Goal: Task Accomplishment & Management: Manage account settings

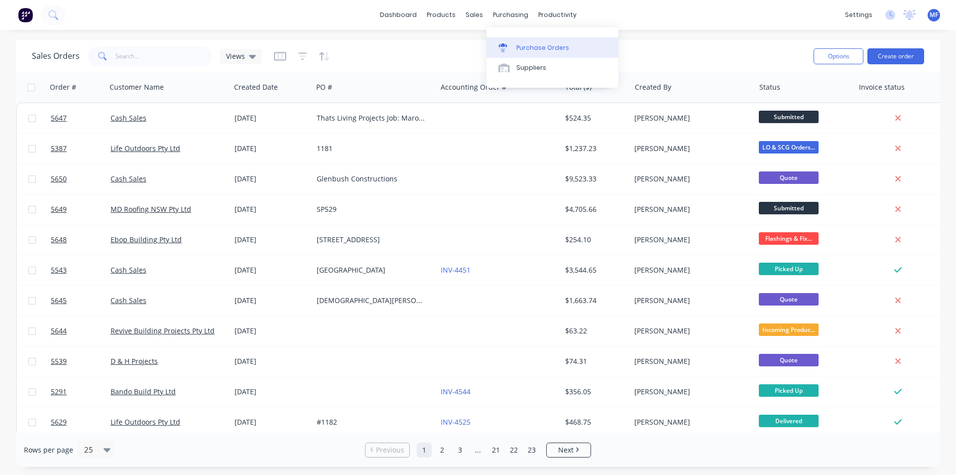
click at [526, 44] on div "Purchase Orders" at bounding box center [542, 47] width 53 height 9
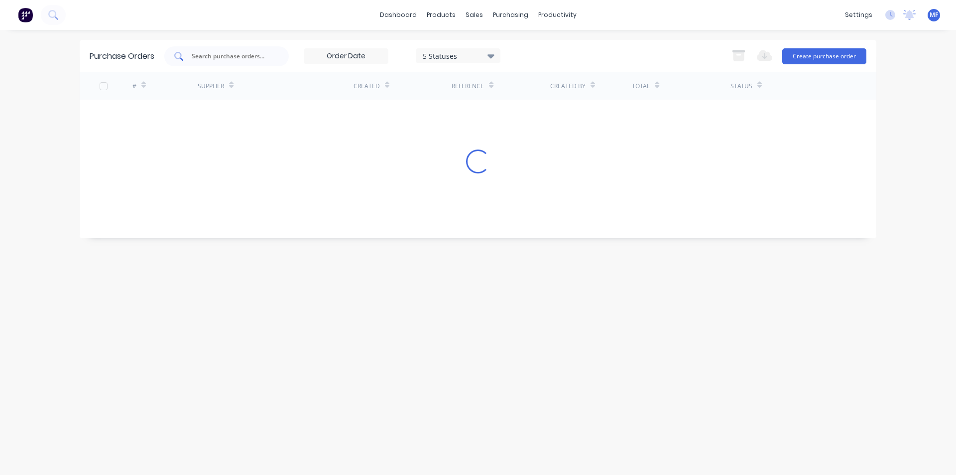
click at [215, 56] on input "text" at bounding box center [232, 56] width 83 height 10
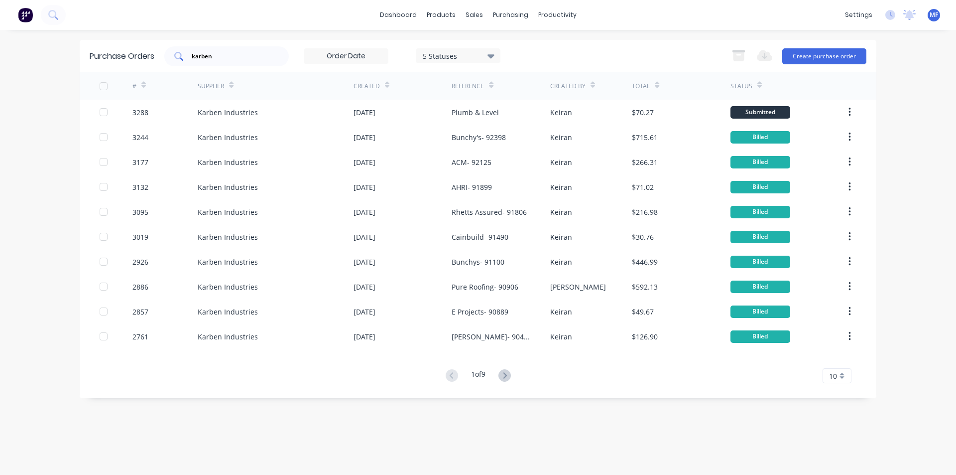
click at [239, 56] on input "karben" at bounding box center [232, 56] width 83 height 10
click at [239, 57] on input "karben" at bounding box center [232, 56] width 83 height 10
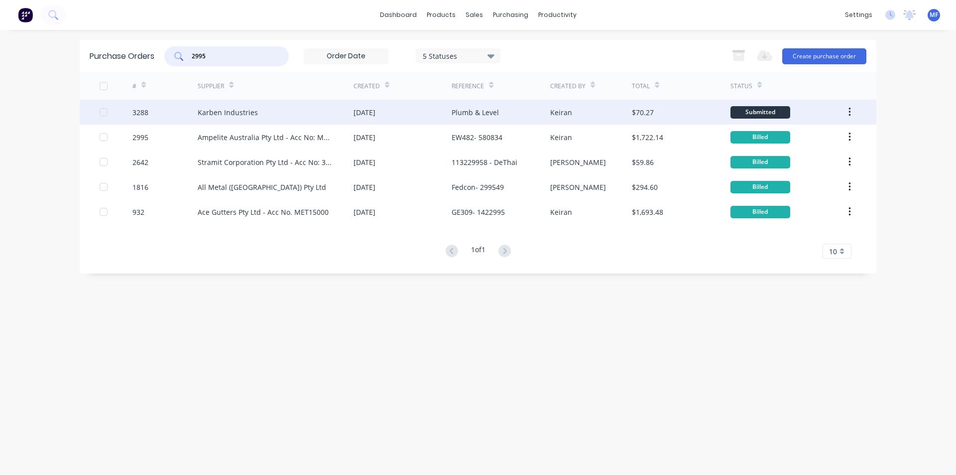
type input "2995"
click at [226, 108] on div "Karben Industries" at bounding box center [228, 112] width 60 height 10
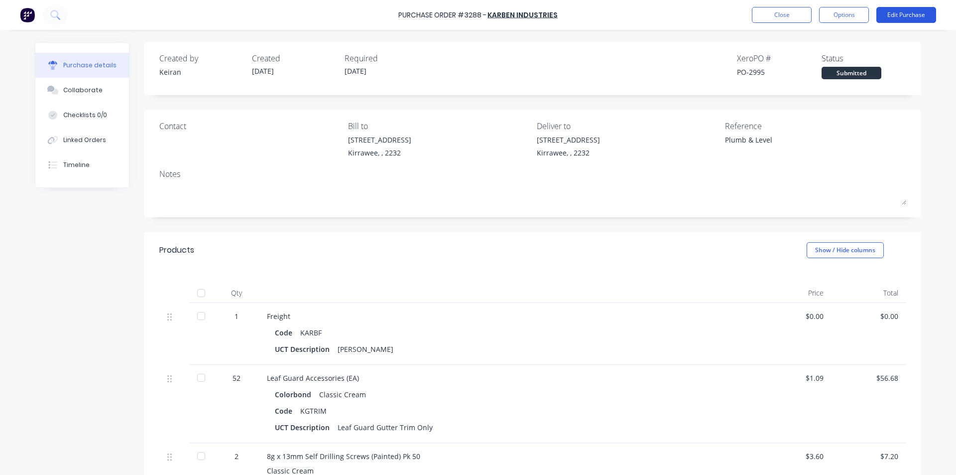
click at [926, 17] on button "Edit Purchase" at bounding box center [906, 15] width 60 height 16
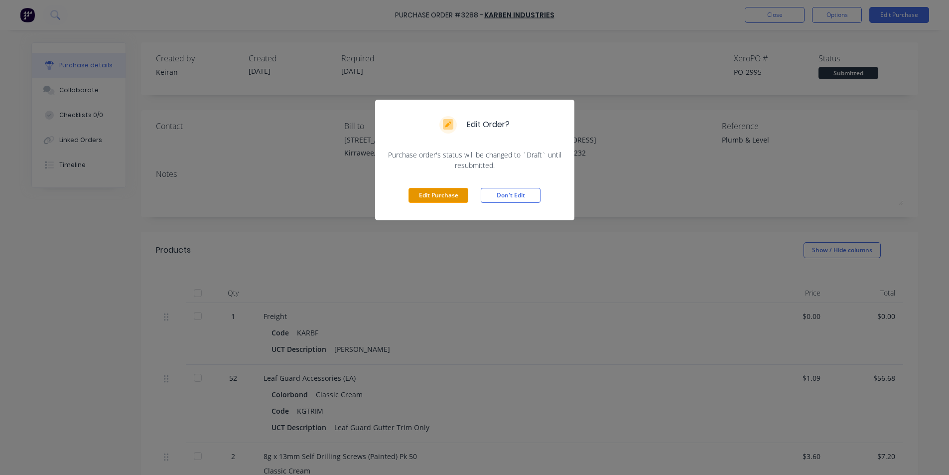
click at [439, 197] on button "Edit Purchase" at bounding box center [438, 195] width 60 height 15
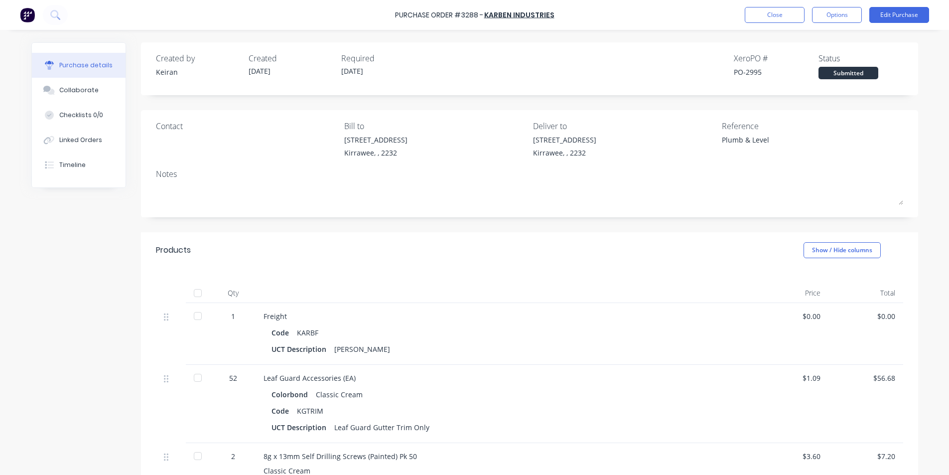
type textarea "x"
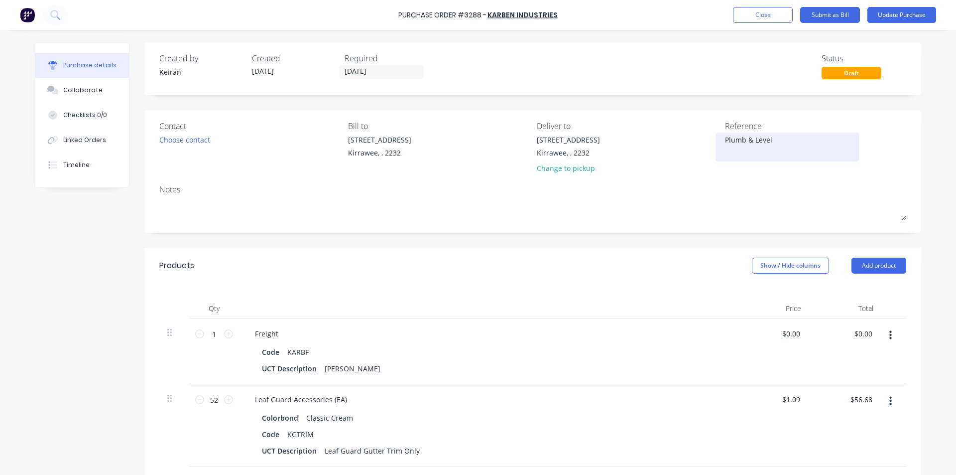
click at [783, 136] on textarea "Plumb & Level" at bounding box center [787, 145] width 124 height 22
type textarea "Plumb & Level- 92565"
type textarea "x"
type textarea "Plumb & Level- 92565"
type input "0.00"
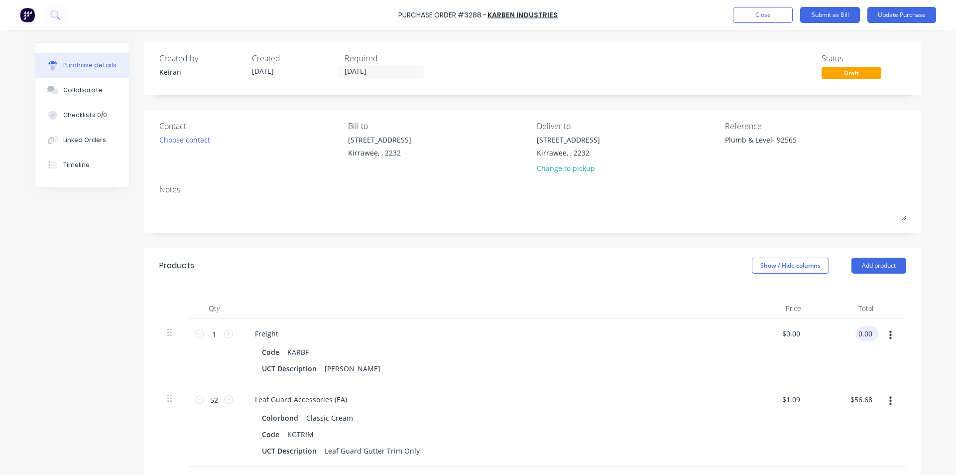
click at [864, 330] on input "0.00" at bounding box center [864, 333] width 19 height 14
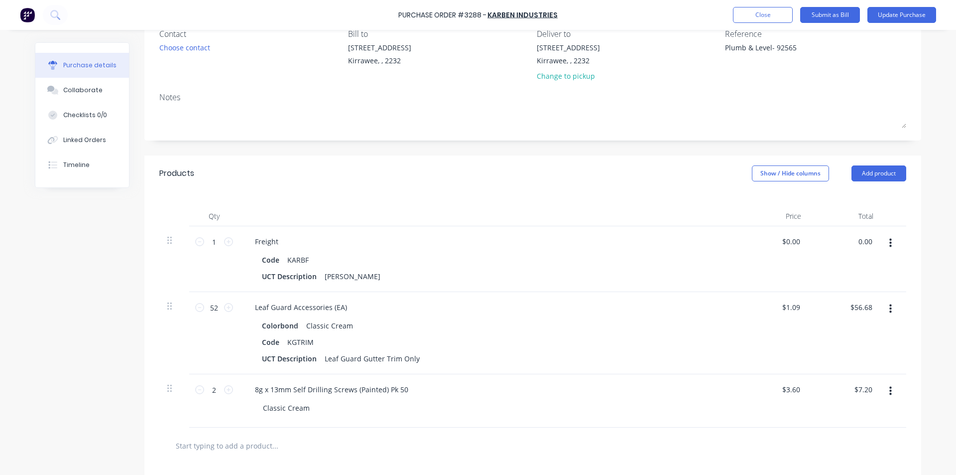
scroll to position [100, 0]
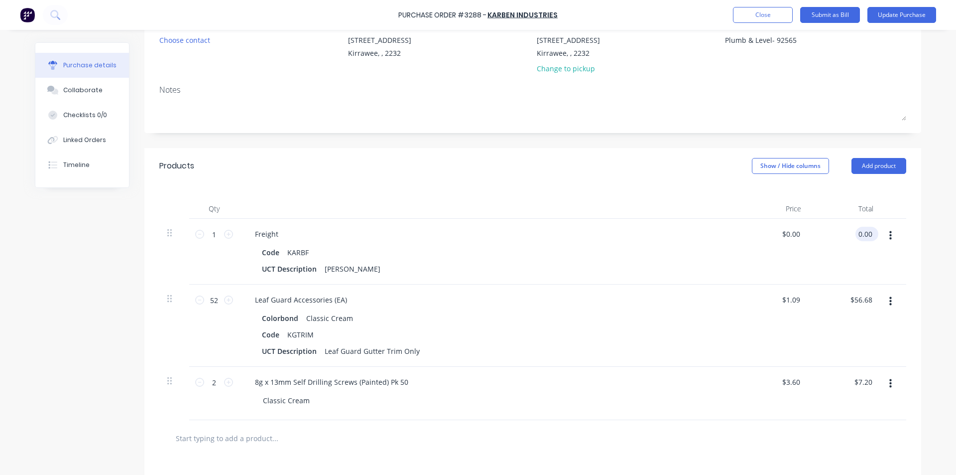
click at [859, 235] on input "0.00" at bounding box center [864, 234] width 19 height 14
type textarea "x"
click at [859, 235] on input "0.00" at bounding box center [864, 234] width 19 height 14
type input "16.50"
type textarea "x"
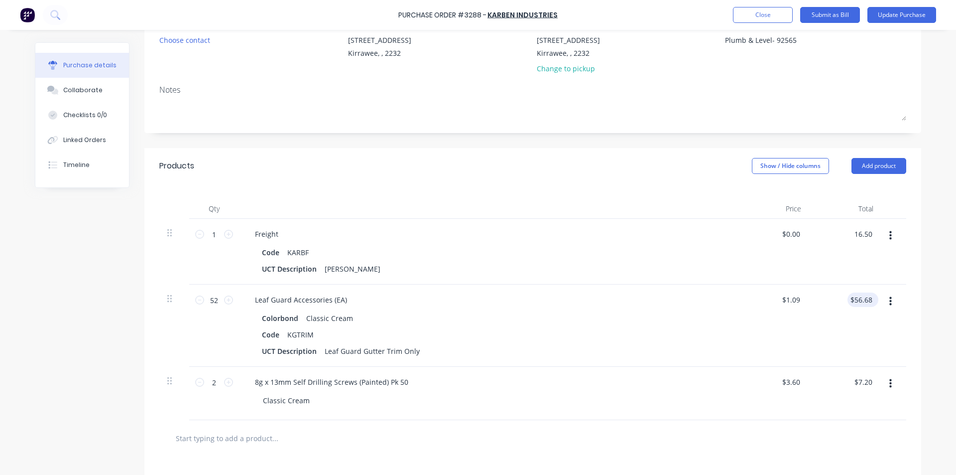
type input "$16.50"
type input "56.68"
click at [866, 301] on input "56.68" at bounding box center [860, 299] width 27 height 14
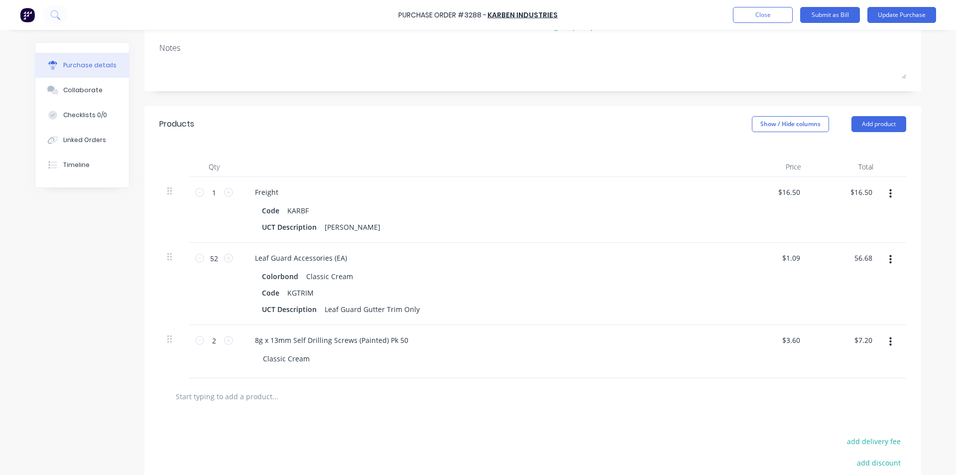
scroll to position [199, 0]
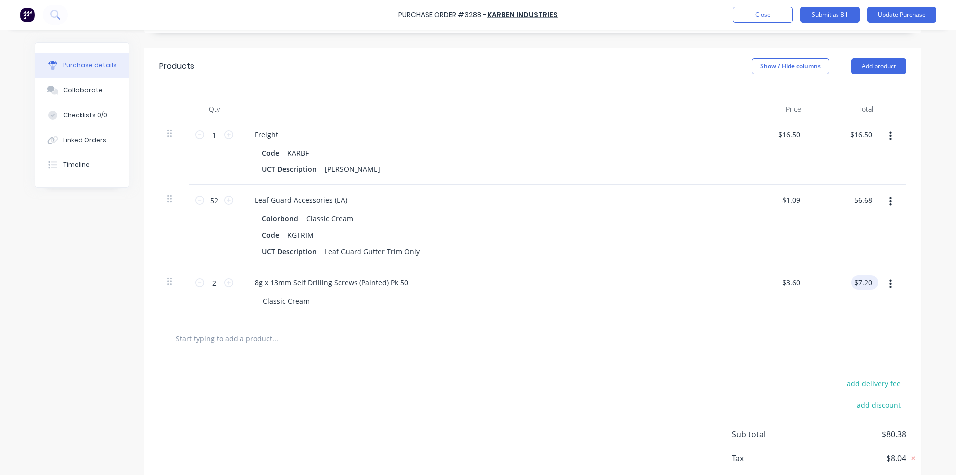
type textarea "x"
type input "$56.68"
type input "7.20"
click at [865, 282] on input "7.20" at bounding box center [862, 282] width 23 height 14
type textarea "x"
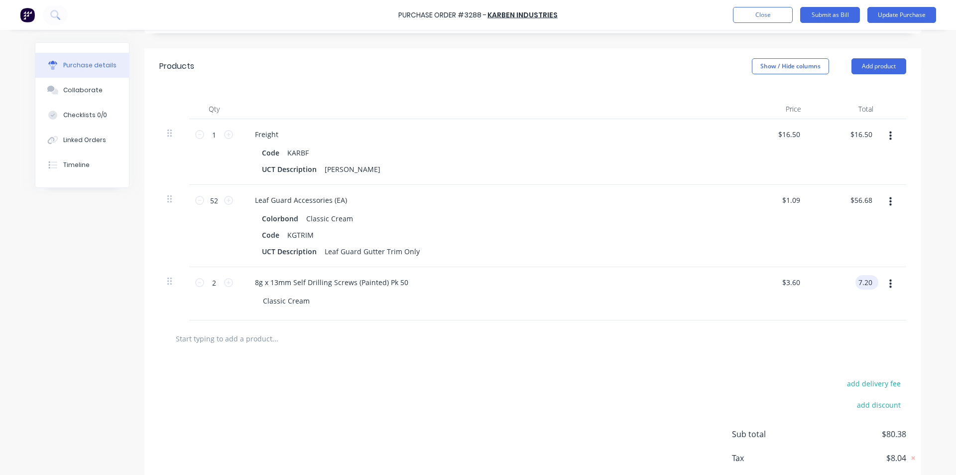
click at [865, 281] on input "7.20" at bounding box center [864, 282] width 19 height 14
type input "7.00"
type textarea "x"
type input "$3.50"
type input "$7.00"
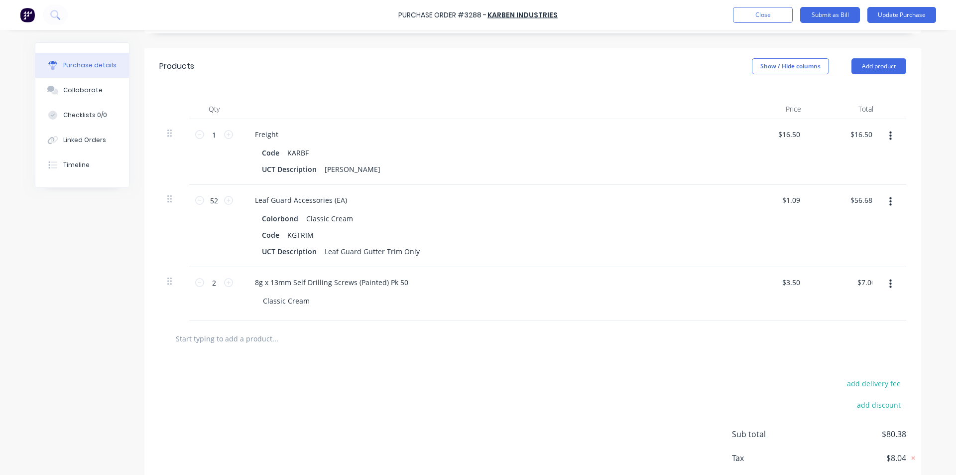
click at [707, 279] on div "8g x 13mm Self Drilling Screws (Painted) Pk 50" at bounding box center [488, 282] width 482 height 14
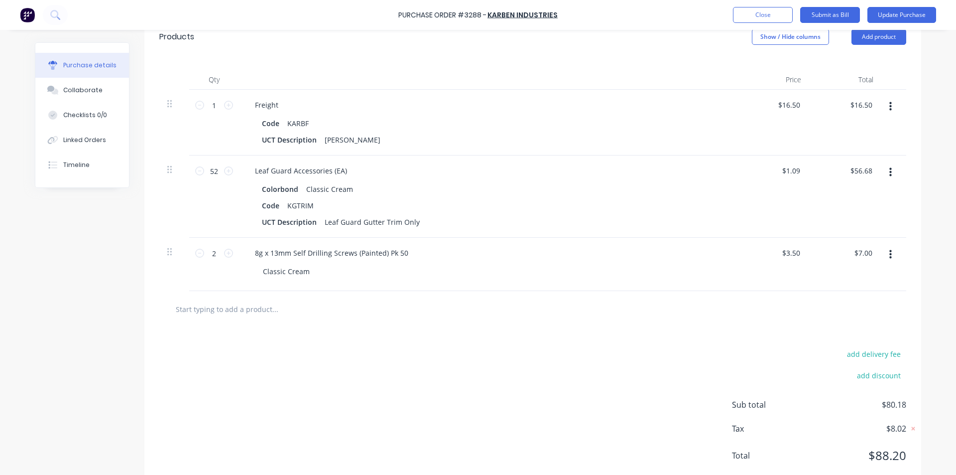
scroll to position [255, 0]
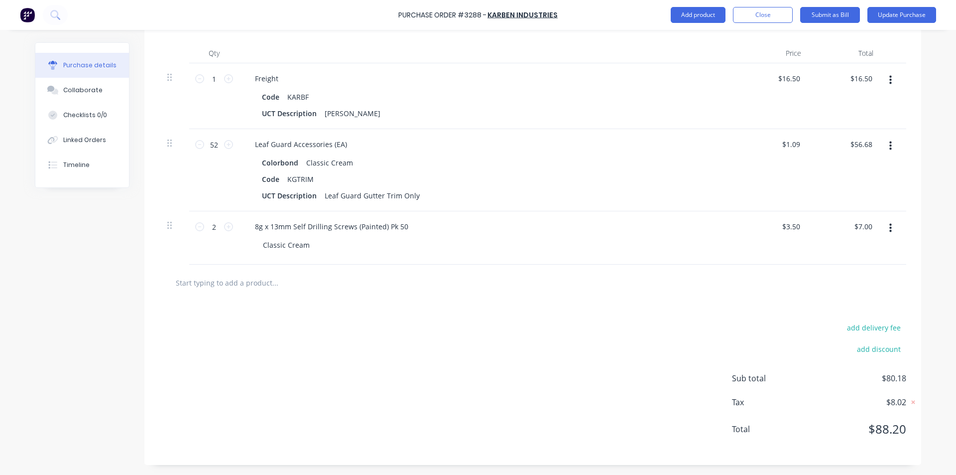
click at [578, 353] on div "add delivery fee add discount Sub total $80.18 Tax $8.02 Total $88.20" at bounding box center [532, 383] width 777 height 164
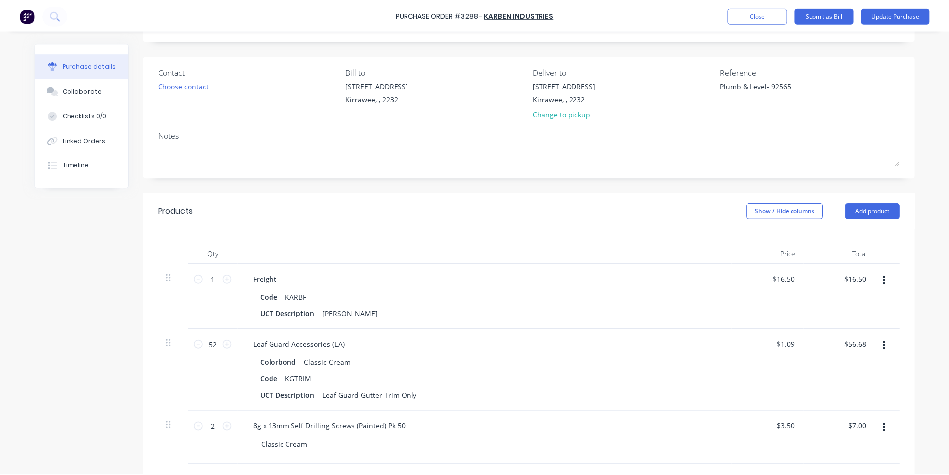
scroll to position [0, 0]
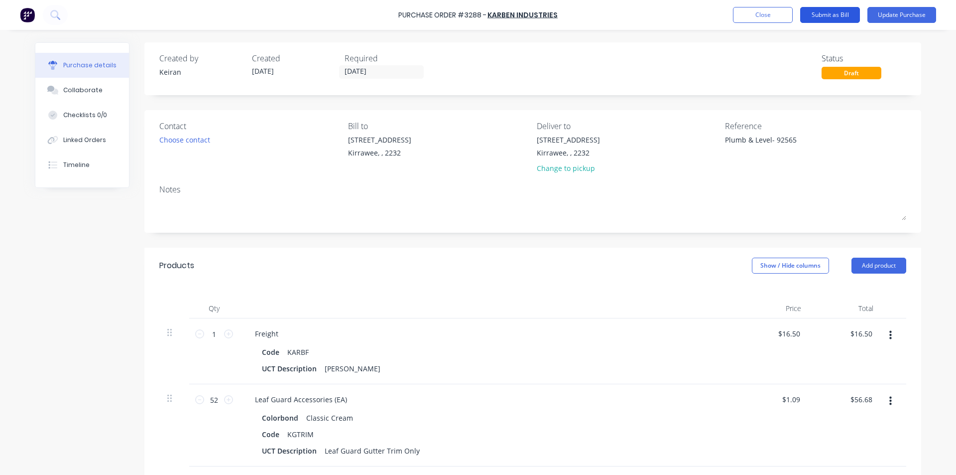
click at [821, 15] on button "Submit as Bill" at bounding box center [830, 15] width 60 height 16
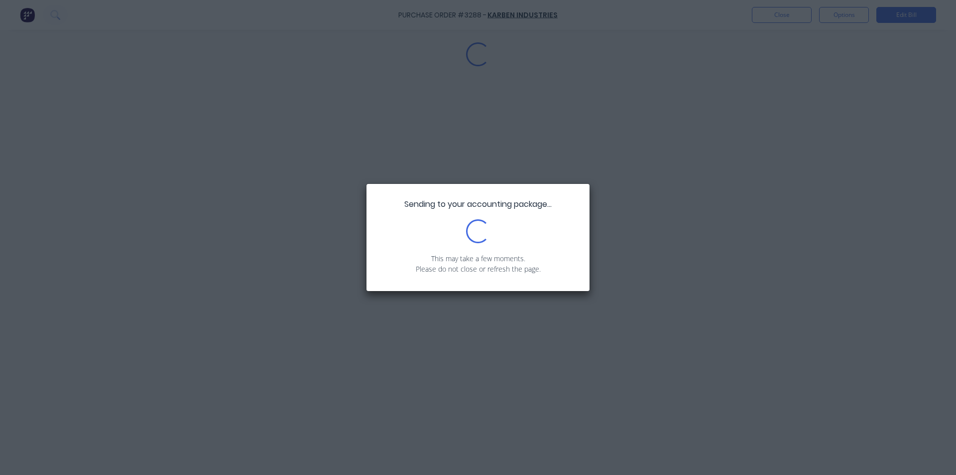
type textarea "x"
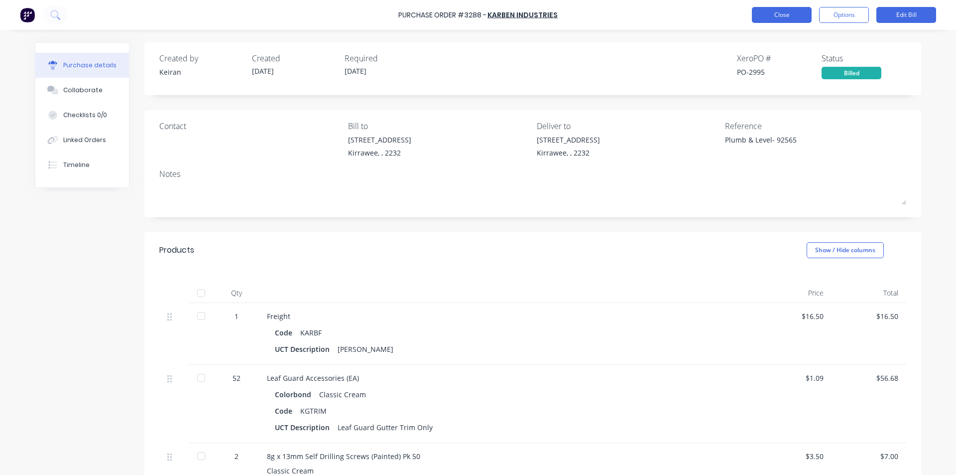
click at [772, 14] on button "Close" at bounding box center [782, 15] width 60 height 16
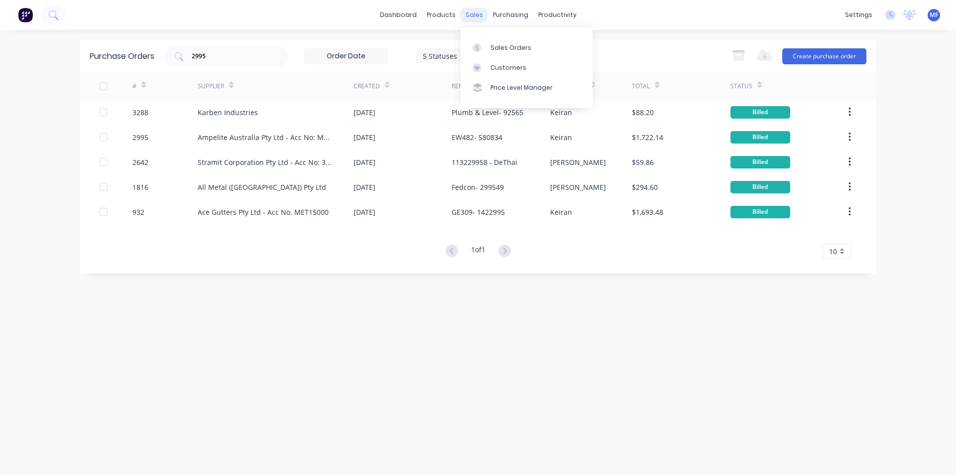
click at [475, 14] on div "sales" at bounding box center [474, 14] width 27 height 15
click at [508, 65] on div "Customers" at bounding box center [508, 67] width 36 height 9
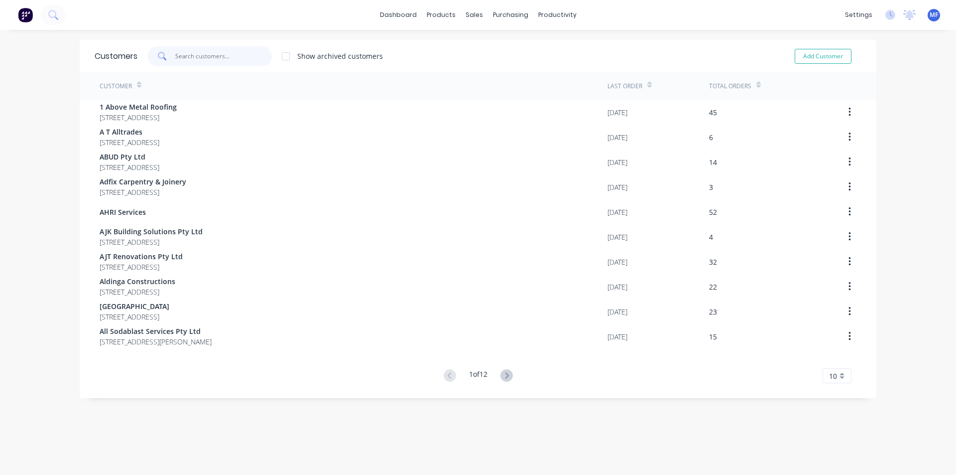
click at [192, 57] on input "text" at bounding box center [223, 56] width 97 height 20
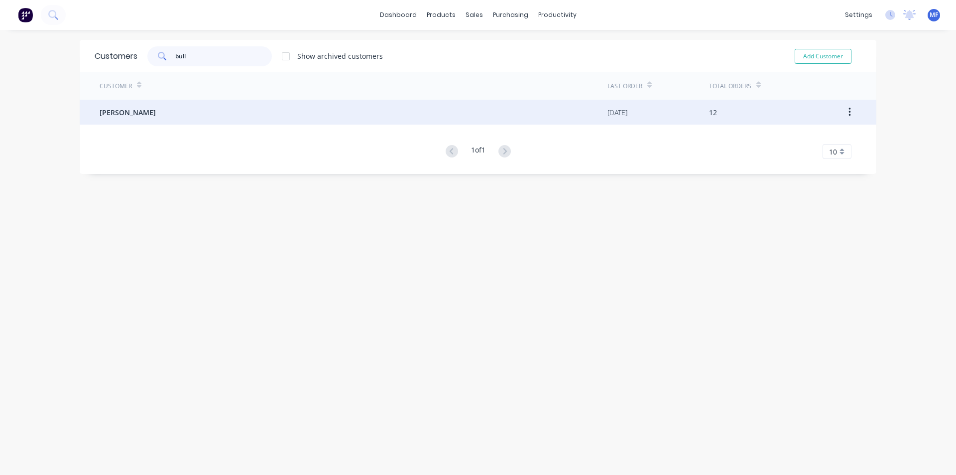
type input "bull"
click at [125, 109] on span "[PERSON_NAME]" at bounding box center [128, 112] width 56 height 10
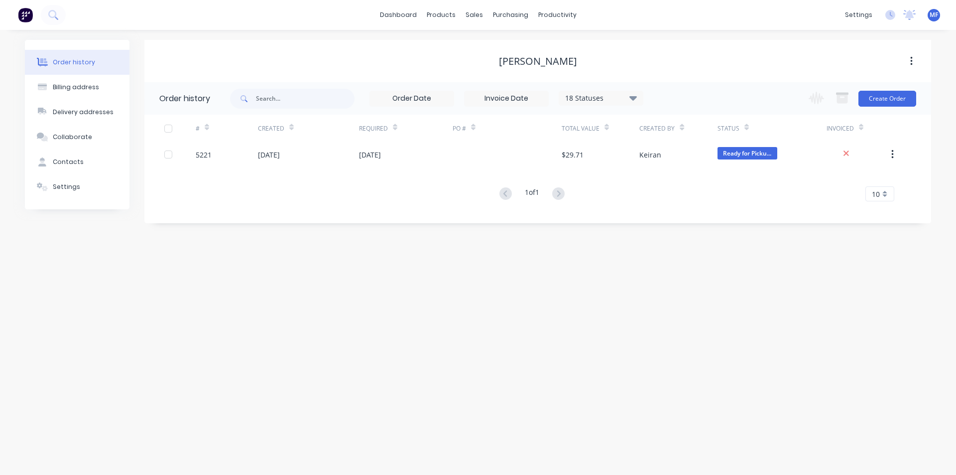
click at [633, 101] on icon at bounding box center [632, 98] width 7 height 12
click at [683, 233] on label at bounding box center [683, 233] width 0 height 0
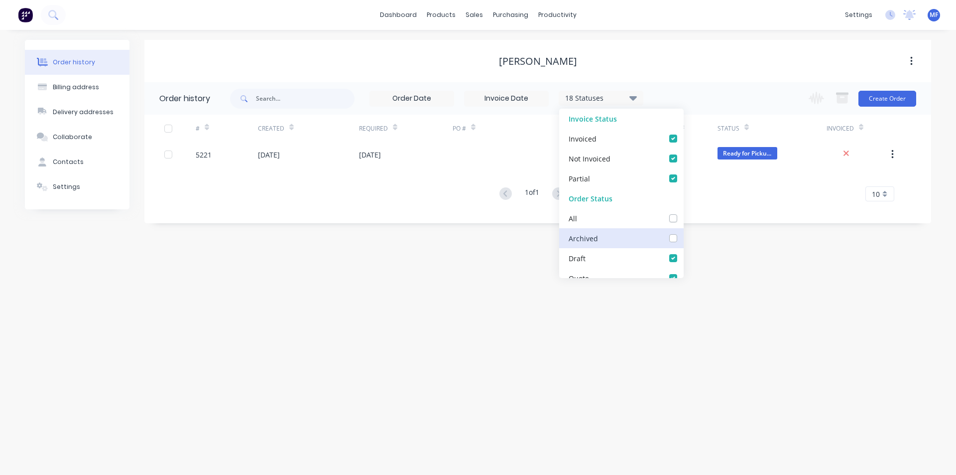
click at [683, 240] on input "checkbox" at bounding box center [687, 237] width 8 height 9
checkbox input "true"
click at [784, 265] on div "Order history Billing address Delivery addresses Collaborate Contacts Settings …" at bounding box center [478, 252] width 956 height 445
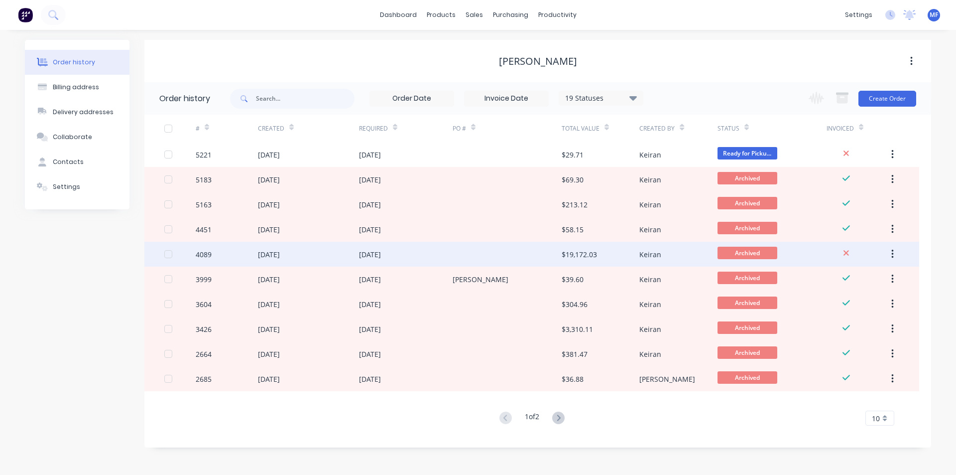
click at [381, 253] on div "[DATE]" at bounding box center [370, 254] width 22 height 10
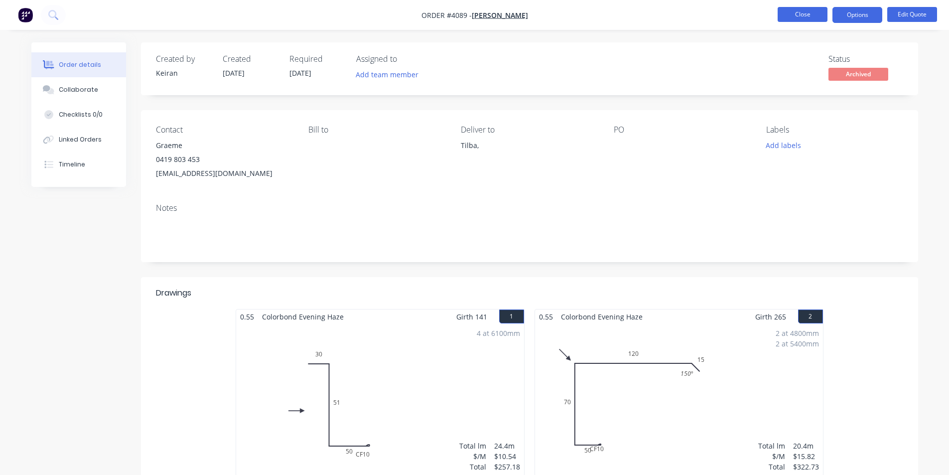
click at [792, 11] on button "Close" at bounding box center [802, 14] width 50 height 15
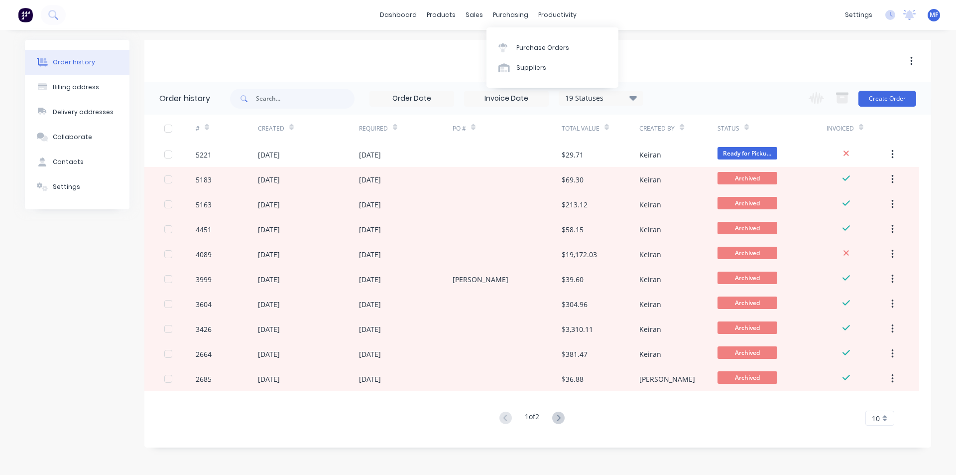
drag, startPoint x: 499, startPoint y: 17, endPoint x: 508, endPoint y: 27, distance: 12.7
click at [499, 17] on div "purchasing" at bounding box center [510, 14] width 45 height 15
click at [525, 45] on div "Purchase Orders" at bounding box center [542, 47] width 53 height 9
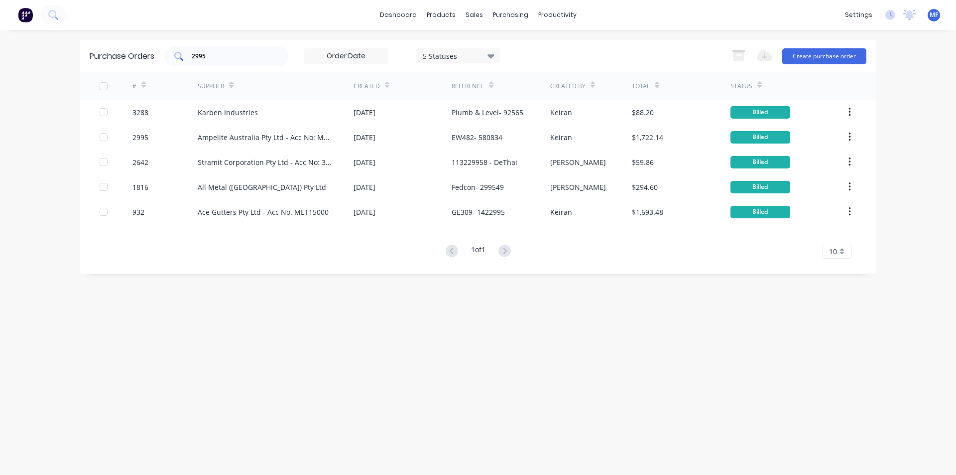
click at [233, 62] on div "2995" at bounding box center [226, 56] width 124 height 20
click at [224, 55] on input "2995" at bounding box center [232, 56] width 83 height 10
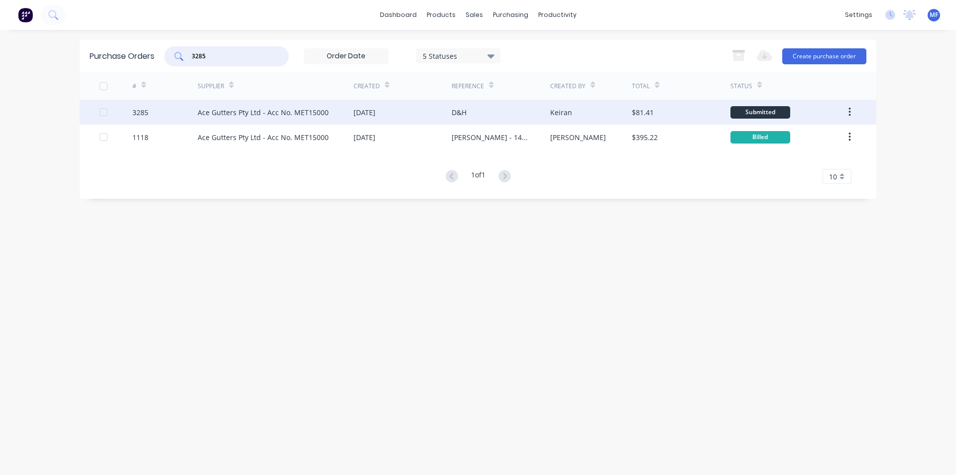
type input "3285"
click at [229, 108] on div "Ace Gutters Pty Ltd - Acc No. MET15000" at bounding box center [263, 112] width 131 height 10
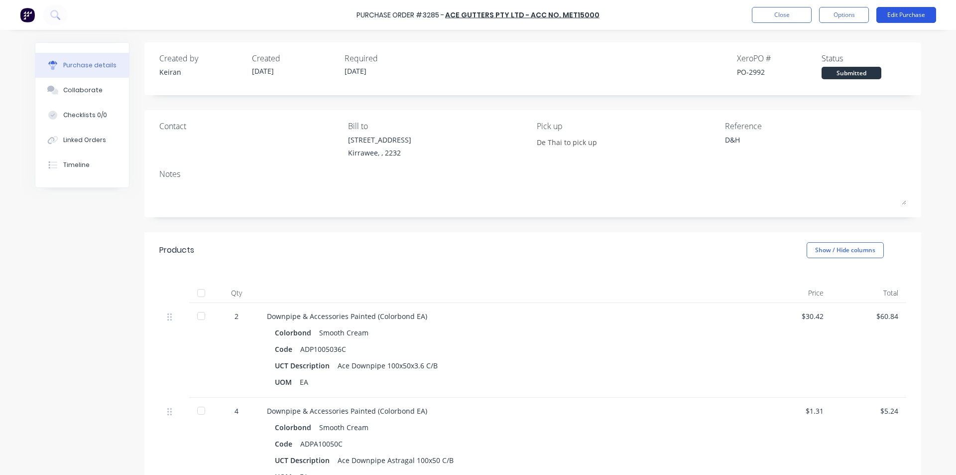
click at [907, 8] on button "Edit Purchase" at bounding box center [906, 15] width 60 height 16
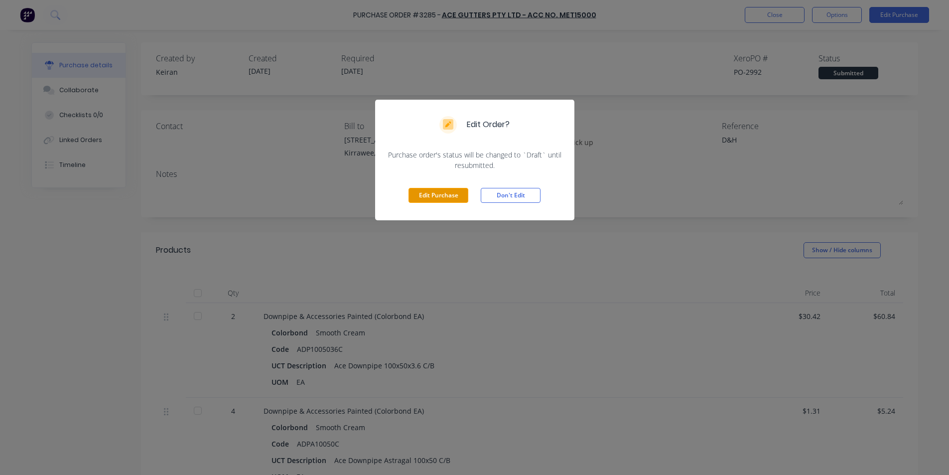
click at [438, 196] on button "Edit Purchase" at bounding box center [438, 195] width 60 height 15
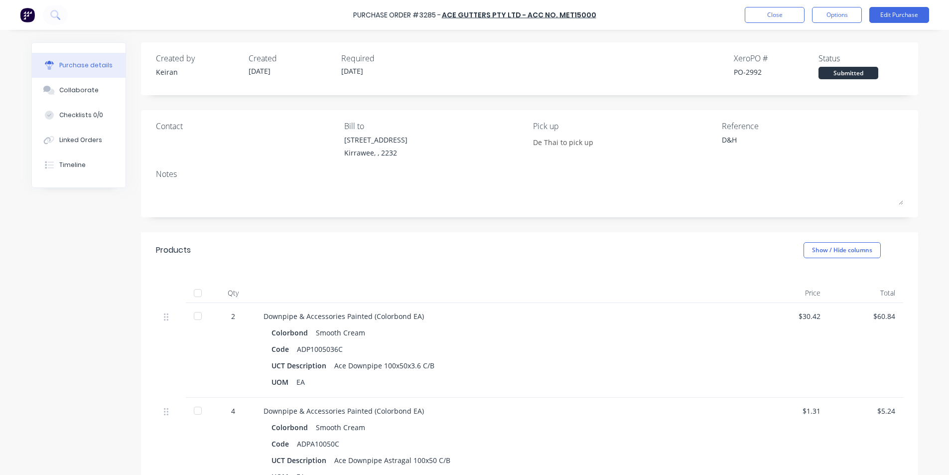
type textarea "x"
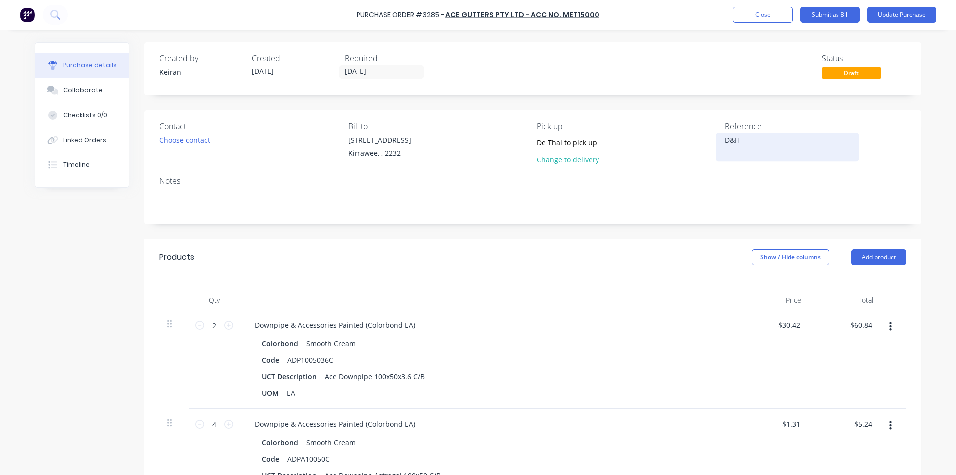
click at [773, 148] on textarea "D&H" at bounding box center [787, 145] width 124 height 22
type textarea "D&H-"
type textarea "x"
type textarea "D&H- 1"
type textarea "x"
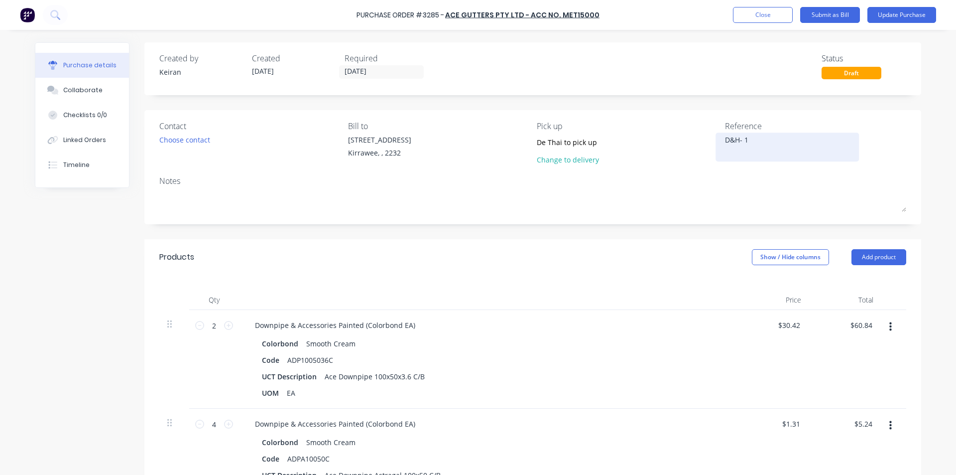
type textarea "D&H- 15"
type textarea "x"
type textarea "D&H- 155"
type textarea "x"
type textarea "D&H- 1554"
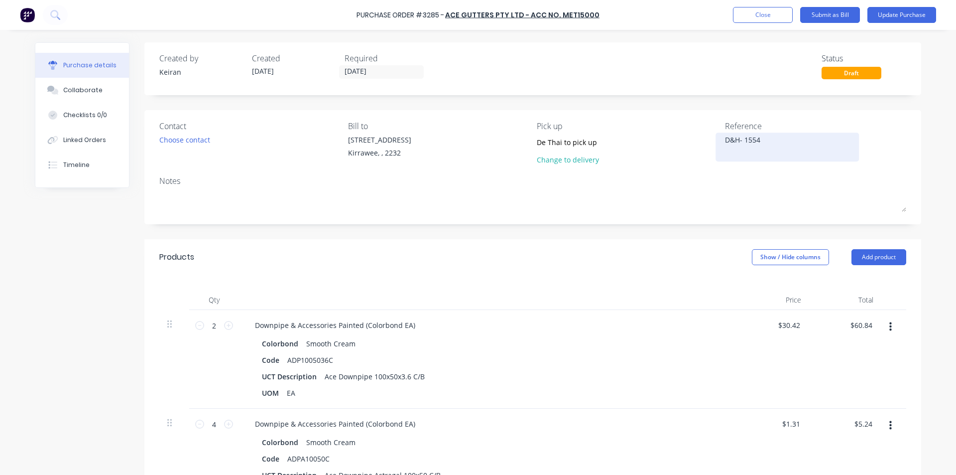
type textarea "x"
type textarea "D&H- 15543"
type textarea "x"
type textarea "D&H- 155430"
type textarea "x"
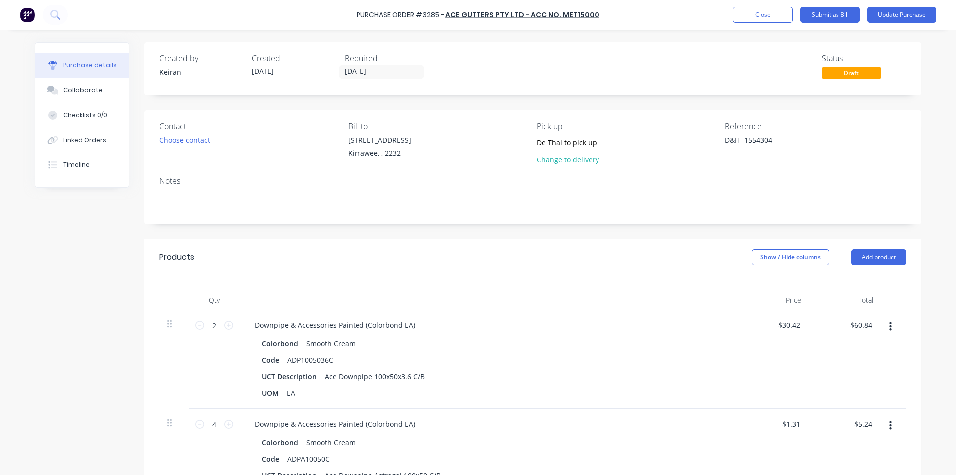
type textarea "D&H- 1554304"
type textarea "x"
type textarea "D&H- 1554304"
click at [698, 237] on div "Created by [PERSON_NAME] Created [DATE] Required [DATE] Status Draft Contact Ch…" at bounding box center [532, 423] width 777 height 763
type textarea "x"
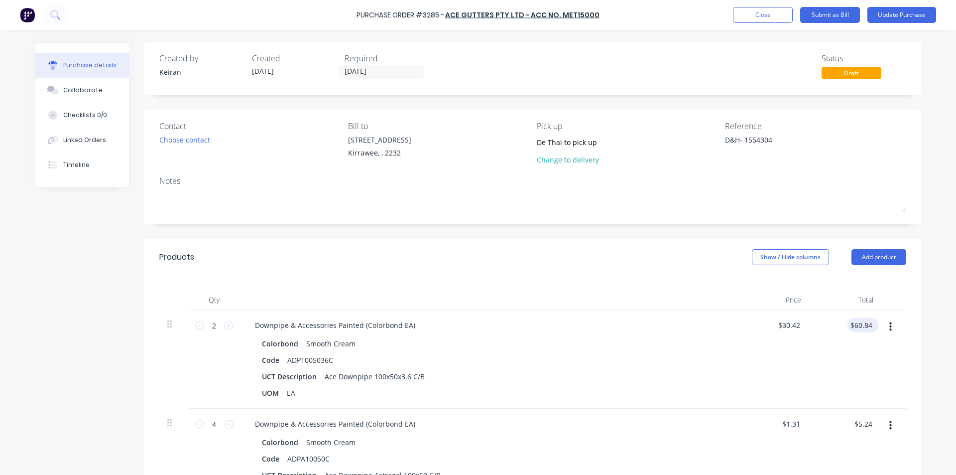
type input "60.84"
drag, startPoint x: 861, startPoint y: 328, endPoint x: 746, endPoint y: 312, distance: 115.6
click at [860, 327] on input "60.84" at bounding box center [860, 325] width 27 height 14
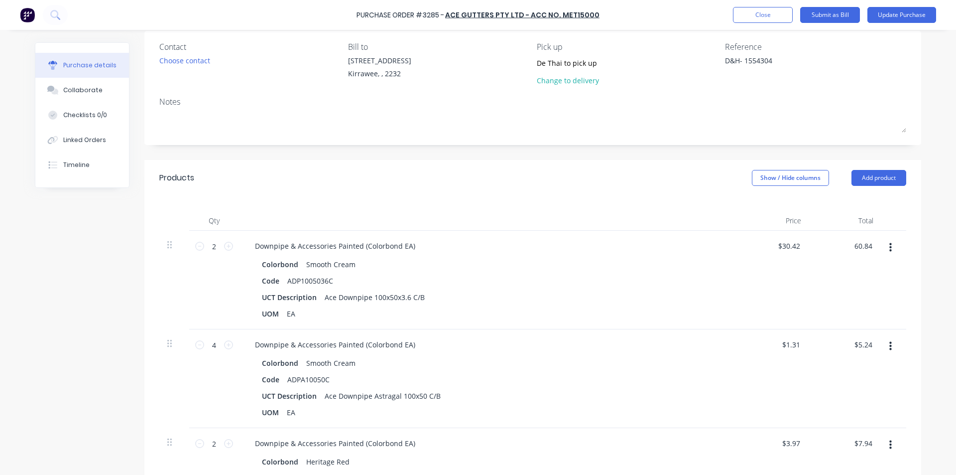
scroll to position [100, 0]
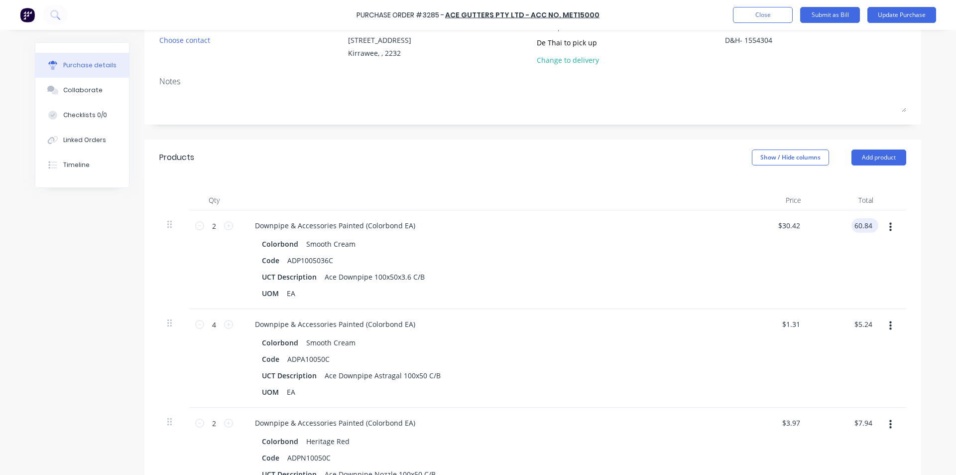
click at [868, 228] on input "60.84" at bounding box center [862, 225] width 23 height 14
type textarea "x"
click at [868, 228] on input "60.84" at bounding box center [862, 225] width 23 height 14
type input "63.75"
type textarea "x"
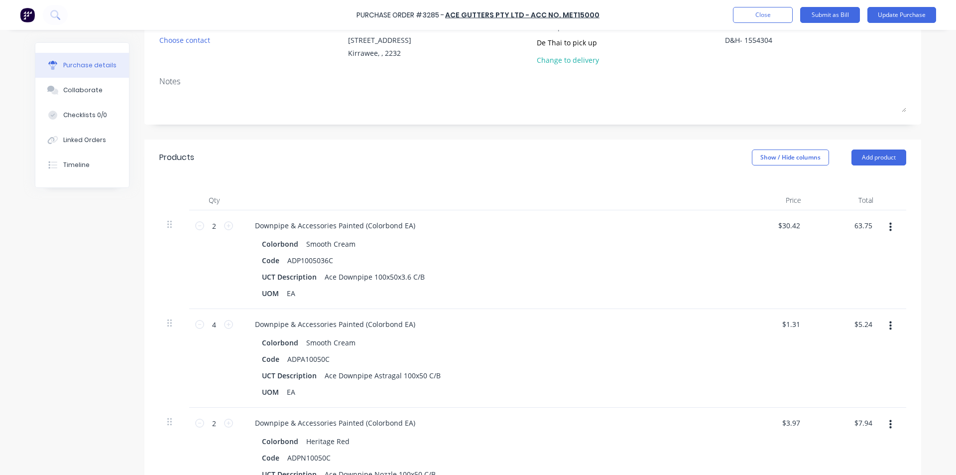
type input "$31.875"
type input "$63.75"
click at [867, 314] on div "$5.24 $5.24" at bounding box center [845, 358] width 72 height 99
type textarea "x"
type input "5.24"
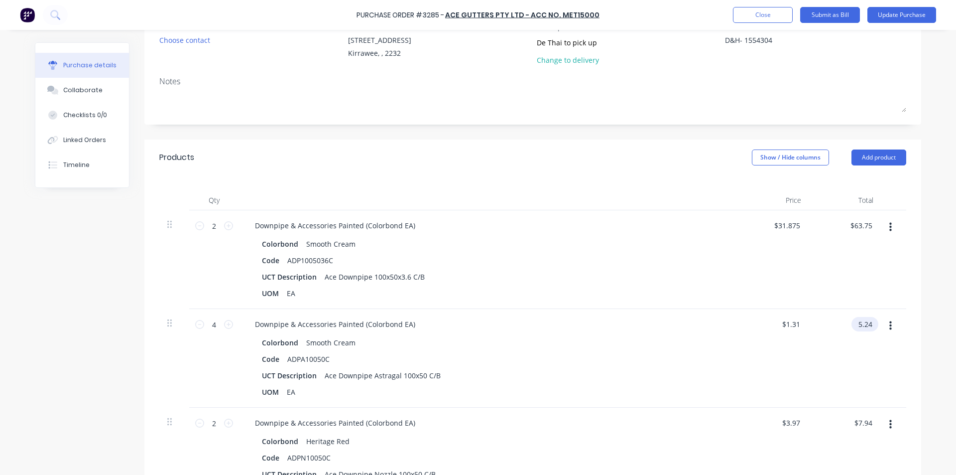
click at [863, 323] on input "5.24" at bounding box center [862, 324] width 23 height 14
type textarea "x"
click at [863, 323] on input "5.24" at bounding box center [864, 324] width 19 height 14
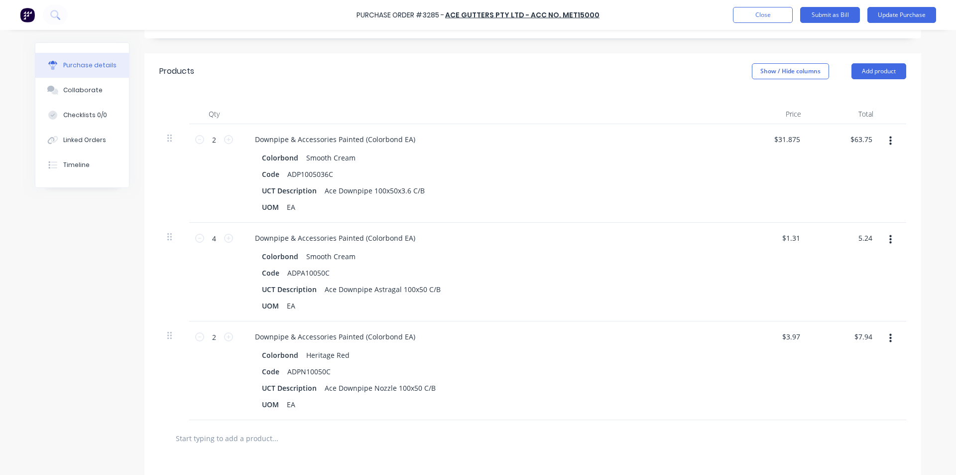
scroll to position [199, 0]
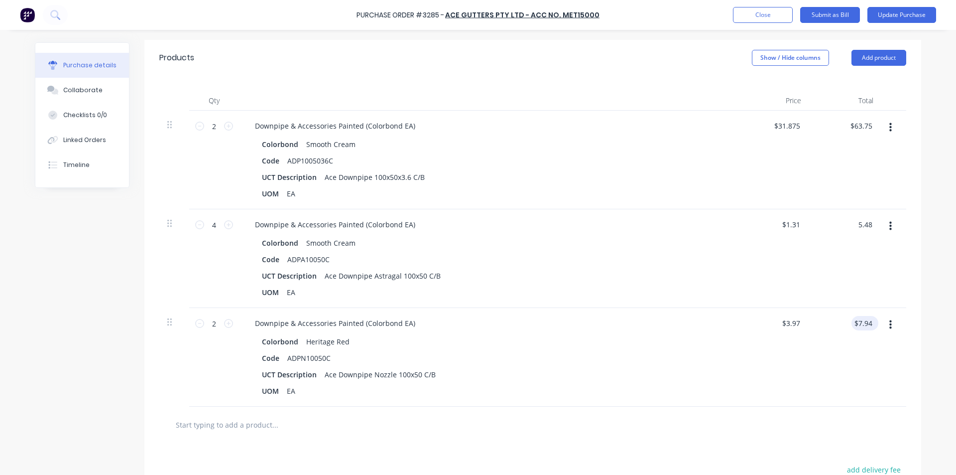
type input "5.48"
type textarea "x"
type input "$1.37"
type input "$5.48"
type input "7.94"
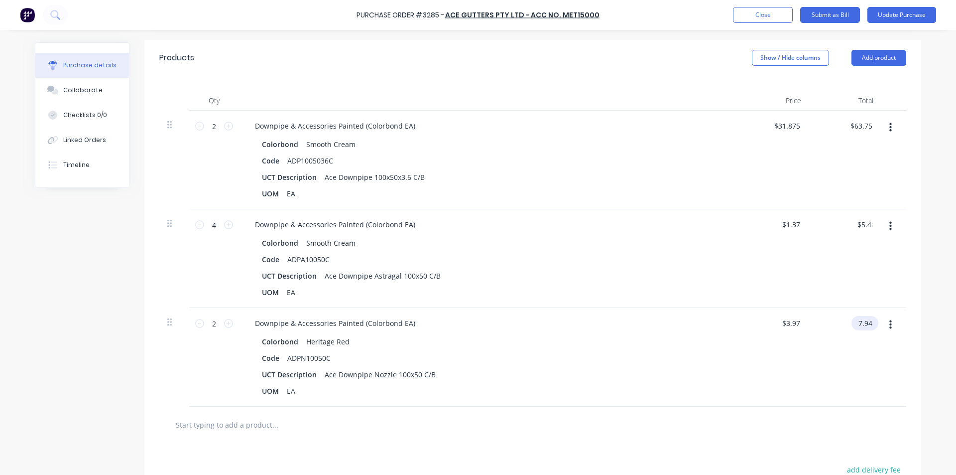
click at [866, 321] on input "7.94" at bounding box center [862, 323] width 23 height 14
click at [866, 321] on input "7.94" at bounding box center [864, 323] width 19 height 14
type textarea "x"
click at [866, 321] on input "7.94" at bounding box center [864, 323] width 19 height 14
type input "8.32"
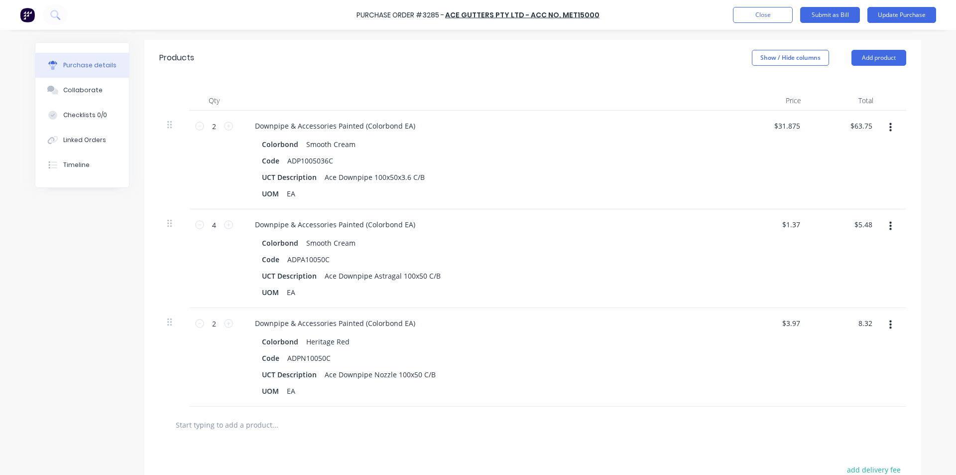
type textarea "x"
type input "$4.16"
type input "$8.32"
click at [741, 373] on div "$4.16 $3.97" at bounding box center [773, 357] width 72 height 99
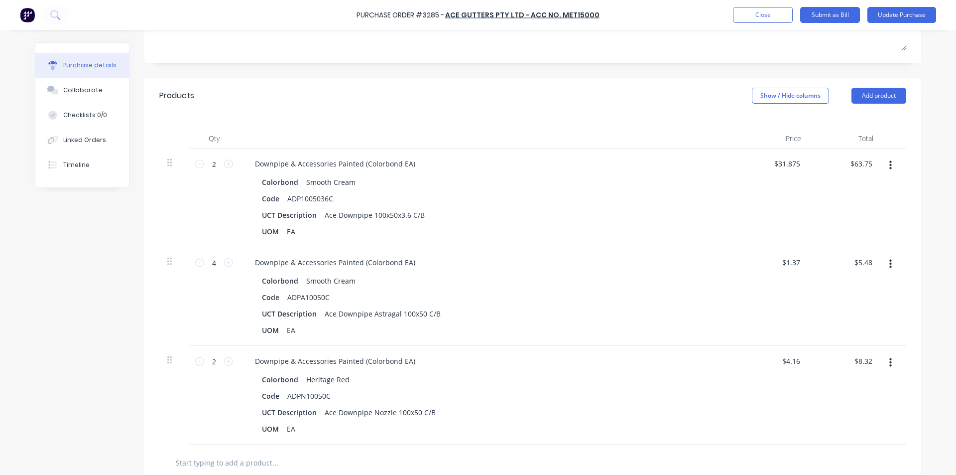
scroll to position [0, 0]
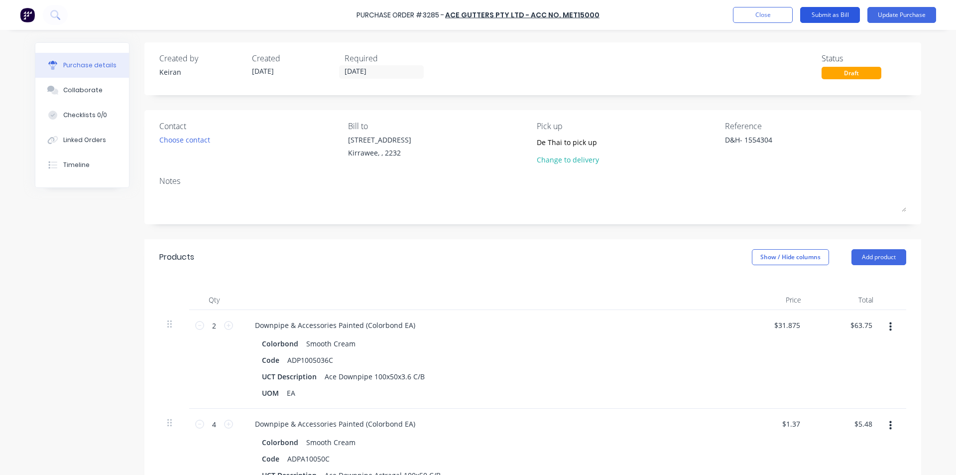
click at [831, 14] on button "Submit as Bill" at bounding box center [830, 15] width 60 height 16
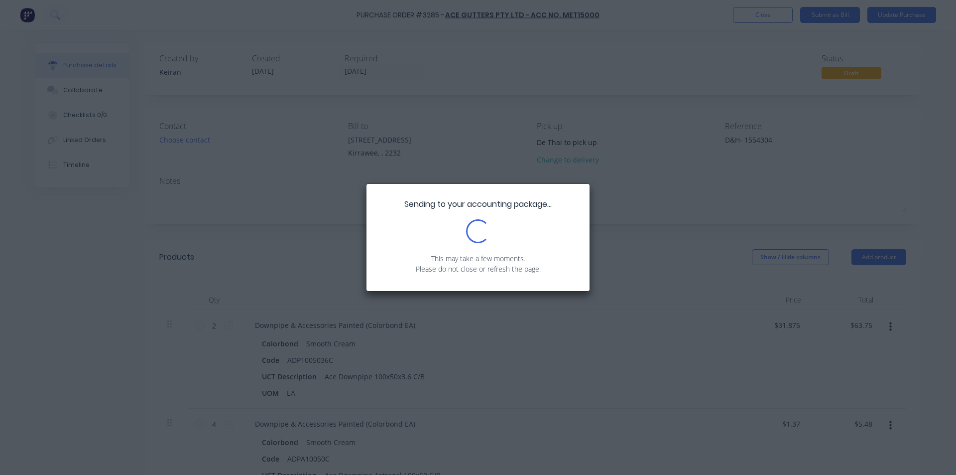
type textarea "x"
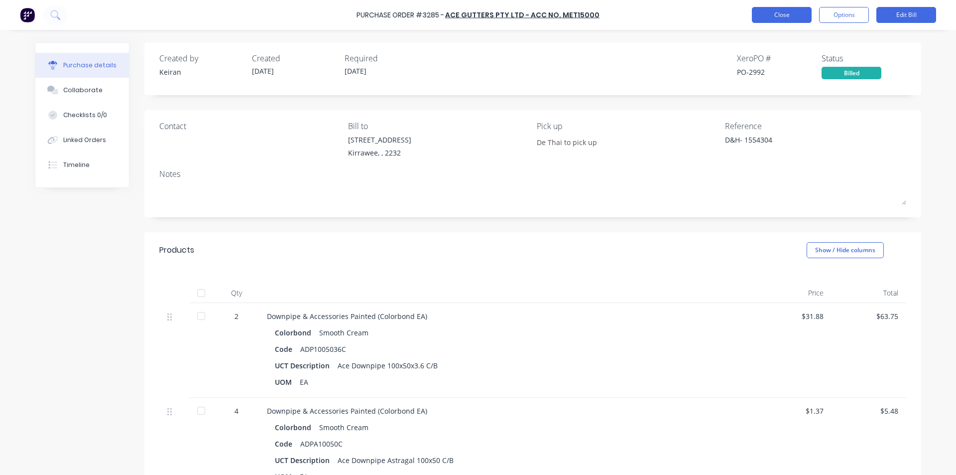
click at [771, 15] on button "Close" at bounding box center [782, 15] width 60 height 16
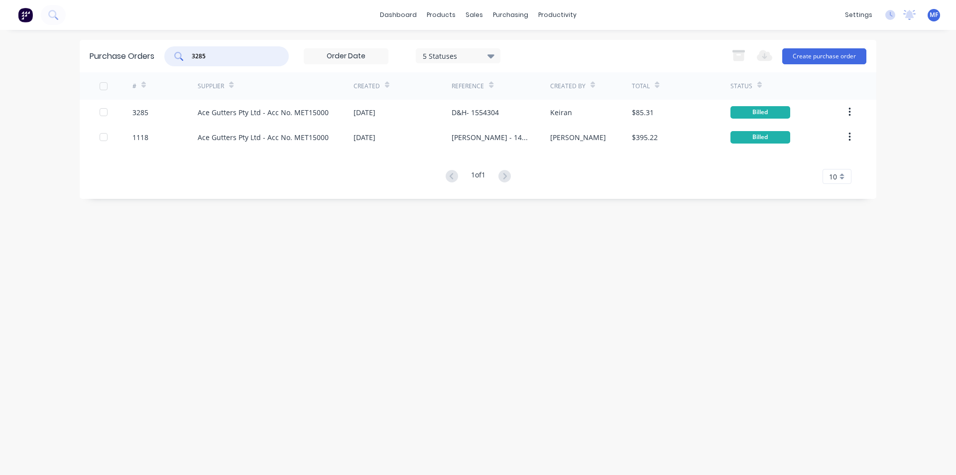
click at [212, 52] on input "3285" at bounding box center [232, 56] width 83 height 10
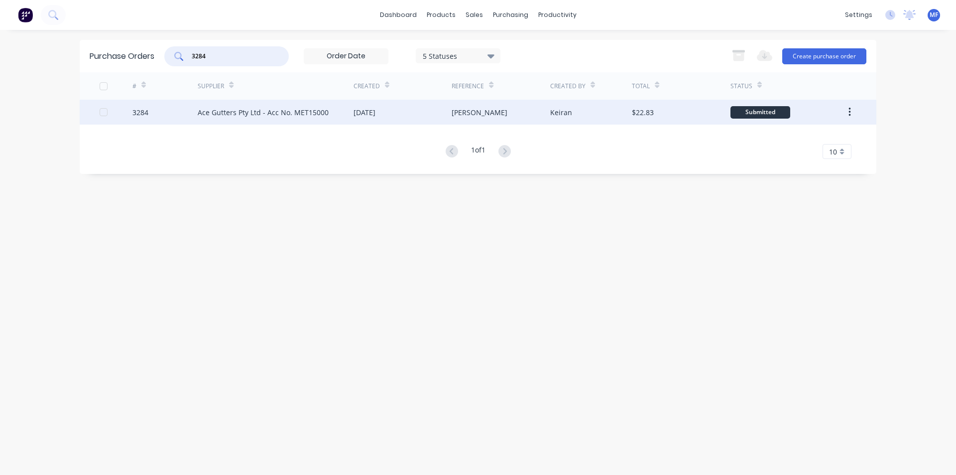
type input "3284"
click at [258, 109] on div "Ace Gutters Pty Ltd - Acc No. MET15000" at bounding box center [263, 112] width 131 height 10
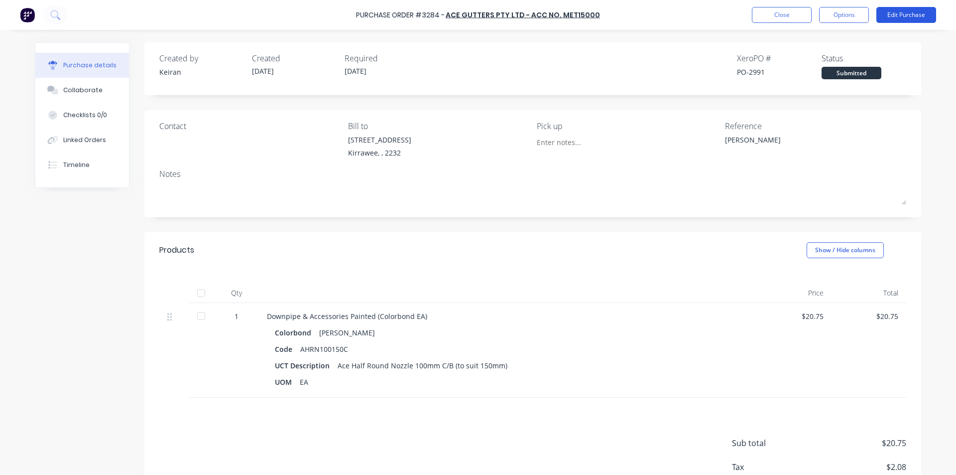
click at [912, 15] on button "Edit Purchase" at bounding box center [906, 15] width 60 height 16
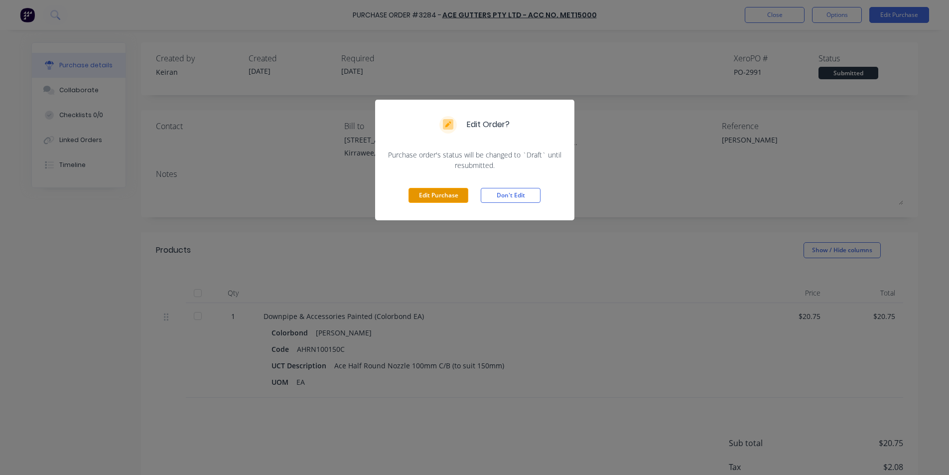
click at [443, 193] on button "Edit Purchase" at bounding box center [438, 195] width 60 height 15
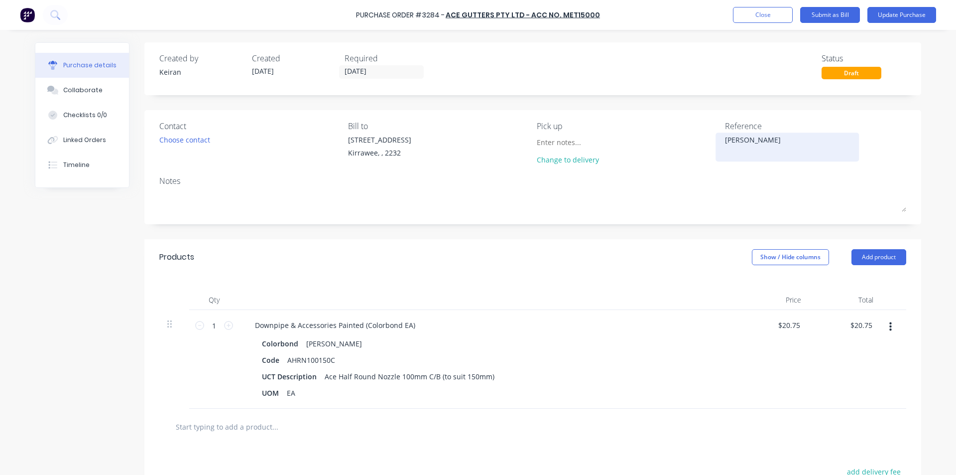
click at [770, 143] on textarea "[PERSON_NAME]" at bounding box center [787, 145] width 124 height 22
click at [725, 136] on textarea "[PERSON_NAME]" at bounding box center [787, 145] width 124 height 22
type textarea "x"
click at [772, 144] on textarea "[PERSON_NAME]" at bounding box center [787, 145] width 124 height 22
type textarea "[PERSON_NAME]- 155430"
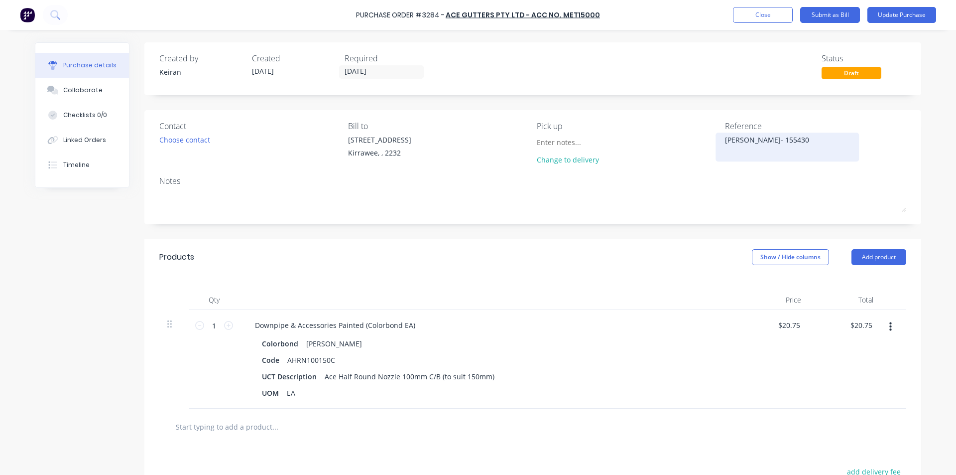
type textarea "x"
type textarea "[PERSON_NAME]- 1554302"
type textarea "x"
type textarea "[PERSON_NAME]- 1554302"
drag, startPoint x: 785, startPoint y: 172, endPoint x: 883, endPoint y: 247, distance: 123.7
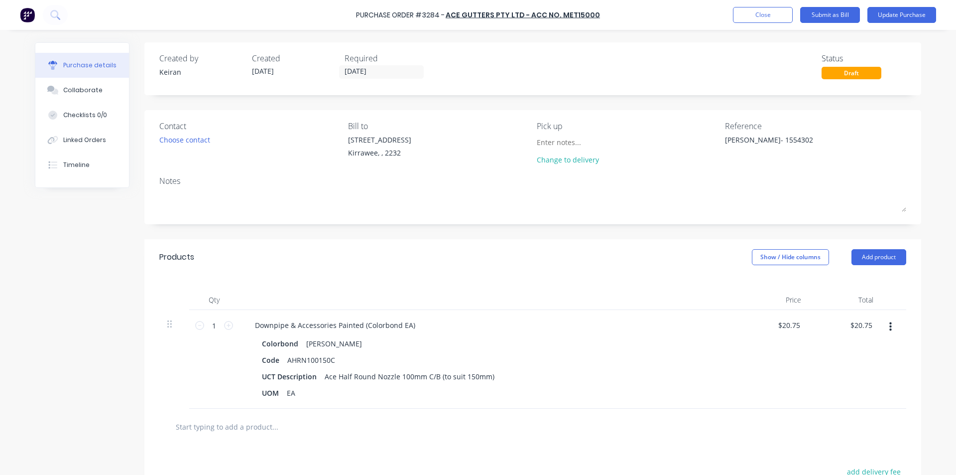
click at [786, 172] on div "Contact Choose contact [PERSON_NAME] to [STREET_ADDRESS] Pick up Change to deli…" at bounding box center [532, 167] width 777 height 114
type textarea "x"
type input "20.75"
click at [868, 326] on input "20.75" at bounding box center [862, 325] width 23 height 14
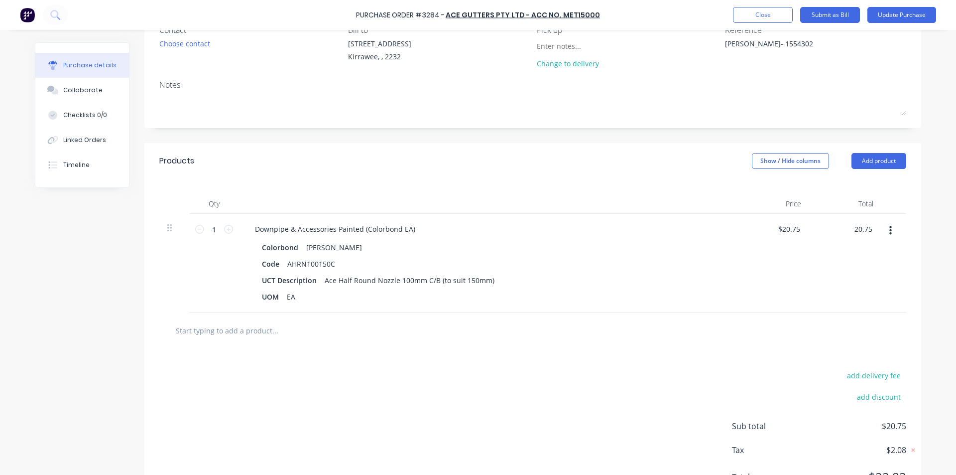
scroll to position [100, 0]
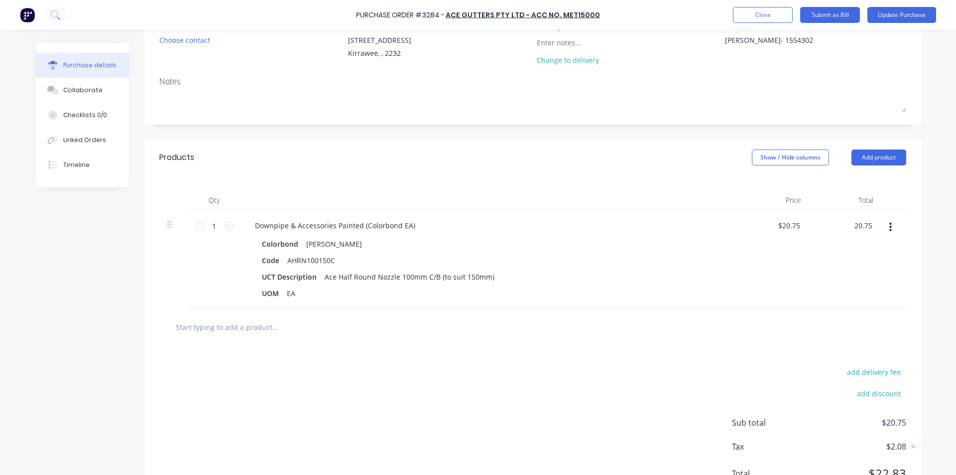
type textarea "x"
type input "$20.75"
click at [593, 333] on div at bounding box center [532, 327] width 731 height 20
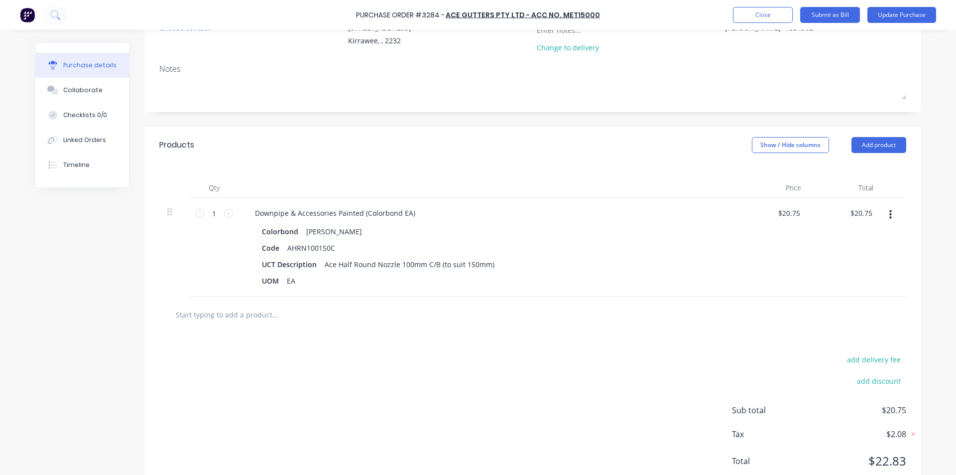
scroll to position [0, 0]
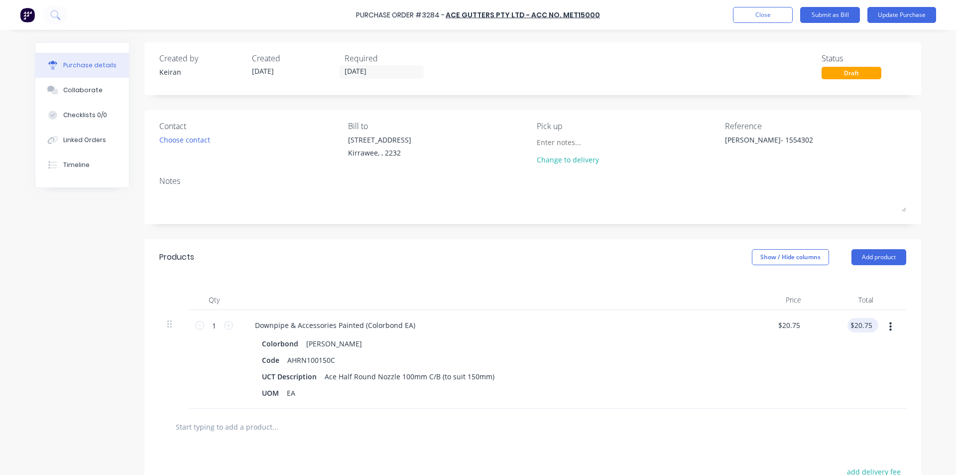
type textarea "x"
type input "20.75"
click at [862, 322] on input "20.75" at bounding box center [860, 325] width 27 height 14
type textarea "x"
click at [862, 322] on input "20.75" at bounding box center [862, 325] width 23 height 14
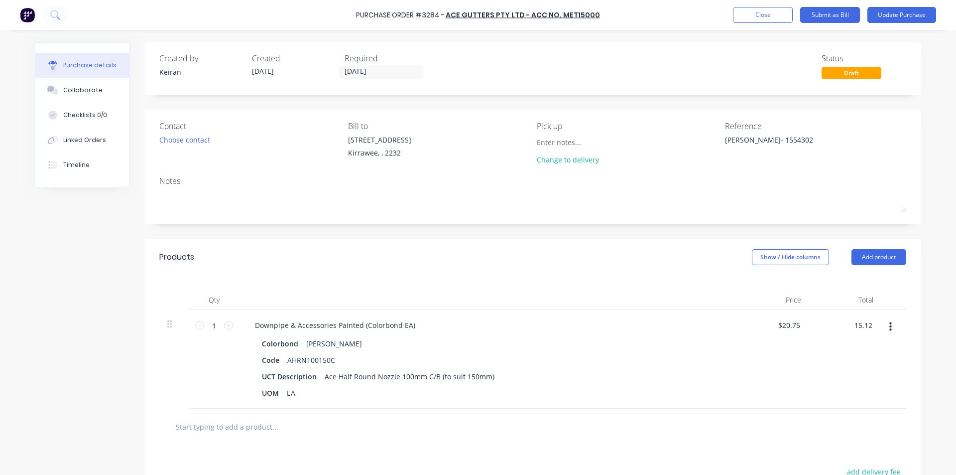
type input "15.12"
type textarea "x"
type input "$15.12"
click at [604, 369] on div "UCT Description Ace Half Round Nozzle 100mm C/B (to suit 150mm)" at bounding box center [486, 376] width 456 height 14
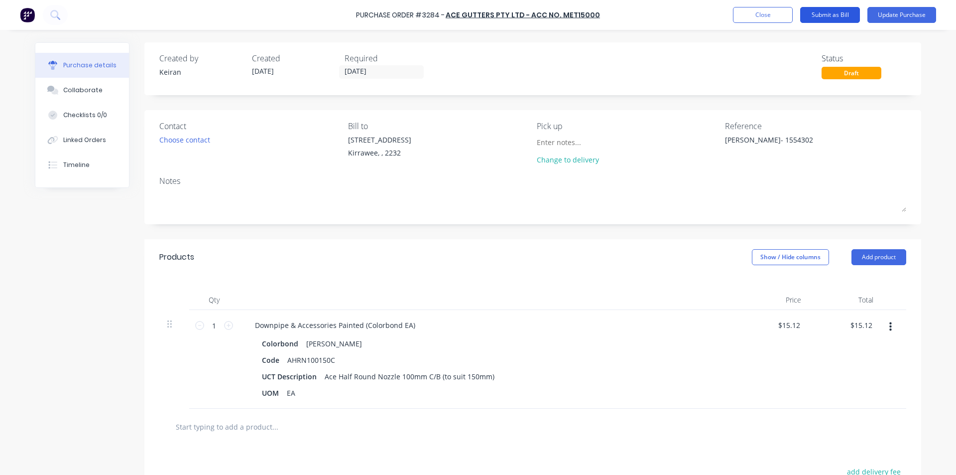
click at [839, 12] on button "Submit as Bill" at bounding box center [830, 15] width 60 height 16
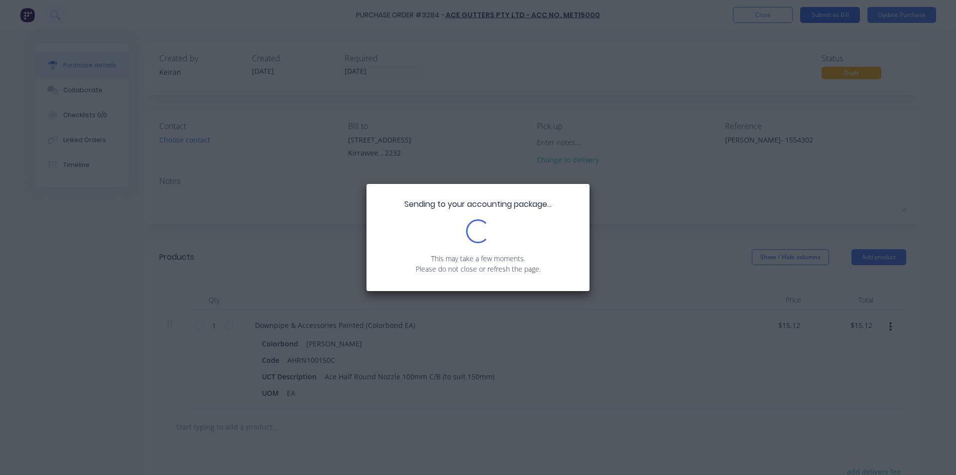
type textarea "x"
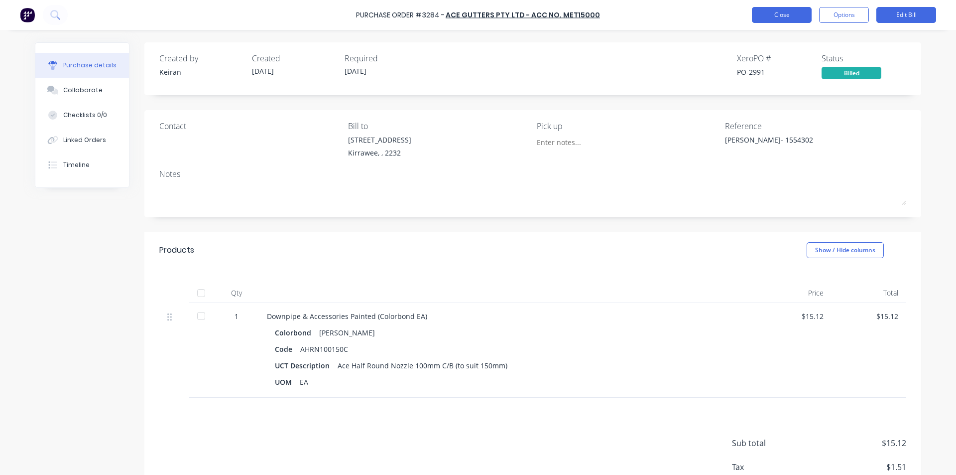
click at [797, 18] on button "Close" at bounding box center [782, 15] width 60 height 16
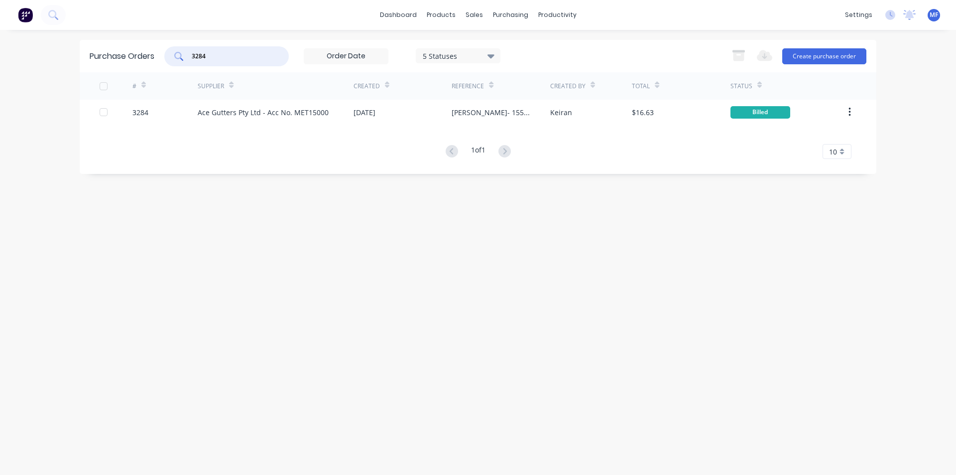
click at [219, 57] on input "3284" at bounding box center [232, 56] width 83 height 10
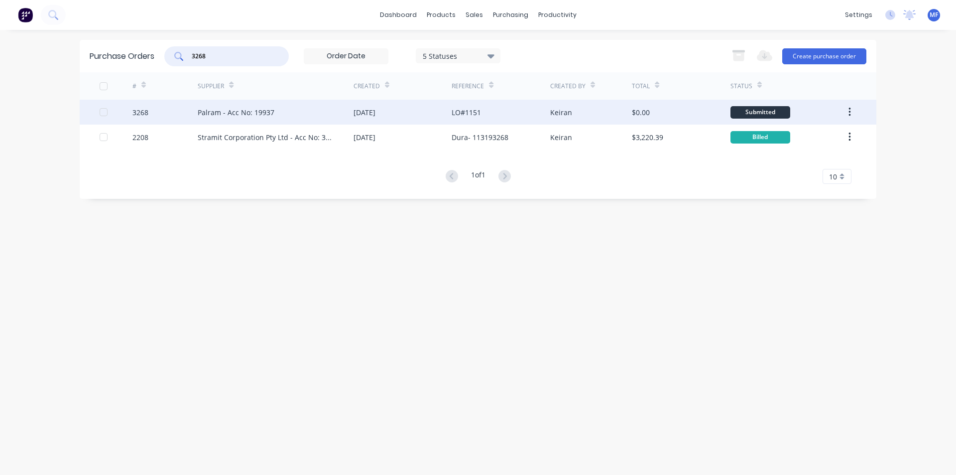
type input "3268"
click at [227, 109] on div "Palram - Acc No: 19937" at bounding box center [236, 112] width 77 height 10
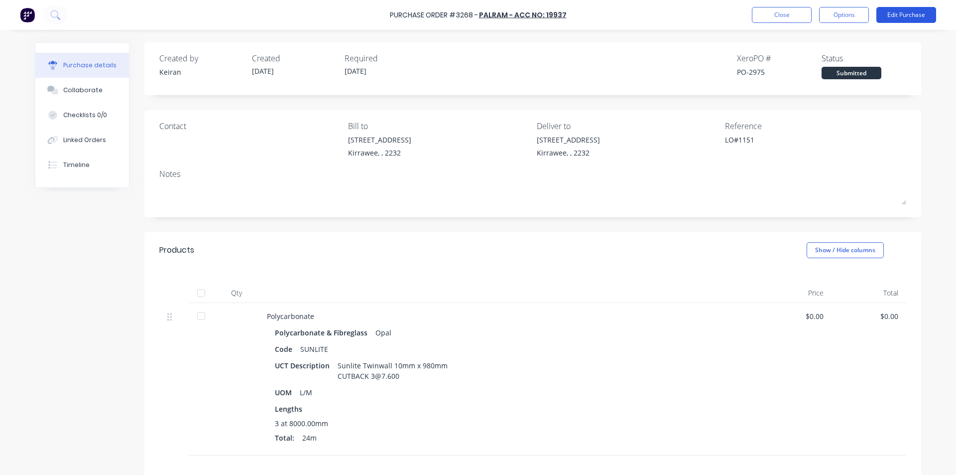
click at [935, 12] on button "Edit Purchase" at bounding box center [906, 15] width 60 height 16
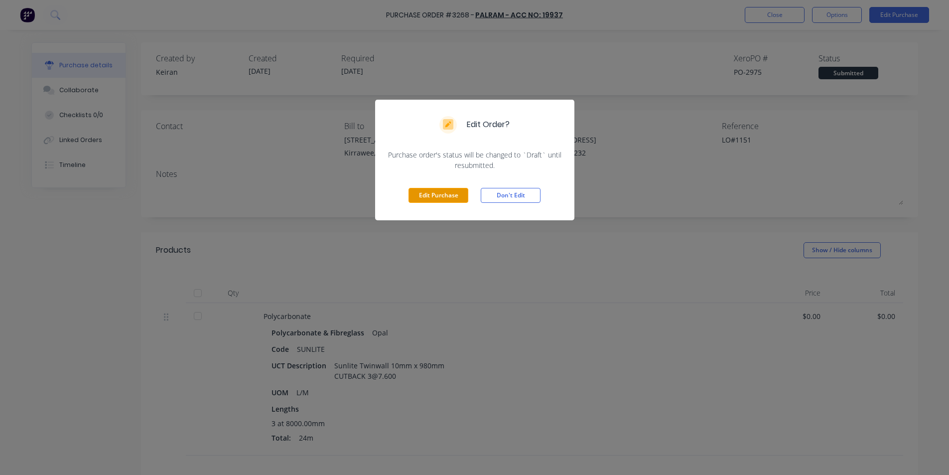
click at [424, 196] on button "Edit Purchase" at bounding box center [438, 195] width 60 height 15
type textarea "x"
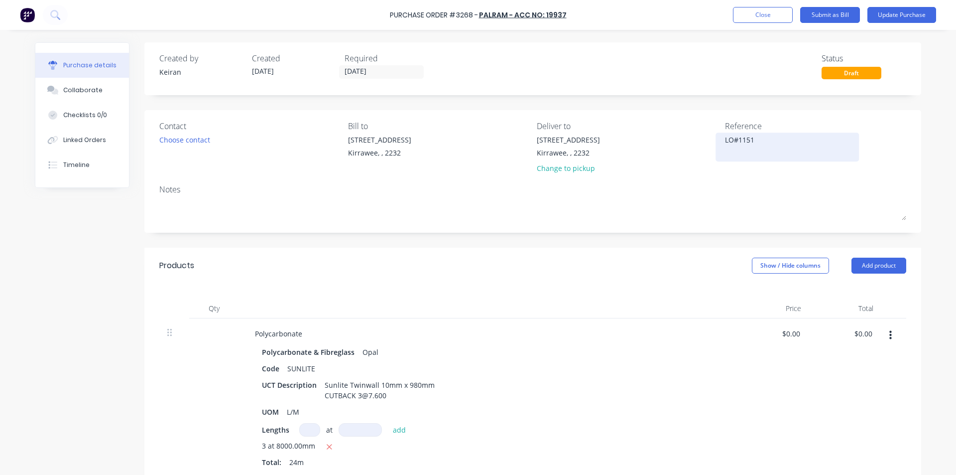
click at [768, 145] on textarea "LO#1151" at bounding box center [787, 145] width 124 height 22
type textarea "LO#1151- 95457894"
type textarea "x"
type textarea "LO#1151- 95457894"
click at [771, 157] on div "LO#1151- 95457894" at bounding box center [787, 146] width 124 height 25
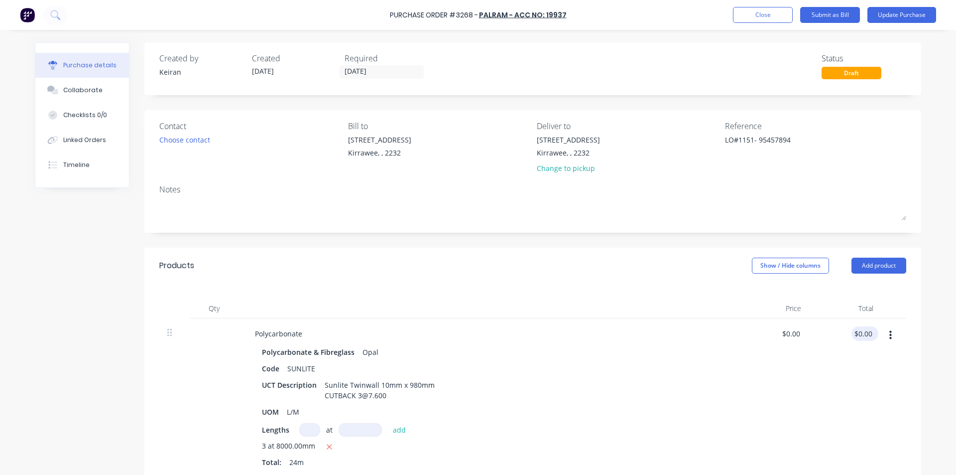
type textarea "x"
type input "0.00"
click at [868, 329] on input "0.00" at bounding box center [864, 333] width 19 height 14
type textarea "x"
type input "$0.00"
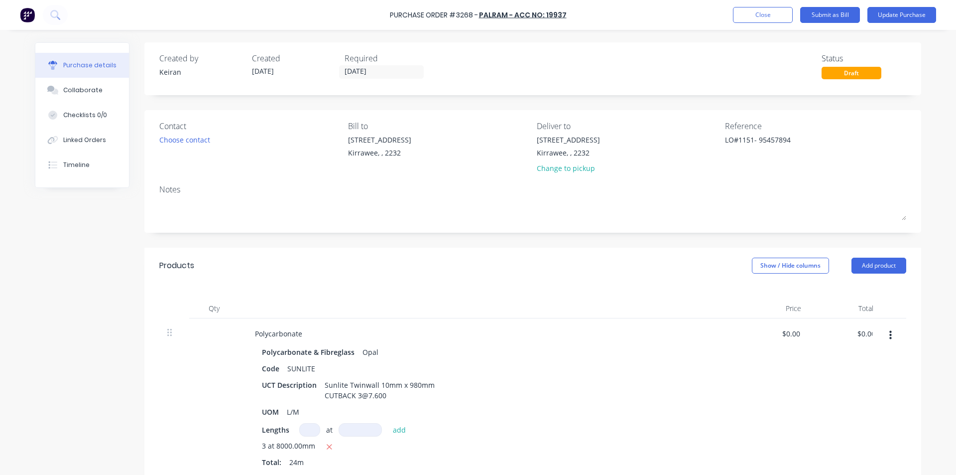
click at [449, 341] on div "Polycarbonate Polycarbonate & Fibreglass Opal Code SUNLITE UCT Description Sunl…" at bounding box center [488, 398] width 498 height 161
type textarea "x"
type input "0.00"
click at [865, 337] on input "0.00" at bounding box center [862, 333] width 23 height 14
type textarea "x"
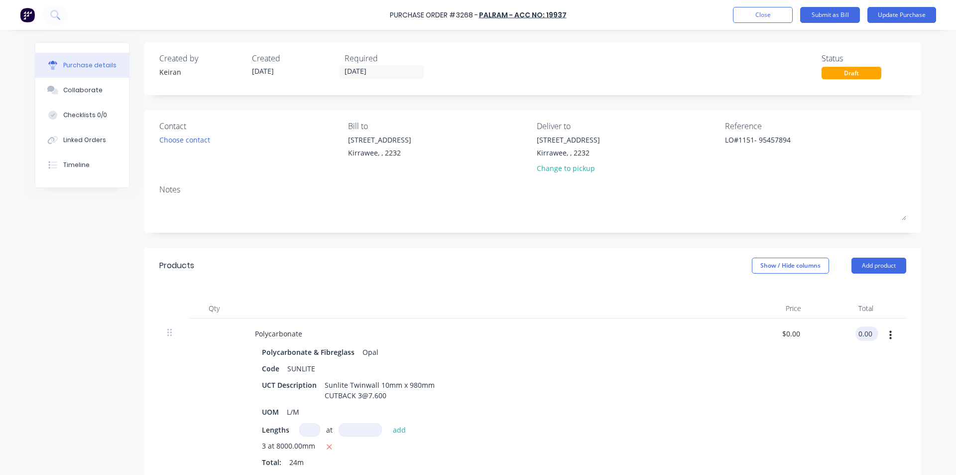
click at [865, 337] on input "0.00" at bounding box center [864, 333] width 19 height 14
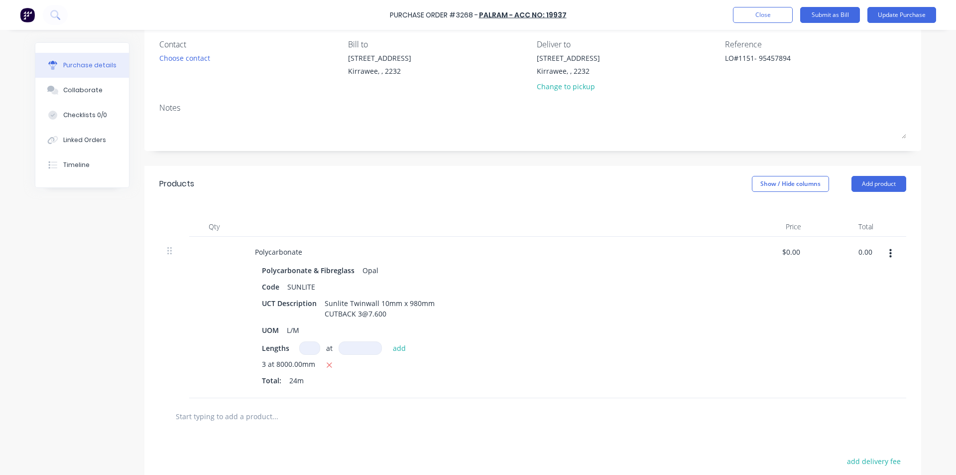
scroll to position [100, 0]
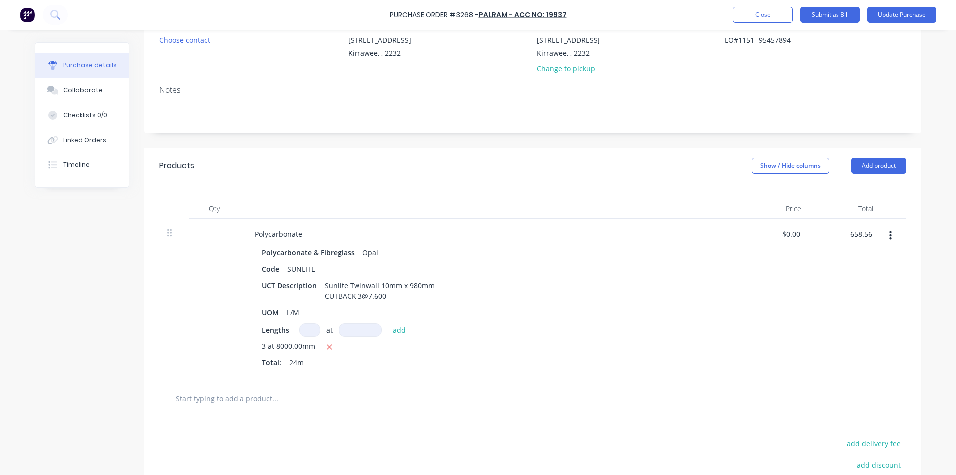
type input "658.56"
type textarea "x"
type input "$27.44"
type input "$658.56"
click at [750, 408] on div at bounding box center [532, 398] width 747 height 36
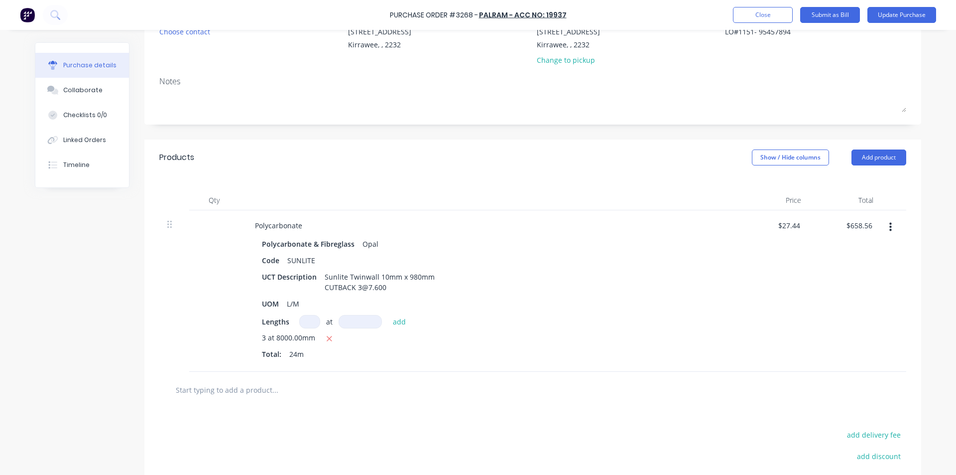
scroll to position [0, 0]
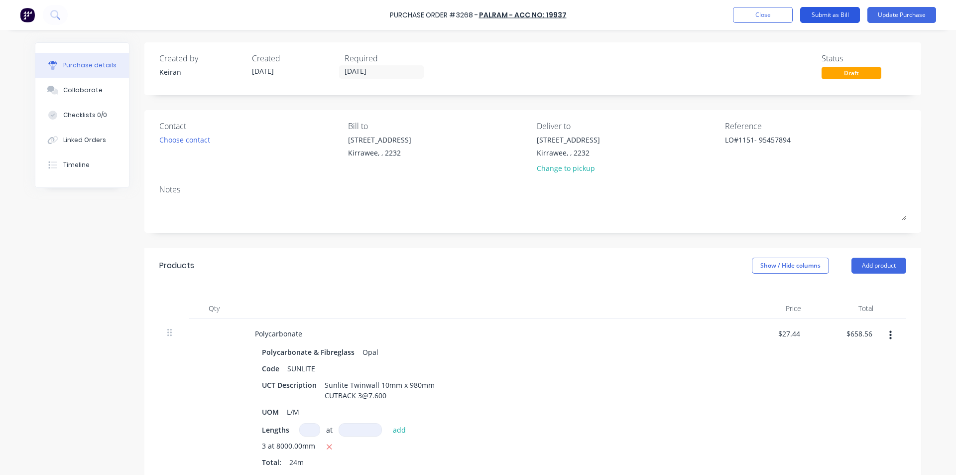
click at [842, 10] on button "Submit as Bill" at bounding box center [830, 15] width 60 height 16
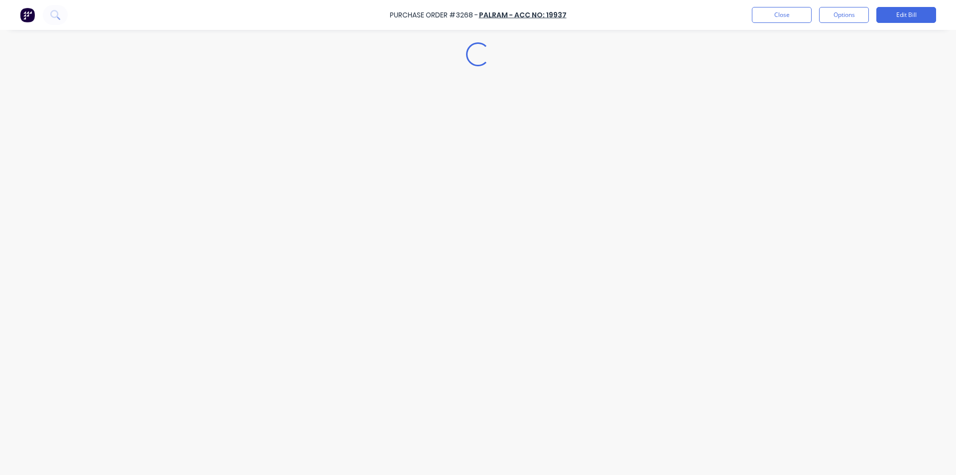
type textarea "x"
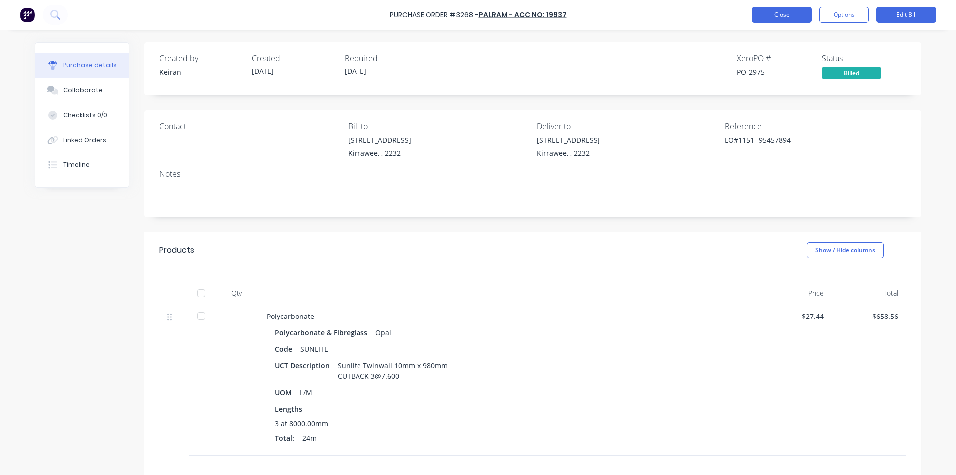
click at [776, 16] on button "Close" at bounding box center [782, 15] width 60 height 16
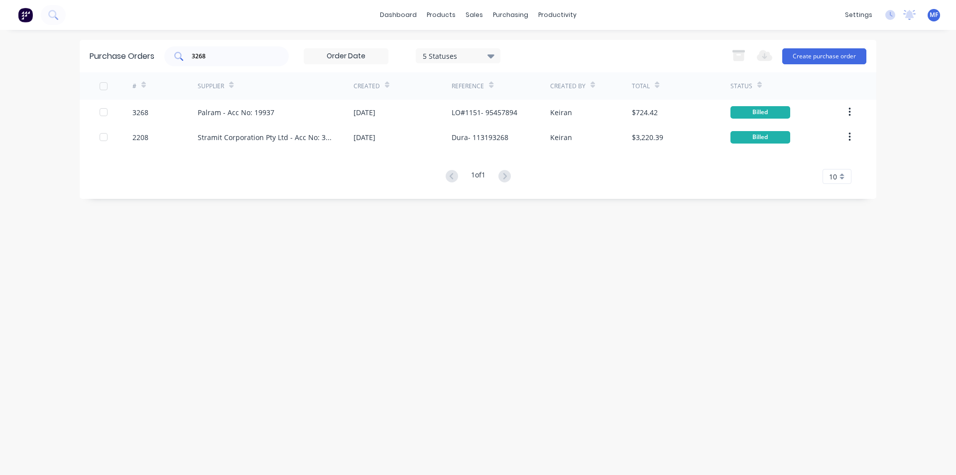
click at [220, 55] on input "3268" at bounding box center [232, 56] width 83 height 10
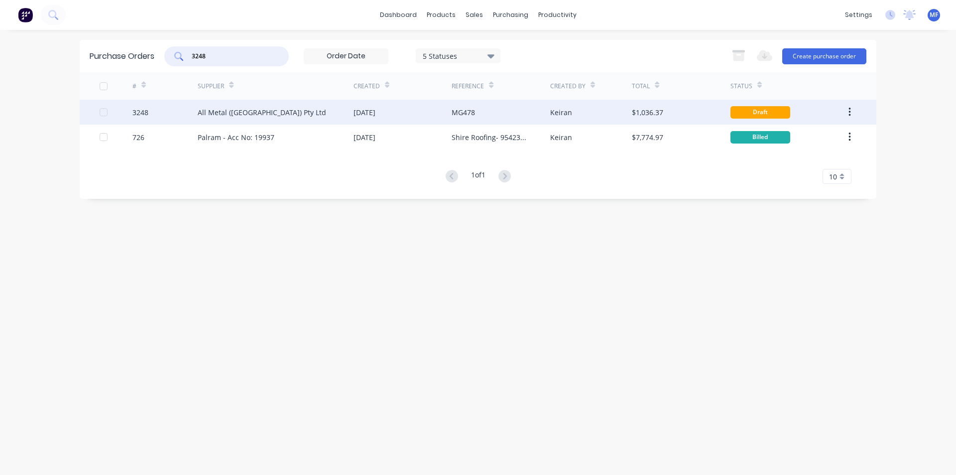
type input "3248"
click at [246, 112] on div "All Metal ([GEOGRAPHIC_DATA]) Pty Ltd" at bounding box center [262, 112] width 128 height 10
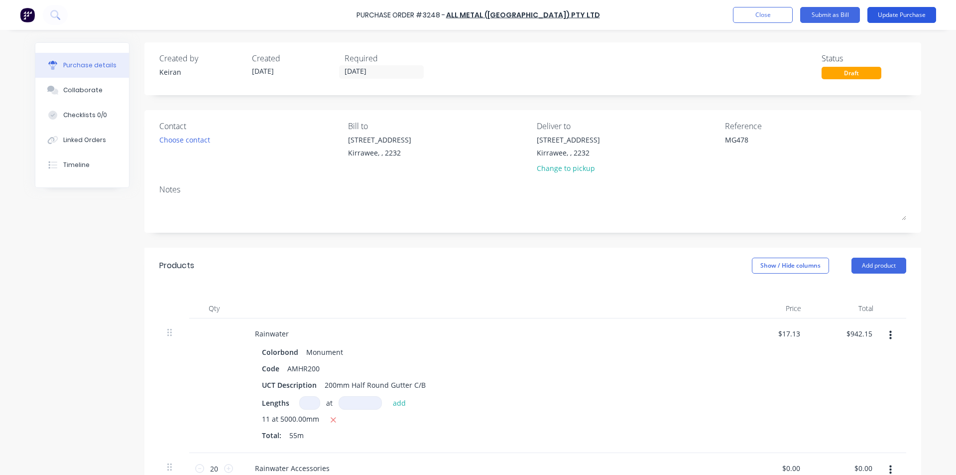
click at [912, 11] on button "Update Purchase" at bounding box center [901, 15] width 69 height 16
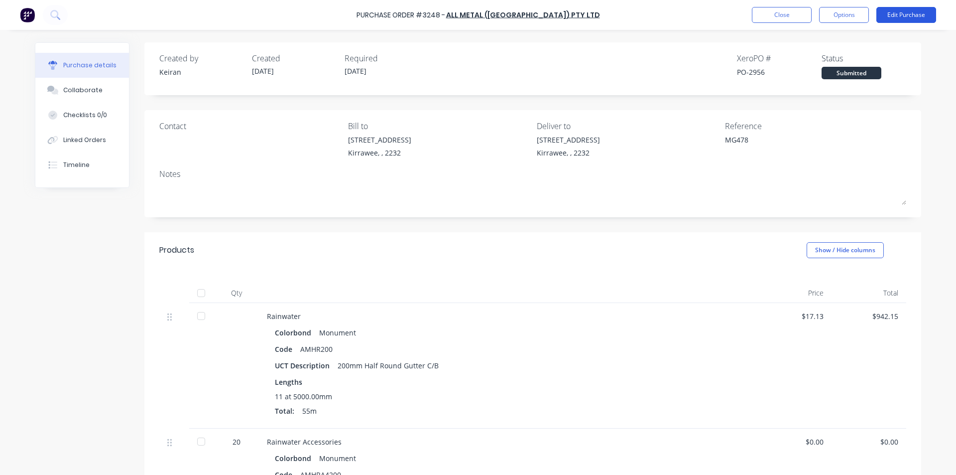
click at [920, 17] on button "Edit Purchase" at bounding box center [906, 15] width 60 height 16
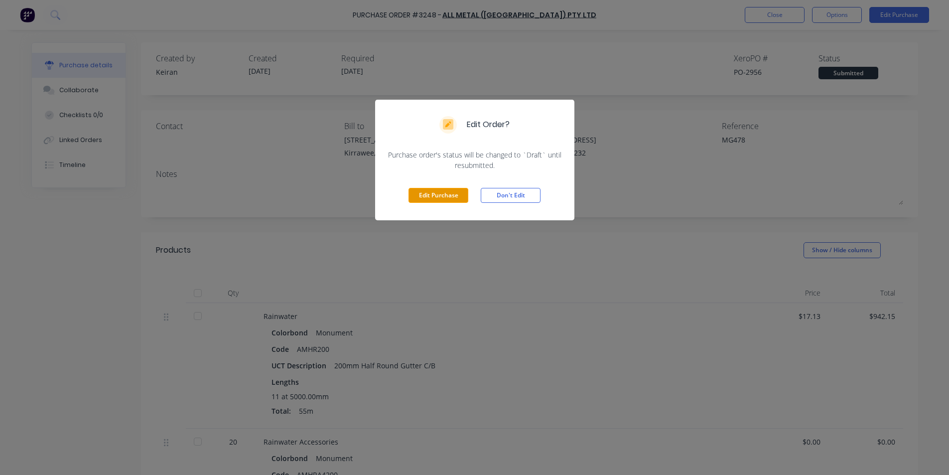
click at [452, 194] on button "Edit Purchase" at bounding box center [438, 195] width 60 height 15
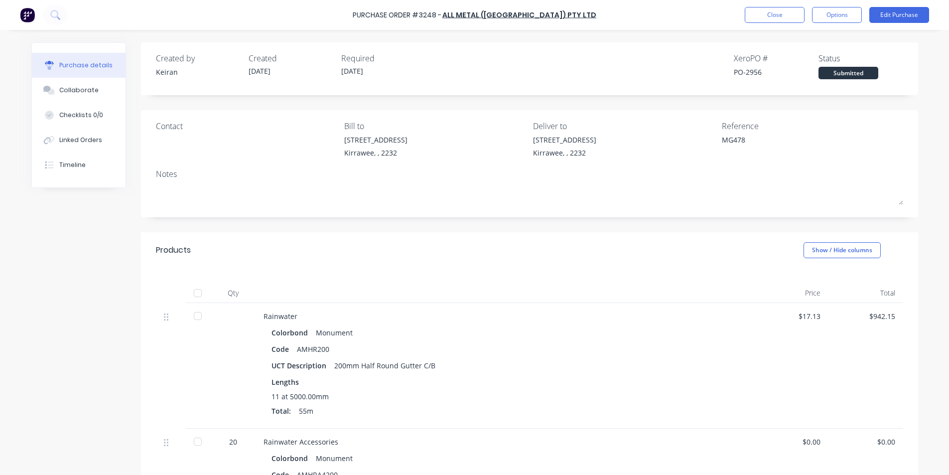
type textarea "x"
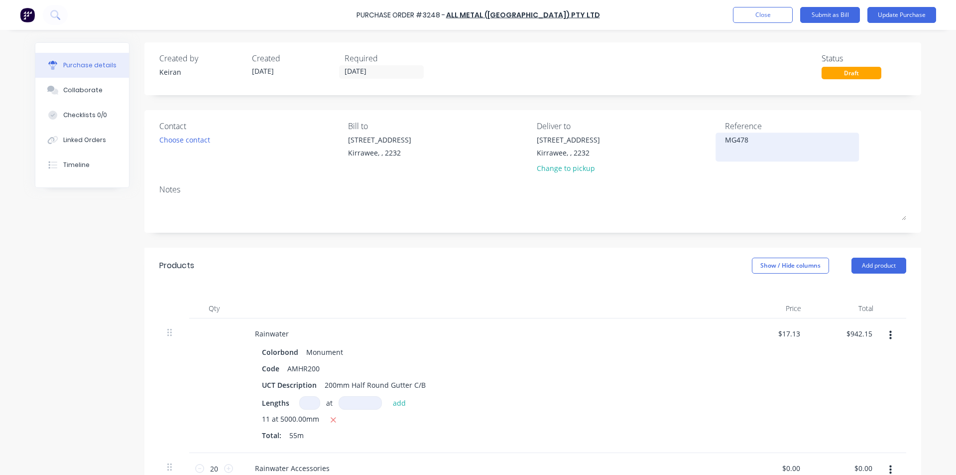
click at [752, 143] on textarea "MG478" at bounding box center [787, 145] width 124 height 22
type textarea "MG478- 329"
type textarea "x"
type textarea "MG478- 3291"
type textarea "x"
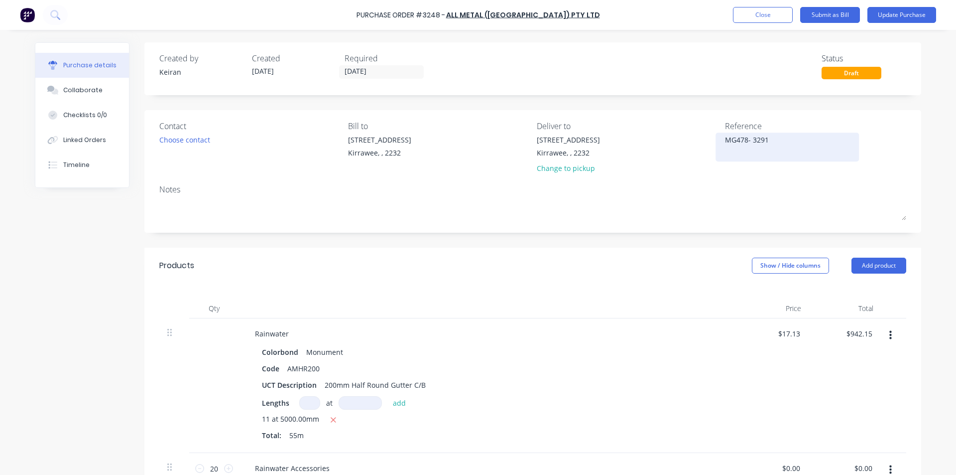
type textarea "MG478- 32910"
type textarea "x"
type textarea "MG478- 329104"
type textarea "x"
type textarea "MG478- 329104"
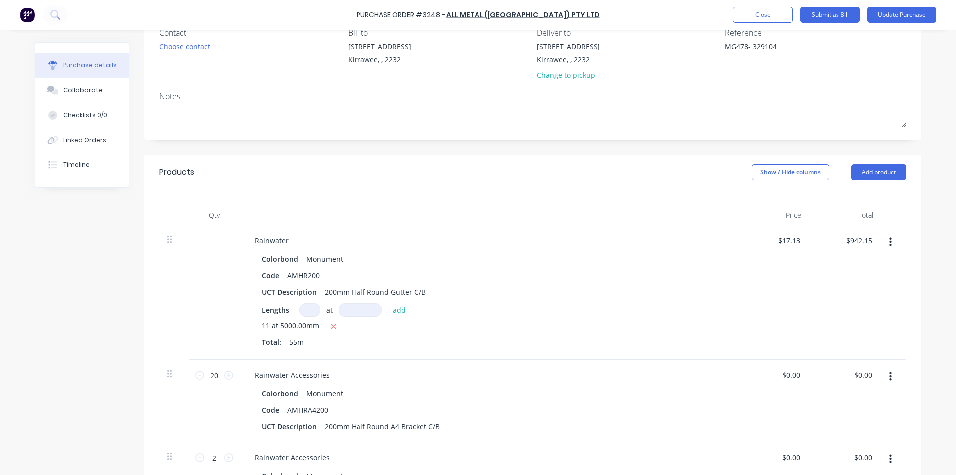
scroll to position [100, 0]
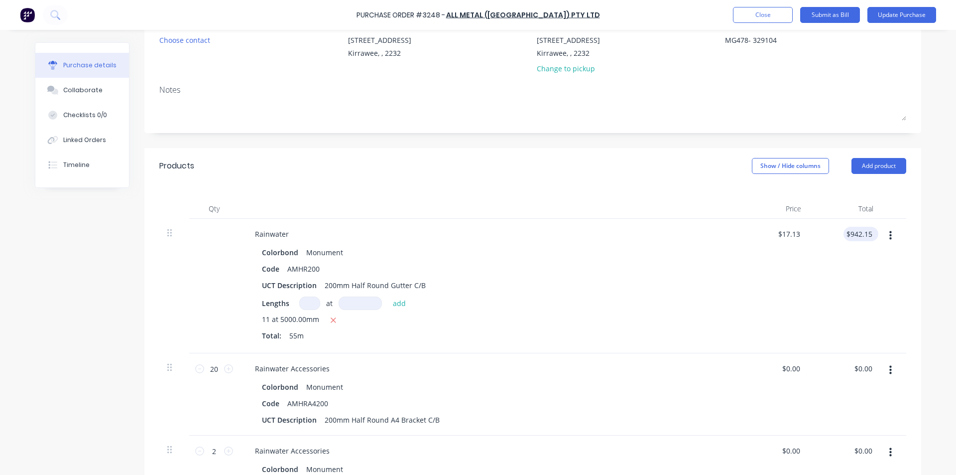
type textarea "x"
type input "942.15"
click at [857, 230] on input "942.15" at bounding box center [858, 234] width 31 height 14
click at [857, 232] on input "942.15" at bounding box center [860, 234] width 27 height 14
type textarea "x"
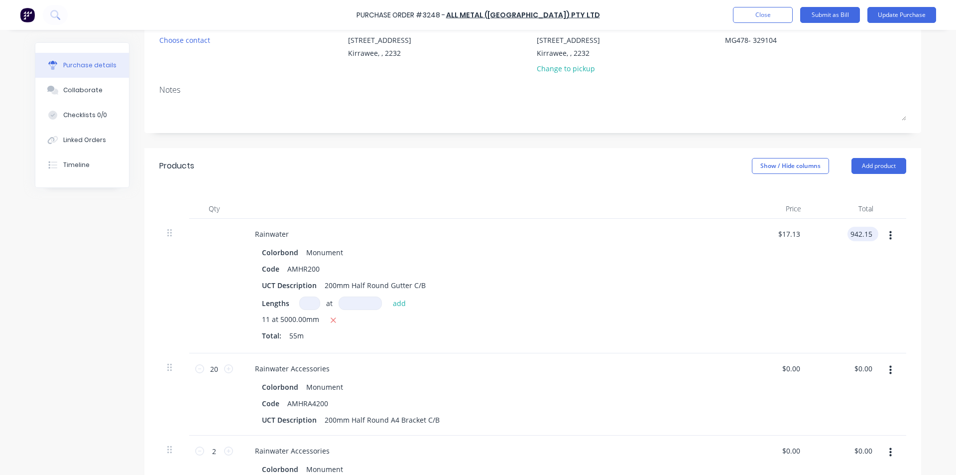
click at [857, 232] on input "942.15" at bounding box center [860, 234] width 27 height 14
type input "987.25"
type textarea "x"
type input "$17.95"
type input "$987.25"
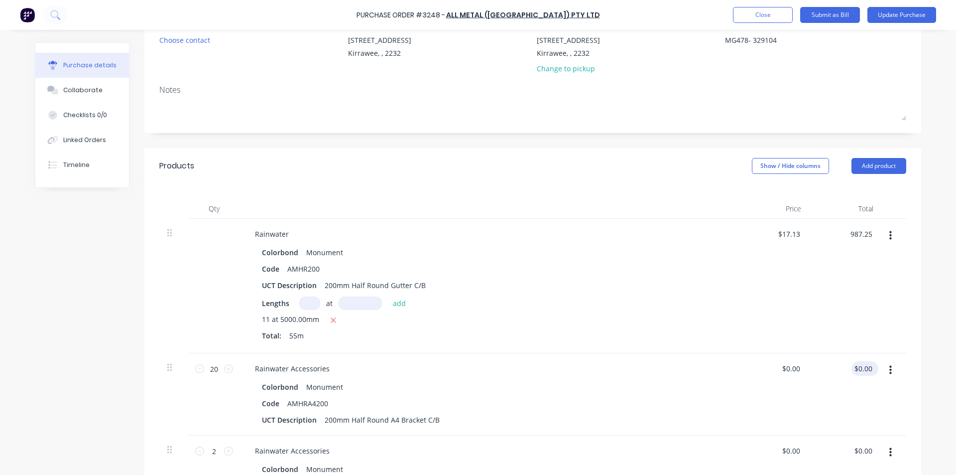
type input "0.00"
click at [861, 370] on input "0.00" at bounding box center [864, 368] width 19 height 14
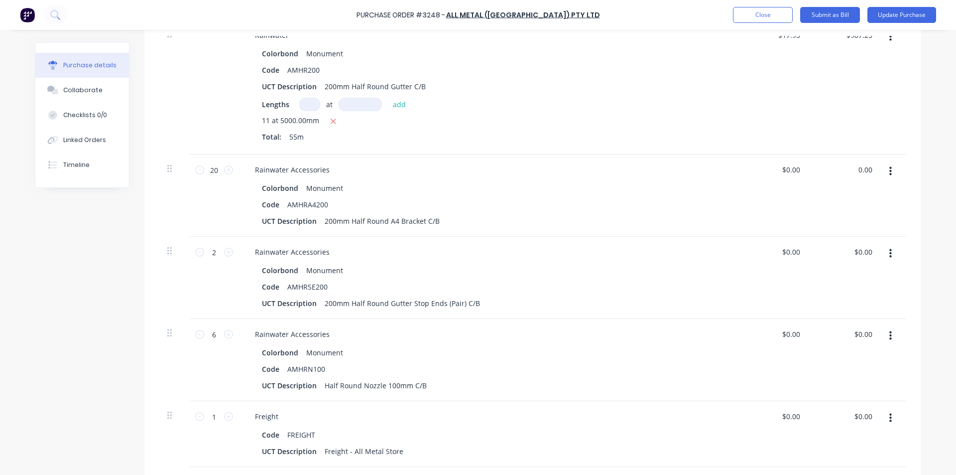
scroll to position [299, 0]
click at [864, 168] on input "0.00" at bounding box center [864, 169] width 19 height 14
type textarea "x"
click at [864, 168] on input "0.00" at bounding box center [864, 169] width 19 height 14
type input "464.40"
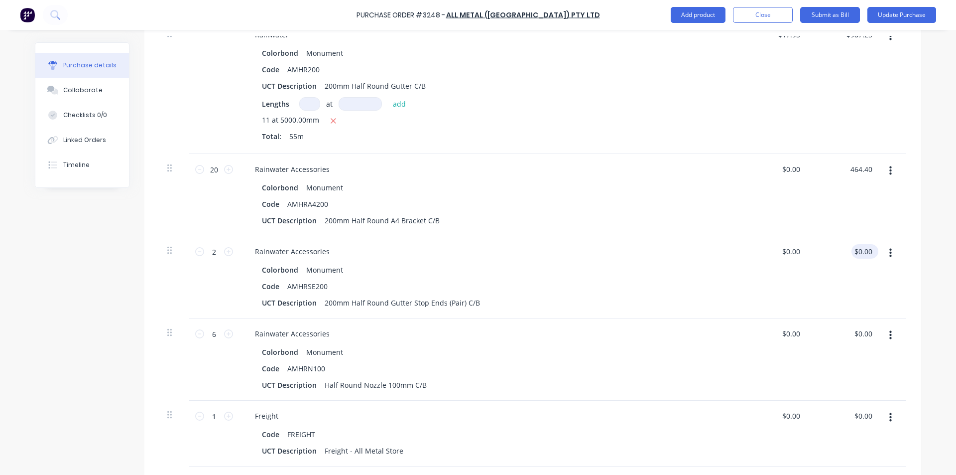
type textarea "x"
type input "$23.22"
type input "$464.40"
type input "0.00"
drag, startPoint x: 860, startPoint y: 251, endPoint x: 844, endPoint y: 261, distance: 19.1
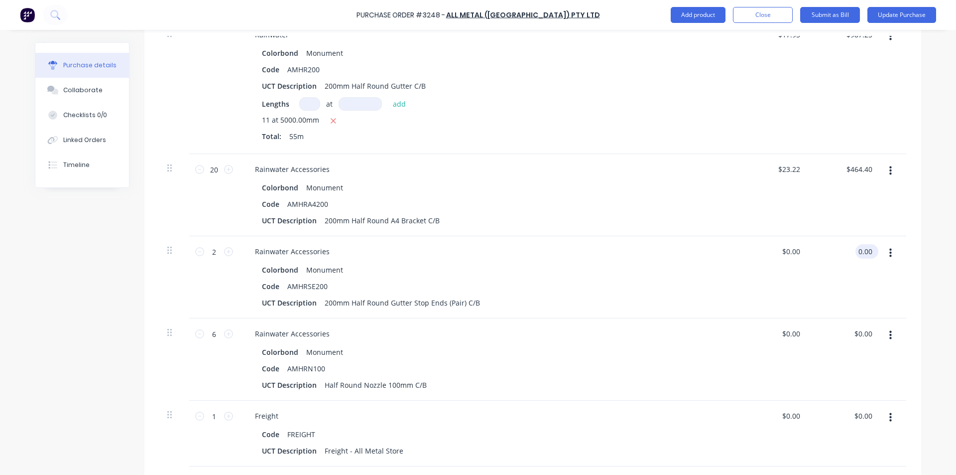
click at [862, 250] on input "0.00" at bounding box center [864, 251] width 19 height 14
click at [859, 246] on input "0.00" at bounding box center [864, 251] width 19 height 14
click at [860, 245] on input "0.00" at bounding box center [864, 251] width 19 height 14
type textarea "x"
type input "$0.00"
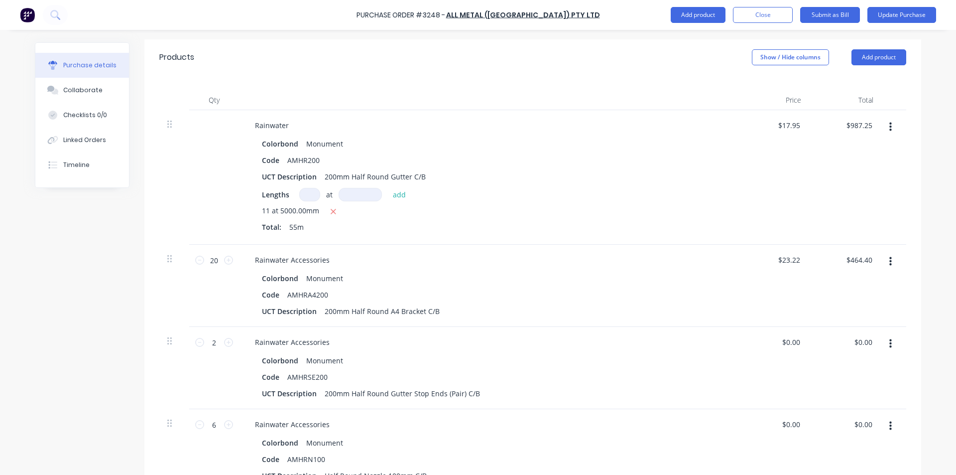
scroll to position [152, 0]
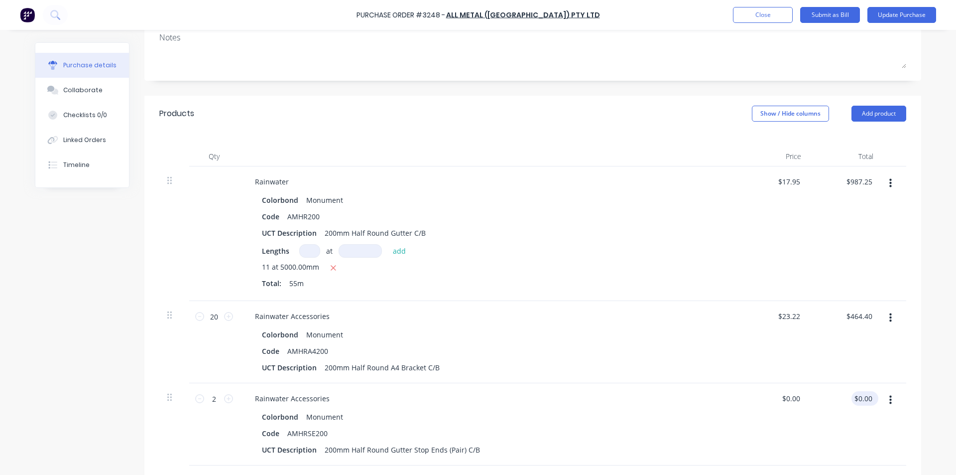
type textarea "x"
type input "0.00"
click at [858, 395] on input "0.00" at bounding box center [864, 398] width 19 height 14
click at [862, 398] on input "0.00" at bounding box center [864, 398] width 19 height 14
type textarea "x"
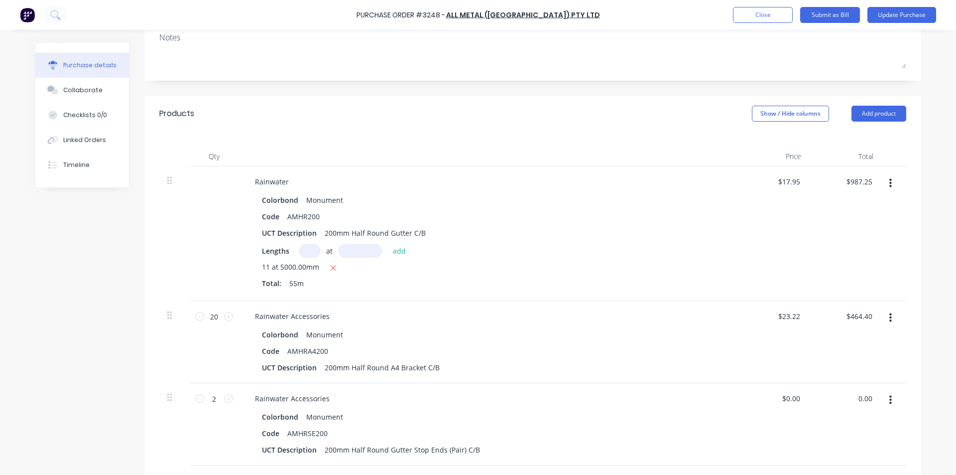
drag, startPoint x: 862, startPoint y: 398, endPoint x: 847, endPoint y: 383, distance: 21.1
click at [857, 393] on input "0.00" at bounding box center [864, 398] width 19 height 14
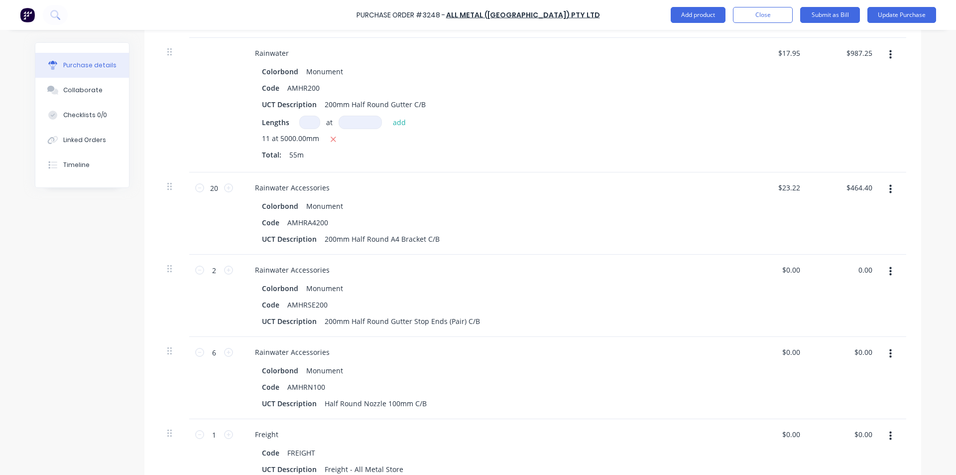
scroll to position [301, 0]
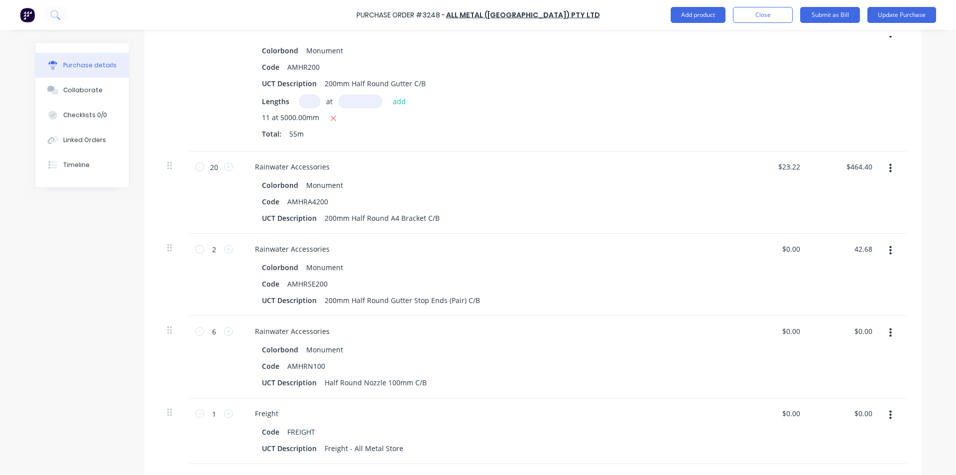
type input "42.68"
type textarea "x"
type input "$21.34"
type input "$42.68"
click at [860, 338] on div "$0.00 $0.00" at bounding box center [845, 357] width 72 height 82
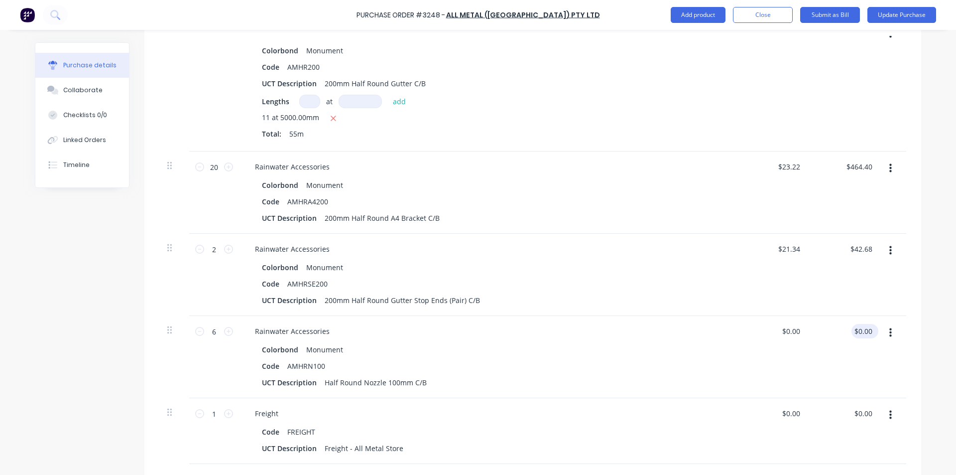
type textarea "x"
type input "0.00"
click at [865, 332] on input "0.00" at bounding box center [864, 331] width 19 height 14
type textarea "x"
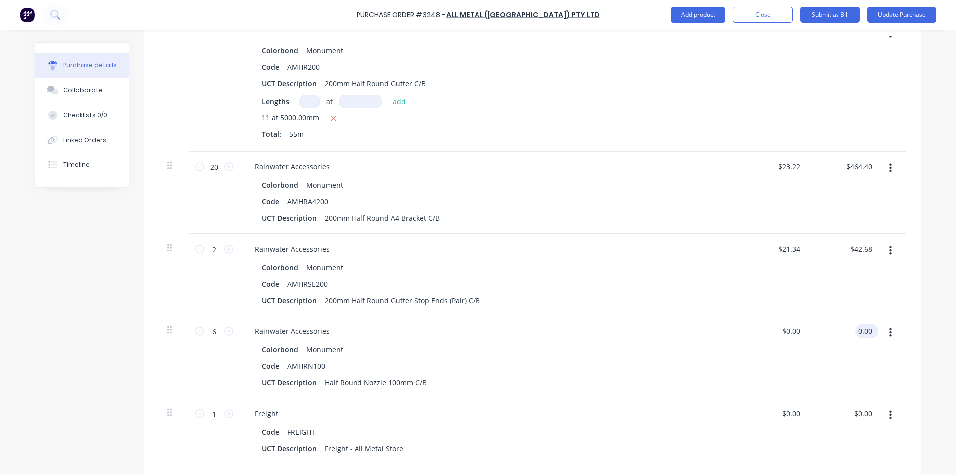
click at [865, 332] on input "0.00" at bounding box center [864, 331] width 19 height 14
type input "100.20"
type textarea "x"
type input "$16.70"
type input "$100.20"
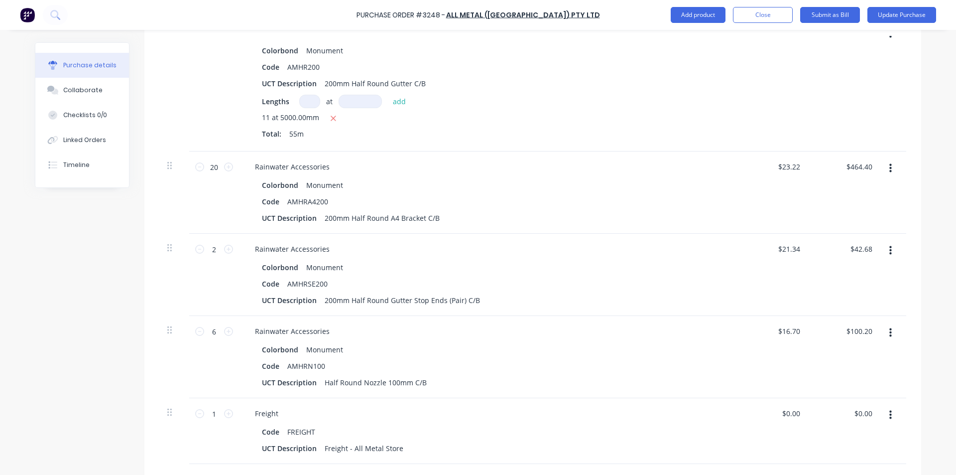
click at [586, 327] on div "Rainwater Accessories" at bounding box center [488, 331] width 482 height 14
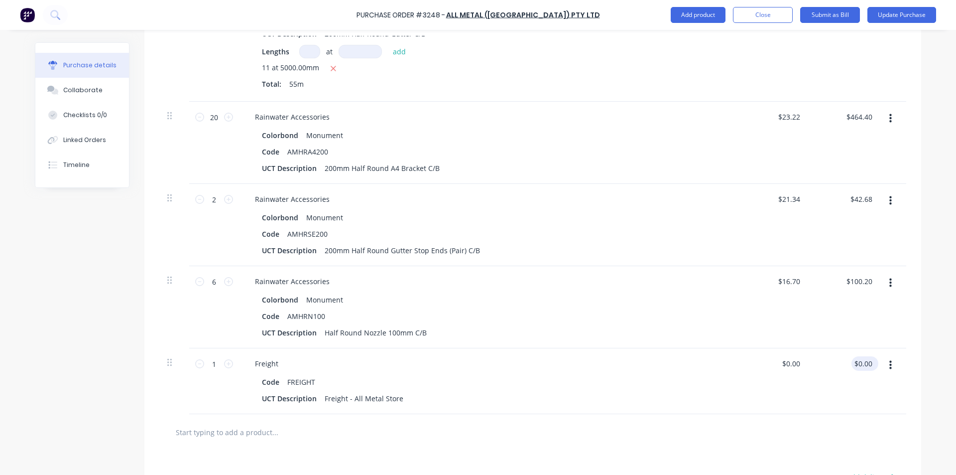
type textarea "x"
type input "0.00"
click at [856, 364] on input "0.00" at bounding box center [862, 363] width 23 height 14
click at [856, 364] on input "0.00" at bounding box center [864, 363] width 19 height 14
type textarea "x"
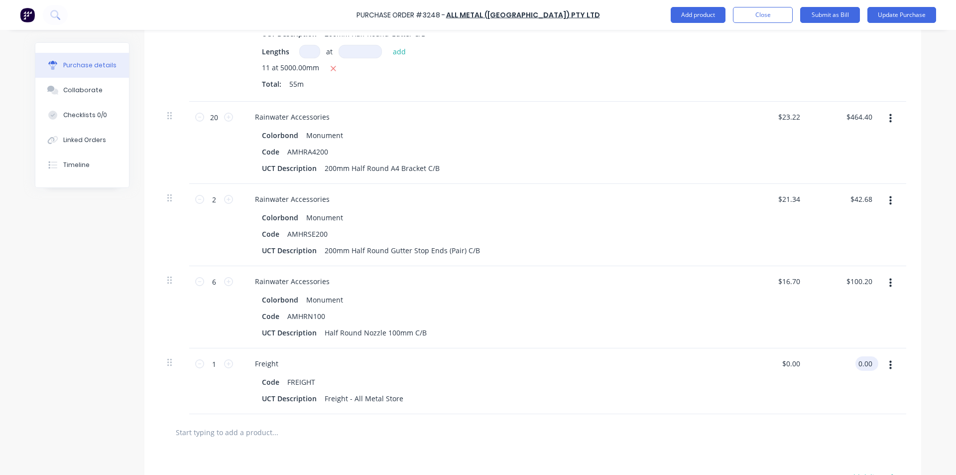
click at [856, 364] on input "0.00" at bounding box center [864, 363] width 19 height 14
type input "80"
type textarea "x"
type input "$80.00"
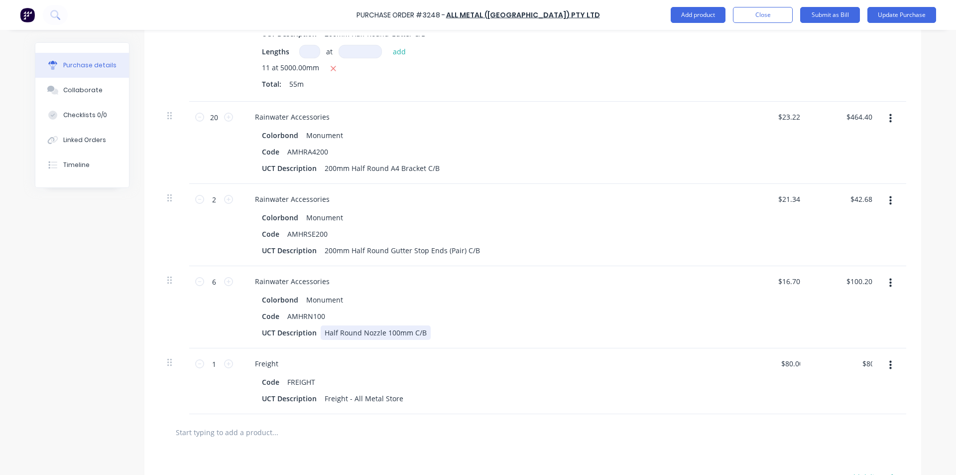
click at [547, 338] on div "UCT Description Half Round Nozzle 100mm C/B" at bounding box center [486, 332] width 456 height 14
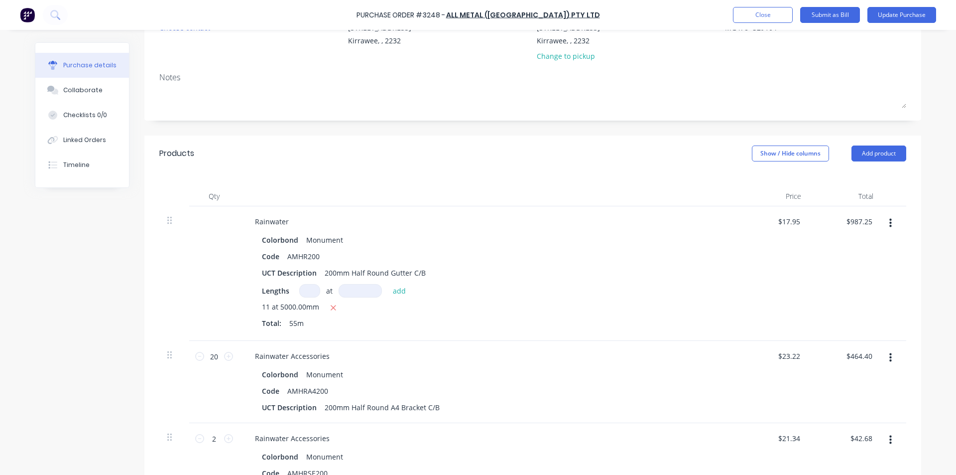
scroll to position [0, 0]
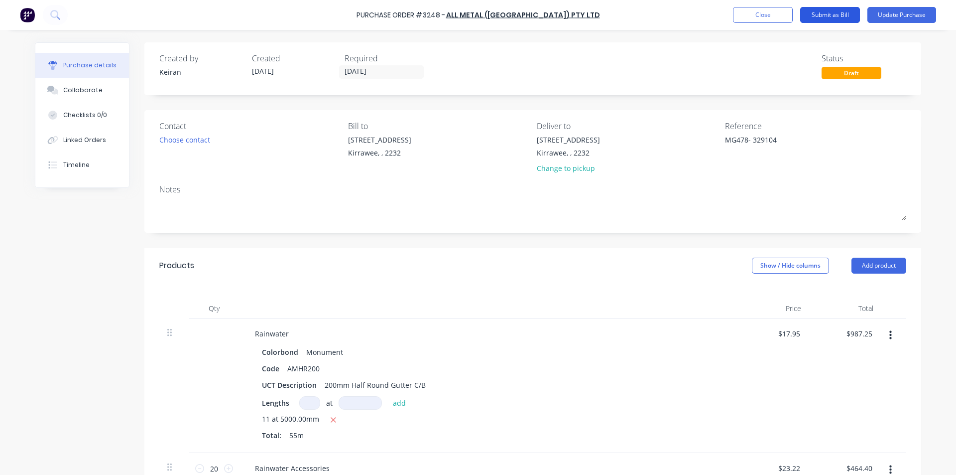
click at [840, 19] on button "Submit as Bill" at bounding box center [830, 15] width 60 height 16
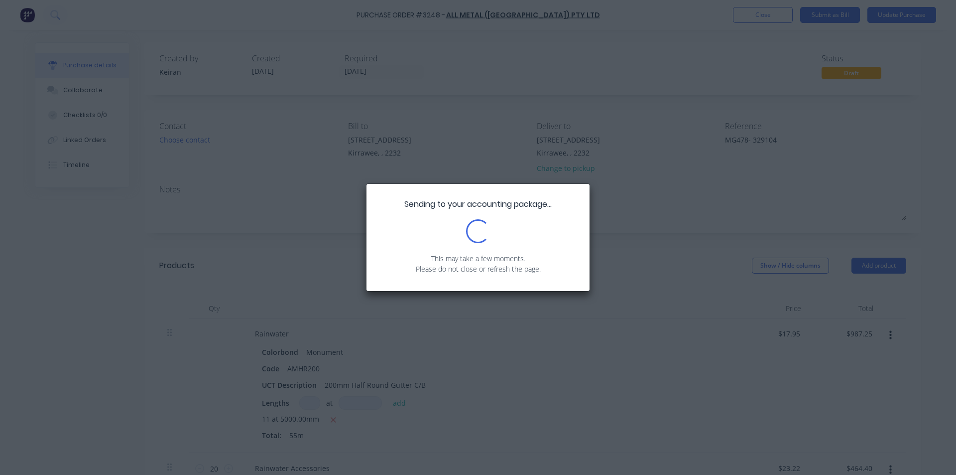
type textarea "x"
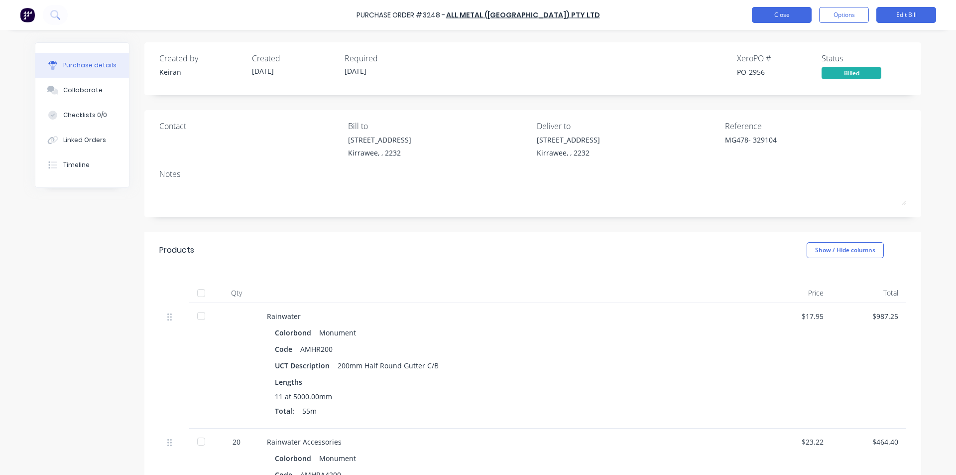
click at [788, 12] on button "Close" at bounding box center [782, 15] width 60 height 16
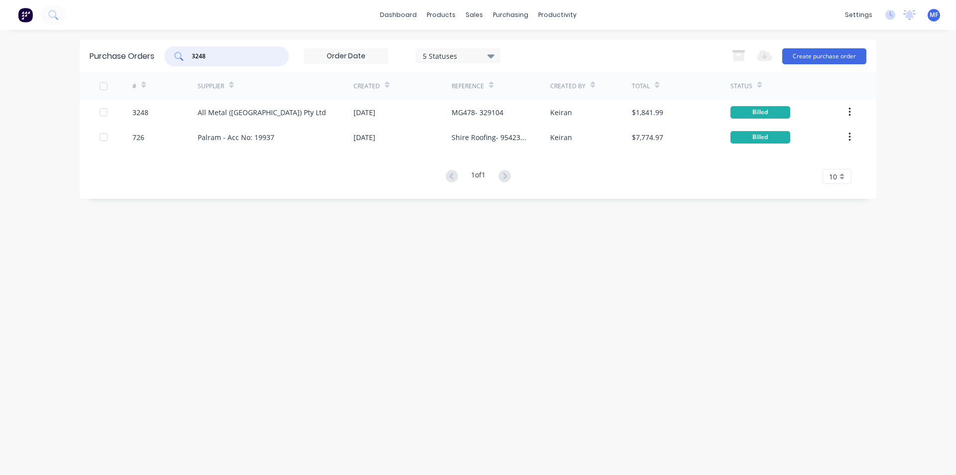
click at [214, 58] on input "3248" at bounding box center [232, 56] width 83 height 10
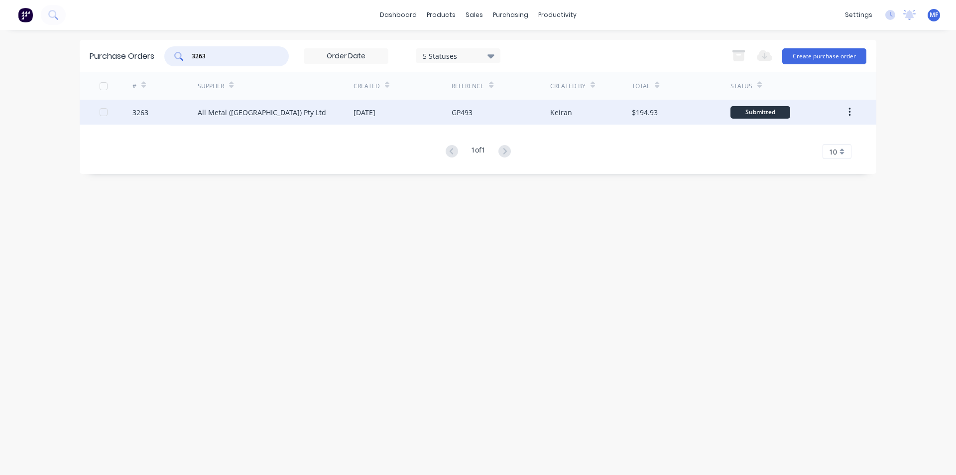
type input "3263"
click at [233, 109] on div "All Metal ([GEOGRAPHIC_DATA]) Pty Ltd" at bounding box center [262, 112] width 128 height 10
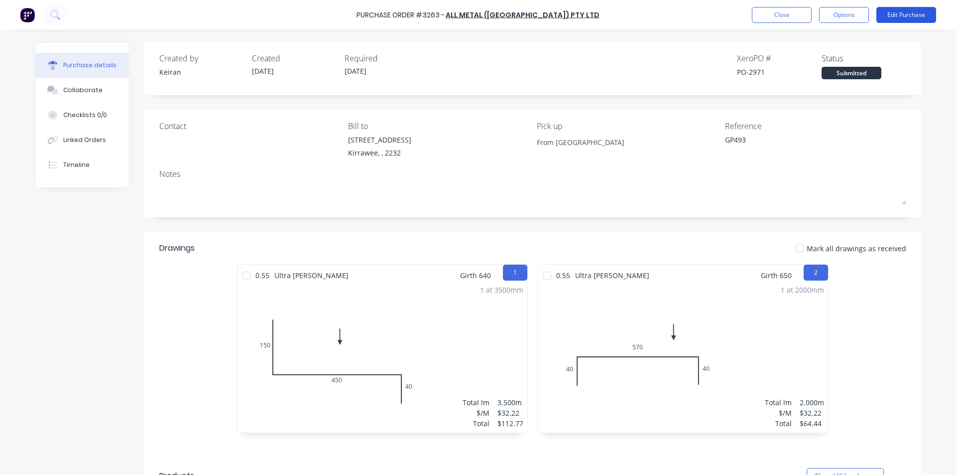
click at [895, 17] on button "Edit Purchase" at bounding box center [906, 15] width 60 height 16
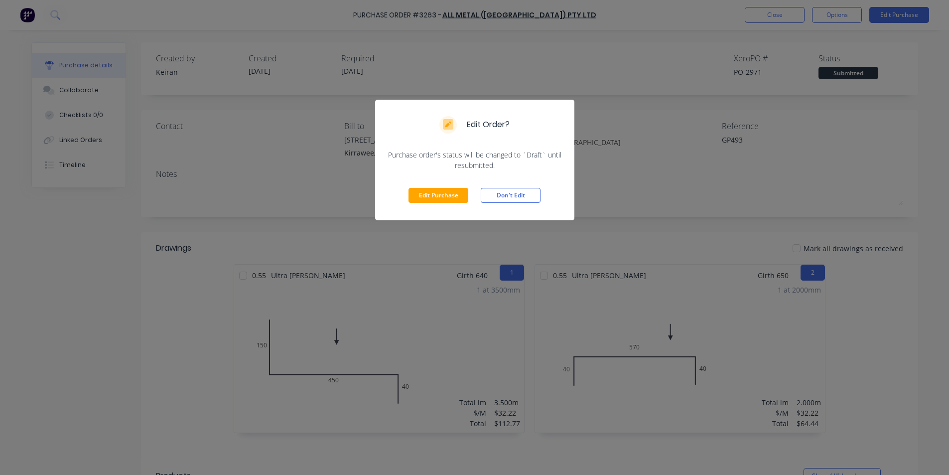
drag, startPoint x: 434, startPoint y: 192, endPoint x: 589, endPoint y: 193, distance: 154.9
click at [434, 192] on button "Edit Purchase" at bounding box center [438, 195] width 60 height 15
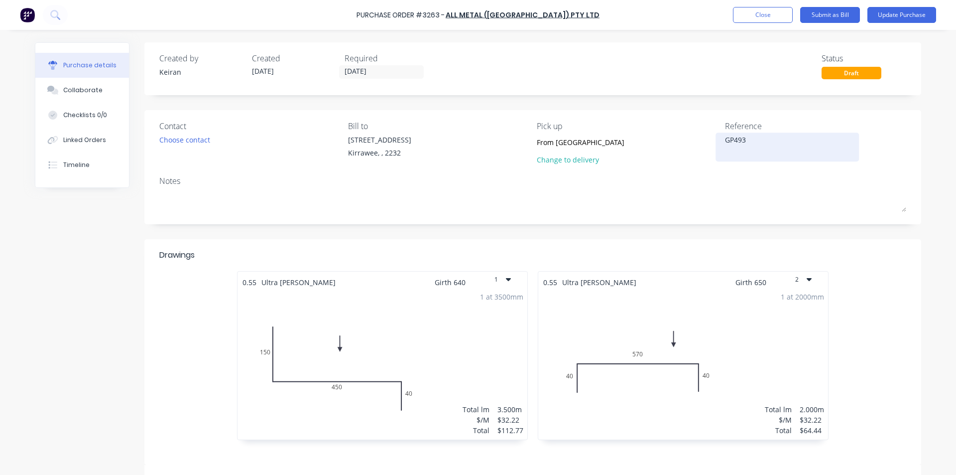
type textarea "x"
click at [755, 135] on textarea "GP493" at bounding box center [787, 145] width 124 height 22
type textarea "GP493-"
type textarea "x"
type textarea "GP493- 3"
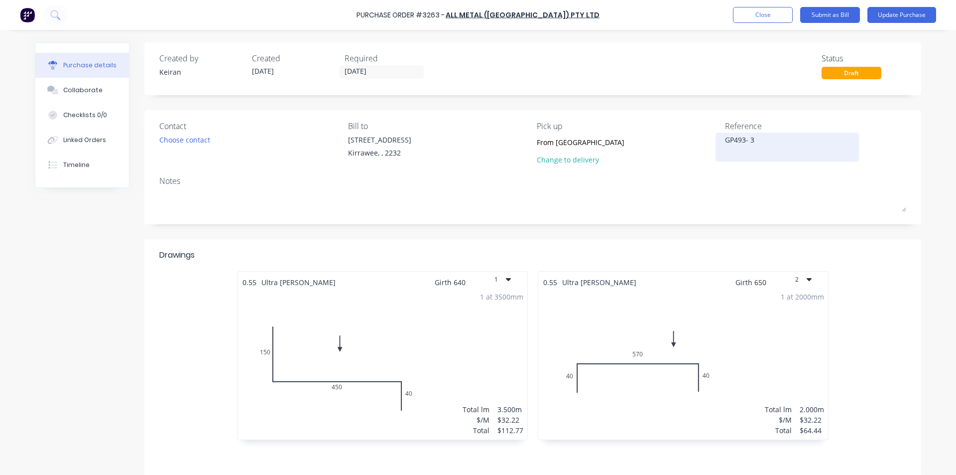
type textarea "x"
type textarea "GP493- 32"
type textarea "x"
type textarea "GP493- 329"
type textarea "x"
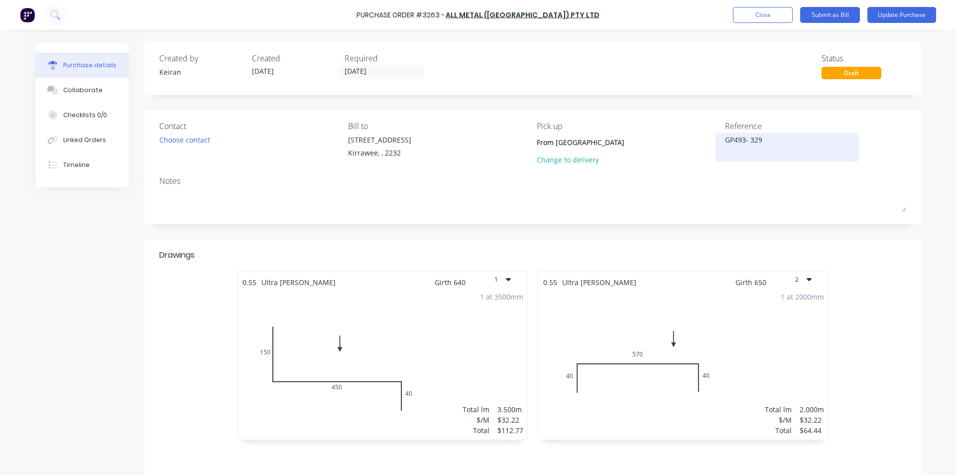
type textarea "GP493- 3291"
type textarea "x"
type textarea "GP493- 32910"
type textarea "x"
type textarea "GP493- 329108"
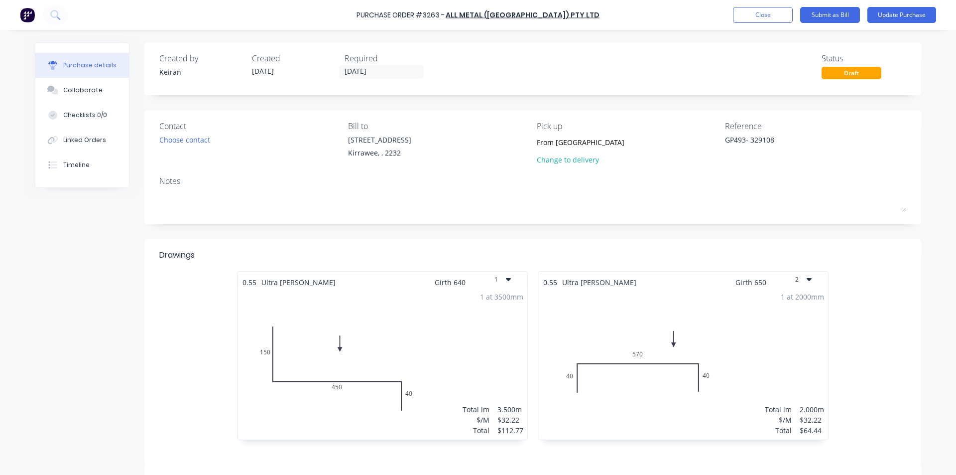
type textarea "x"
type textarea "GP493- 329108"
click at [884, 185] on div "Notes" at bounding box center [532, 181] width 747 height 12
click at [784, 168] on div "Reference GP493- 329108" at bounding box center [815, 145] width 181 height 50
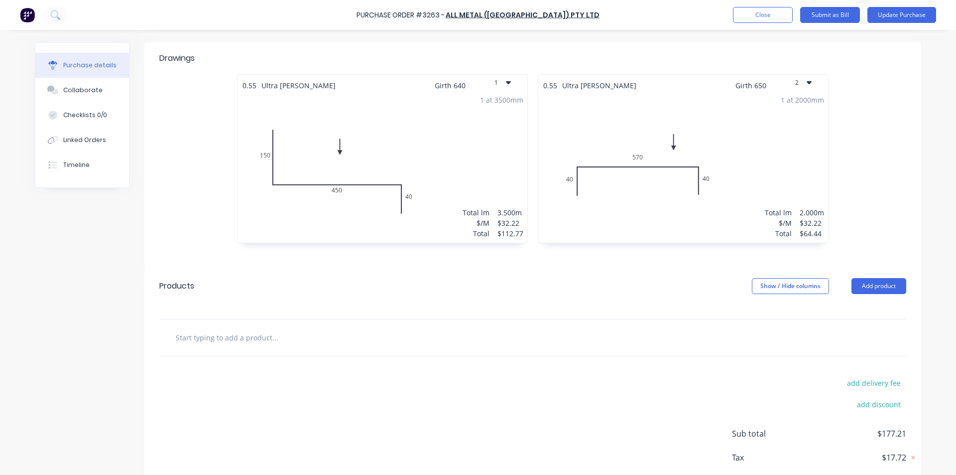
scroll to position [252, 0]
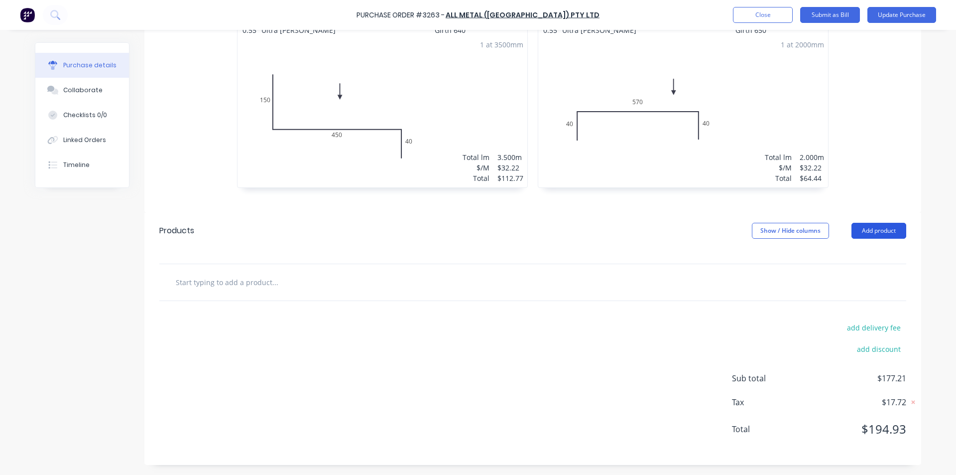
click at [860, 231] on button "Add product" at bounding box center [878, 231] width 55 height 16
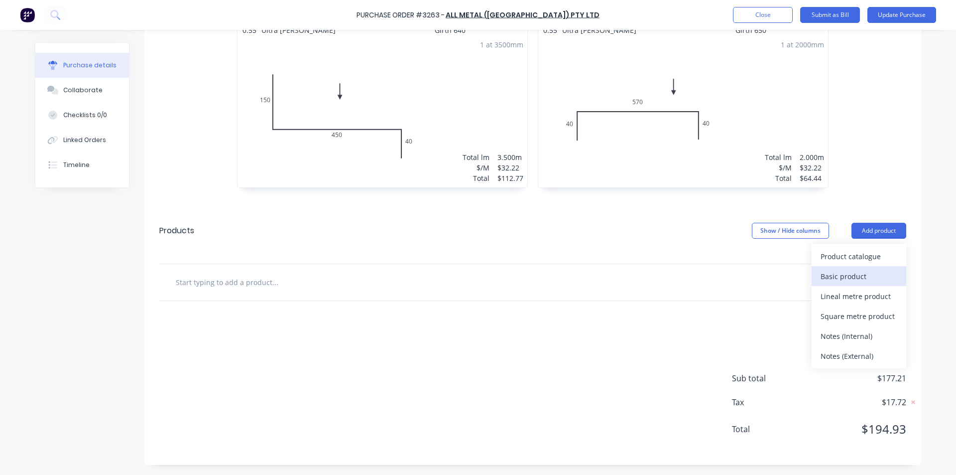
click at [847, 274] on div "Basic product" at bounding box center [859, 276] width 77 height 14
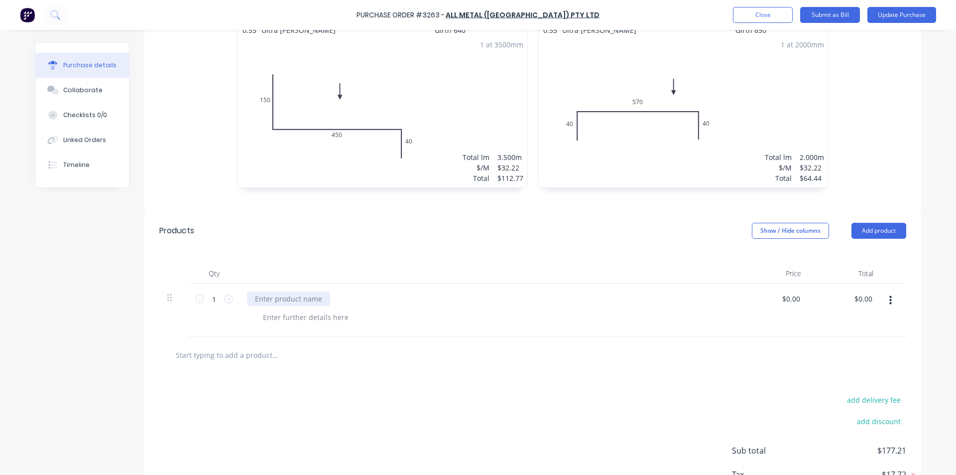
click at [281, 296] on div at bounding box center [288, 298] width 83 height 14
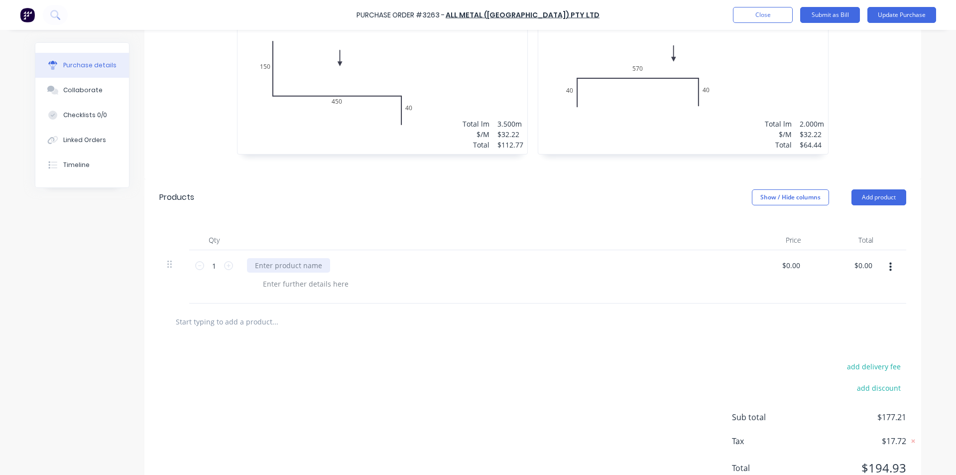
scroll to position [324, 0]
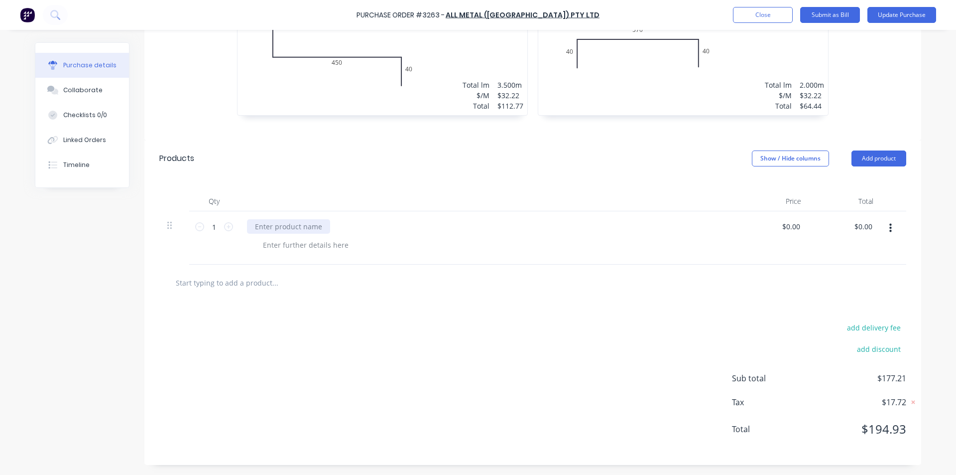
type textarea "x"
click at [289, 227] on div at bounding box center [288, 226] width 83 height 14
type textarea "x"
type input "0.00"
type textarea "x"
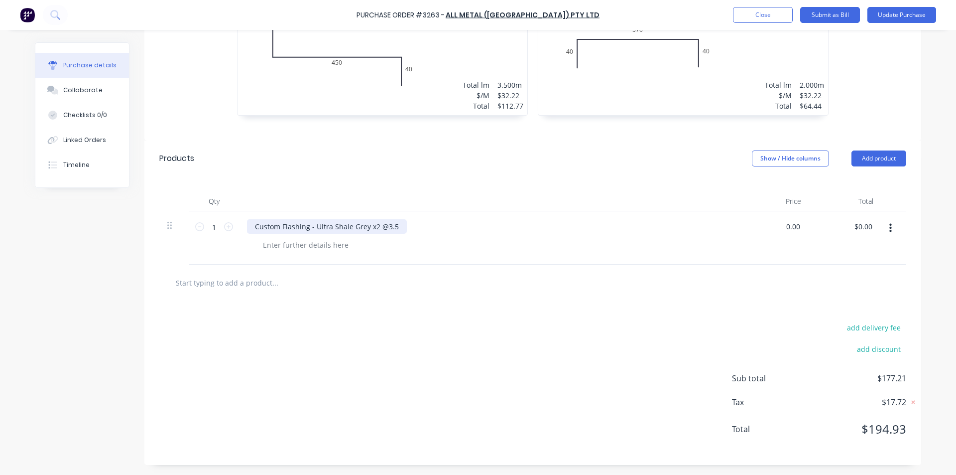
type input "$0.00"
type input "0.00"
click at [862, 225] on input "0.00" at bounding box center [864, 226] width 19 height 14
type textarea "x"
click at [862, 225] on input "0.00" at bounding box center [864, 226] width 19 height 14
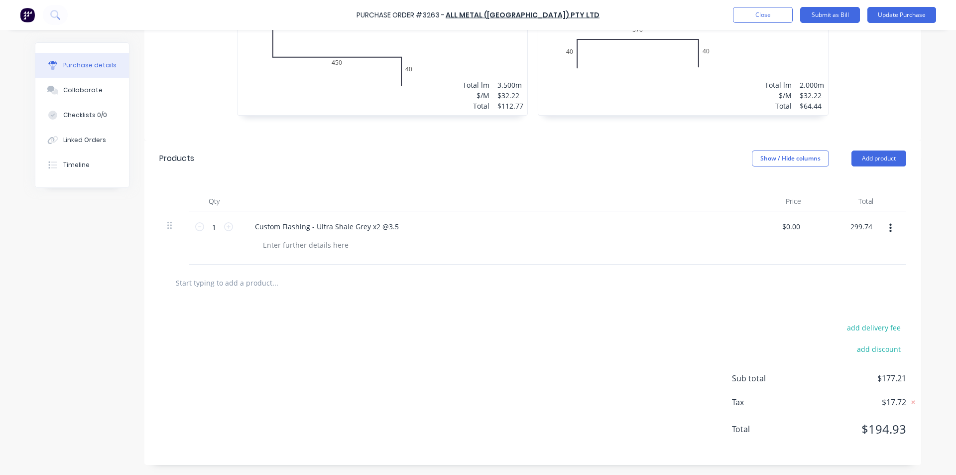
type input "299.74"
type textarea "x"
type input "$299.74"
click at [834, 274] on div at bounding box center [532, 282] width 731 height 20
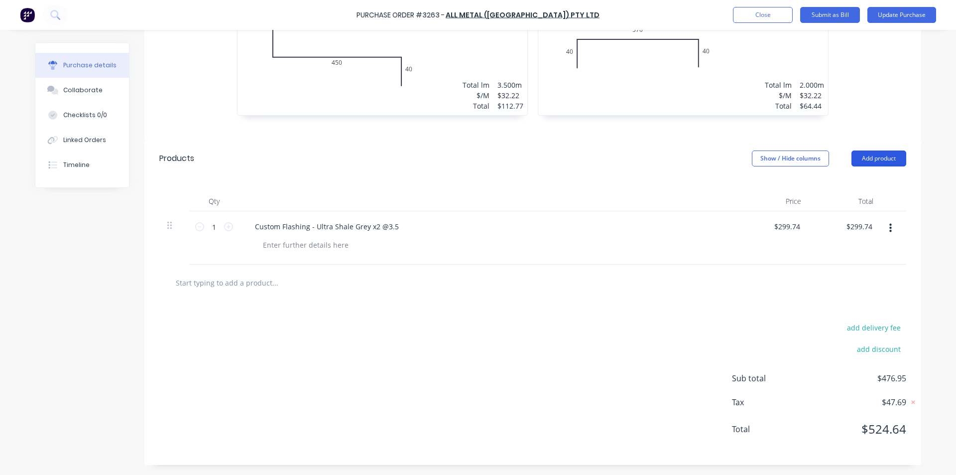
click at [879, 156] on button "Add product" at bounding box center [878, 158] width 55 height 16
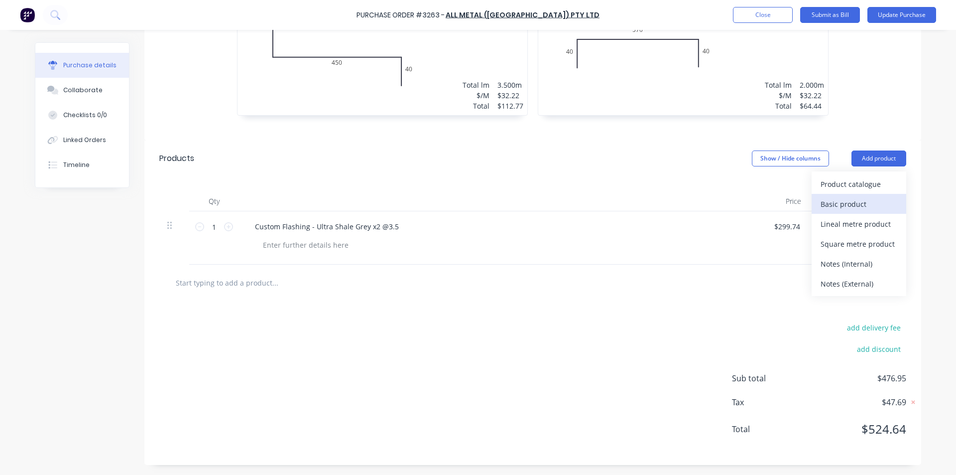
click at [830, 199] on div "Basic product" at bounding box center [859, 204] width 77 height 14
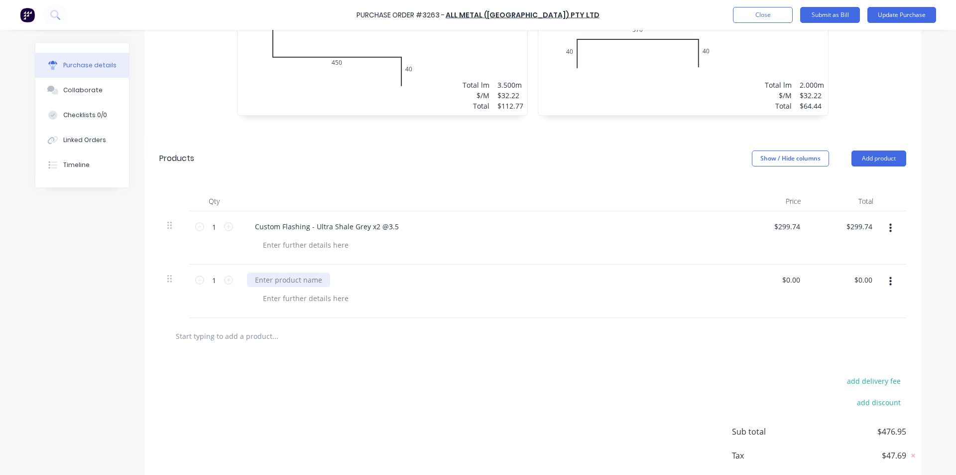
type textarea "x"
click at [299, 276] on div at bounding box center [288, 279] width 83 height 14
type textarea "x"
type input "0.00"
type textarea "x"
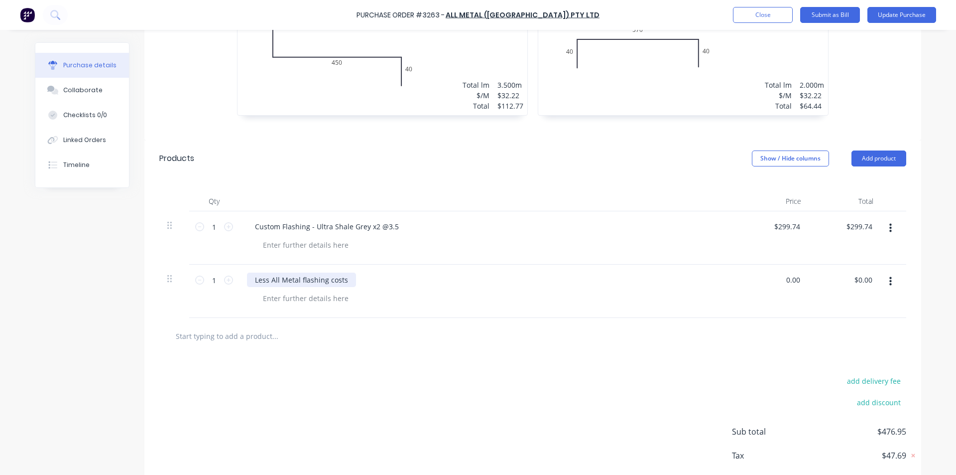
type input "$0.00"
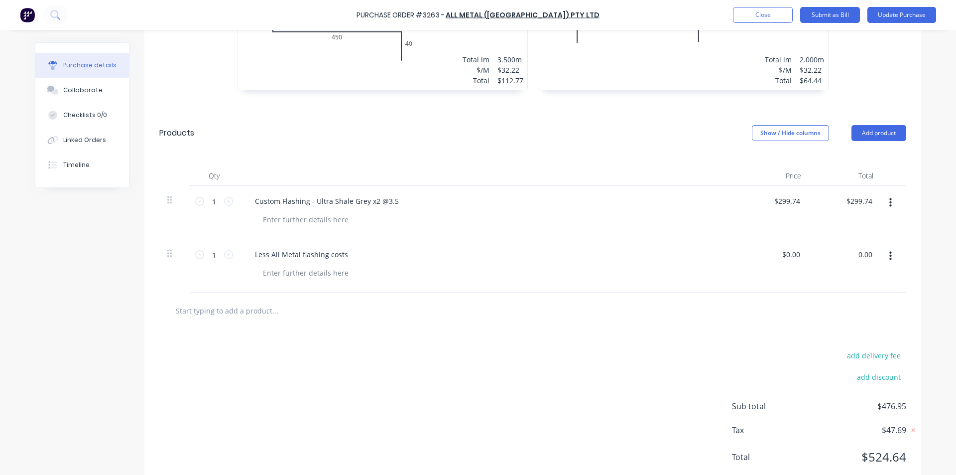
scroll to position [377, 0]
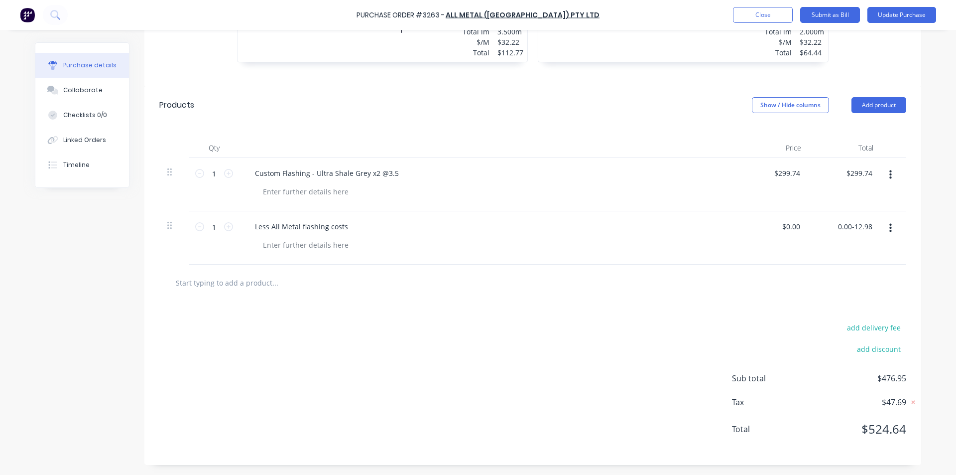
type input "0.00-12.98"
type textarea "x"
type input "$0.00"
type textarea "x"
type input "0.00"
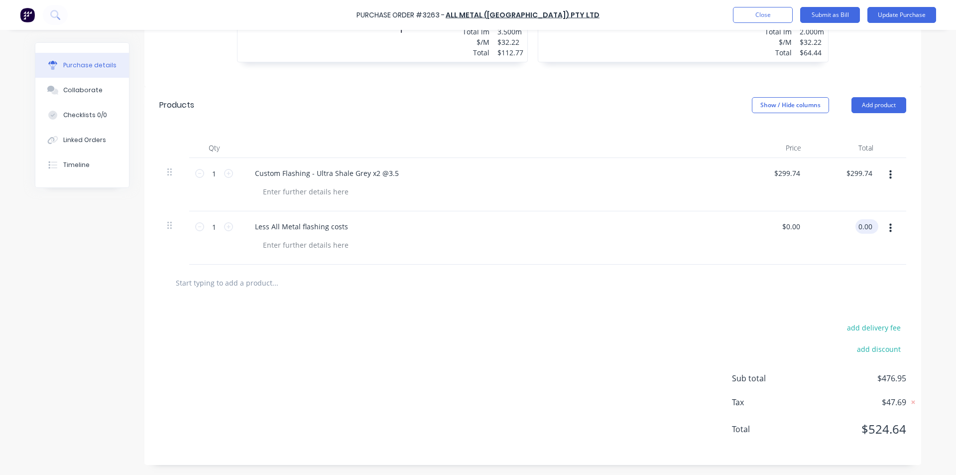
click at [862, 233] on input "0.00" at bounding box center [864, 226] width 19 height 14
click at [861, 233] on input "0.00" at bounding box center [864, 226] width 19 height 14
type textarea "x"
click at [861, 233] on input "0.00" at bounding box center [864, 226] width 19 height 14
type input "-12.98"
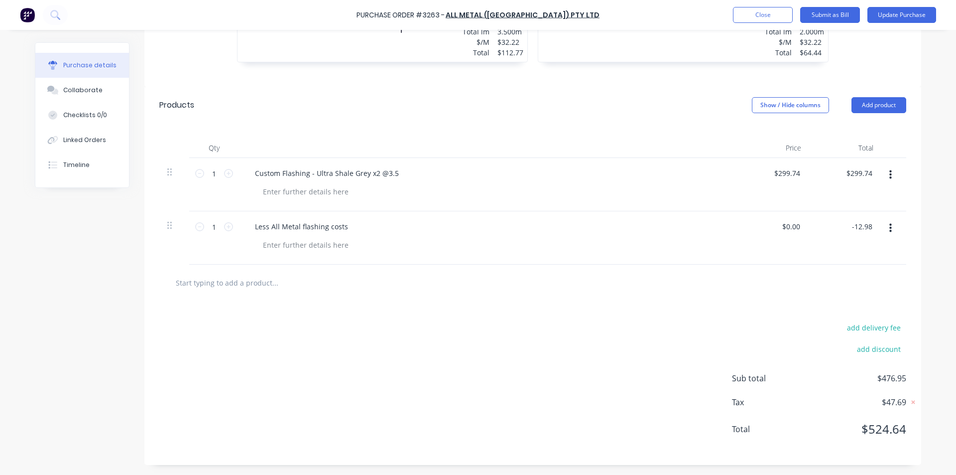
type textarea "x"
type input "$-12.98"
click at [830, 263] on div "$-12.98 $-12.98" at bounding box center [845, 237] width 72 height 53
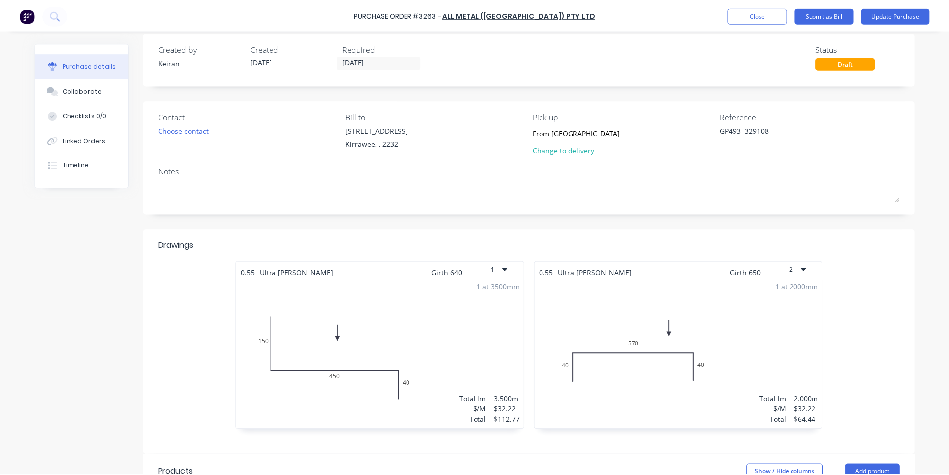
scroll to position [0, 0]
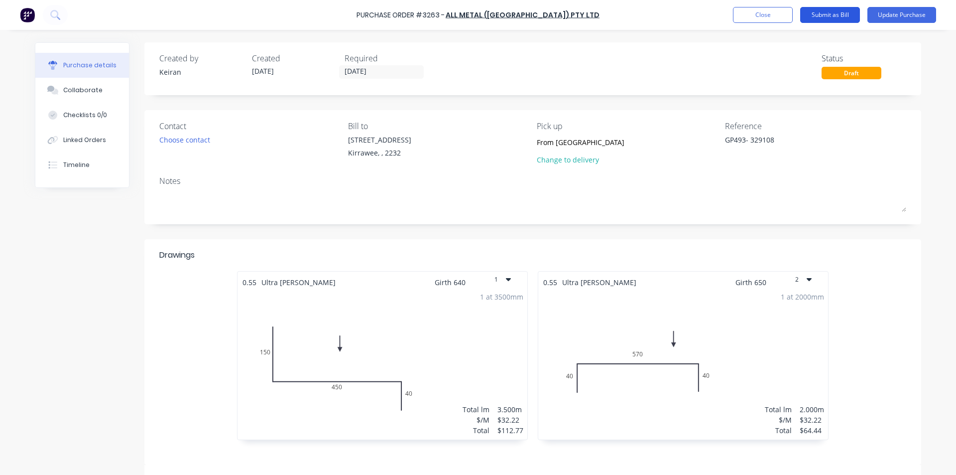
click at [833, 15] on button "Submit as Bill" at bounding box center [830, 15] width 60 height 16
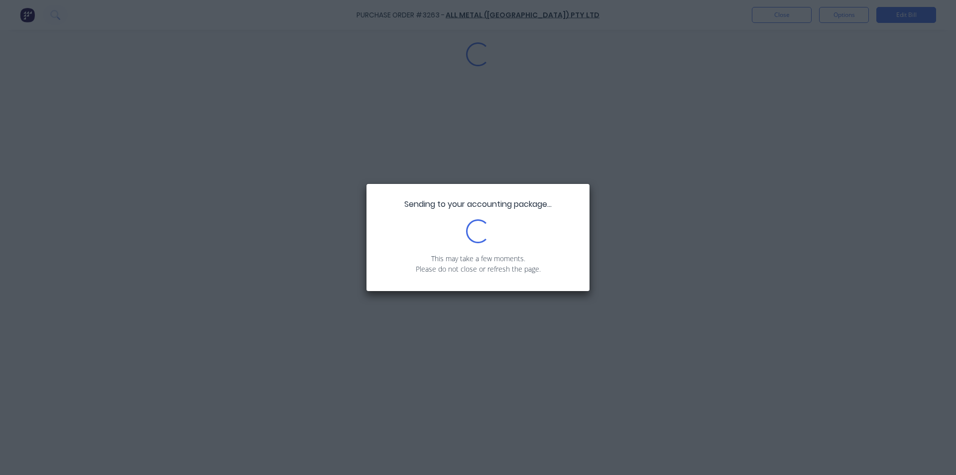
type textarea "x"
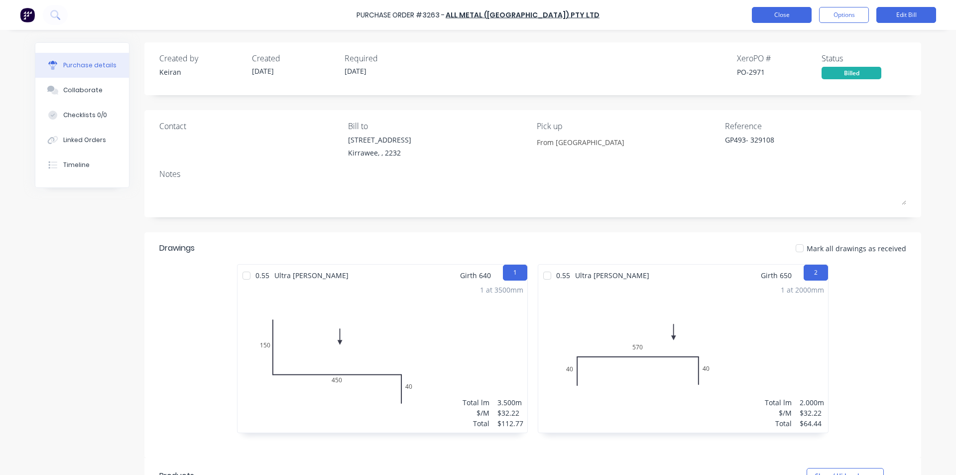
click at [783, 16] on button "Close" at bounding box center [782, 15] width 60 height 16
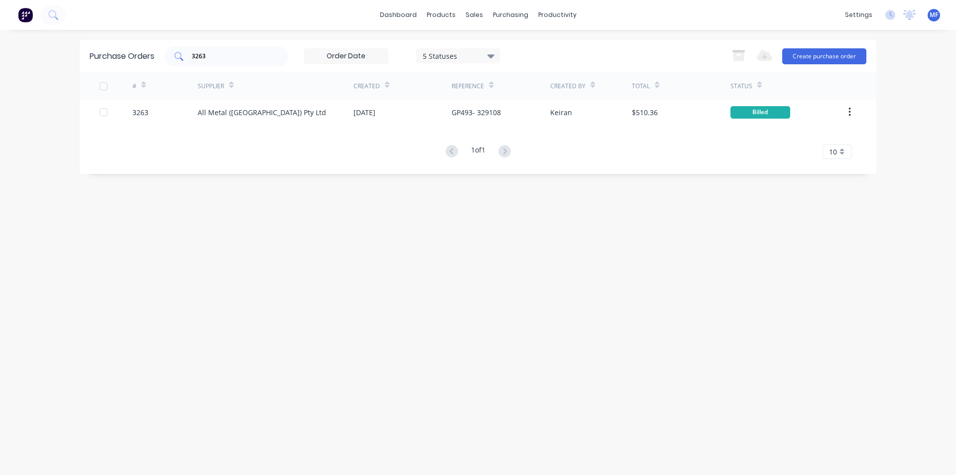
click at [225, 58] on input "3263" at bounding box center [232, 56] width 83 height 10
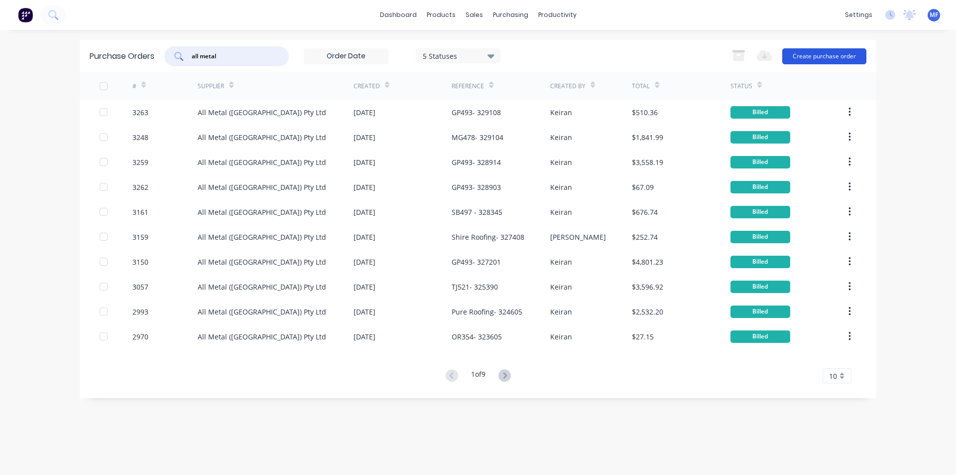
type input "all metal"
click at [809, 55] on button "Create purchase order" at bounding box center [824, 56] width 84 height 16
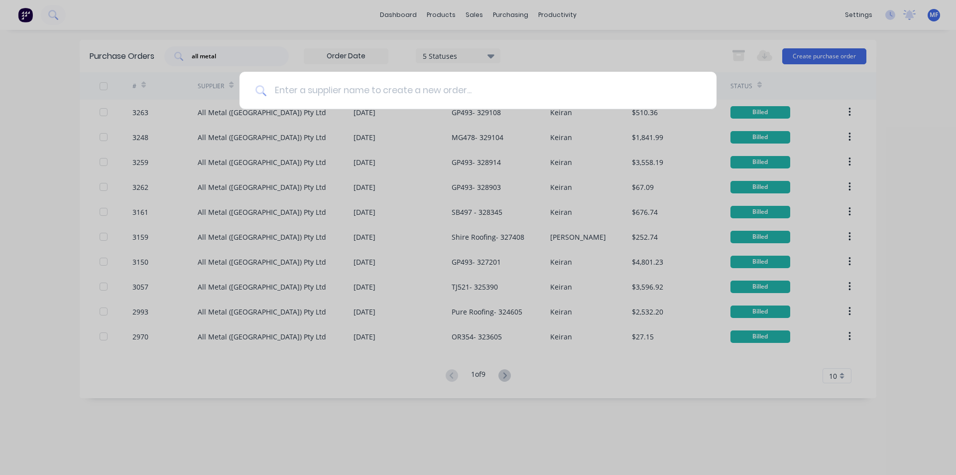
click at [410, 92] on input at bounding box center [483, 90] width 434 height 37
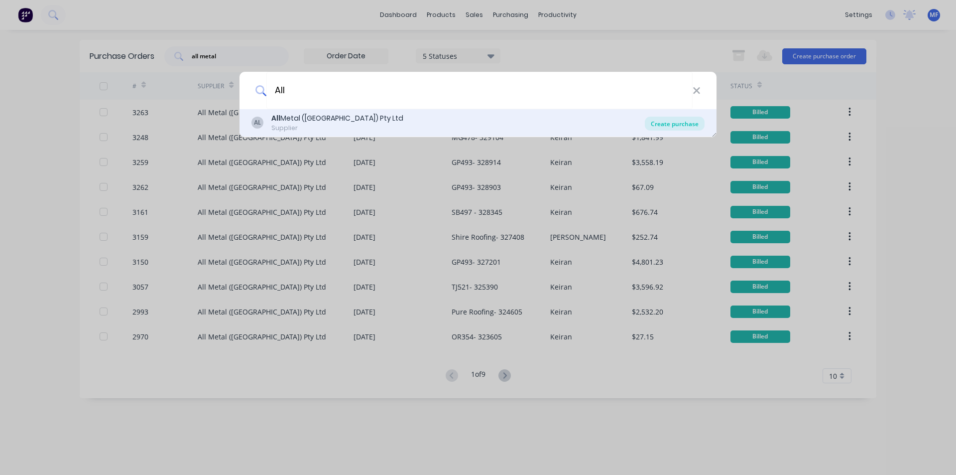
type input "All"
click at [666, 124] on div "Create purchase" at bounding box center [675, 124] width 60 height 14
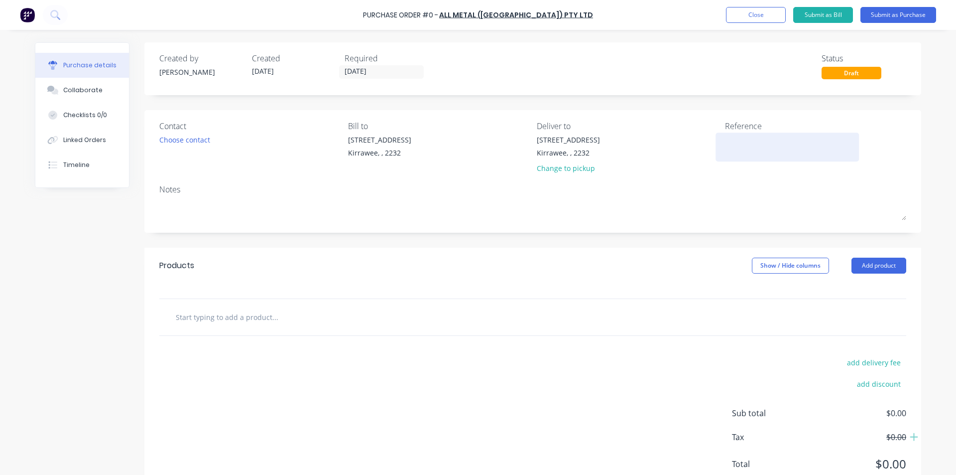
click at [732, 141] on textarea at bounding box center [787, 145] width 124 height 22
type textarea "Ma"
type textarea "x"
click at [750, 17] on button "Close" at bounding box center [756, 15] width 60 height 16
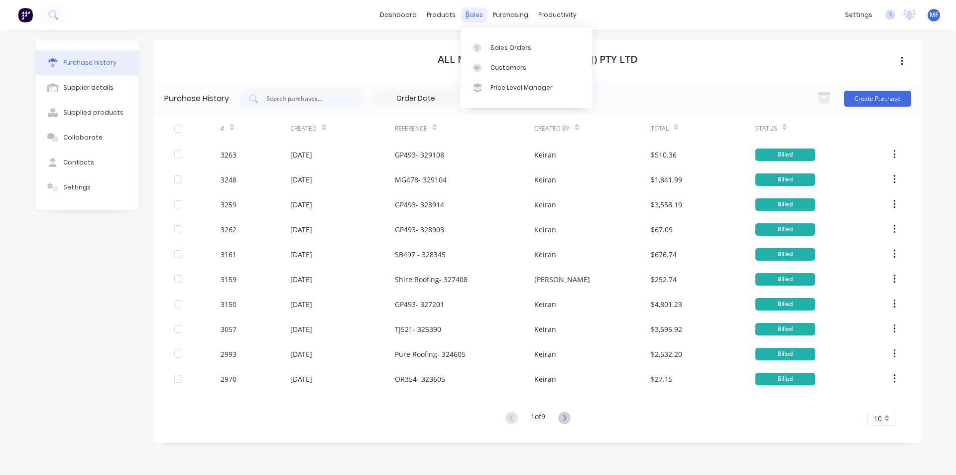
click at [465, 8] on div "sales" at bounding box center [474, 14] width 27 height 15
click at [503, 66] on div "Customers" at bounding box center [508, 67] width 36 height 9
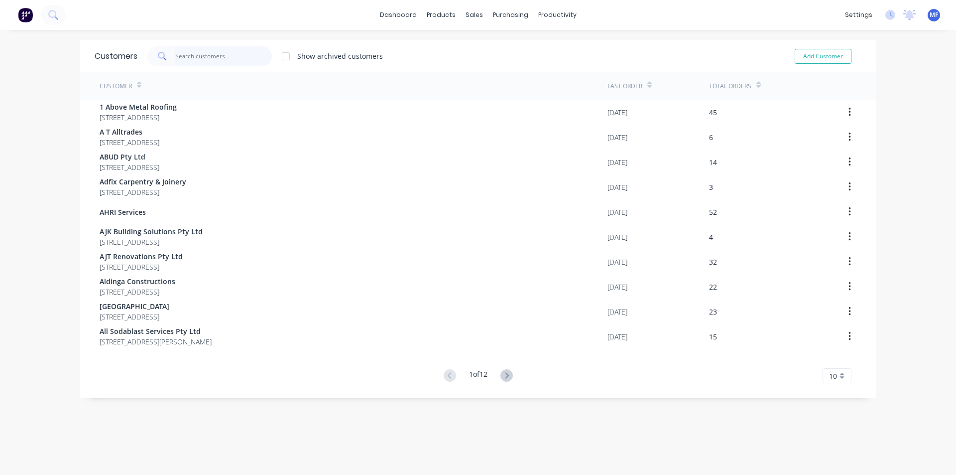
click at [190, 56] on input "text" at bounding box center [223, 56] width 97 height 20
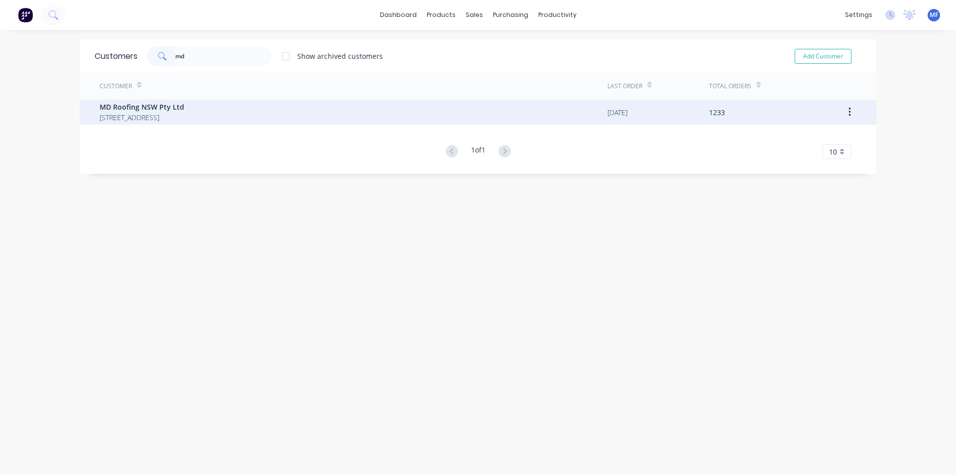
click at [156, 102] on span "MD Roofing NSW Pty Ltd" at bounding box center [142, 107] width 85 height 10
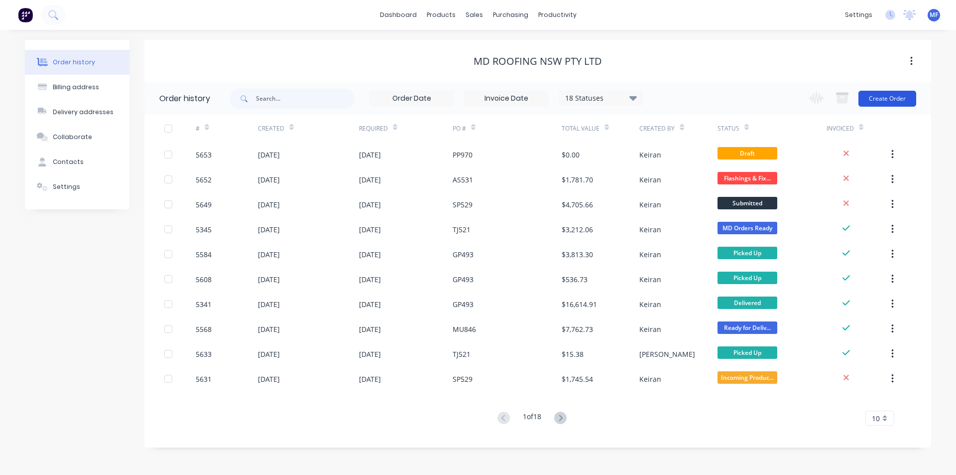
click at [879, 94] on button "Create Order" at bounding box center [887, 99] width 58 height 16
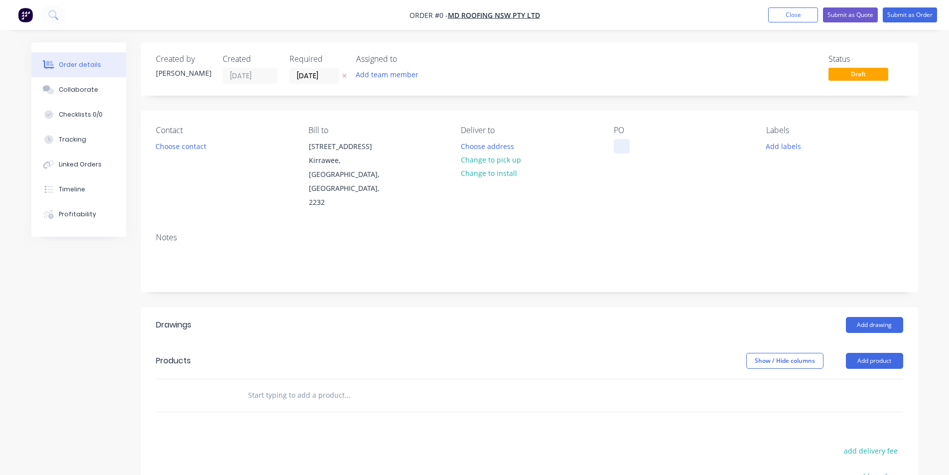
click at [619, 150] on div at bounding box center [621, 146] width 16 height 14
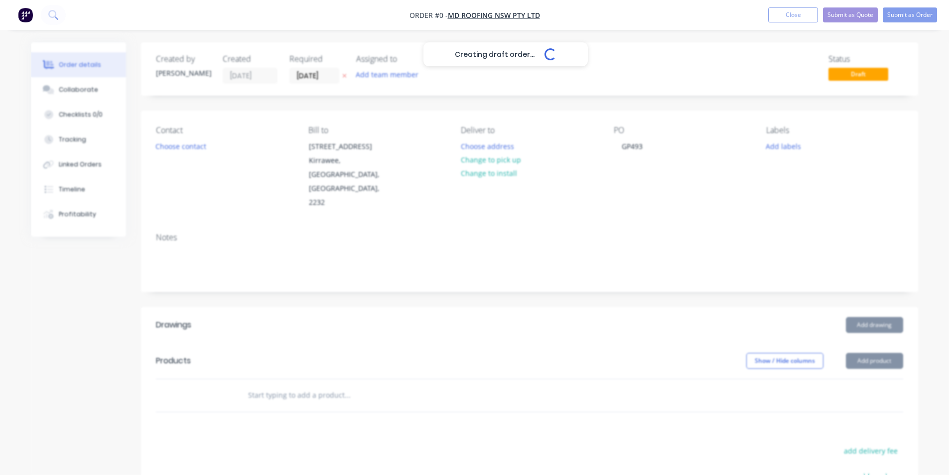
click at [587, 252] on div "Creating draft order... Loading... Order details Collaborate Checklists 0/0 Tra…" at bounding box center [474, 353] width 906 height 623
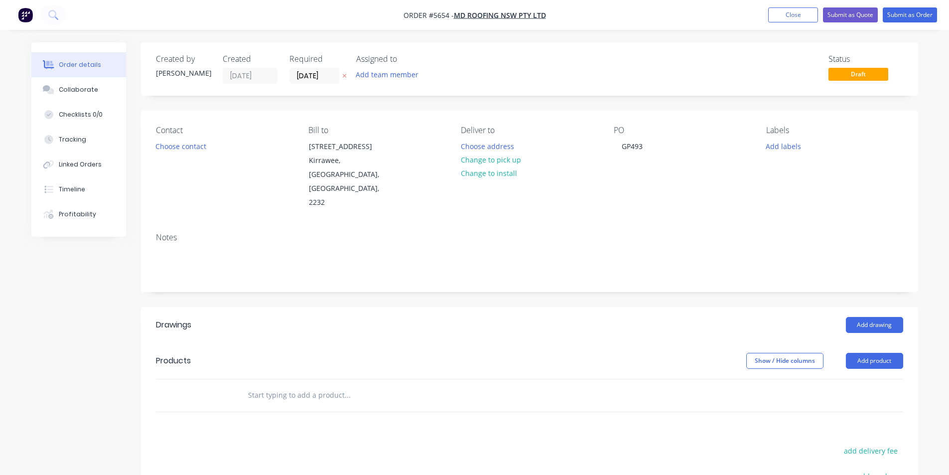
click at [316, 385] on input "text" at bounding box center [346, 395] width 199 height 20
click at [275, 385] on input "text" at bounding box center [346, 395] width 199 height 20
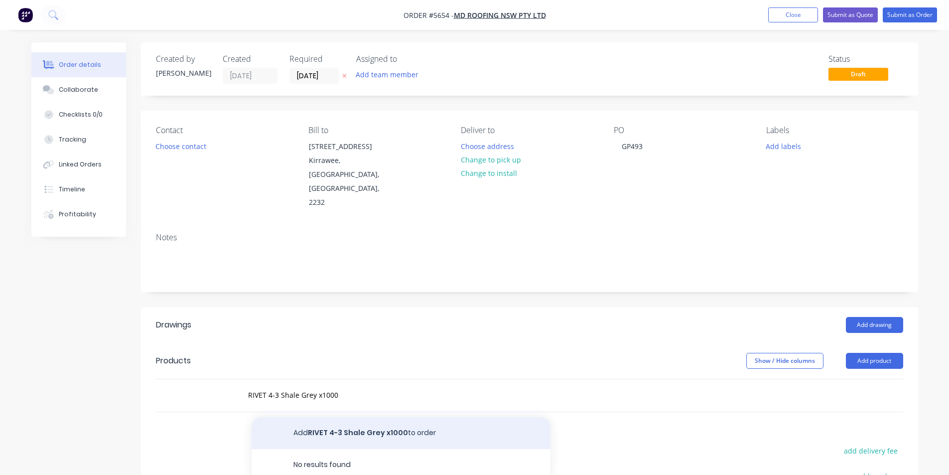
click at [445, 417] on button "Add RIVET 4-3 Shale Grey x1000 to order" at bounding box center [400, 433] width 299 height 32
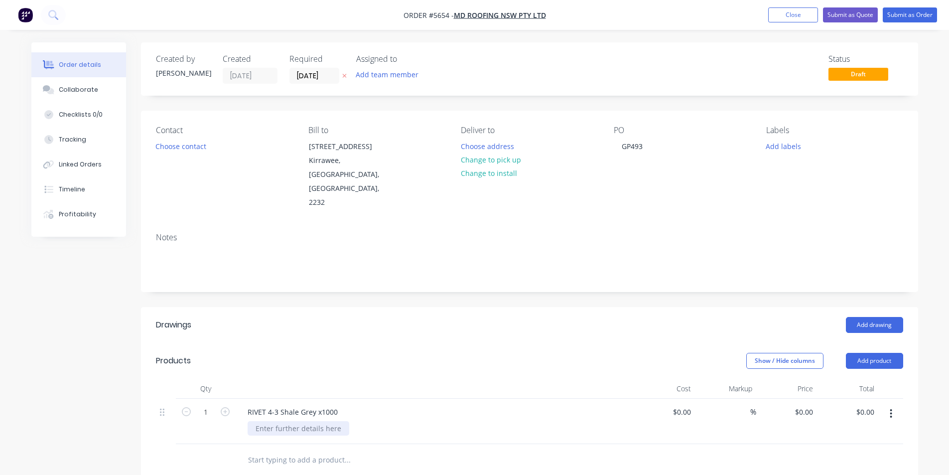
drag, startPoint x: 226, startPoint y: 385, endPoint x: 257, endPoint y: 392, distance: 32.7
click at [226, 407] on icon "button" at bounding box center [225, 411] width 9 height 9
click at [868, 404] on input "0.00" at bounding box center [868, 411] width 19 height 14
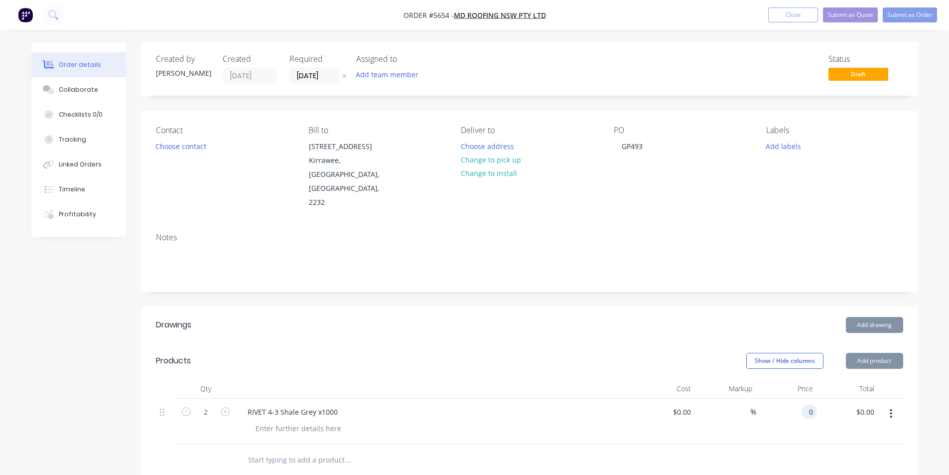
click at [810, 404] on input "0" at bounding box center [810, 411] width 11 height 14
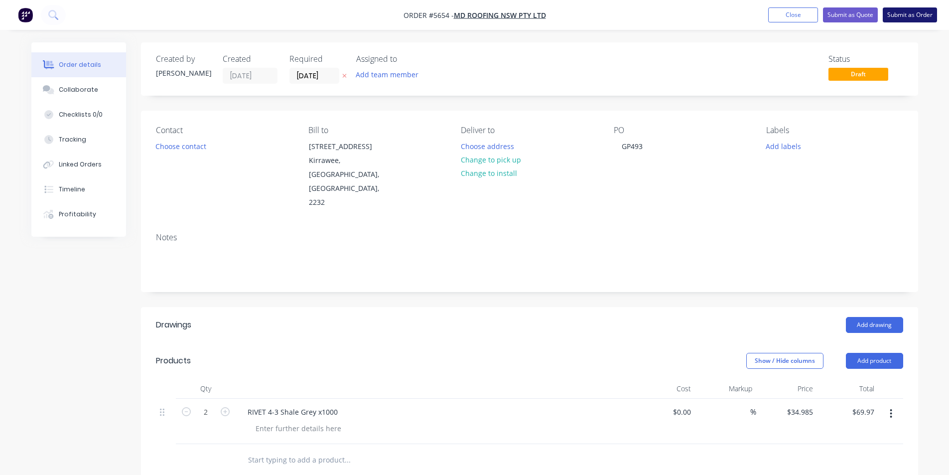
click at [903, 17] on button "Submit as Order" at bounding box center [909, 14] width 54 height 15
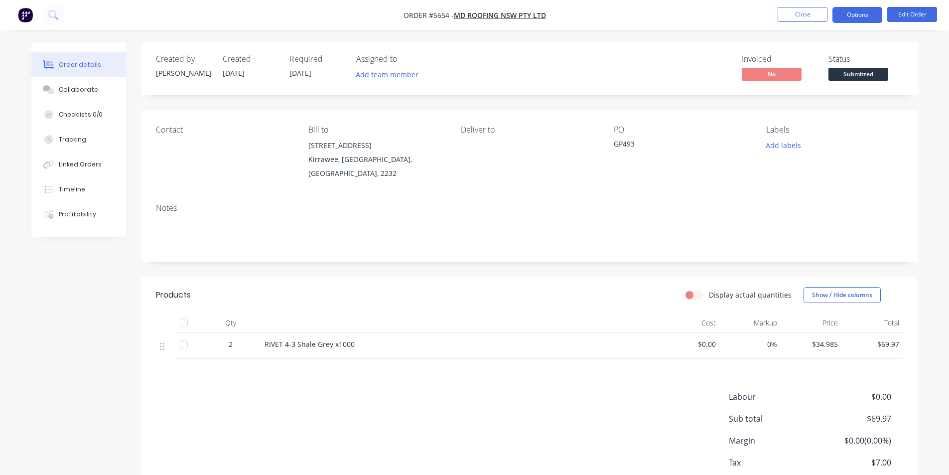
click at [863, 15] on button "Options" at bounding box center [857, 15] width 50 height 16
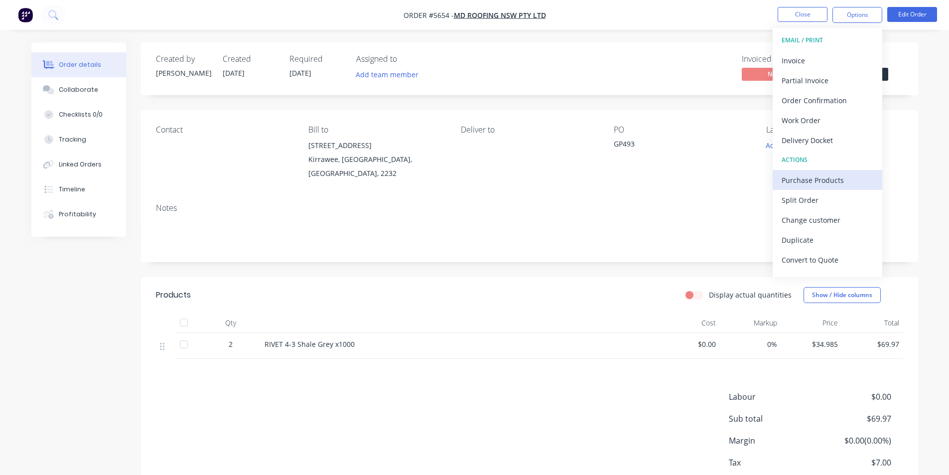
click at [833, 180] on div "Purchase Products" at bounding box center [827, 180] width 92 height 14
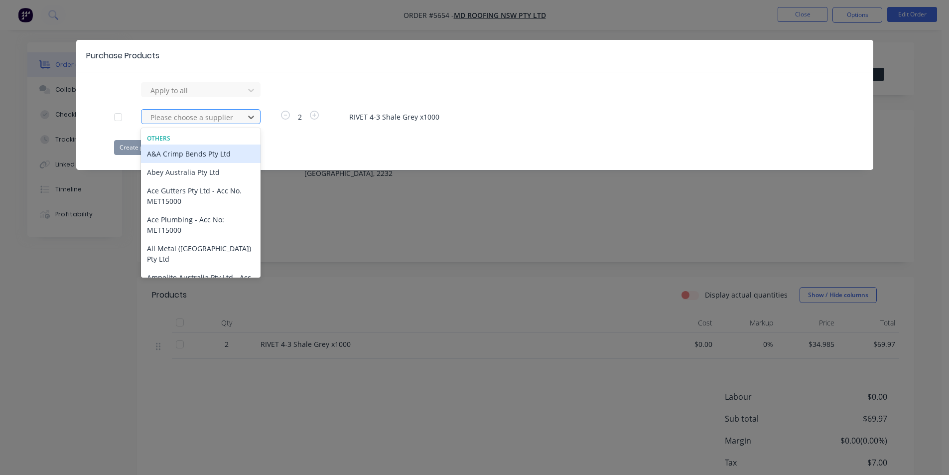
click at [161, 115] on div at bounding box center [194, 117] width 90 height 12
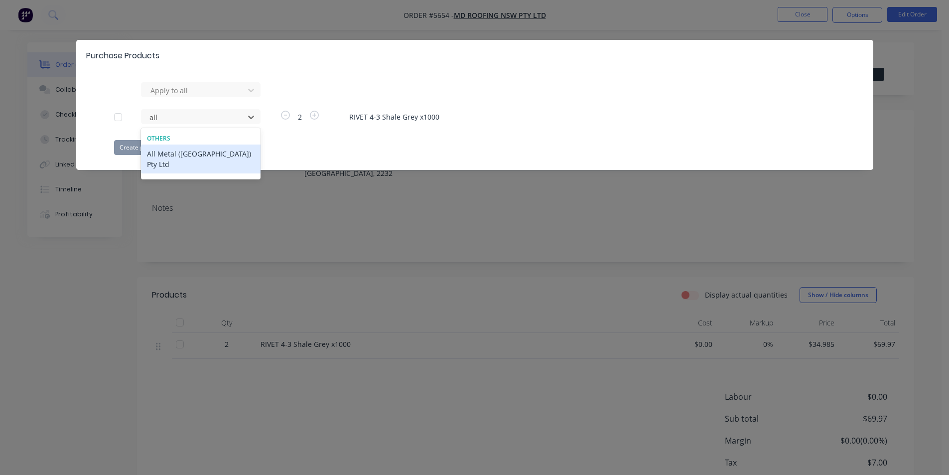
click at [180, 153] on div "All Metal ([GEOGRAPHIC_DATA]) Pty Ltd" at bounding box center [200, 158] width 119 height 29
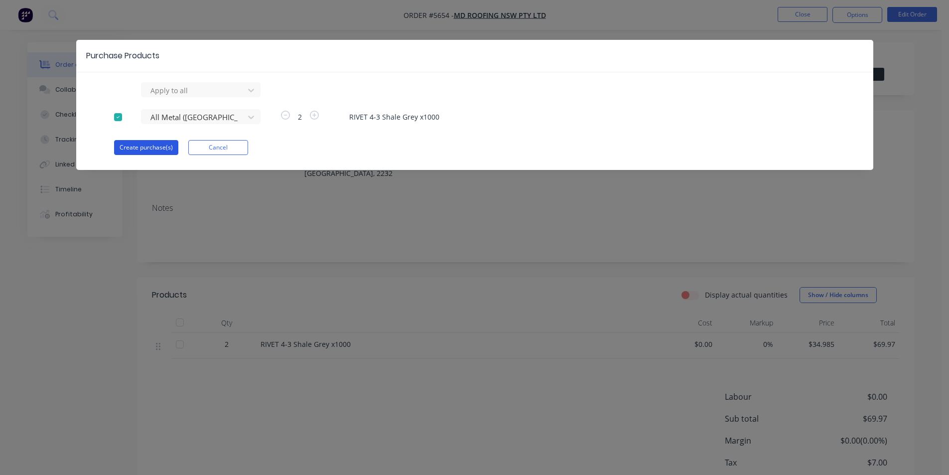
click at [141, 146] on button "Create purchase(s)" at bounding box center [146, 147] width 64 height 15
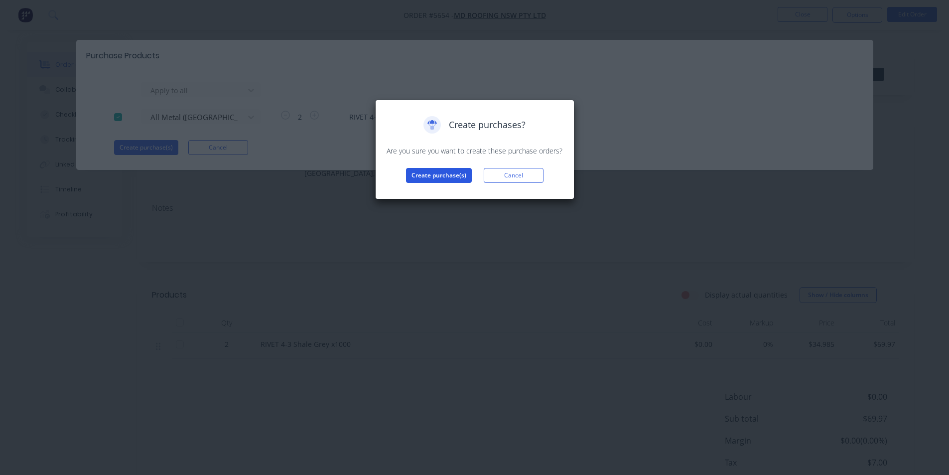
click at [436, 176] on button "Create purchase(s)" at bounding box center [439, 175] width 66 height 15
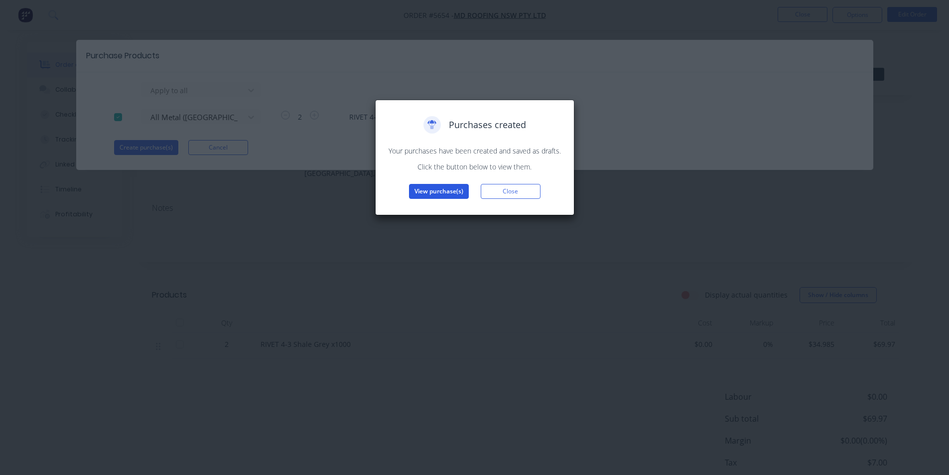
click at [430, 190] on button "View purchase(s)" at bounding box center [439, 191] width 60 height 15
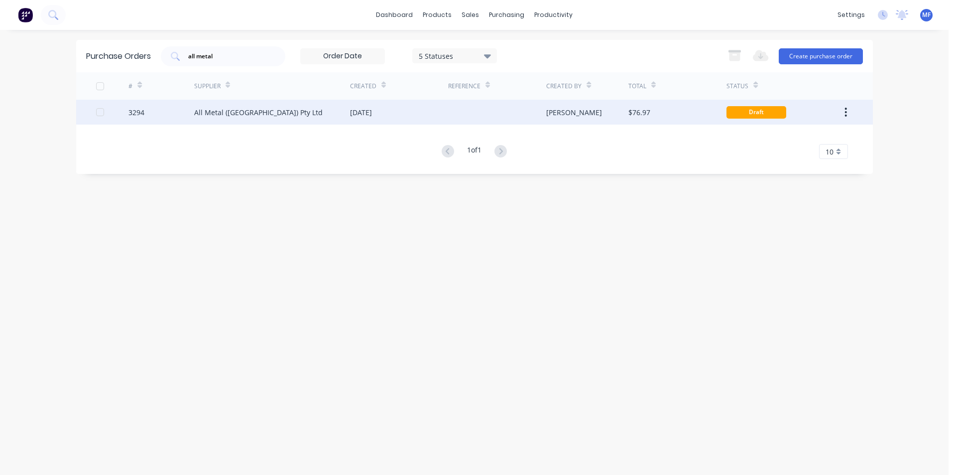
click at [254, 109] on div "All Metal ([GEOGRAPHIC_DATA]) Pty Ltd" at bounding box center [258, 112] width 128 height 10
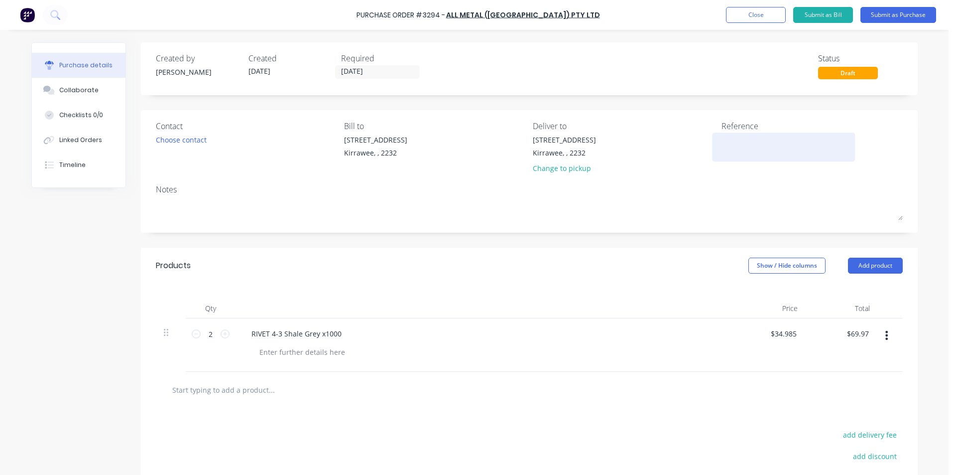
click at [727, 146] on textarea at bounding box center [783, 145] width 124 height 22
click at [565, 275] on div "Products Show / Hide columns Add product" at bounding box center [529, 265] width 777 height 36
click at [835, 337] on div "$69.97 $69.97" at bounding box center [842, 344] width 72 height 53
click at [854, 335] on input "69.97" at bounding box center [857, 333] width 27 height 14
click at [854, 335] on input "69.97" at bounding box center [859, 333] width 23 height 14
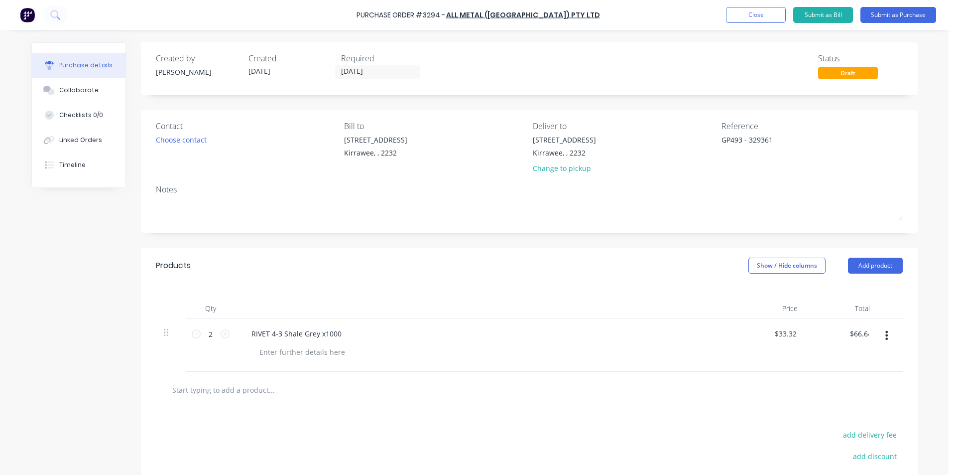
click at [775, 378] on div at bounding box center [529, 389] width 747 height 36
click at [833, 12] on button "Submit as Bill" at bounding box center [823, 15] width 60 height 16
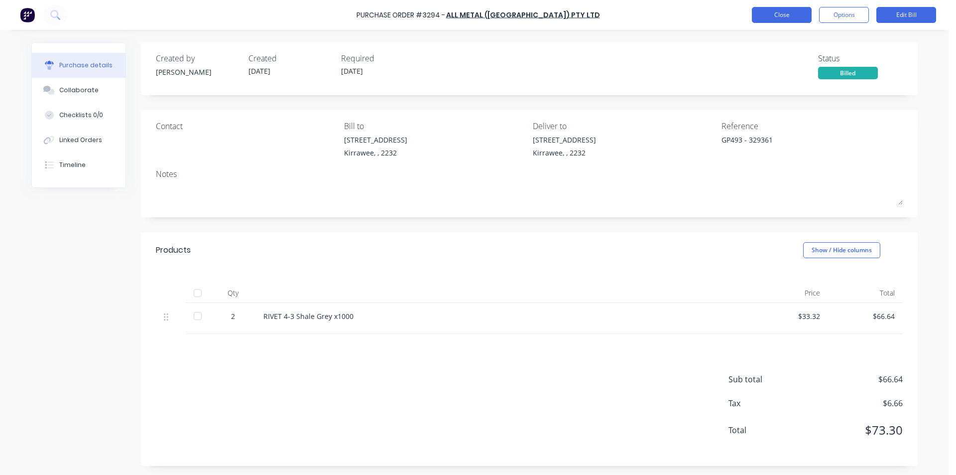
click at [776, 19] on button "Close" at bounding box center [782, 15] width 60 height 16
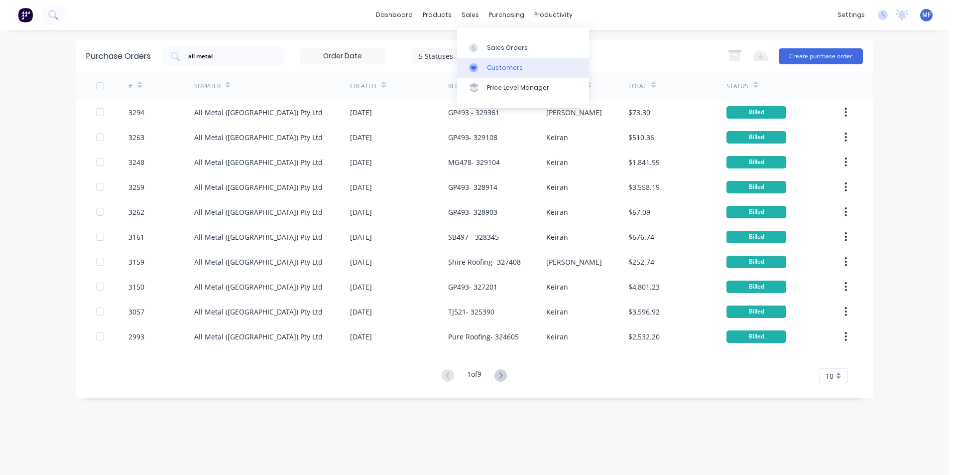
click at [504, 69] on div "Customers" at bounding box center [505, 67] width 36 height 9
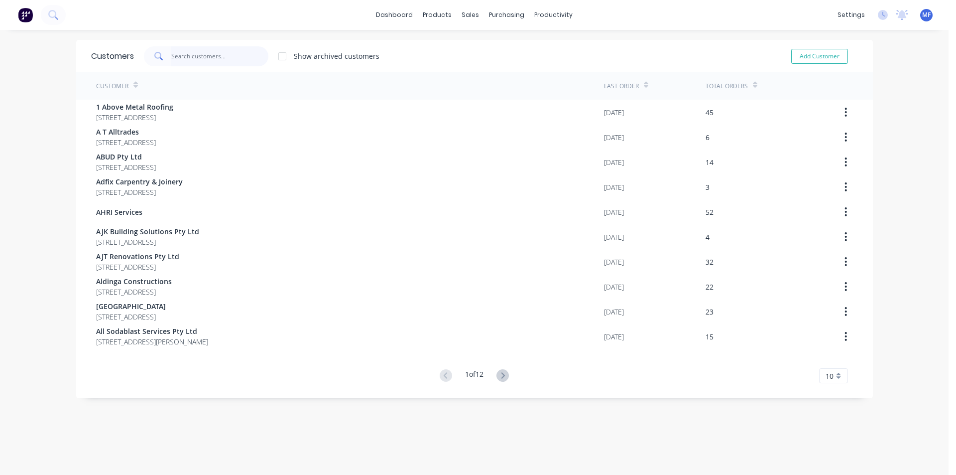
click at [204, 62] on input "text" at bounding box center [219, 56] width 97 height 20
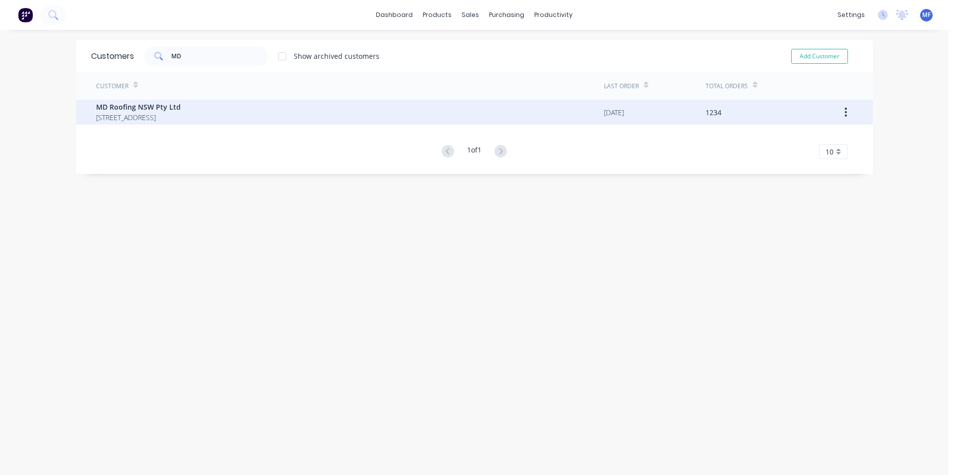
click at [133, 112] on span "MD Roofing NSW Pty Ltd" at bounding box center [138, 107] width 85 height 10
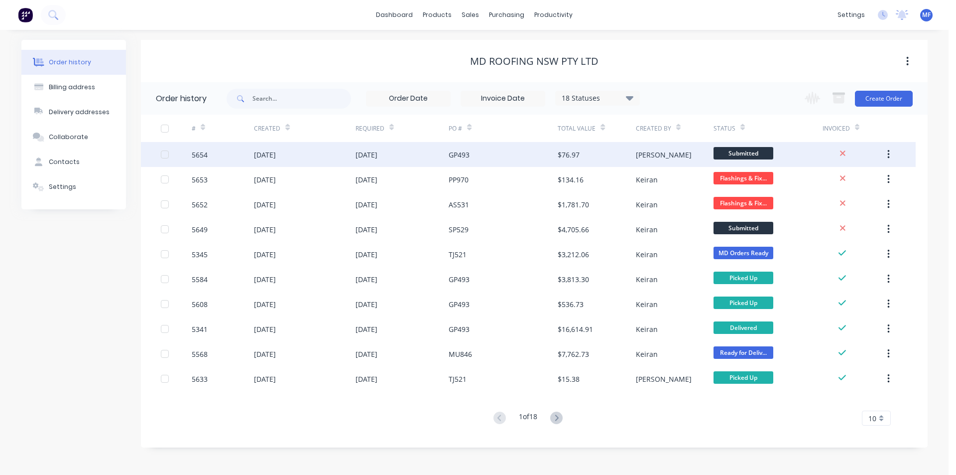
click at [595, 155] on div "$76.97" at bounding box center [597, 154] width 78 height 25
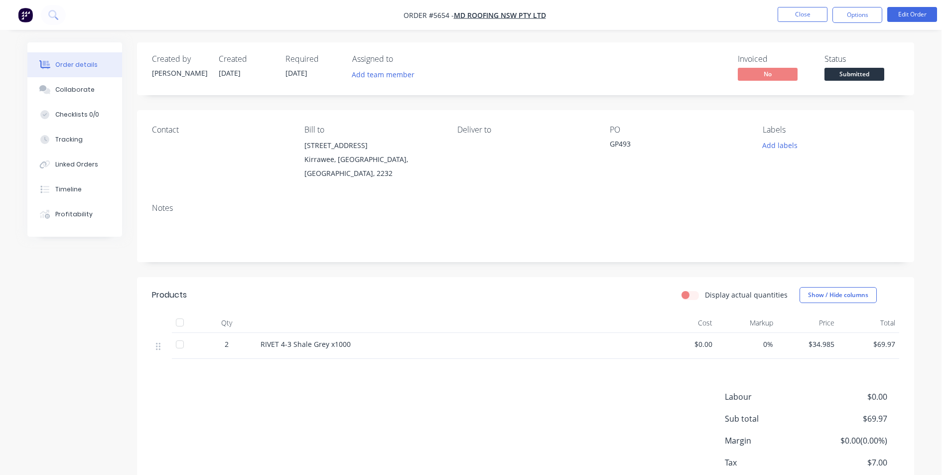
click at [861, 76] on span "Submitted" at bounding box center [854, 74] width 60 height 12
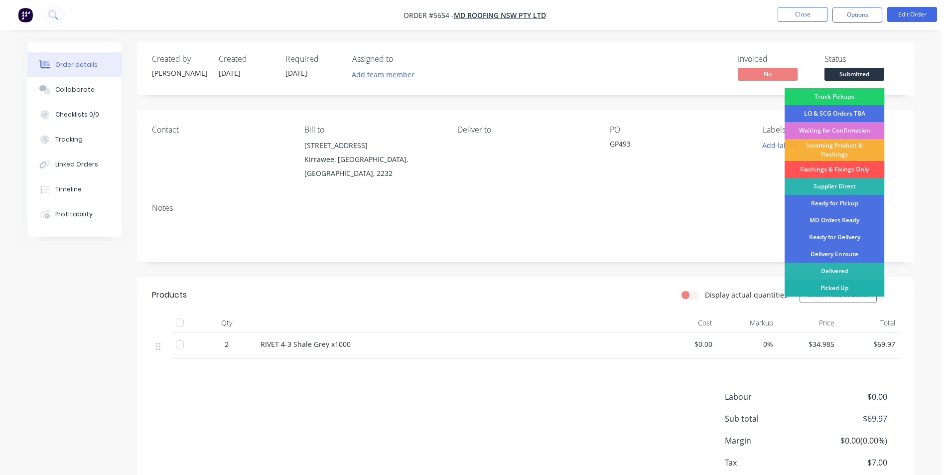
click at [856, 284] on div "Picked Up" at bounding box center [834, 287] width 100 height 17
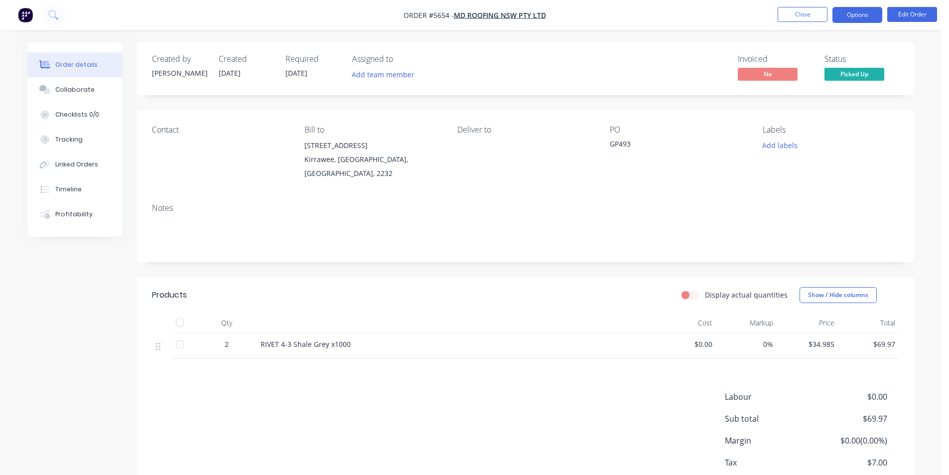
click at [854, 15] on button "Options" at bounding box center [857, 15] width 50 height 16
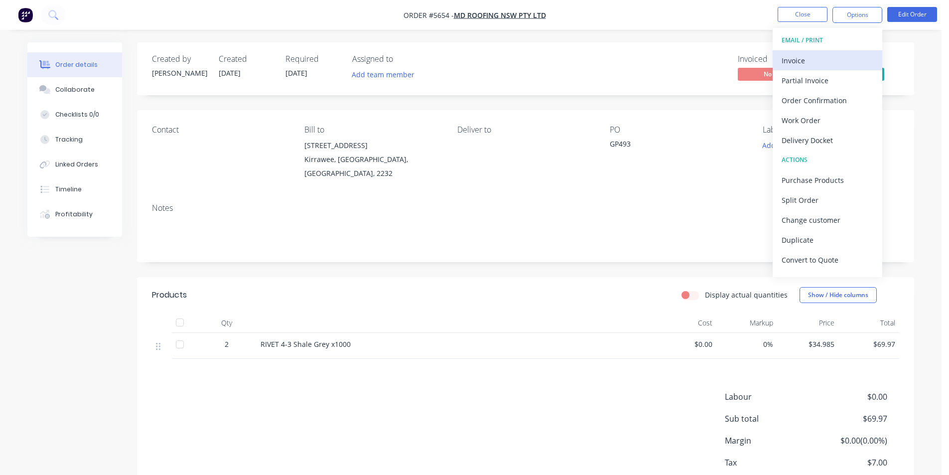
click at [821, 59] on div "Invoice" at bounding box center [827, 60] width 92 height 14
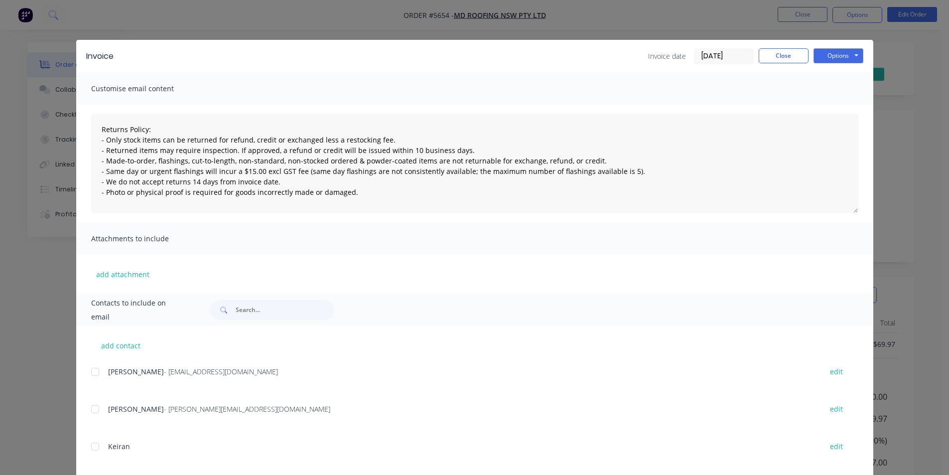
click at [91, 368] on div at bounding box center [95, 371] width 20 height 20
click at [831, 51] on button "Options" at bounding box center [838, 55] width 50 height 15
click at [845, 109] on button "Email" at bounding box center [845, 106] width 64 height 16
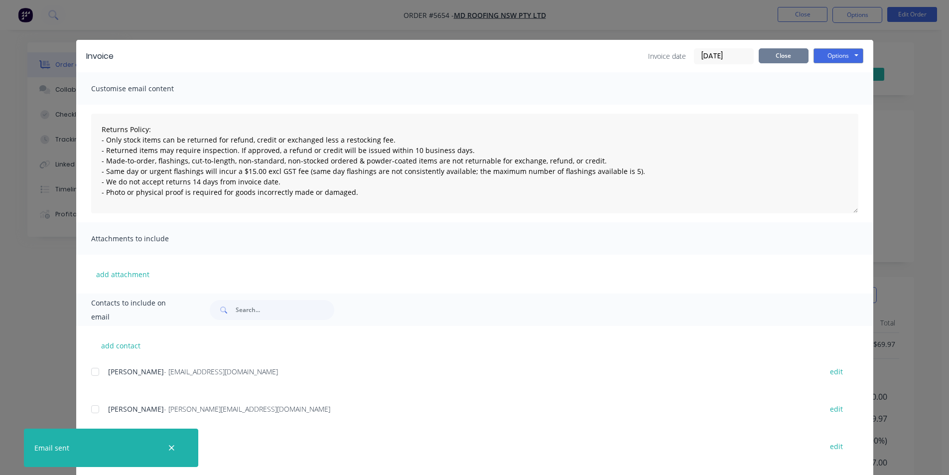
click at [777, 52] on button "Close" at bounding box center [783, 55] width 50 height 15
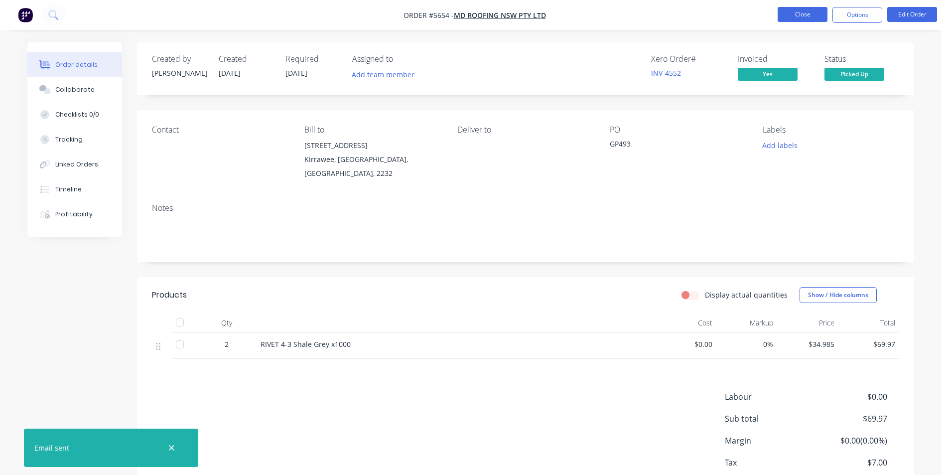
click at [789, 15] on button "Close" at bounding box center [802, 14] width 50 height 15
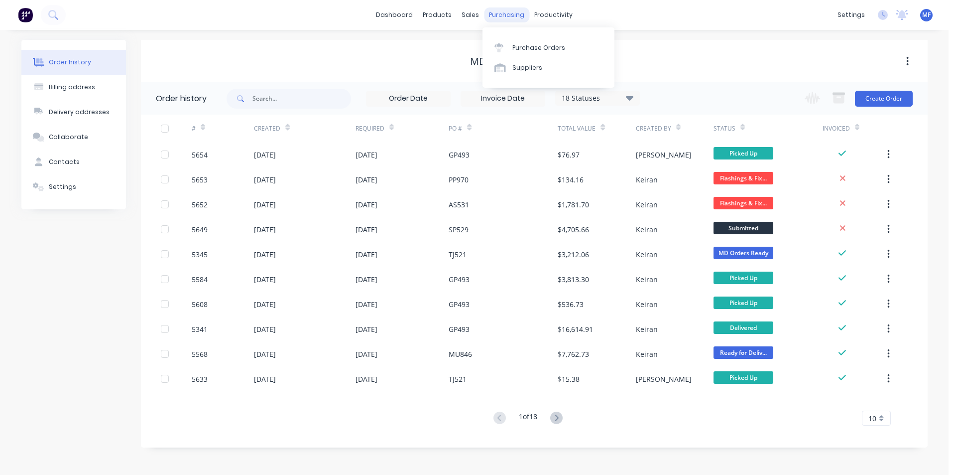
click at [511, 12] on div "purchasing" at bounding box center [506, 14] width 45 height 15
click at [528, 42] on link "Purchase Orders" at bounding box center [548, 47] width 132 height 20
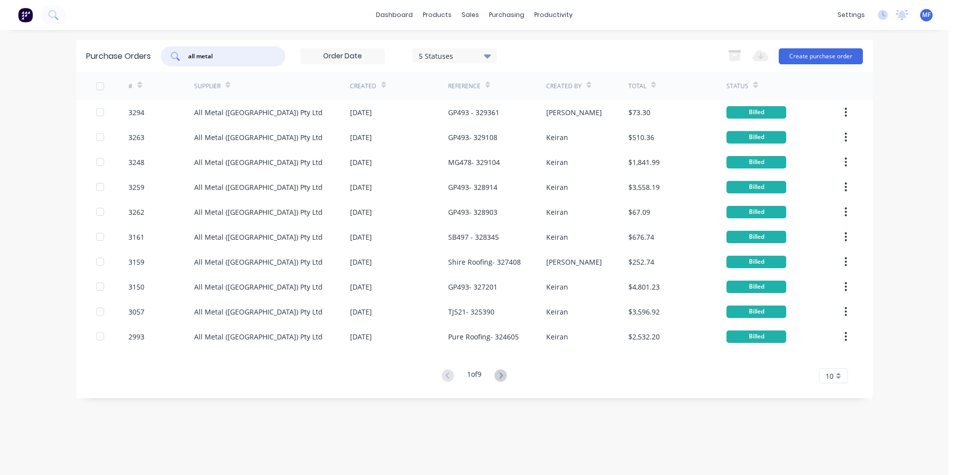
click at [231, 54] on input "all metal" at bounding box center [228, 56] width 83 height 10
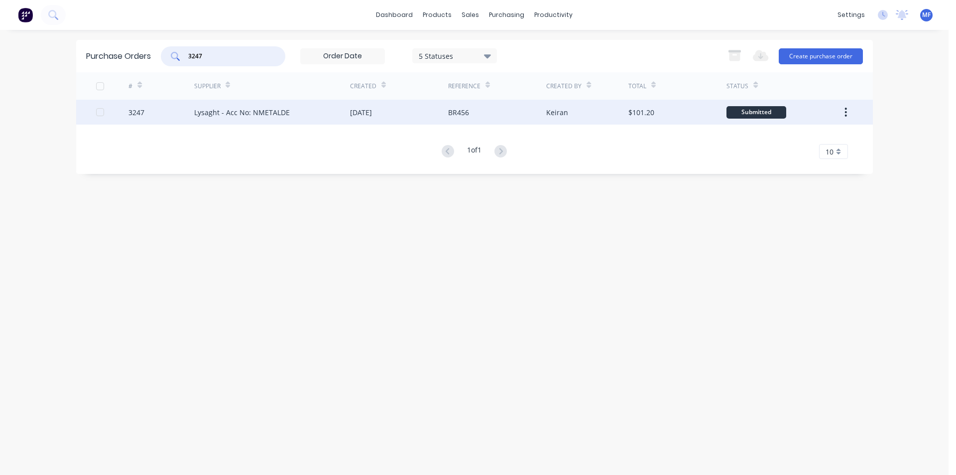
click at [246, 112] on div "Lysaght - Acc No: NMETALDE" at bounding box center [242, 112] width 96 height 10
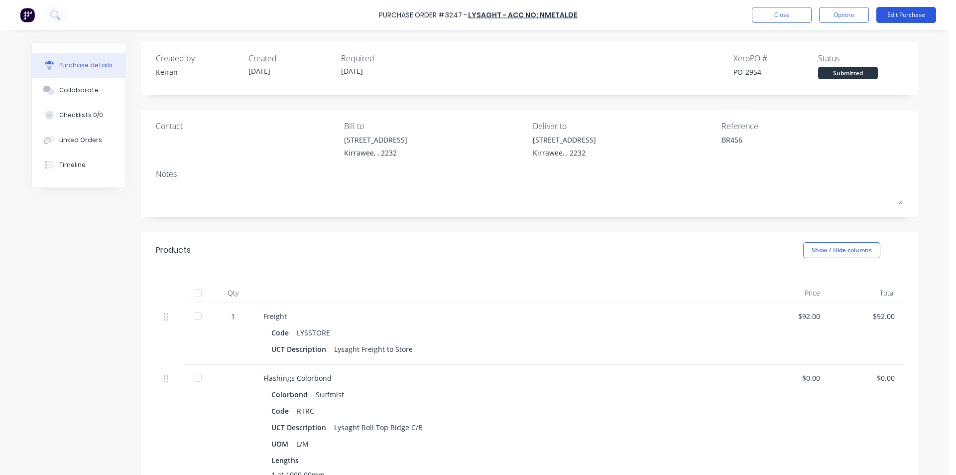
click at [904, 17] on button "Edit Purchase" at bounding box center [906, 15] width 60 height 16
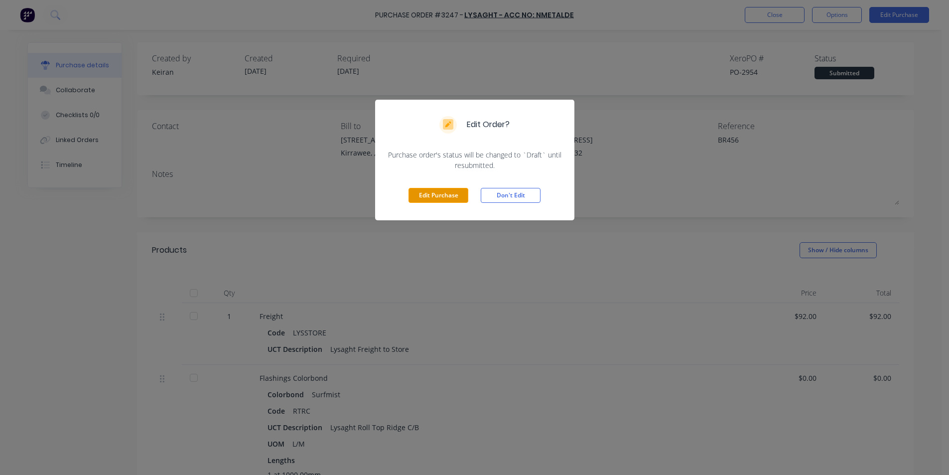
click at [434, 192] on button "Edit Purchase" at bounding box center [438, 195] width 60 height 15
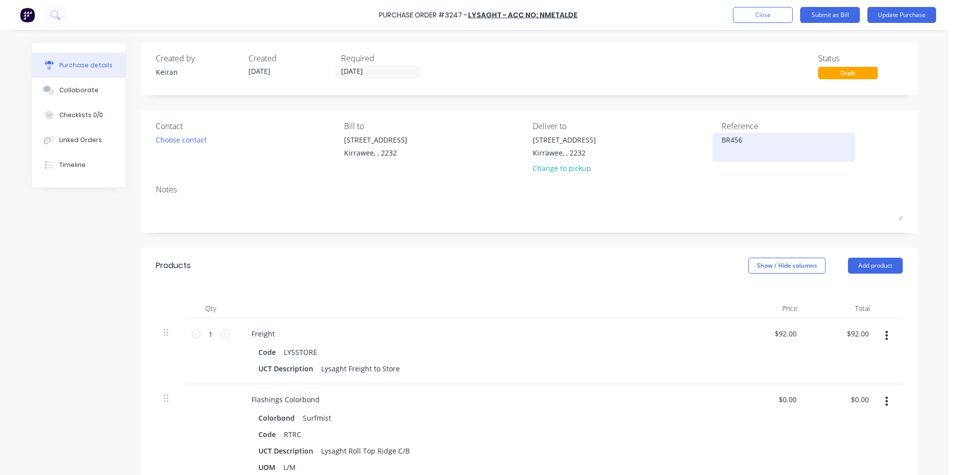
click at [750, 146] on textarea "BR456" at bounding box center [783, 145] width 124 height 22
click at [763, 176] on div "Reference BR456- 013154/01" at bounding box center [811, 149] width 181 height 58
drag, startPoint x: 765, startPoint y: 136, endPoint x: 777, endPoint y: 167, distance: 32.9
click at [766, 136] on textarea "BR456- 013154/01" at bounding box center [783, 145] width 124 height 22
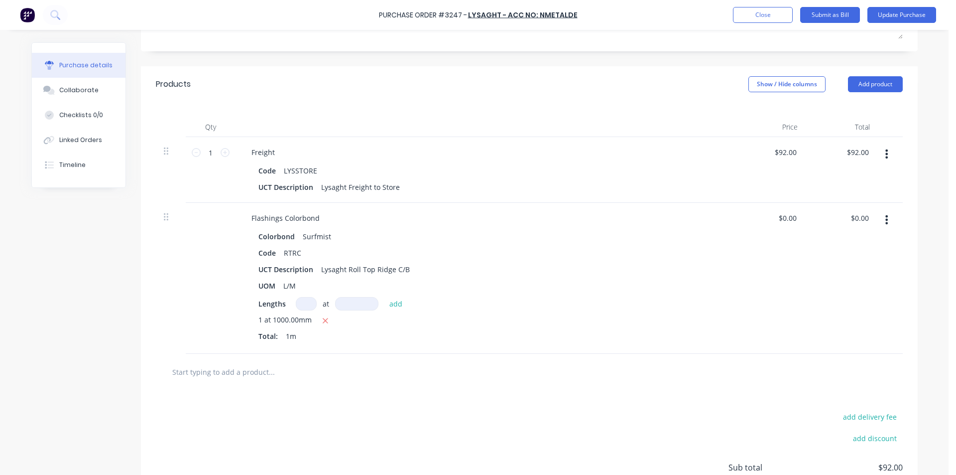
scroll to position [199, 0]
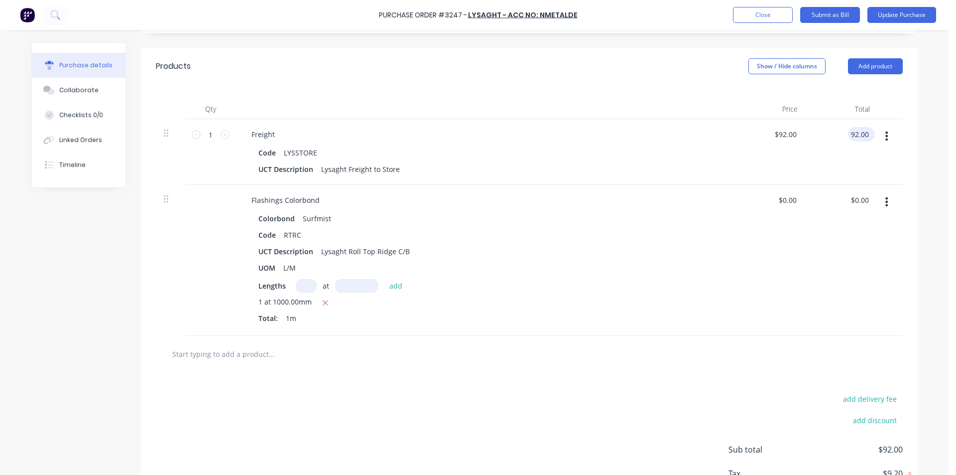
click at [857, 133] on input "92.00" at bounding box center [859, 134] width 23 height 14
click at [858, 136] on input "92.00" at bounding box center [859, 134] width 23 height 14
click at [861, 197] on input "0.00" at bounding box center [859, 200] width 23 height 14
click at [861, 197] on input "0.00" at bounding box center [861, 200] width 19 height 14
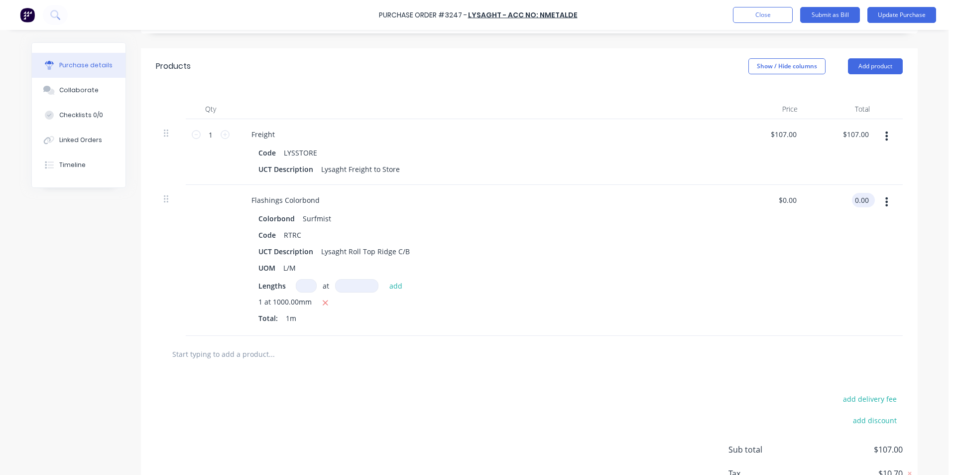
click at [861, 197] on input "0.00" at bounding box center [861, 200] width 19 height 14
click at [628, 233] on div "Code RTRC" at bounding box center [482, 235] width 456 height 14
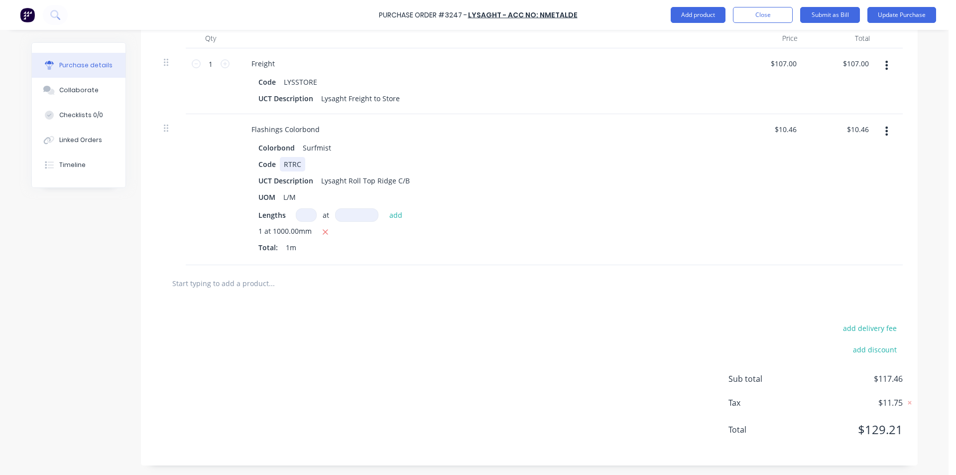
scroll to position [270, 0]
click at [578, 232] on div "1 at 1000.00mm" at bounding box center [484, 231] width 452 height 12
click at [240, 285] on input "text" at bounding box center [271, 282] width 199 height 20
click at [277, 270] on div at bounding box center [529, 282] width 747 height 36
click at [248, 279] on input "text" at bounding box center [271, 282] width 199 height 20
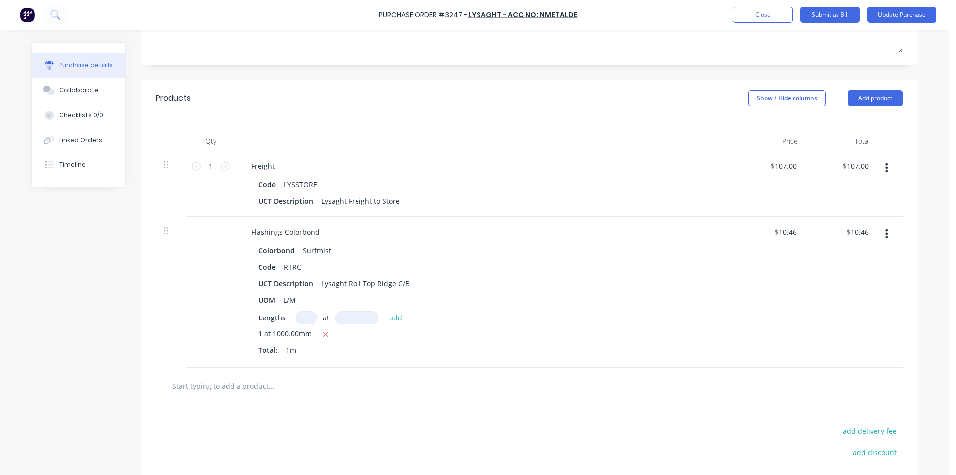
scroll to position [0, 0]
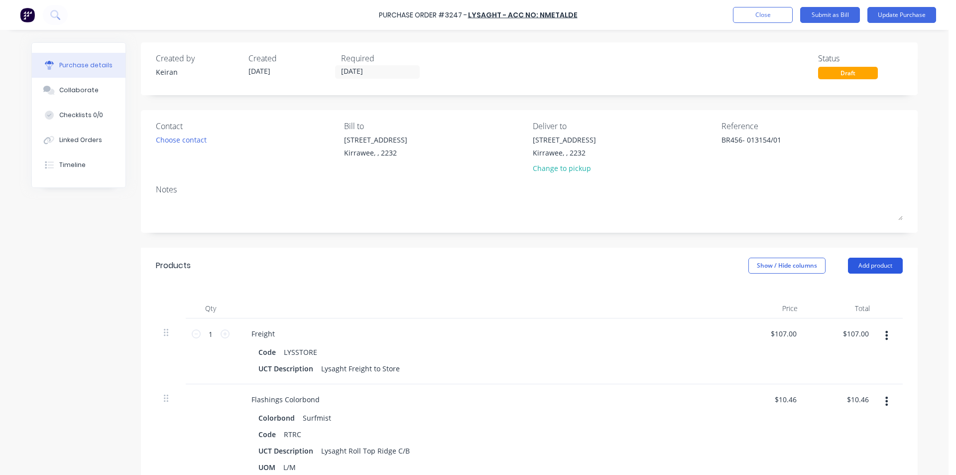
click at [871, 264] on button "Add product" at bounding box center [875, 265] width 55 height 16
click at [850, 311] on div "Basic product" at bounding box center [855, 311] width 77 height 14
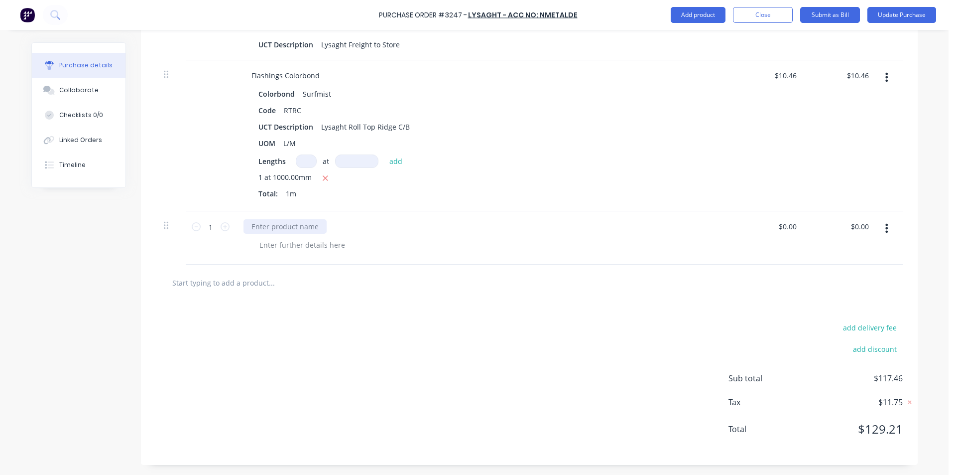
click at [281, 221] on div at bounding box center [284, 226] width 83 height 14
click at [273, 229] on div at bounding box center [284, 226] width 83 height 14
click at [859, 227] on input "0.00" at bounding box center [859, 226] width 23 height 14
click at [859, 227] on input "0.00" at bounding box center [861, 226] width 19 height 14
click at [774, 311] on div "add delivery fee add discount Sub total $118.50 Tax $11.85 Total $130.35" at bounding box center [529, 383] width 777 height 164
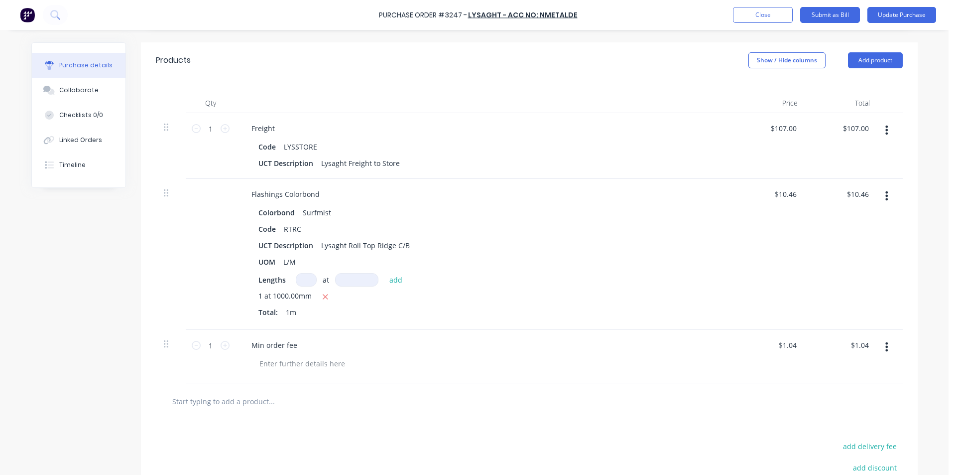
scroll to position [0, 0]
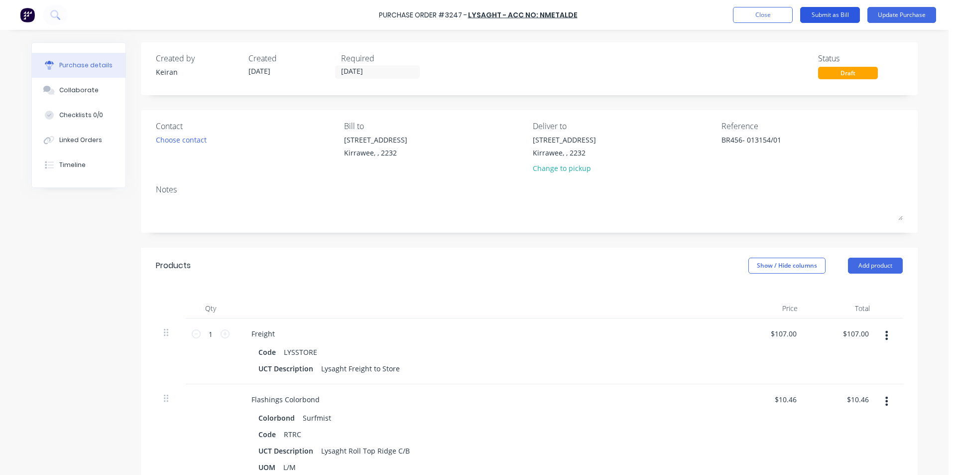
click at [841, 21] on button "Submit as Bill" at bounding box center [830, 15] width 60 height 16
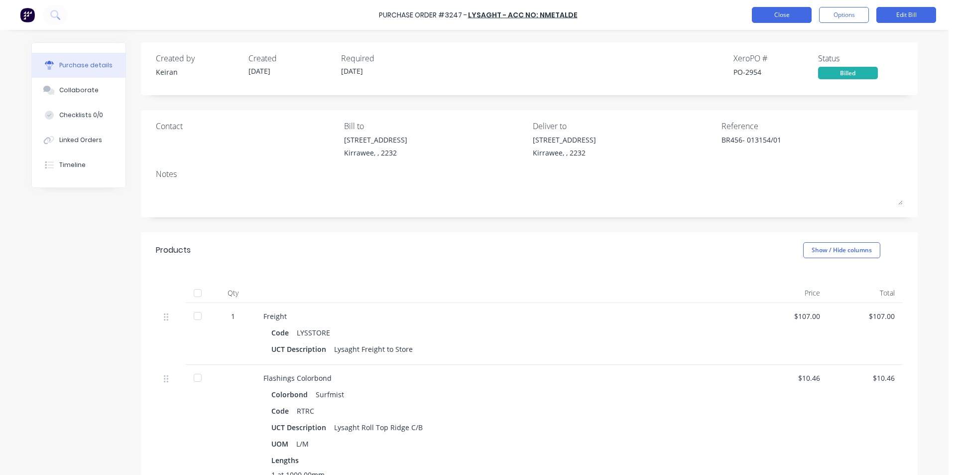
click at [791, 17] on button "Close" at bounding box center [782, 15] width 60 height 16
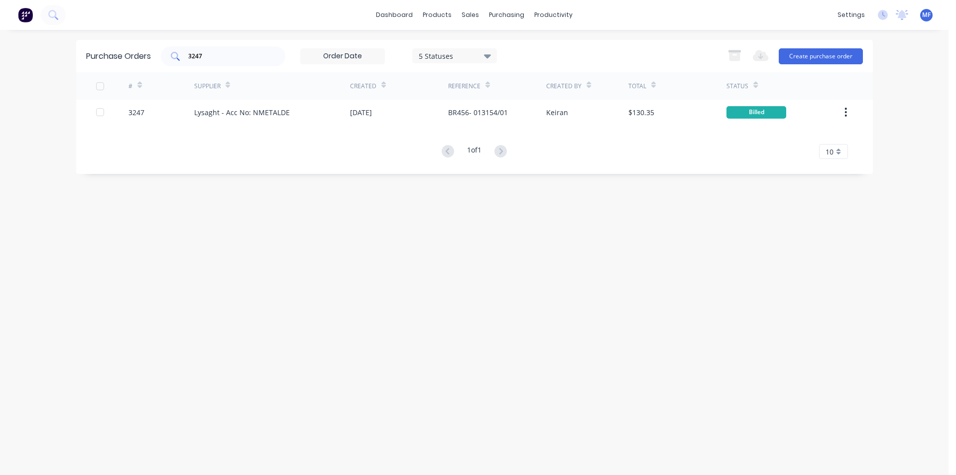
click at [209, 56] on input "3247" at bounding box center [228, 56] width 83 height 10
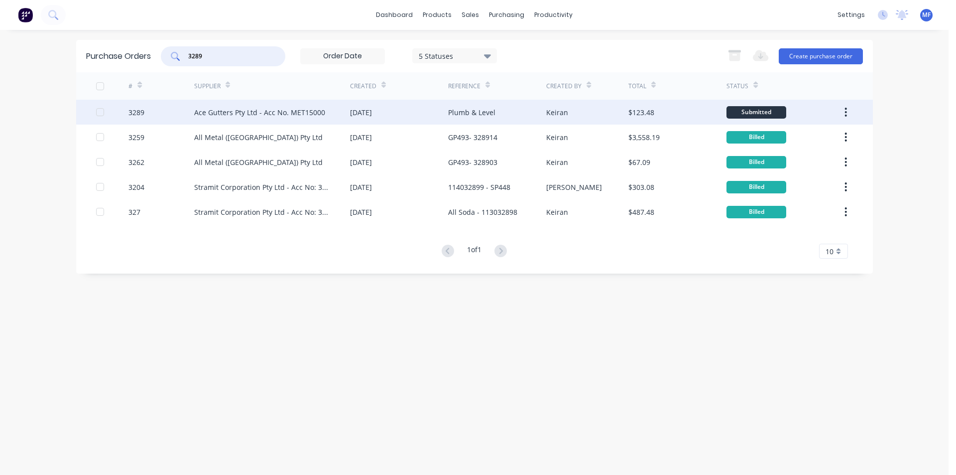
click at [269, 109] on div "Ace Gutters Pty Ltd - Acc No. MET15000" at bounding box center [259, 112] width 131 height 10
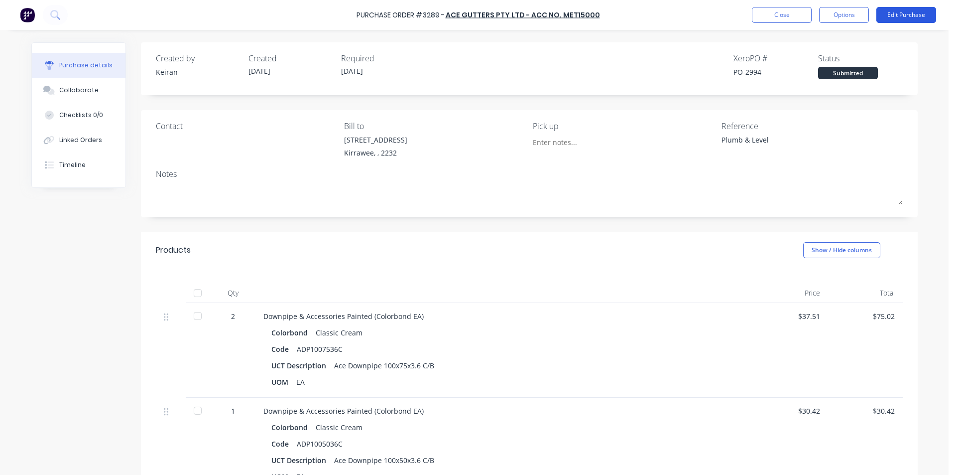
click at [898, 12] on button "Edit Purchase" at bounding box center [906, 15] width 60 height 16
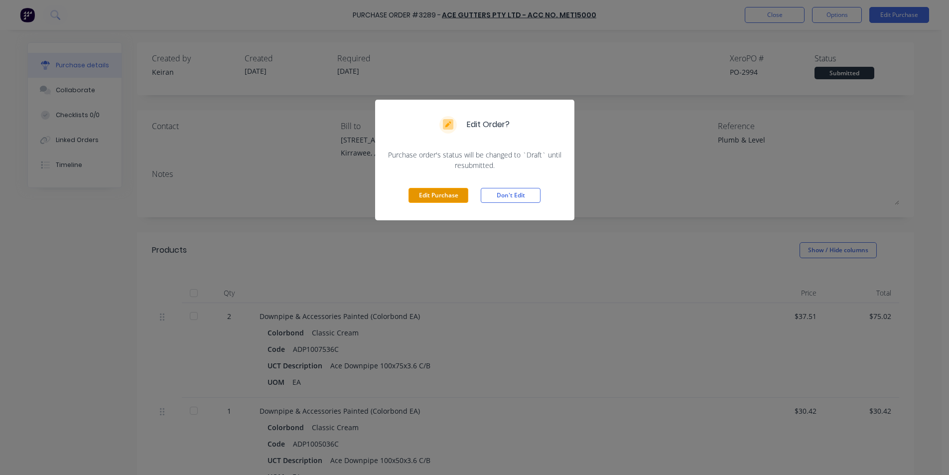
click at [455, 198] on button "Edit Purchase" at bounding box center [438, 195] width 60 height 15
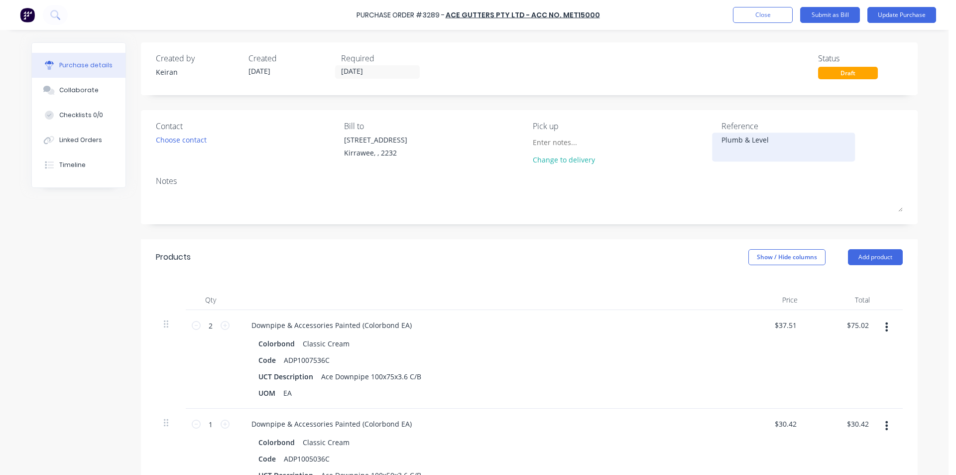
click at [721, 139] on div "Plumb & Level" at bounding box center [783, 146] width 124 height 25
click at [721, 142] on textarea "Plumb & Level" at bounding box center [783, 145] width 124 height 22
click at [862, 329] on input "75.02" at bounding box center [859, 325] width 23 height 14
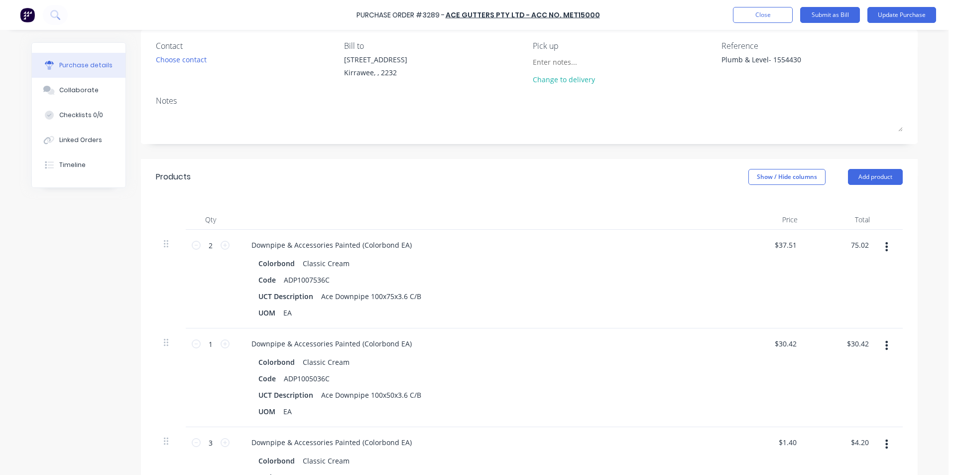
scroll to position [100, 0]
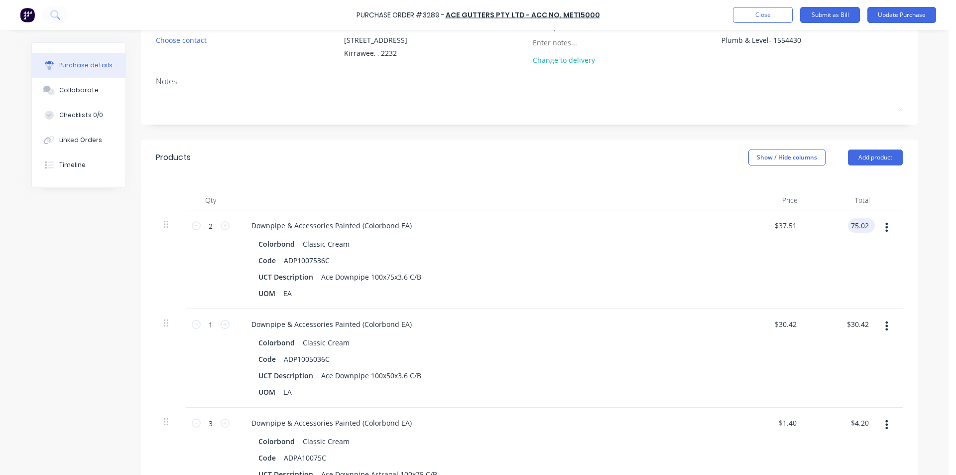
click at [860, 223] on input "75.02" at bounding box center [859, 225] width 23 height 14
click at [850, 326] on input "30.42" at bounding box center [857, 324] width 27 height 14
click at [850, 326] on input "30.42" at bounding box center [859, 324] width 23 height 14
click at [852, 223] on input "31.88" at bounding box center [857, 225] width 27 height 14
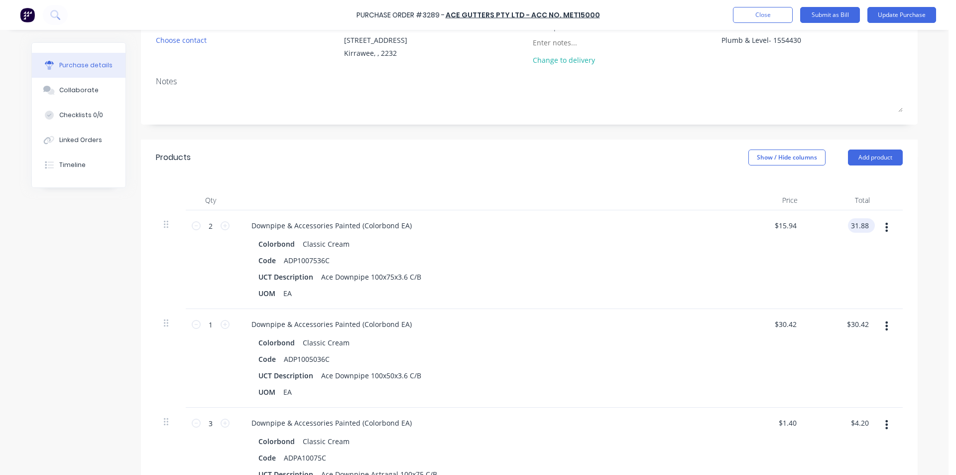
click at [853, 224] on input "31.88" at bounding box center [859, 225] width 23 height 14
click at [844, 330] on div "30.42 $30.42" at bounding box center [857, 324] width 27 height 14
click at [853, 322] on input "30.42" at bounding box center [859, 324] width 23 height 14
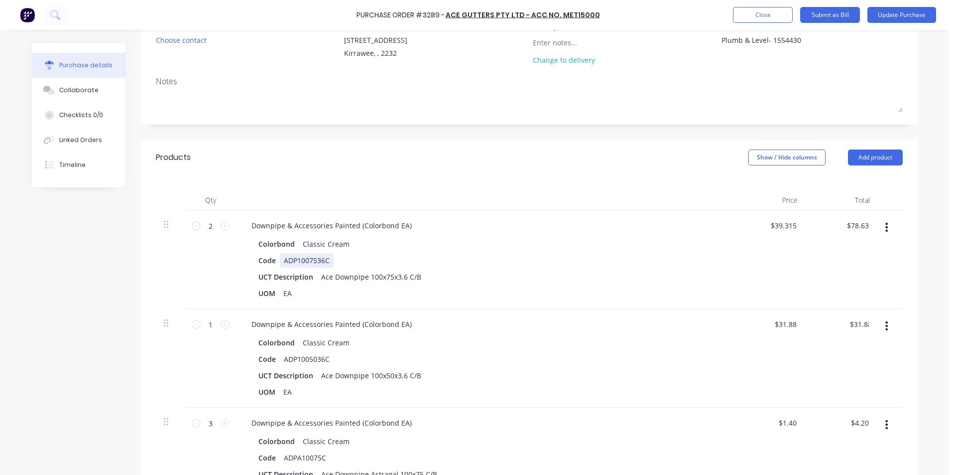
click at [564, 253] on div "Code ADP1007536C" at bounding box center [482, 260] width 456 height 14
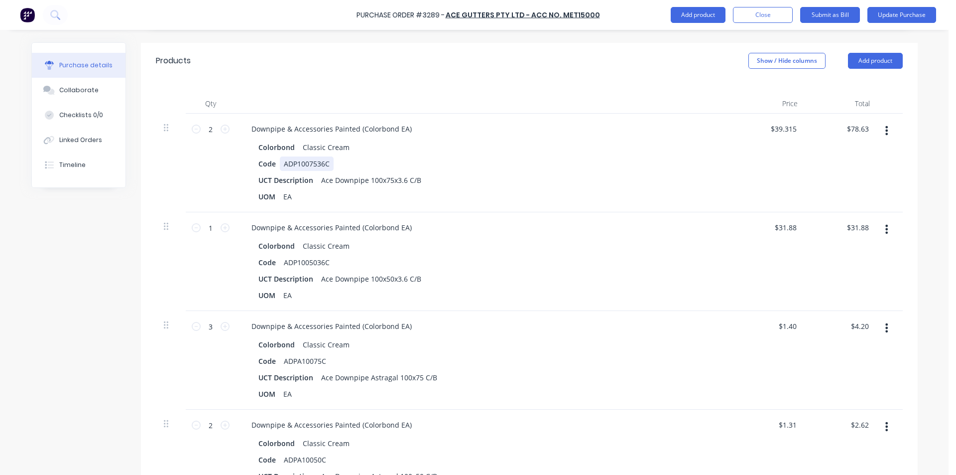
scroll to position [349, 0]
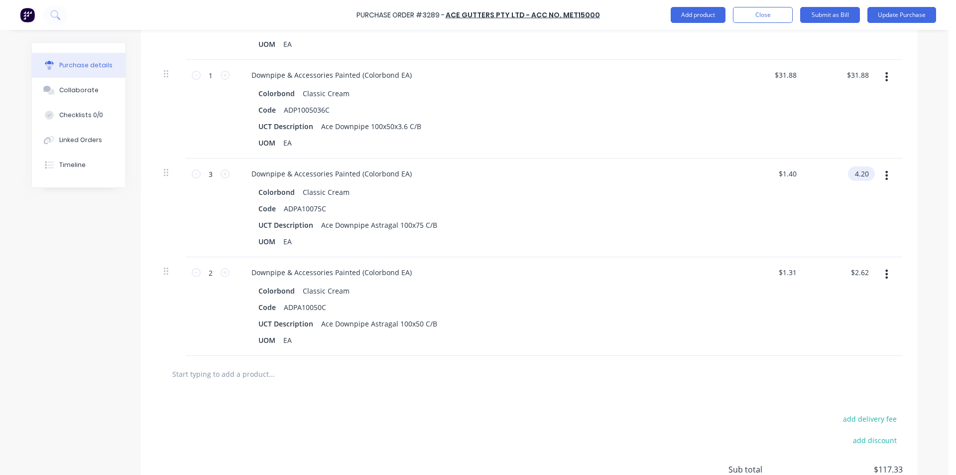
click at [853, 172] on input "4.20" at bounding box center [859, 173] width 23 height 14
click at [864, 171] on input "4.20" at bounding box center [861, 173] width 19 height 14
click at [860, 275] on input "2.62" at bounding box center [861, 272] width 19 height 14
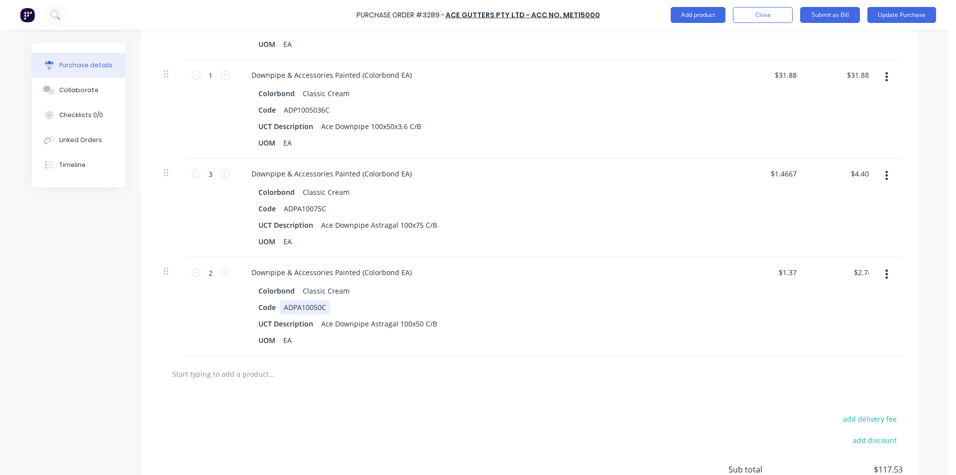
click at [693, 305] on div "Code ADPA10050C" at bounding box center [482, 307] width 456 height 14
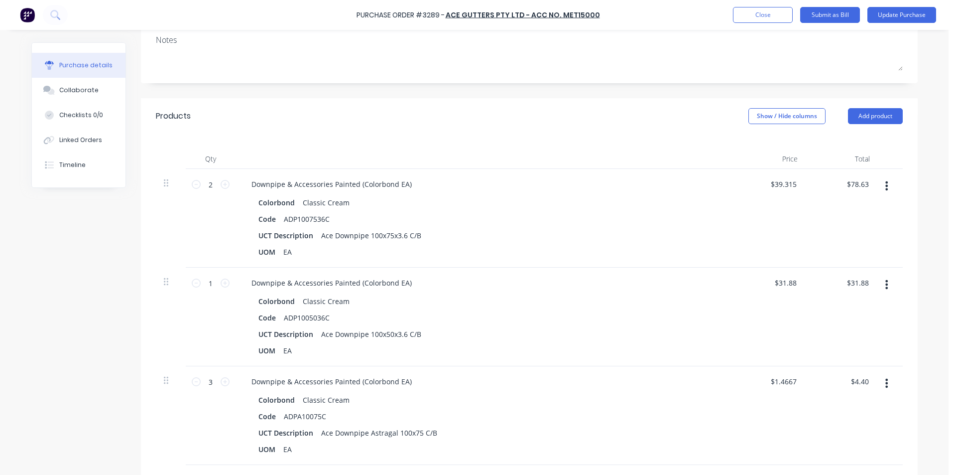
scroll to position [0, 0]
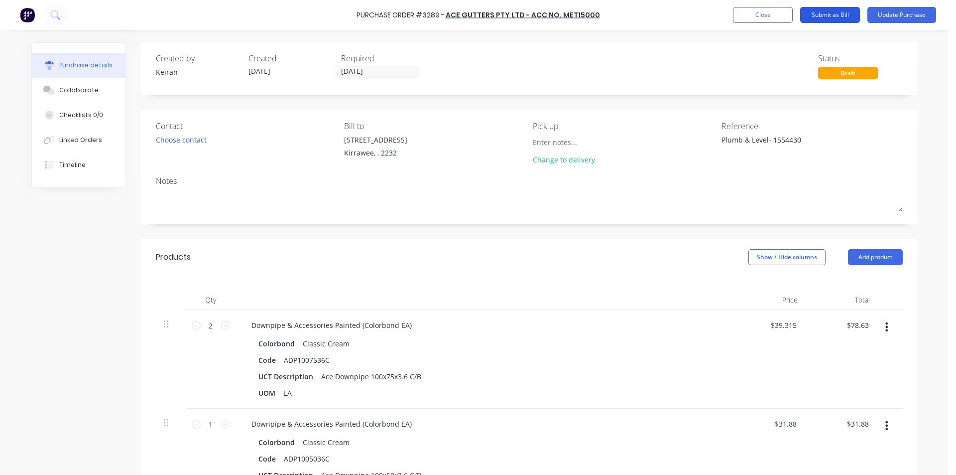
click at [842, 10] on button "Submit as Bill" at bounding box center [830, 15] width 60 height 16
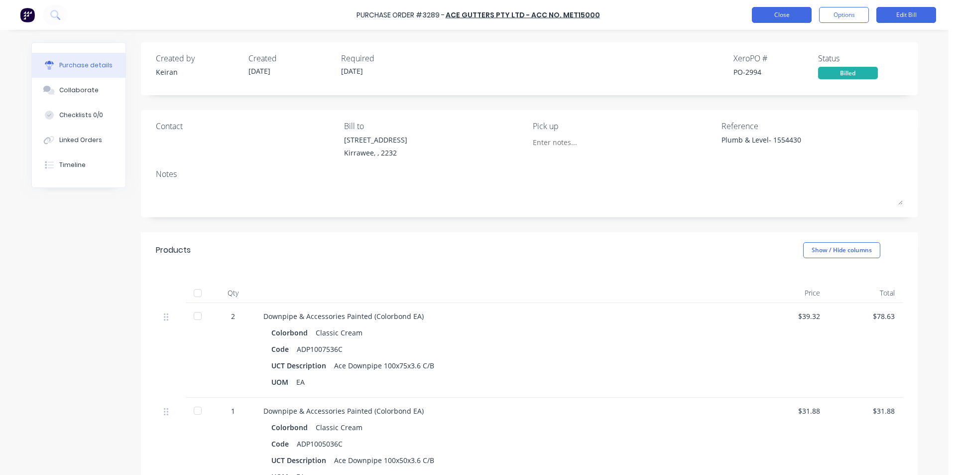
click at [789, 12] on button "Close" at bounding box center [782, 15] width 60 height 16
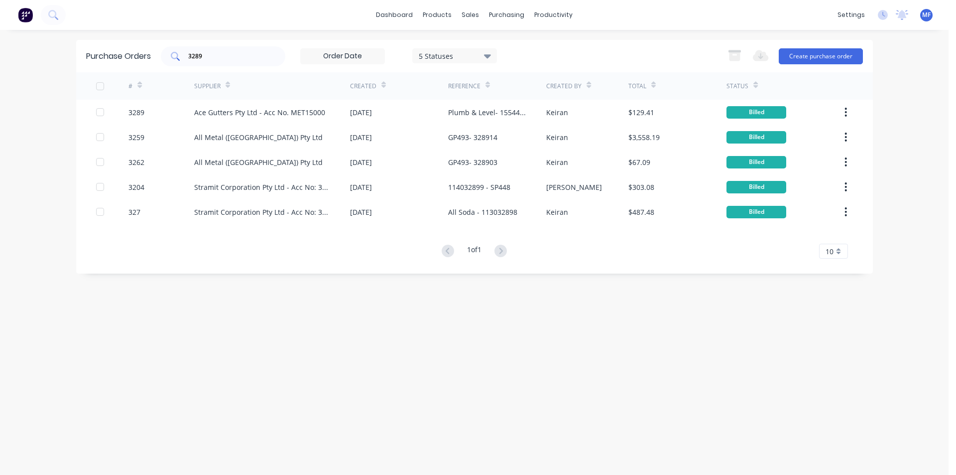
click at [216, 58] on input "3289" at bounding box center [228, 56] width 83 height 10
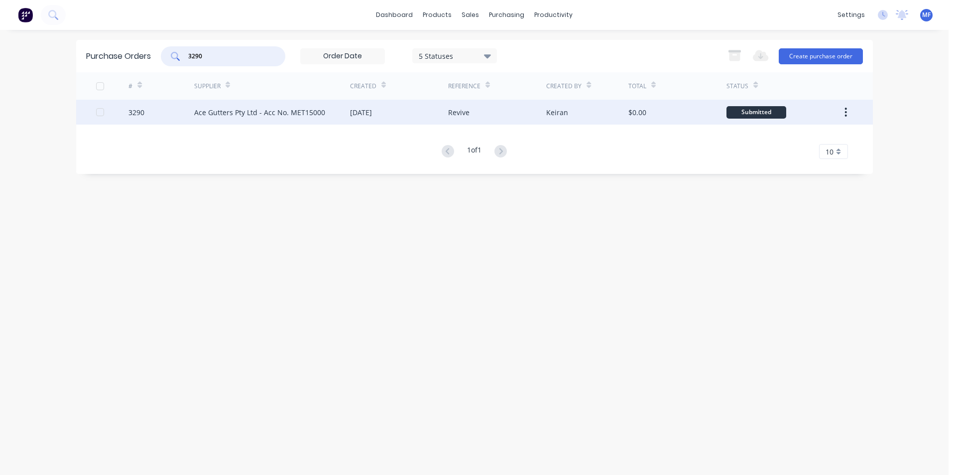
click at [248, 112] on div "Ace Gutters Pty Ltd - Acc No. MET15000" at bounding box center [259, 112] width 131 height 10
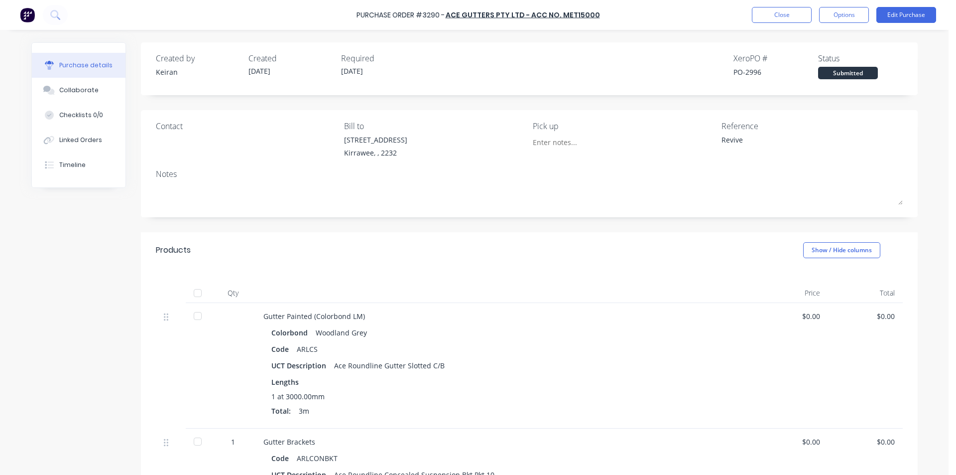
click at [762, 132] on div "Reference Revive" at bounding box center [811, 141] width 181 height 43
click at [906, 8] on button "Edit Purchase" at bounding box center [906, 15] width 60 height 16
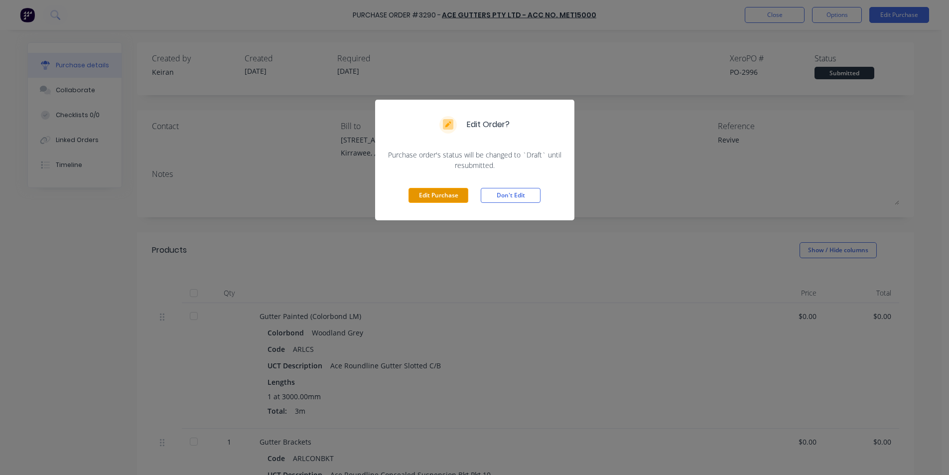
drag, startPoint x: 453, startPoint y: 202, endPoint x: 660, endPoint y: 143, distance: 215.3
click at [453, 201] on button "Edit Purchase" at bounding box center [438, 195] width 60 height 15
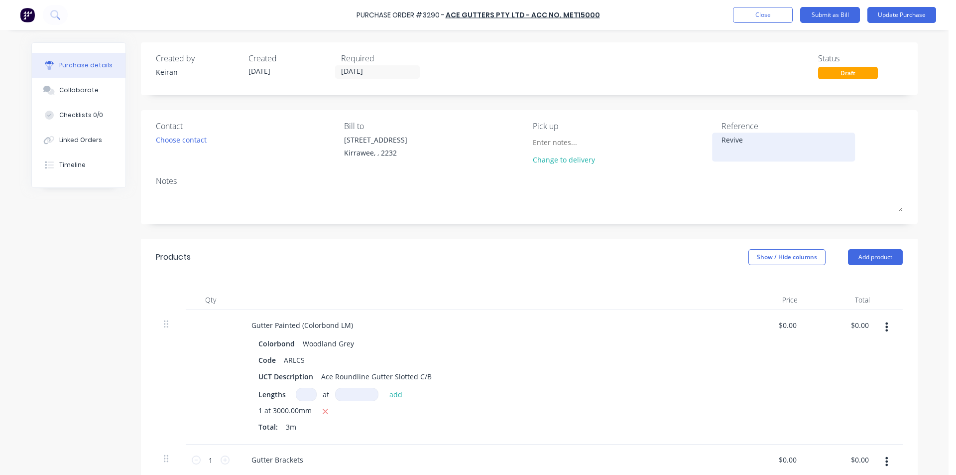
click at [749, 146] on textarea "Revive" at bounding box center [783, 145] width 124 height 22
click at [637, 339] on div "Colorbond Woodland Grey" at bounding box center [484, 343] width 452 height 14
click at [747, 141] on textarea "Revive" at bounding box center [783, 145] width 124 height 22
click at [555, 326] on div "Gutter Painted (Colorbond LM)" at bounding box center [484, 325] width 482 height 14
drag, startPoint x: 512, startPoint y: 361, endPoint x: 512, endPoint y: 383, distance: 21.4
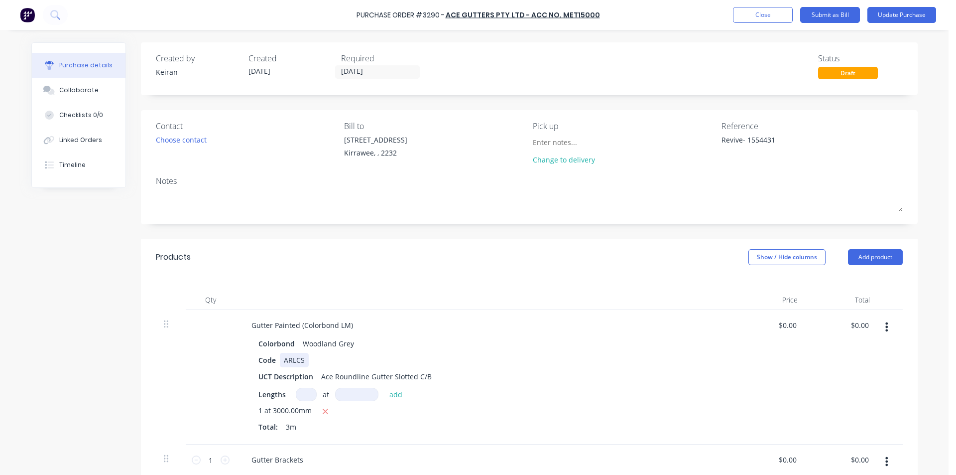
click at [512, 361] on div "Code ARLCS" at bounding box center [482, 360] width 456 height 14
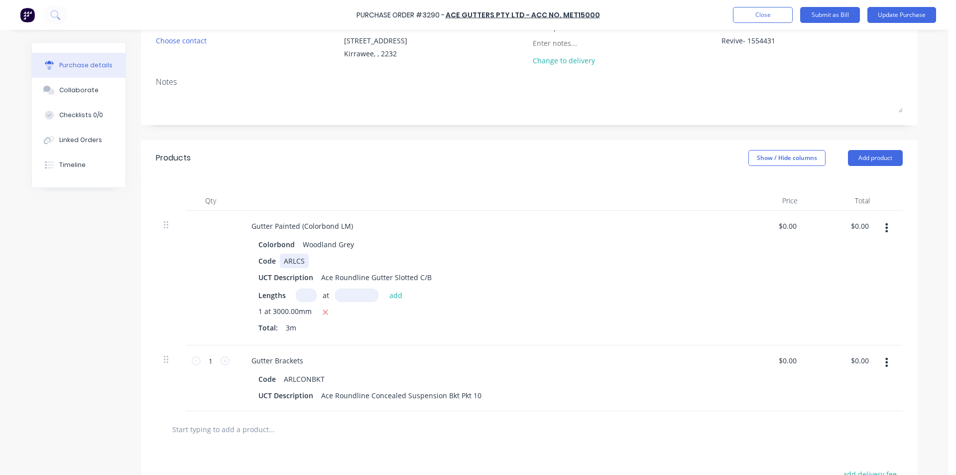
scroll to position [100, 0]
click at [861, 226] on input "0.00" at bounding box center [859, 225] width 23 height 14
click at [861, 226] on input "0.00" at bounding box center [861, 225] width 19 height 14
click at [552, 224] on div "Gutter Painted (Colorbond LM)" at bounding box center [484, 225] width 482 height 14
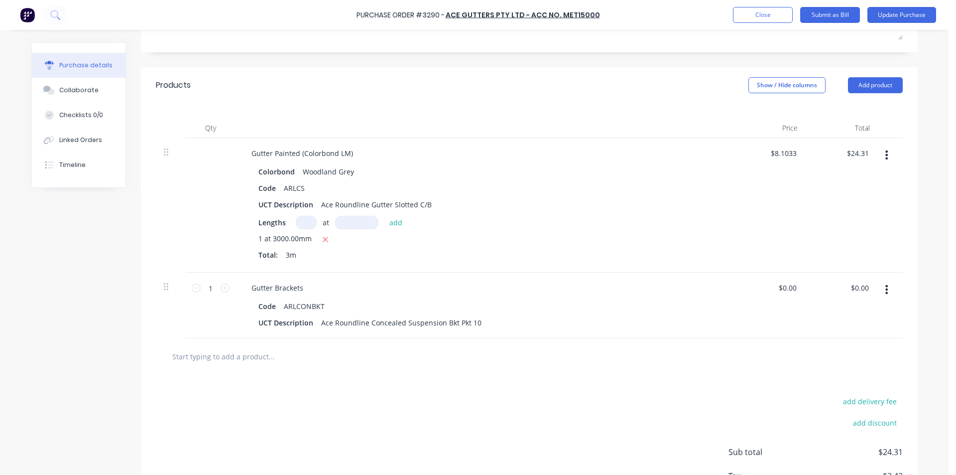
scroll to position [199, 0]
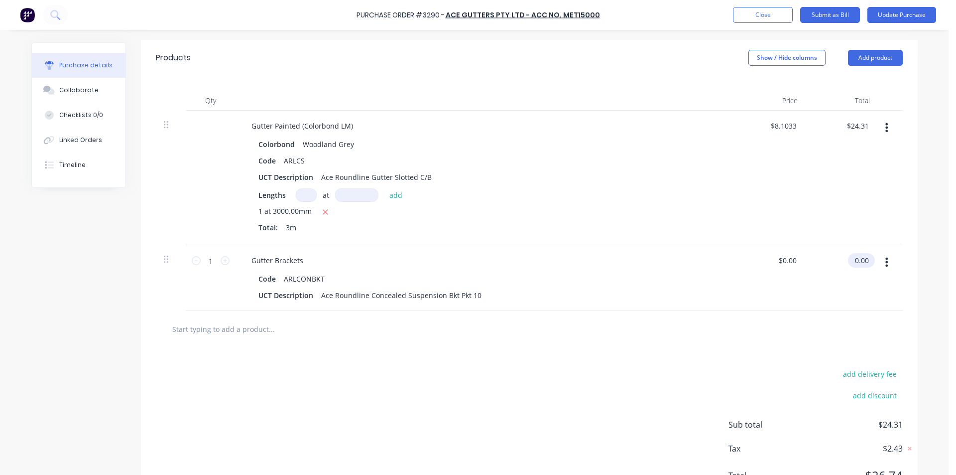
click at [854, 260] on input "0.00" at bounding box center [859, 260] width 23 height 14
click at [854, 260] on input "0.00" at bounding box center [861, 260] width 19 height 14
click at [561, 265] on div "Gutter Brackets" at bounding box center [484, 260] width 482 height 14
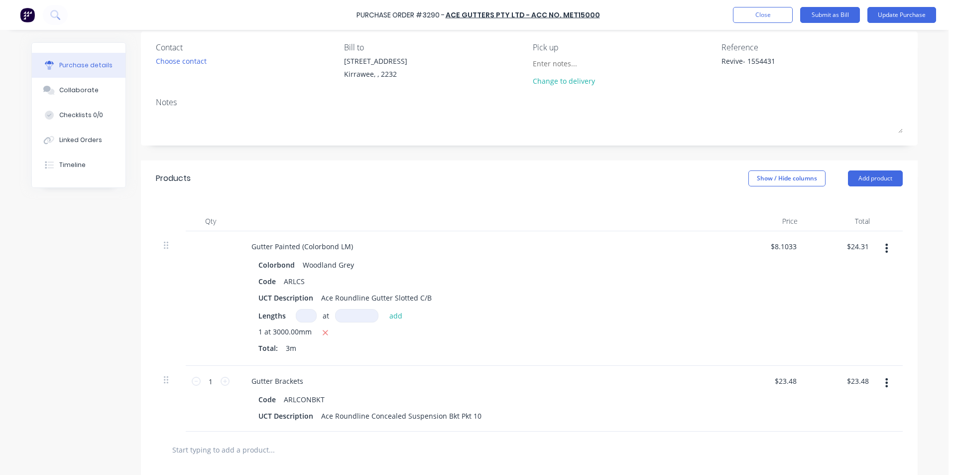
scroll to position [0, 0]
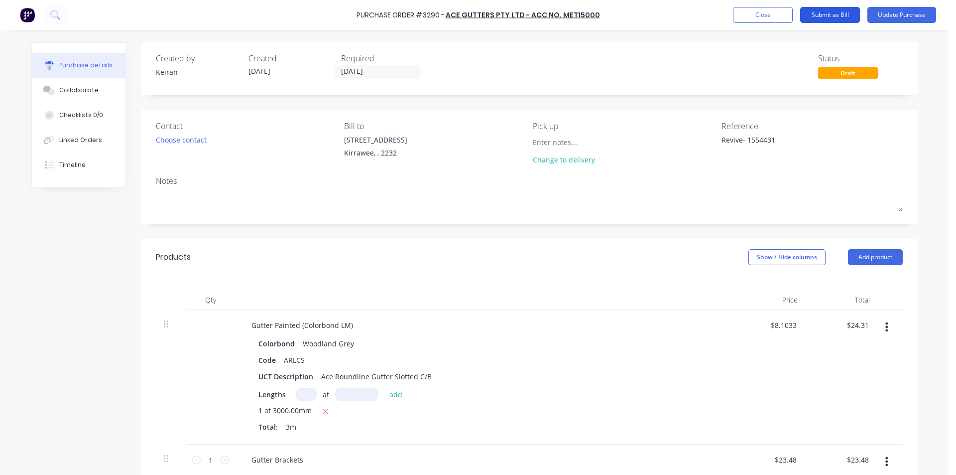
click at [824, 15] on button "Submit as Bill" at bounding box center [830, 15] width 60 height 16
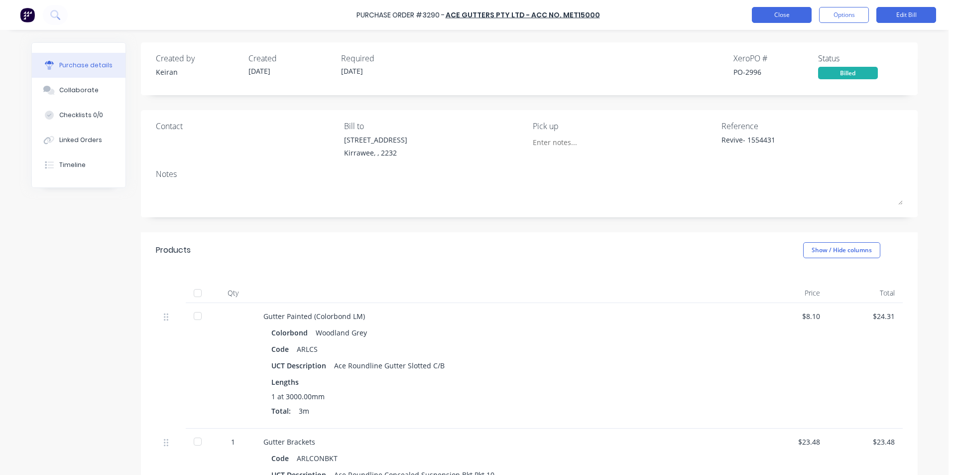
click at [770, 12] on button "Close" at bounding box center [782, 15] width 60 height 16
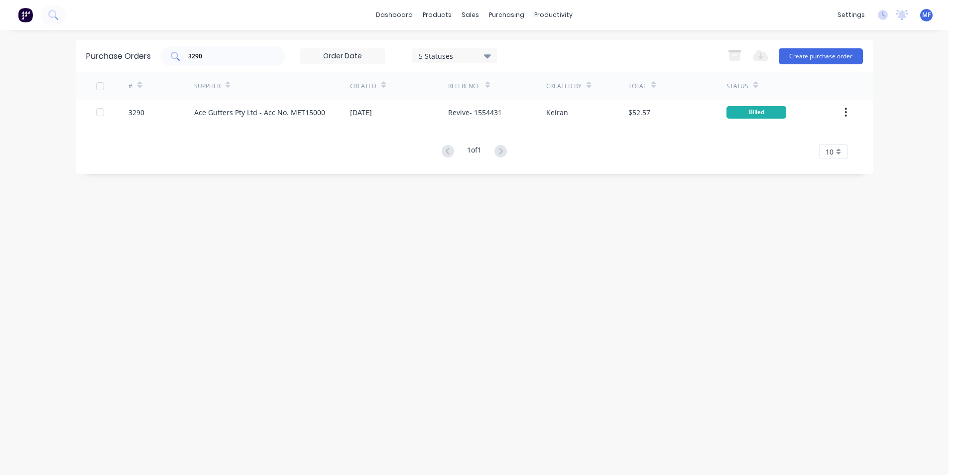
click at [232, 62] on div "3290" at bounding box center [223, 56] width 124 height 20
drag, startPoint x: 237, startPoint y: 165, endPoint x: 247, endPoint y: 181, distance: 19.1
click at [237, 164] on div "Purchase Orders 3234 5 Statuses 5 Statuses Export to Excel (XLSX) Create purcha…" at bounding box center [474, 107] width 797 height 134
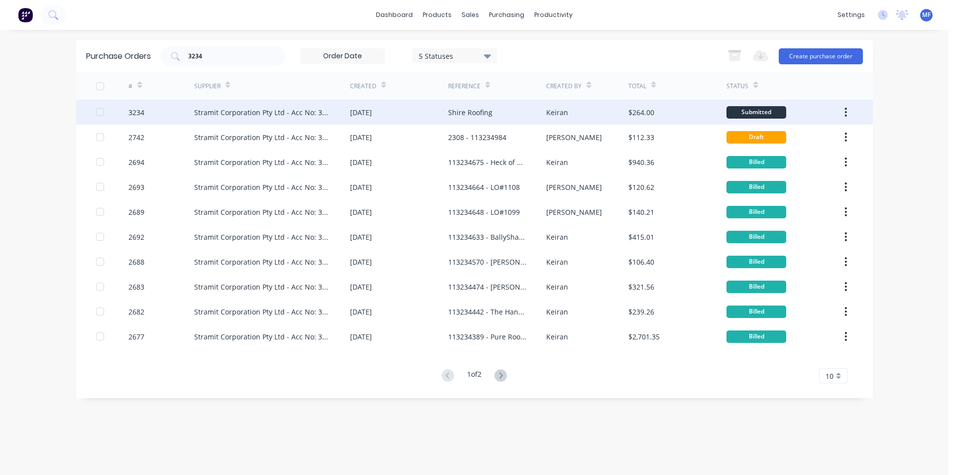
click at [263, 113] on div "Stramit Corporation Pty Ltd - Acc No: 32915" at bounding box center [262, 112] width 136 height 10
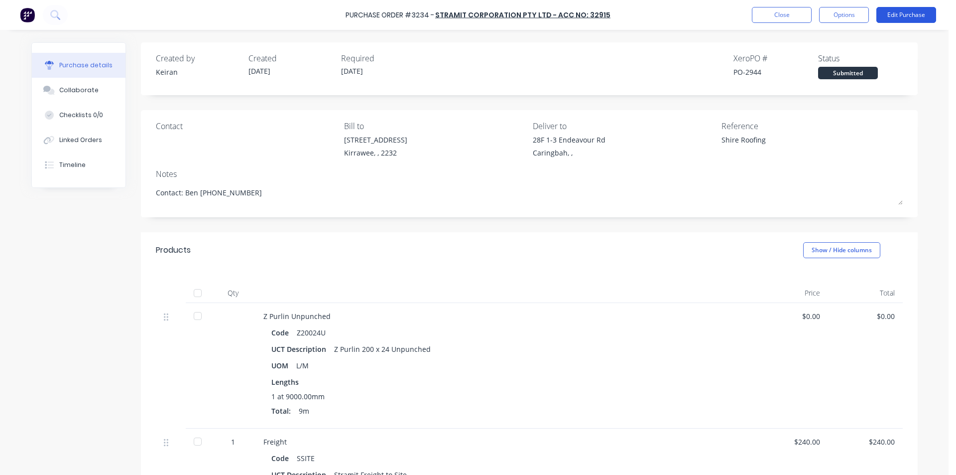
click at [913, 10] on button "Edit Purchase" at bounding box center [906, 15] width 60 height 16
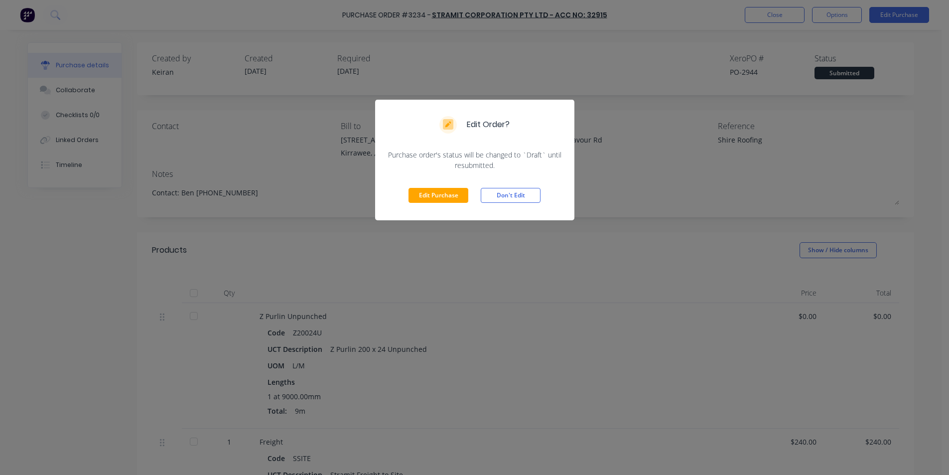
click at [457, 203] on div "Edit Purchase Don't Edit" at bounding box center [474, 195] width 199 height 50
click at [452, 198] on button "Edit Purchase" at bounding box center [438, 195] width 60 height 15
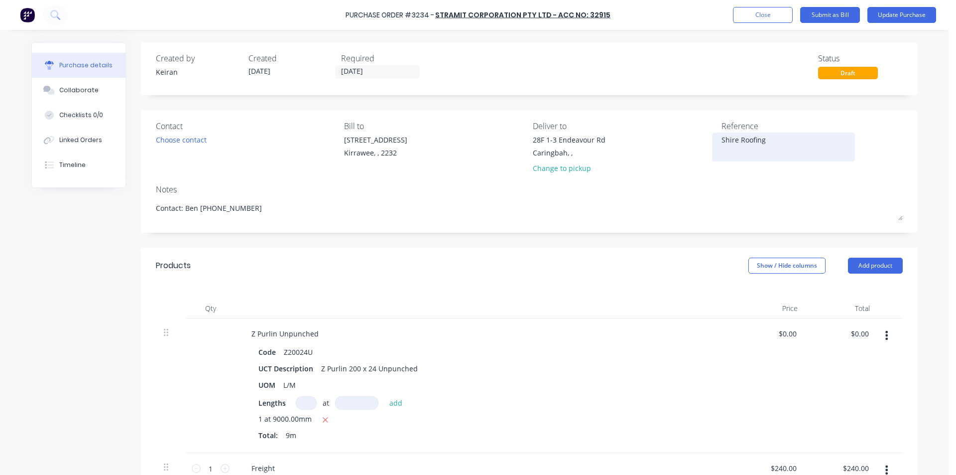
click at [778, 143] on textarea "Shire Roofing" at bounding box center [783, 145] width 124 height 22
click at [721, 140] on textarea "Shire Roofing" at bounding box center [783, 145] width 124 height 22
click at [740, 159] on div "114036798 - Shire Roofing" at bounding box center [783, 146] width 124 height 25
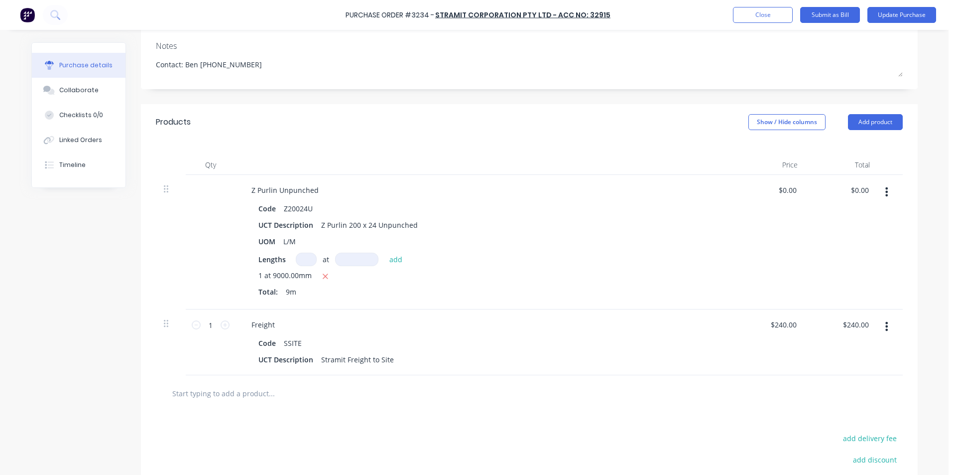
scroll to position [149, 0]
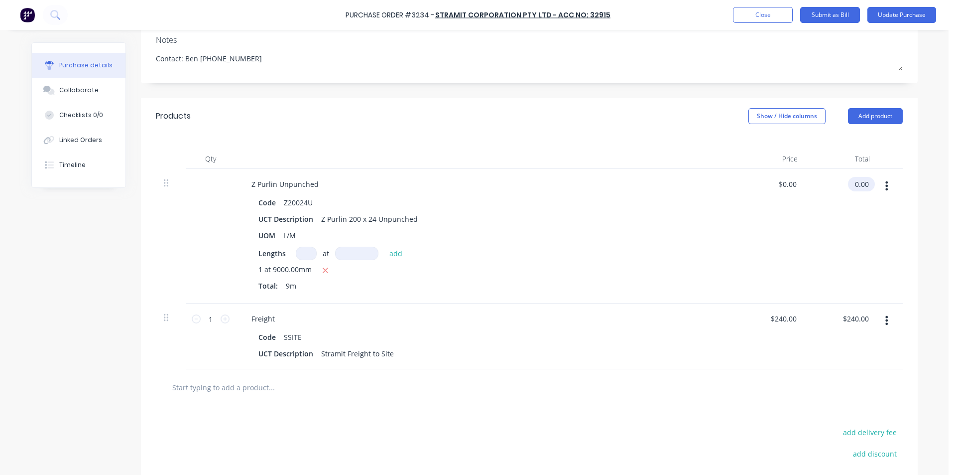
click at [860, 183] on input "0.00" at bounding box center [859, 184] width 23 height 14
click at [859, 184] on input "0.00" at bounding box center [861, 184] width 19 height 14
click at [650, 261] on div "Lengths at add 1 at 9000.00mm Total: 9m" at bounding box center [484, 270] width 452 height 48
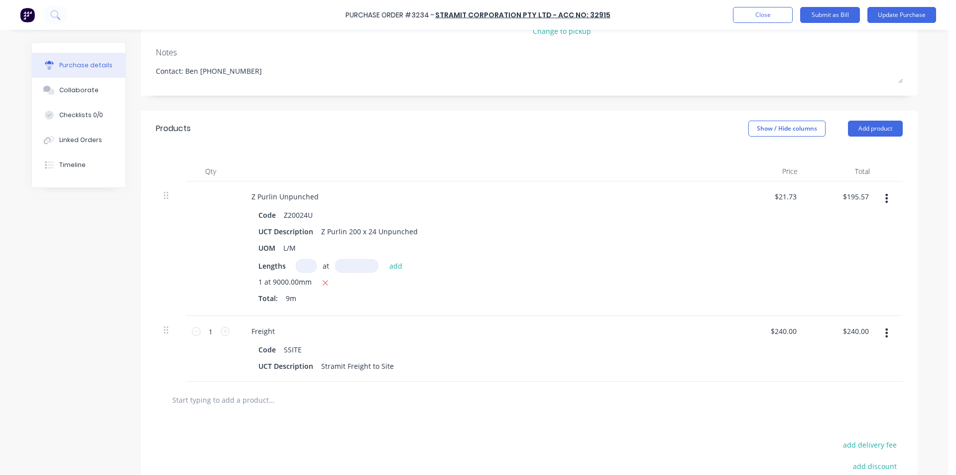
scroll to position [0, 0]
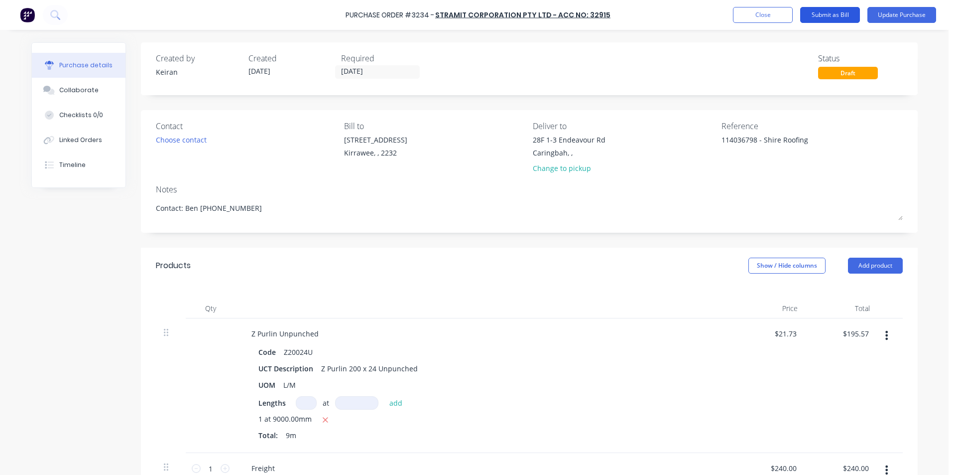
click at [829, 13] on button "Submit as Bill" at bounding box center [830, 15] width 60 height 16
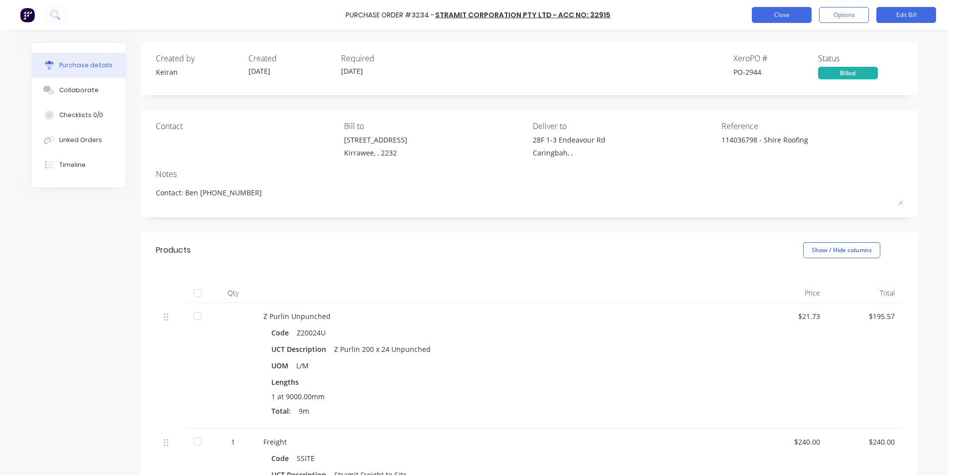
click at [776, 7] on button "Close" at bounding box center [782, 15] width 60 height 16
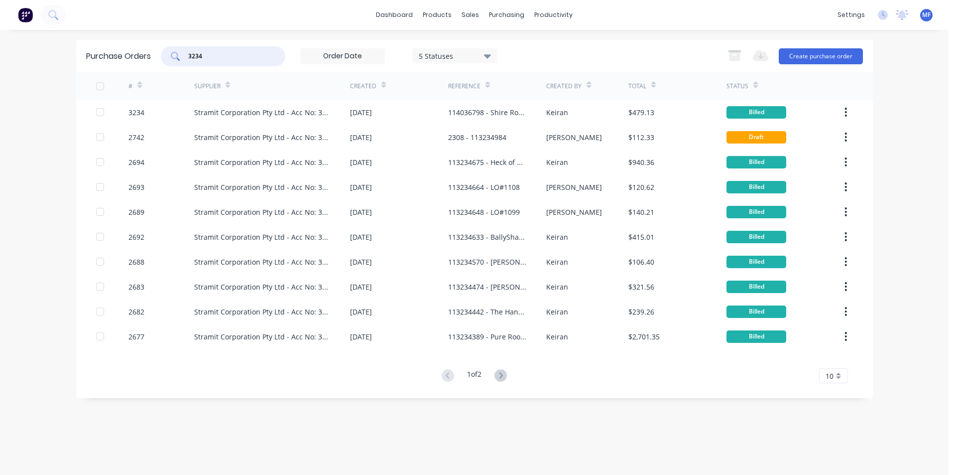
click at [221, 51] on input "3234" at bounding box center [228, 56] width 83 height 10
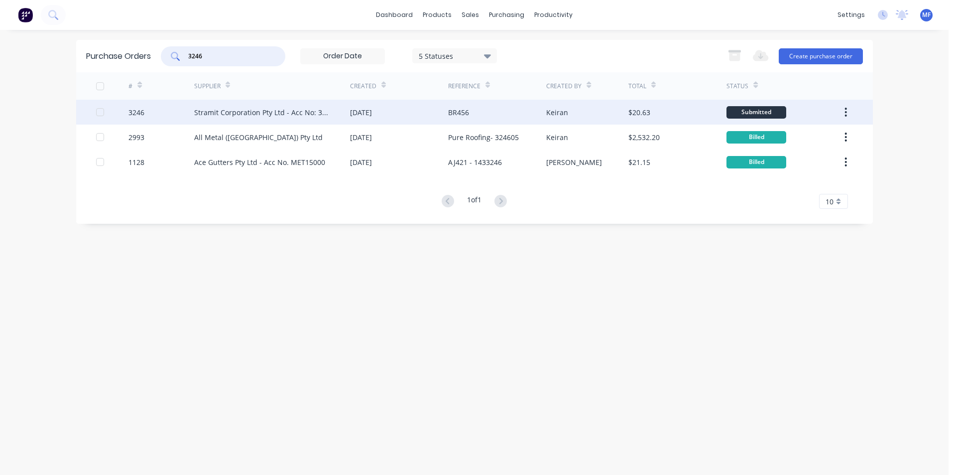
click at [250, 108] on div "Stramit Corporation Pty Ltd - Acc No: 32915" at bounding box center [262, 112] width 136 height 10
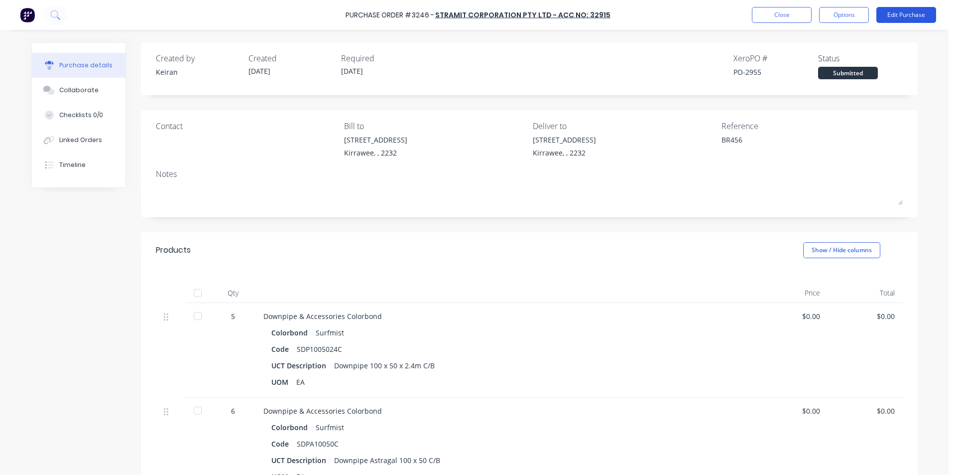
click at [909, 14] on button "Edit Purchase" at bounding box center [906, 15] width 60 height 16
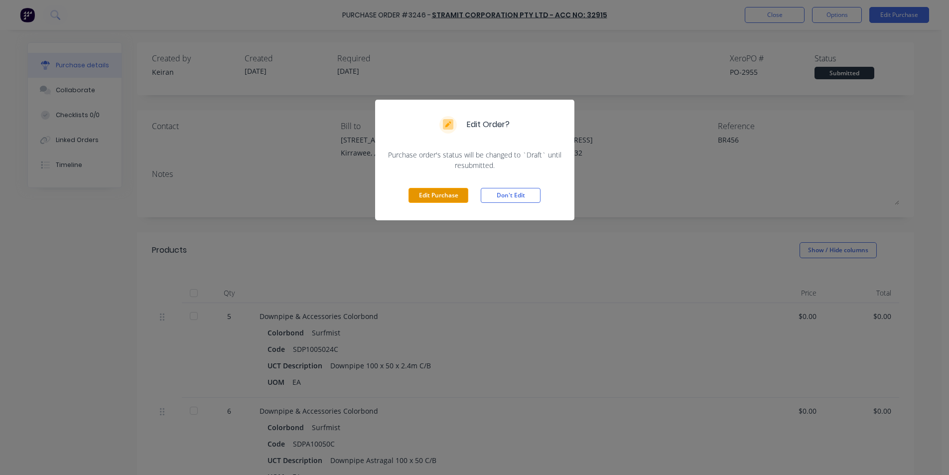
click at [444, 192] on button "Edit Purchase" at bounding box center [438, 195] width 60 height 15
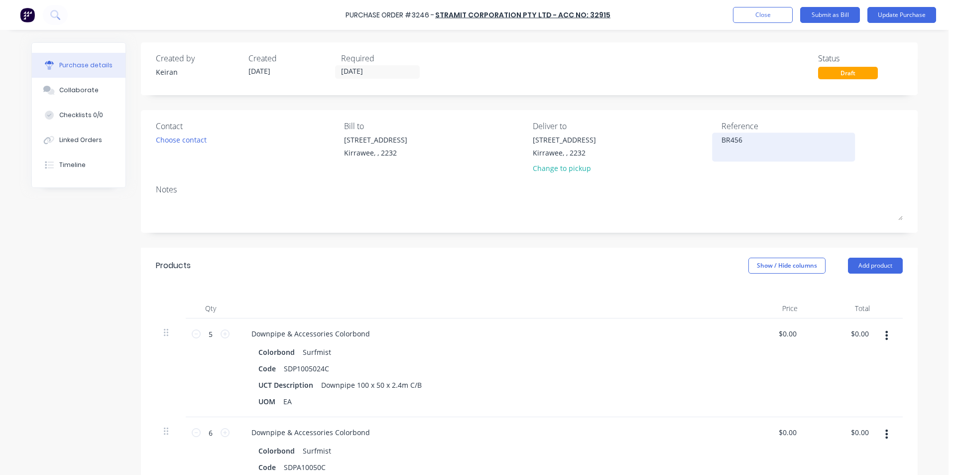
click at [776, 141] on textarea "BR456" at bounding box center [783, 145] width 124 height 22
click at [851, 336] on input "0.00" at bounding box center [859, 333] width 23 height 14
click at [852, 336] on input "0.00" at bounding box center [861, 333] width 19 height 14
click at [859, 432] on input "0.00" at bounding box center [859, 432] width 23 height 14
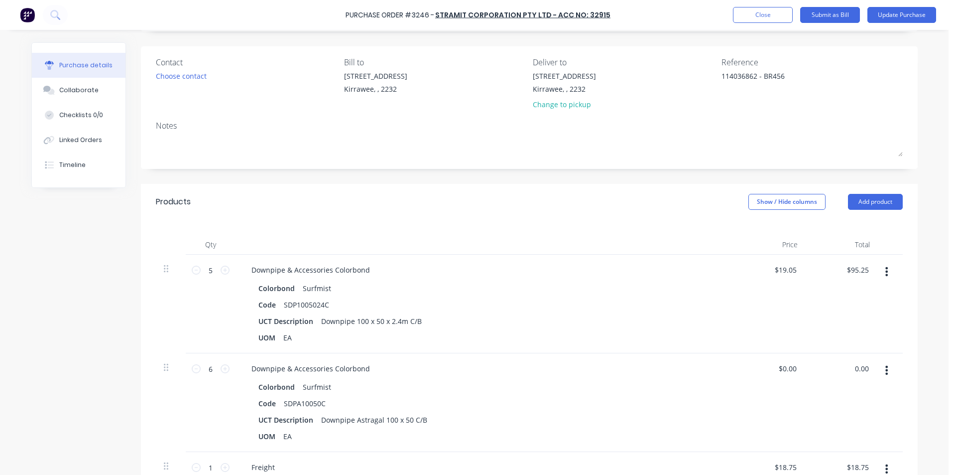
scroll to position [149, 0]
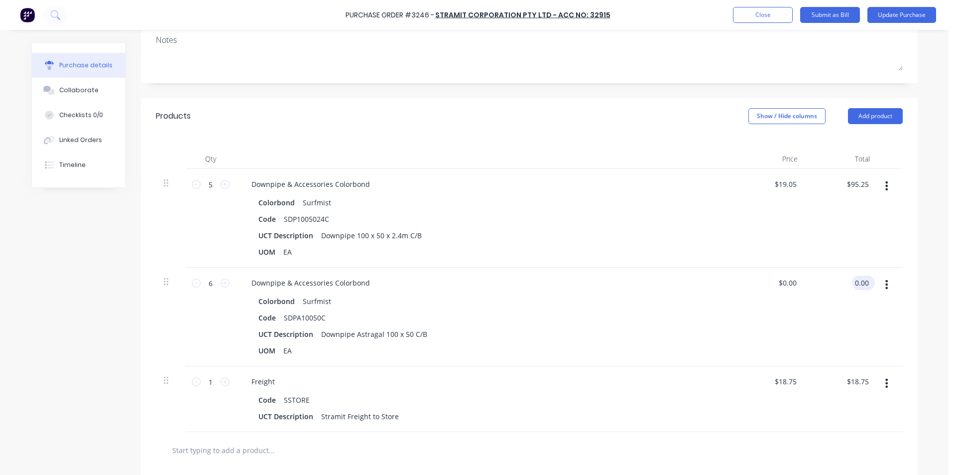
click at [856, 285] on input "0.00" at bounding box center [861, 282] width 19 height 14
click at [612, 248] on div "UOM EA" at bounding box center [482, 251] width 456 height 14
click at [856, 378] on input "18.75" at bounding box center [859, 381] width 23 height 14
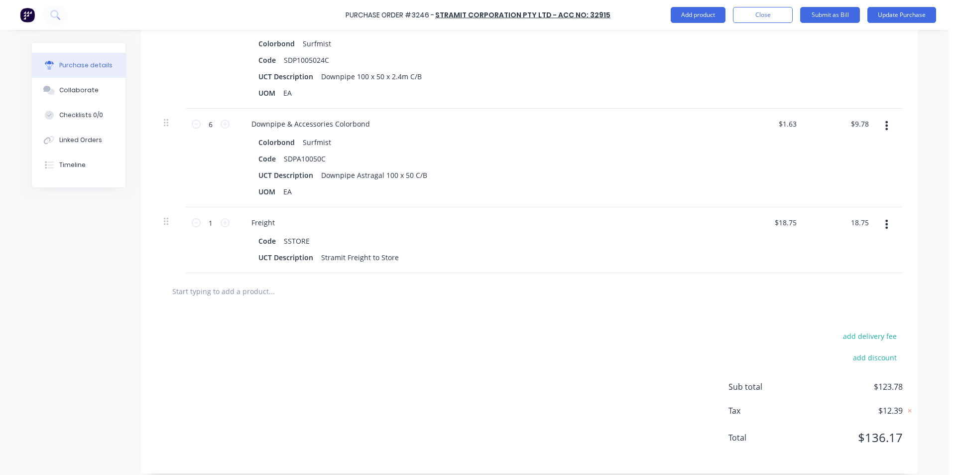
scroll to position [317, 0]
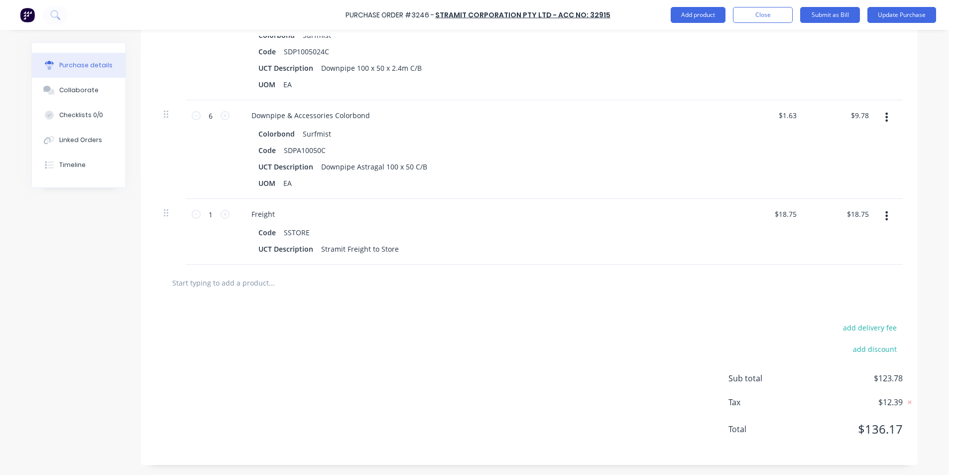
click at [233, 281] on input "text" at bounding box center [271, 282] width 199 height 20
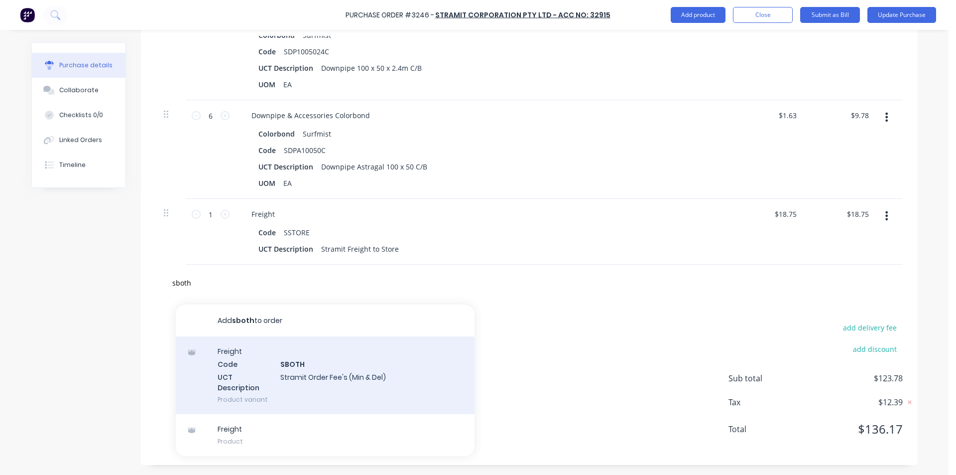
click at [336, 370] on div "Freight Code SBOTH UCT Description Stramit Order Fee's (Min & Del) Product vari…" at bounding box center [325, 375] width 299 height 78
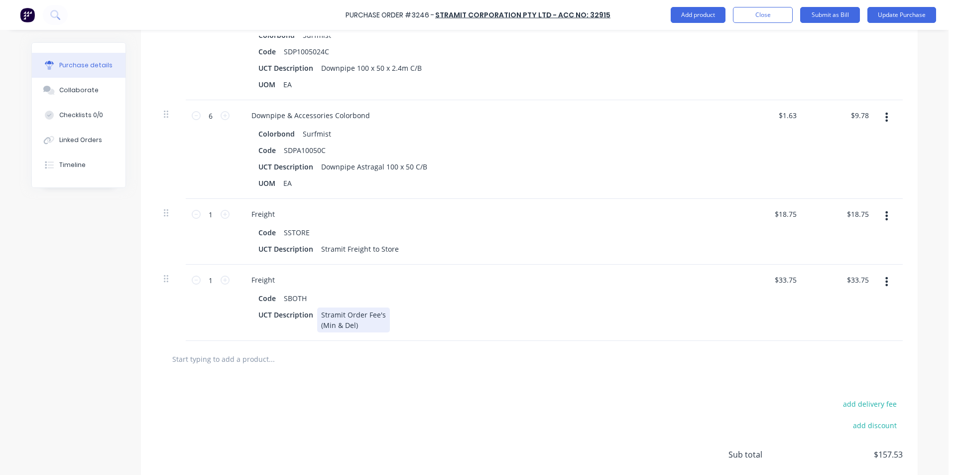
click at [548, 318] on div "UCT Description Stramit Order Fee's (Min & Del)" at bounding box center [482, 319] width 456 height 25
click at [885, 213] on icon "button" at bounding box center [886, 215] width 2 height 9
click at [842, 299] on button "Delete" at bounding box center [856, 302] width 85 height 20
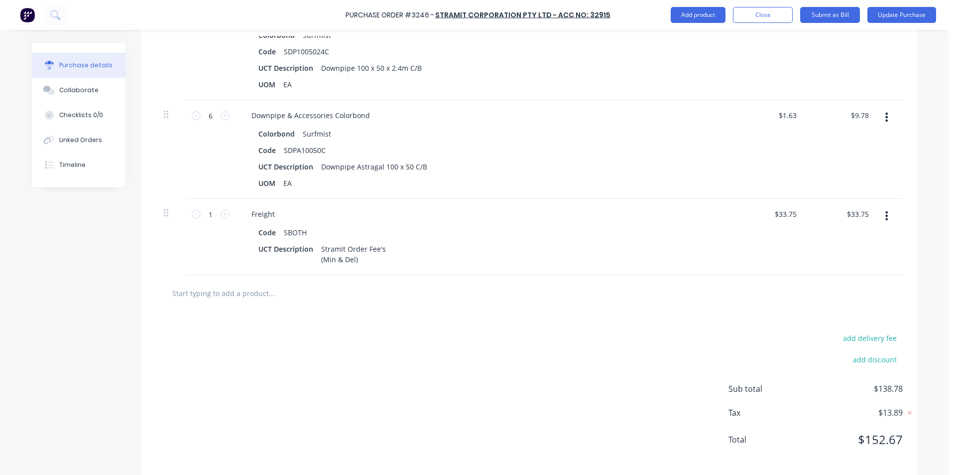
click at [593, 334] on div "add delivery fee add discount Sub total $138.78 Tax $13.89 Total $152.67" at bounding box center [529, 393] width 777 height 164
click at [858, 206] on div "$33.75 $33.75" at bounding box center [842, 237] width 72 height 76
click at [865, 109] on div "$9.78 $9.78" at bounding box center [859, 115] width 23 height 14
click at [862, 115] on input "9.78" at bounding box center [861, 115] width 19 height 14
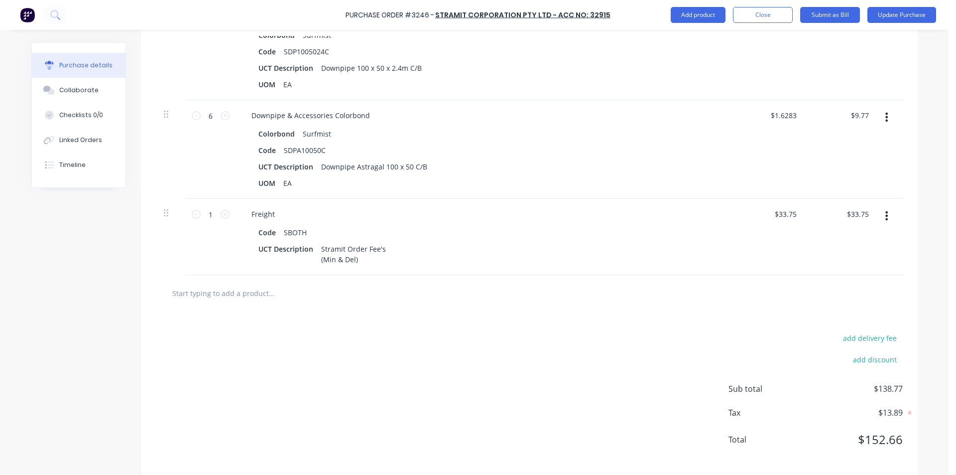
click at [829, 153] on div "$9.77 $9.77" at bounding box center [842, 149] width 72 height 99
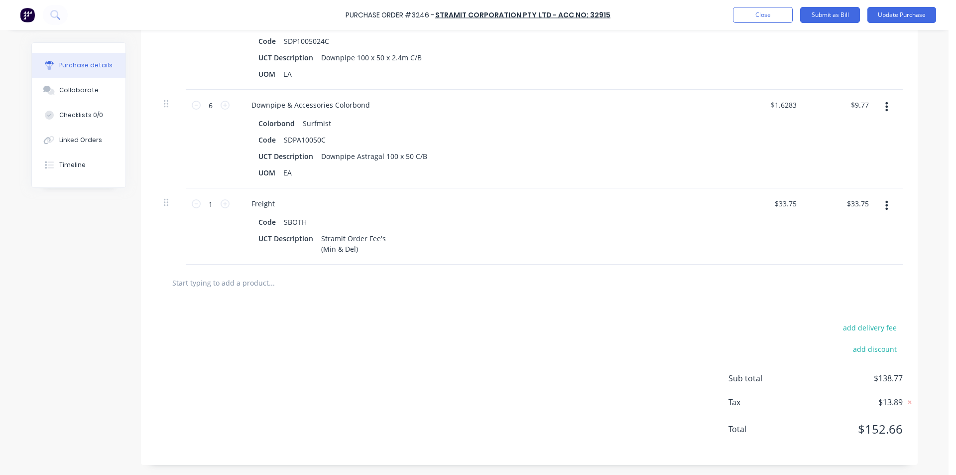
scroll to position [0, 0]
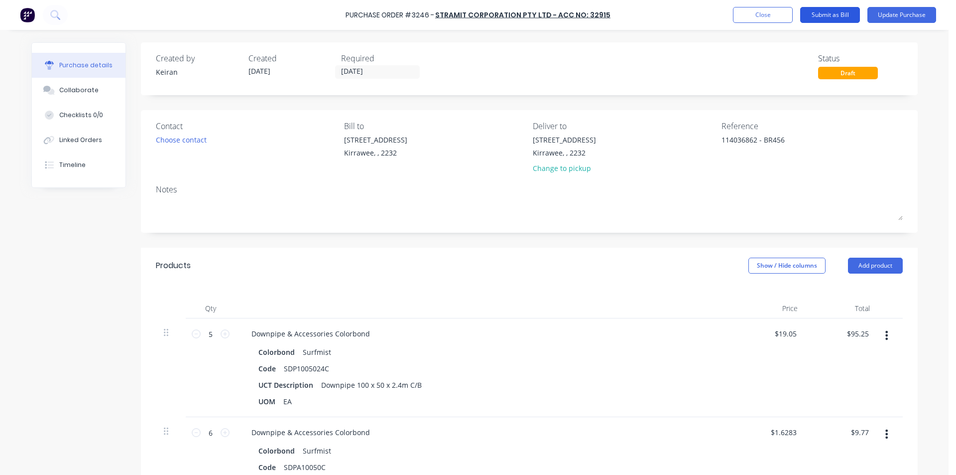
click at [829, 15] on button "Submit as Bill" at bounding box center [830, 15] width 60 height 16
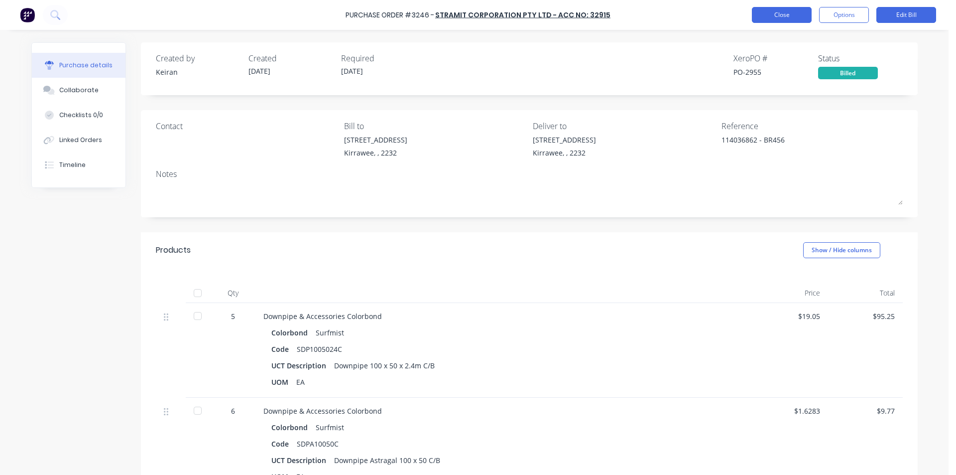
click at [775, 18] on button "Close" at bounding box center [782, 15] width 60 height 16
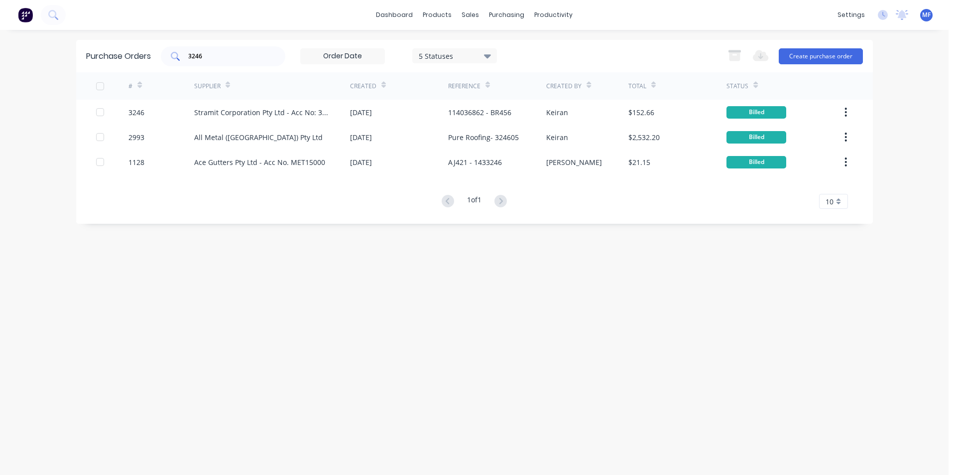
click at [212, 58] on input "3246" at bounding box center [228, 56] width 83 height 10
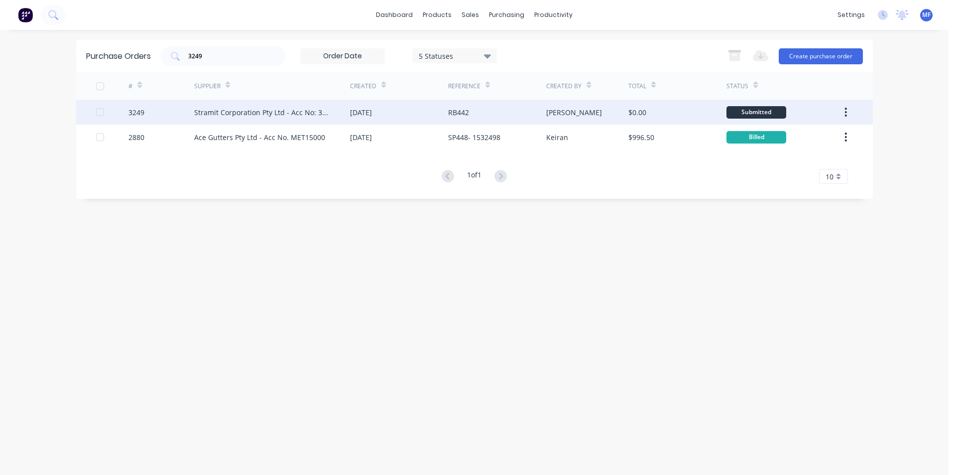
click at [239, 109] on div "Stramit Corporation Pty Ltd - Acc No: 32915" at bounding box center [262, 112] width 136 height 10
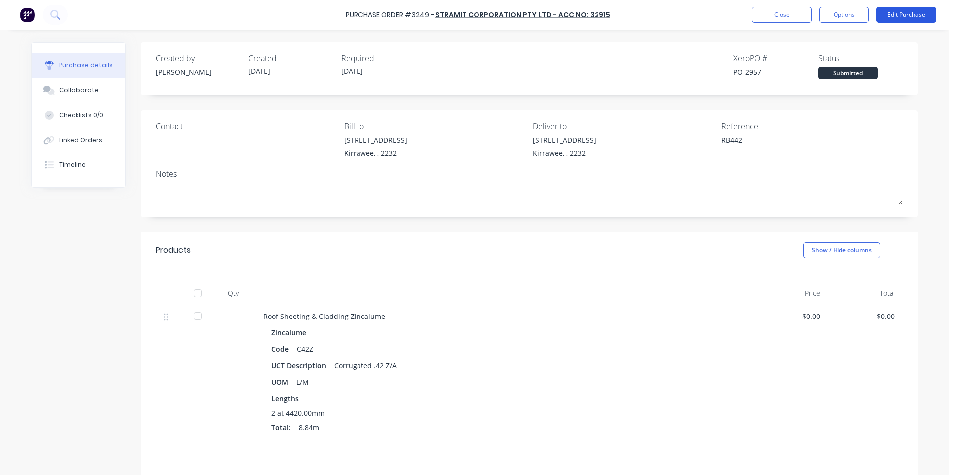
click at [903, 20] on button "Edit Purchase" at bounding box center [906, 15] width 60 height 16
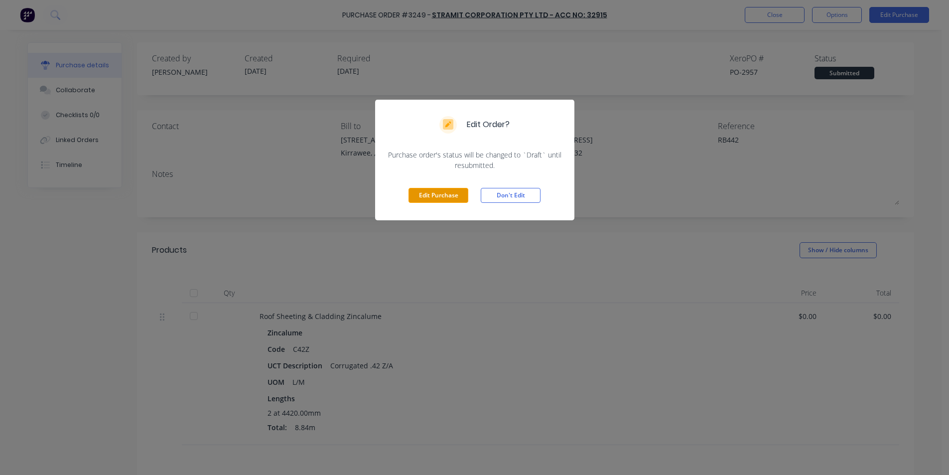
click at [434, 196] on button "Edit Purchase" at bounding box center [438, 195] width 60 height 15
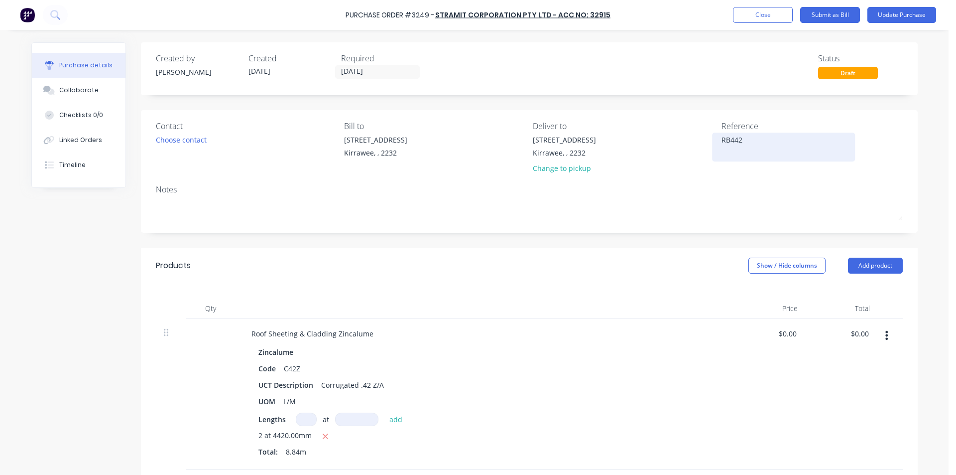
click at [774, 144] on textarea "RB442" at bounding box center [783, 145] width 124 height 22
click at [857, 340] on input "0.00" at bounding box center [859, 333] width 23 height 14
click at [861, 335] on input "0.00" at bounding box center [861, 333] width 19 height 14
click at [835, 416] on div "$87.23 87.23" at bounding box center [842, 393] width 72 height 151
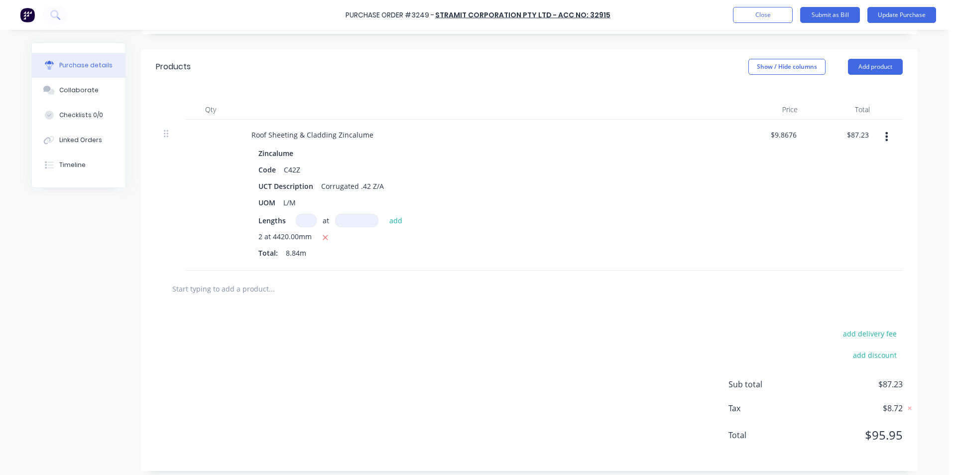
scroll to position [199, 0]
click at [519, 391] on div "add delivery fee add discount Sub total $87.23 Tax $8.72 Total $95.95" at bounding box center [529, 388] width 777 height 164
click at [215, 287] on input "text" at bounding box center [271, 288] width 199 height 20
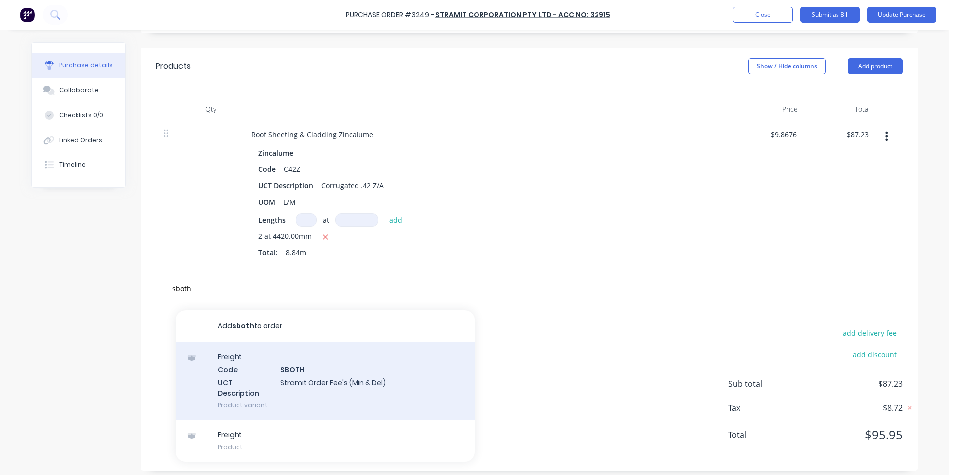
click at [321, 368] on div "Freight Code SBOTH UCT Description Stramit Order Fee's (Min & Del) Product vari…" at bounding box center [325, 381] width 299 height 78
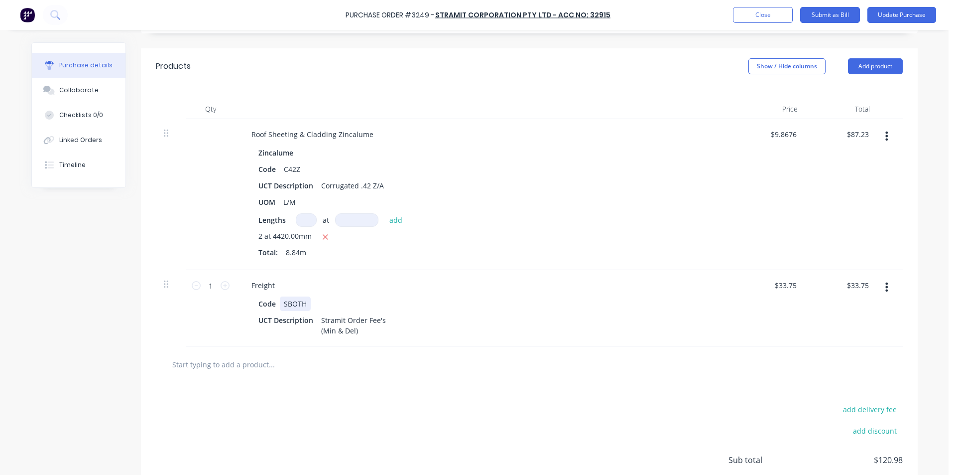
click at [593, 295] on div "Freight Code SBOTH UCT Description Stramit Order Fee's (Min & Del)" at bounding box center [485, 308] width 498 height 76
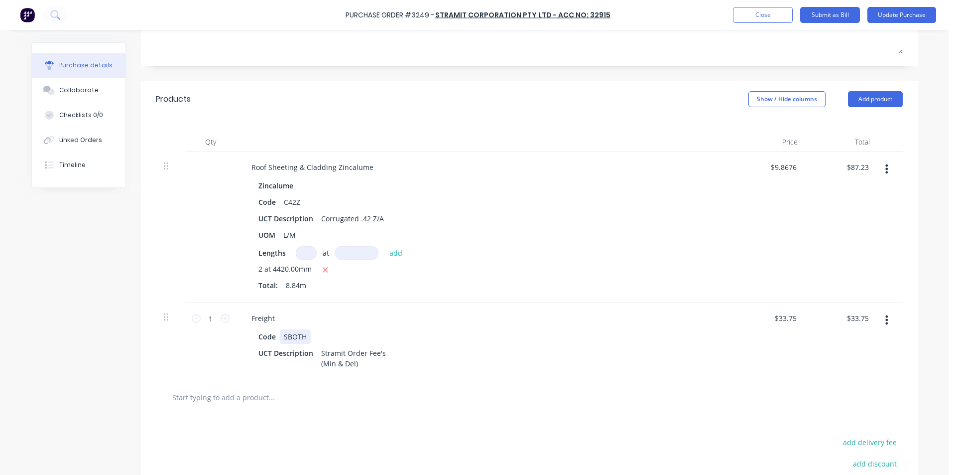
scroll to position [0, 0]
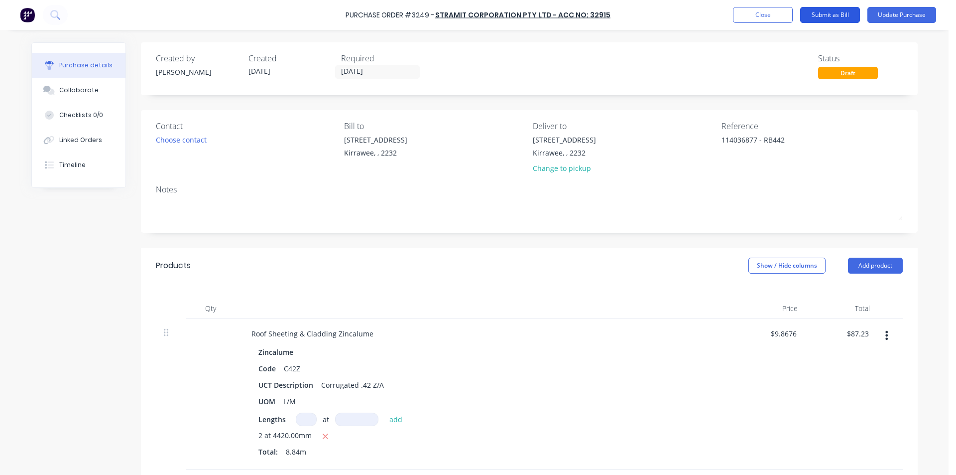
click at [837, 11] on button "Submit as Bill" at bounding box center [830, 15] width 60 height 16
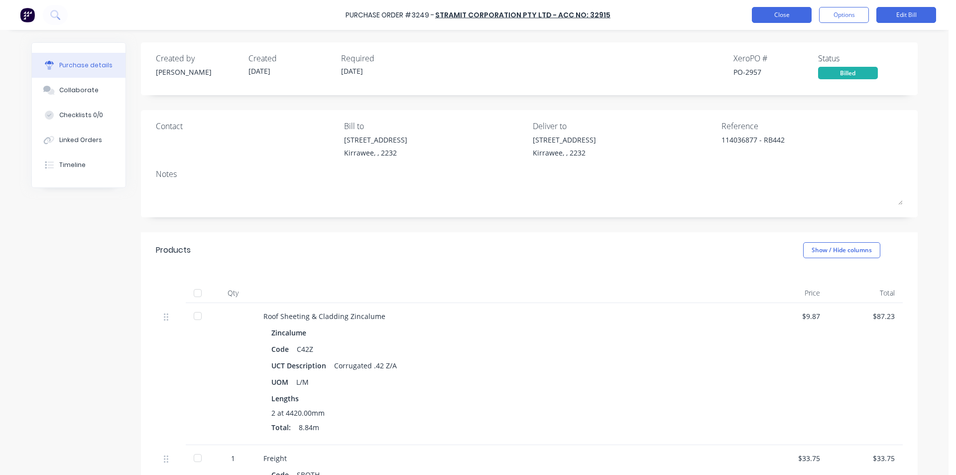
click at [800, 18] on button "Close" at bounding box center [782, 15] width 60 height 16
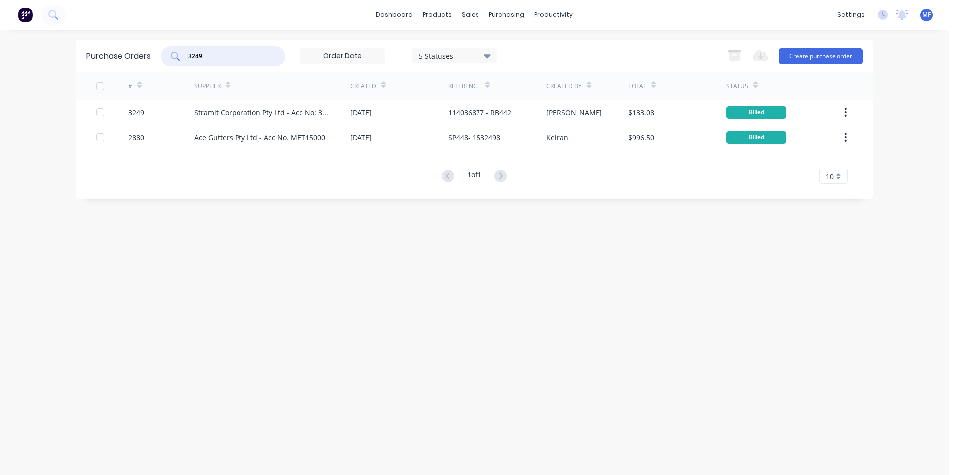
click at [216, 55] on input "3249" at bounding box center [228, 56] width 83 height 10
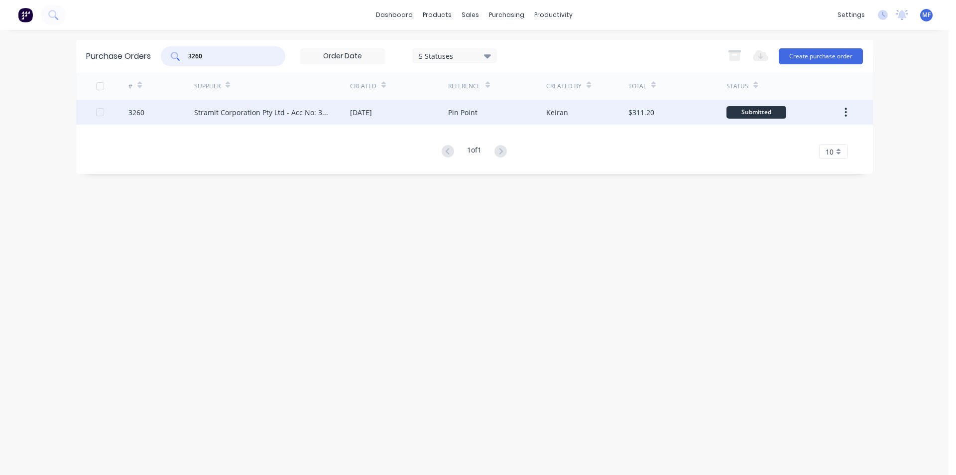
click at [257, 107] on div "Stramit Corporation Pty Ltd - Acc No: 32915" at bounding box center [262, 112] width 136 height 10
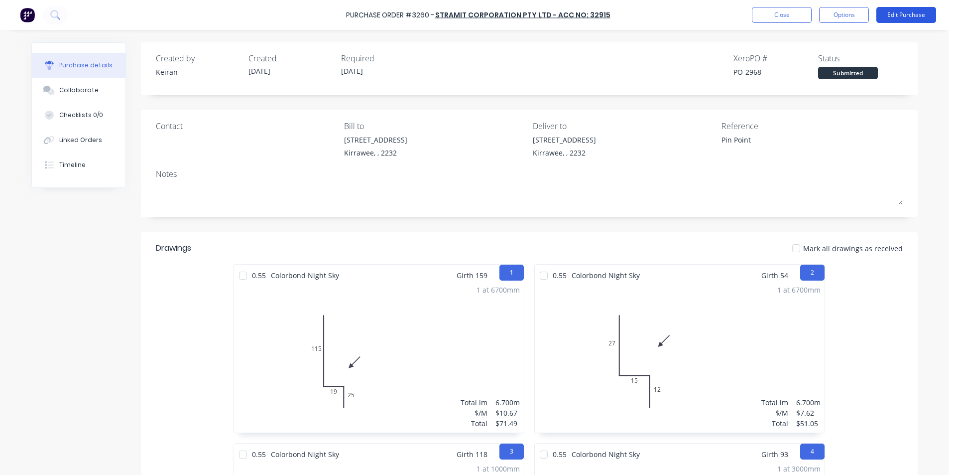
click at [913, 18] on button "Edit Purchase" at bounding box center [906, 15] width 60 height 16
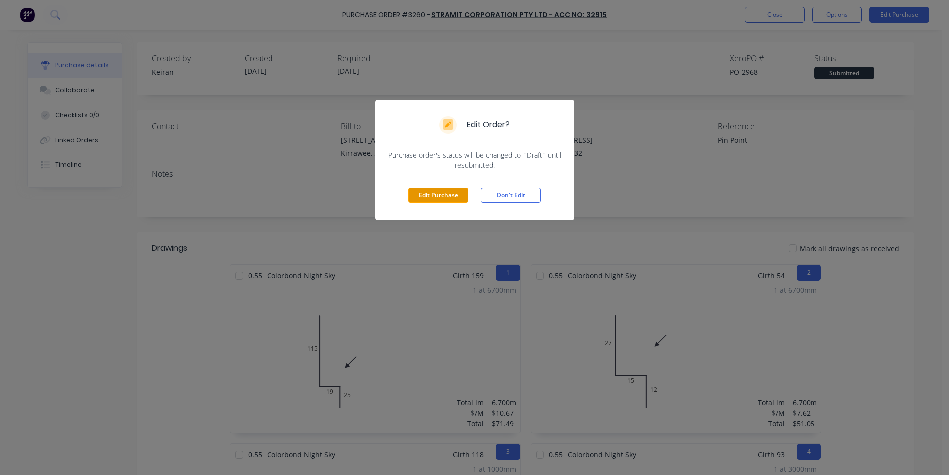
click at [439, 191] on button "Edit Purchase" at bounding box center [438, 195] width 60 height 15
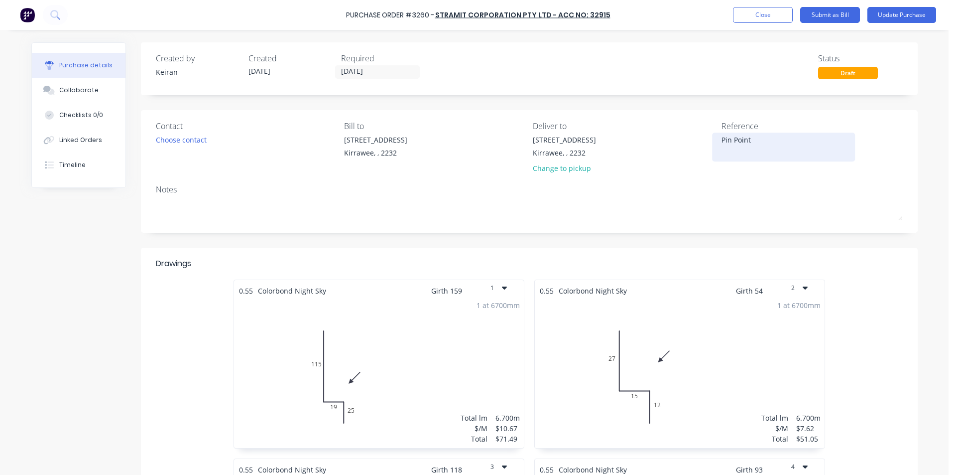
click at [765, 144] on textarea "Pin Point" at bounding box center [783, 145] width 124 height 22
click at [771, 189] on div "Notes" at bounding box center [529, 189] width 747 height 12
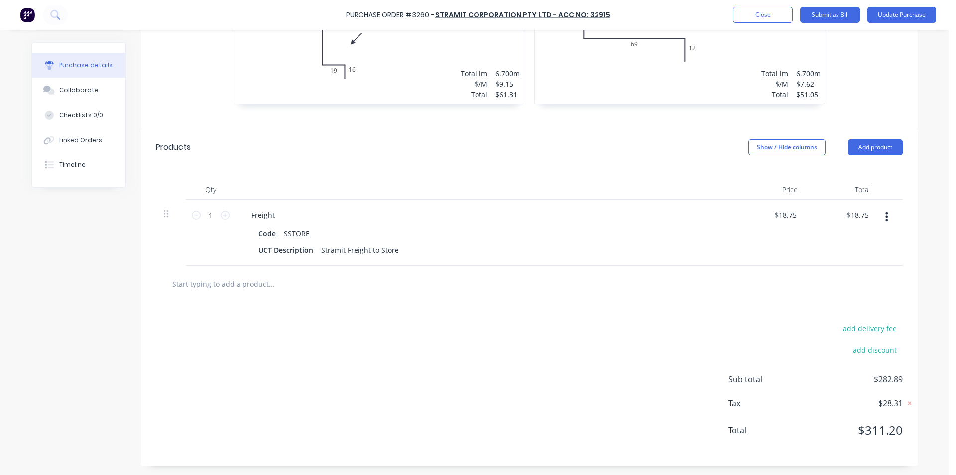
scroll to position [703, 0]
click at [870, 147] on button "Add product" at bounding box center [875, 146] width 55 height 16
click at [827, 186] on div "Basic product" at bounding box center [855, 191] width 77 height 14
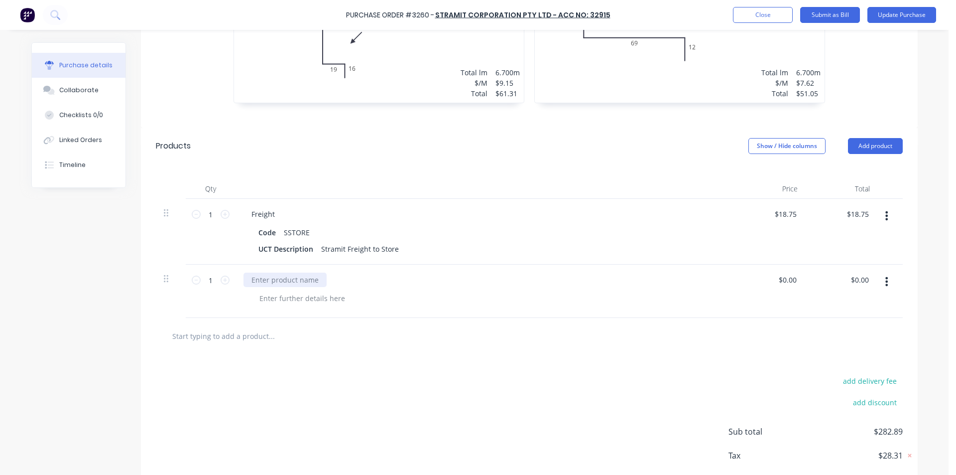
click at [298, 275] on div at bounding box center [284, 279] width 83 height 14
click at [855, 286] on input "0.00" at bounding box center [859, 279] width 23 height 14
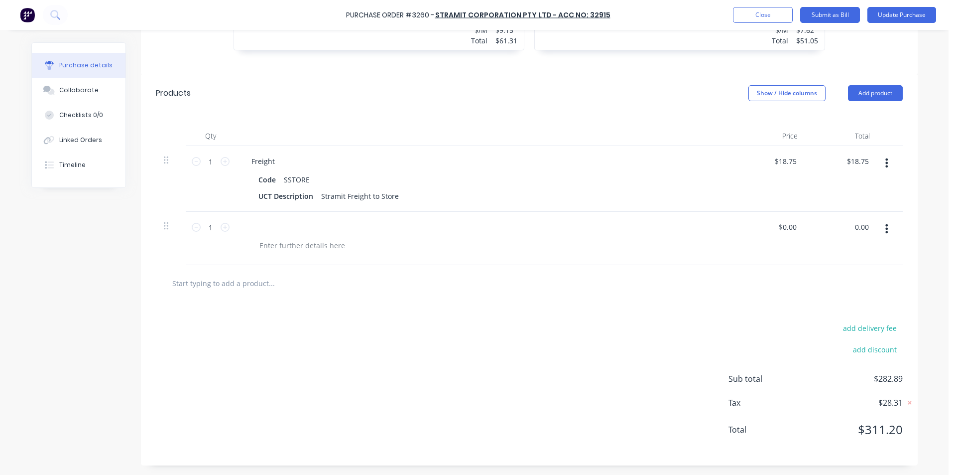
scroll to position [756, 0]
click at [862, 225] on input "0.00" at bounding box center [861, 226] width 19 height 14
drag, startPoint x: 755, startPoint y: 287, endPoint x: 740, endPoint y: 278, distance: 17.4
click at [755, 285] on div at bounding box center [529, 282] width 731 height 20
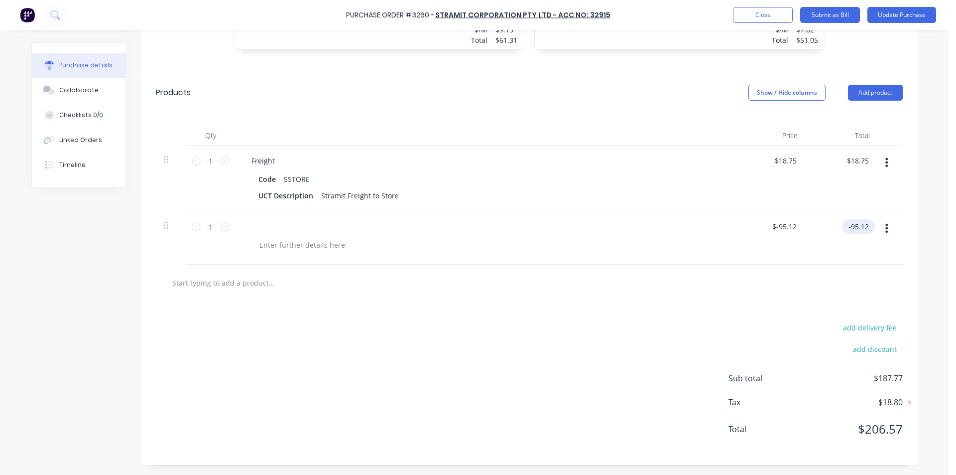
click at [865, 221] on input "-95.12" at bounding box center [856, 226] width 29 height 14
click at [629, 303] on div "add delivery fee add discount Sub total $187.77 Tax $18.80 Total $206.57" at bounding box center [529, 383] width 777 height 164
click at [861, 222] on input "-95.11" at bounding box center [856, 226] width 29 height 14
click at [861, 228] on input "-95.11" at bounding box center [858, 226] width 25 height 14
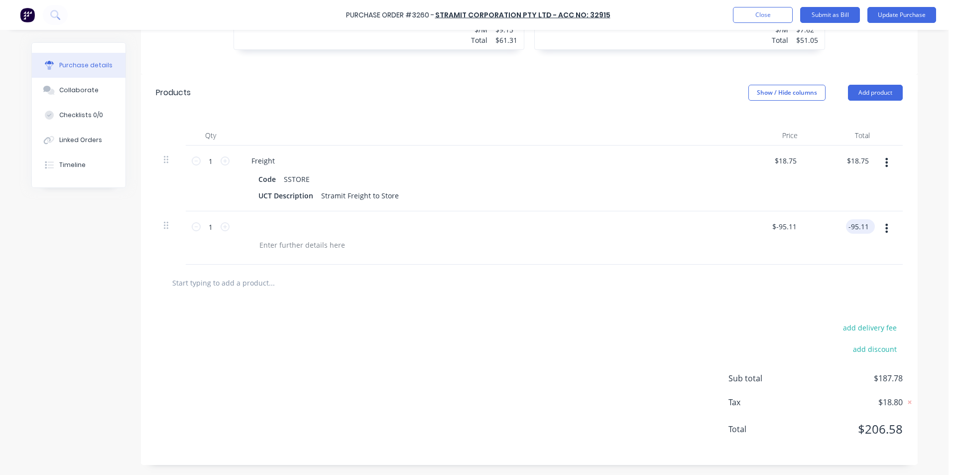
click at [865, 228] on input "-95.11" at bounding box center [858, 226] width 25 height 14
click at [781, 276] on div at bounding box center [529, 282] width 731 height 20
click at [602, 226] on div at bounding box center [484, 226] width 482 height 14
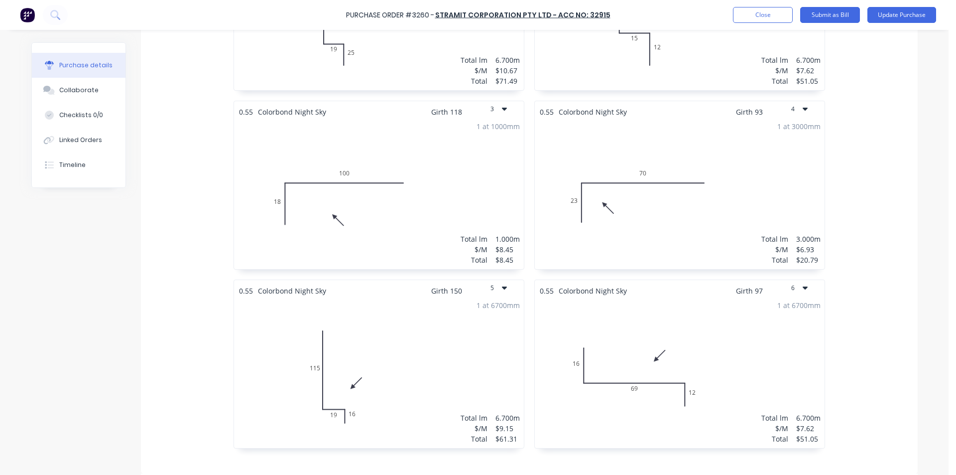
scroll to position [0, 0]
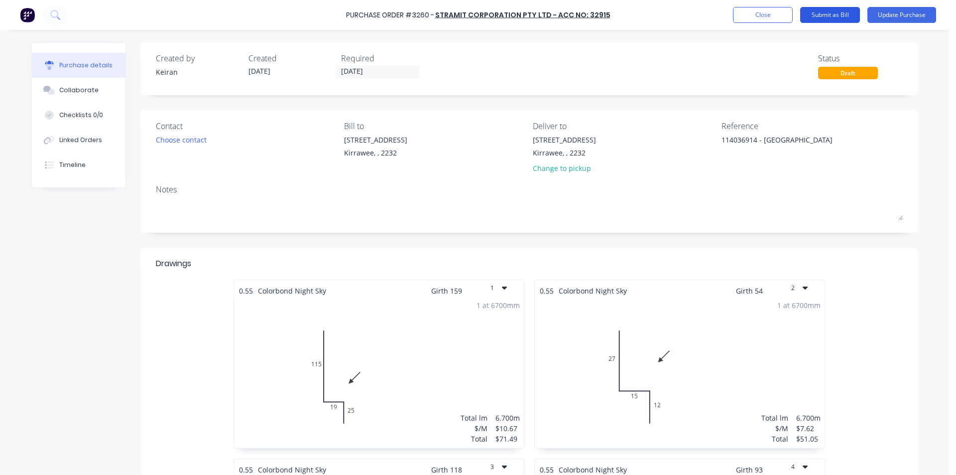
click at [830, 10] on button "Submit as Bill" at bounding box center [830, 15] width 60 height 16
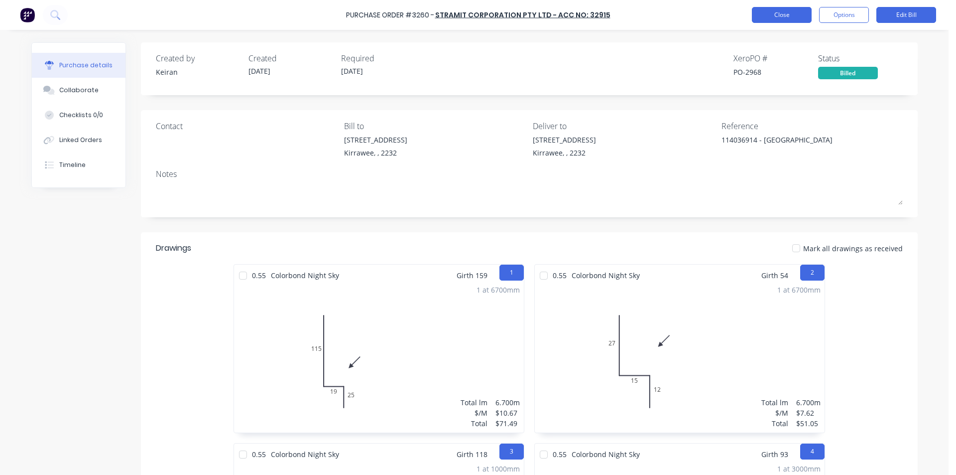
click at [786, 14] on button "Close" at bounding box center [782, 15] width 60 height 16
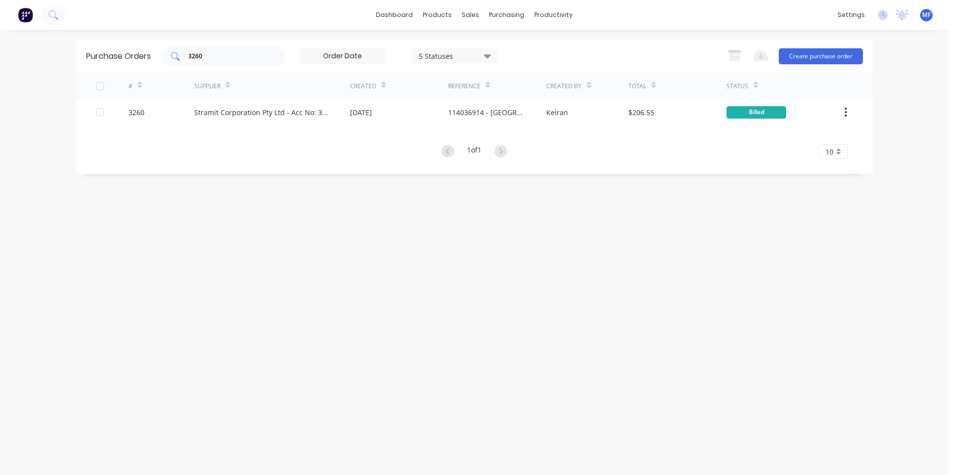
click at [209, 56] on input "3260" at bounding box center [228, 56] width 83 height 10
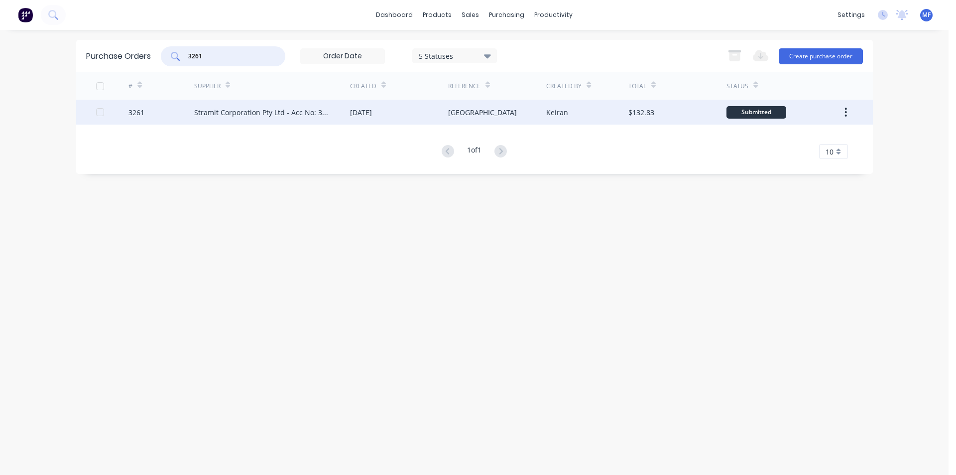
click at [265, 109] on div "Stramit Corporation Pty Ltd - Acc No: 32915" at bounding box center [262, 112] width 136 height 10
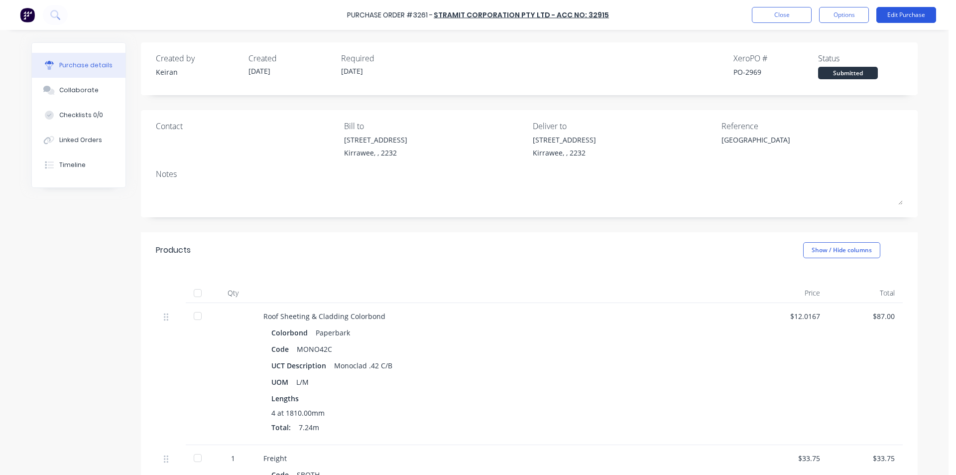
click at [891, 14] on button "Edit Purchase" at bounding box center [906, 15] width 60 height 16
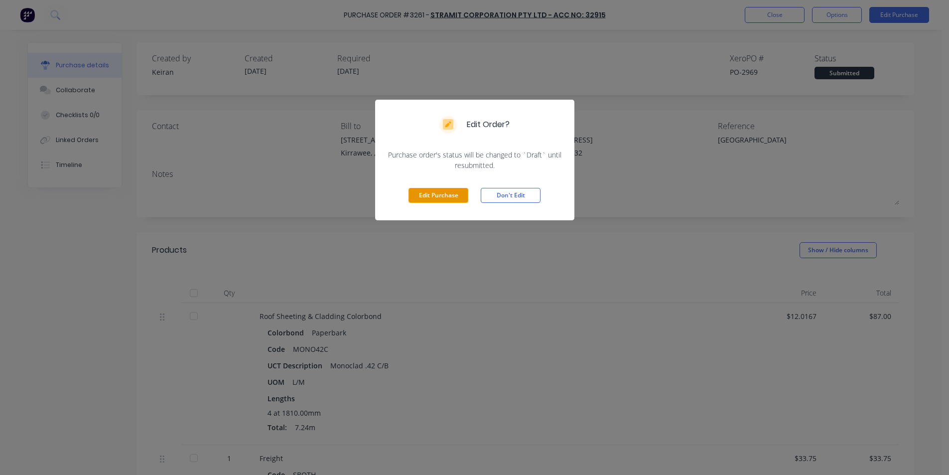
click at [445, 192] on button "Edit Purchase" at bounding box center [438, 195] width 60 height 15
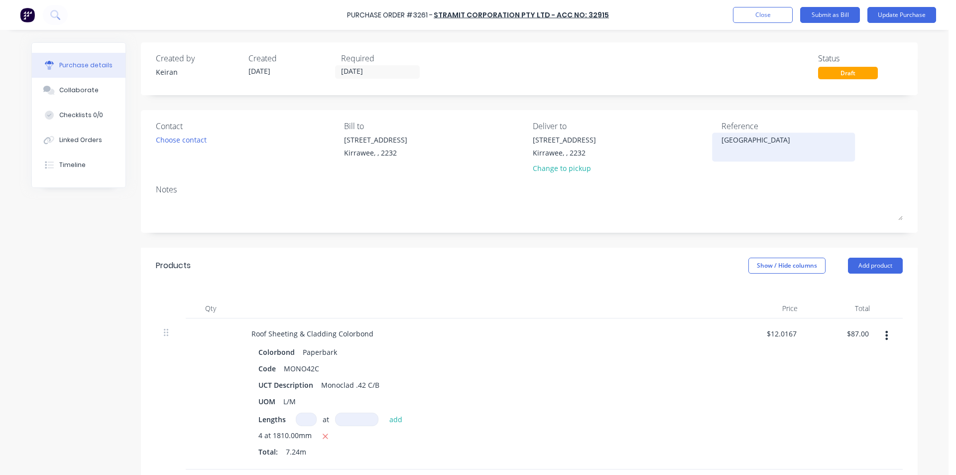
click at [723, 140] on textarea "[GEOGRAPHIC_DATA]" at bounding box center [783, 145] width 124 height 22
click at [721, 140] on textarea "[GEOGRAPHIC_DATA]" at bounding box center [783, 145] width 124 height 22
click at [650, 170] on div "[STREET_ADDRESS] Change to pickup" at bounding box center [623, 156] width 181 height 44
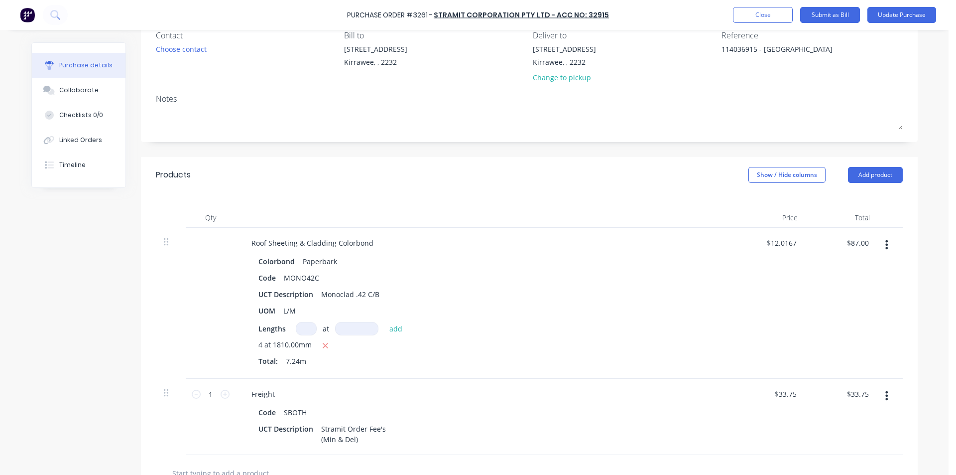
scroll to position [100, 0]
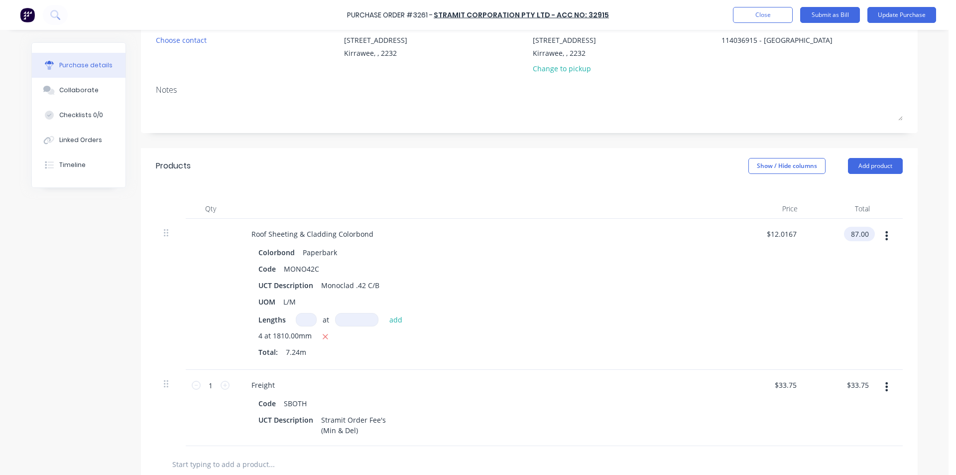
click at [858, 237] on input "87.00" at bounding box center [857, 234] width 27 height 14
click at [865, 235] on input "87.00" at bounding box center [859, 234] width 23 height 14
click at [879, 265] on div at bounding box center [890, 294] width 25 height 151
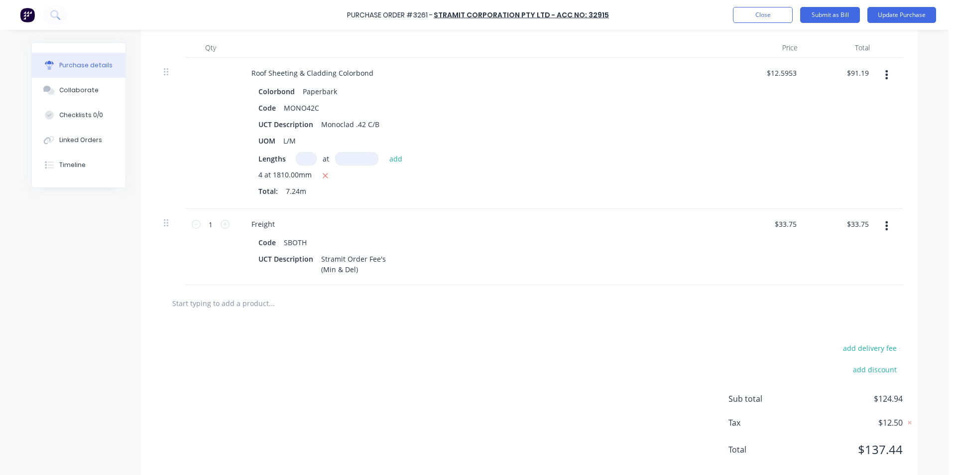
scroll to position [281, 0]
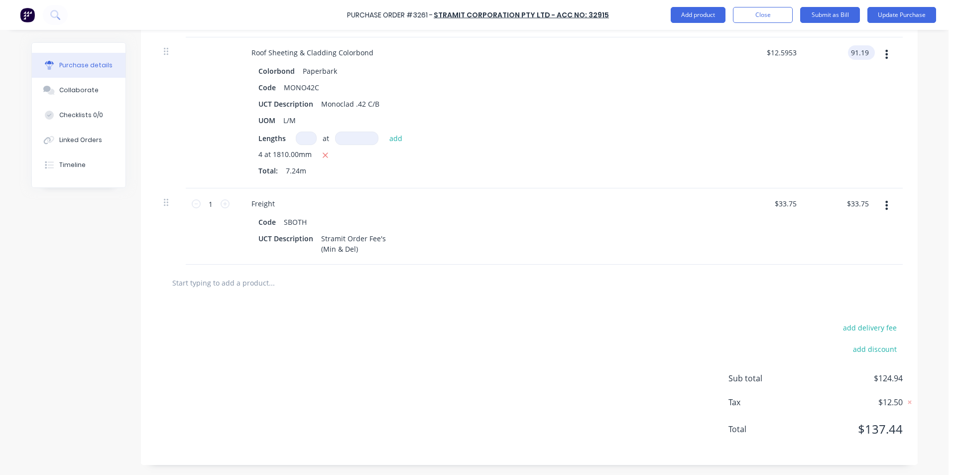
click at [859, 53] on input "91.19" at bounding box center [859, 52] width 23 height 14
click at [860, 53] on input "91.19" at bounding box center [859, 52] width 23 height 14
click at [861, 53] on input "91.19" at bounding box center [859, 52] width 23 height 14
click at [835, 117] on div "$91.18 91.18" at bounding box center [842, 112] width 72 height 151
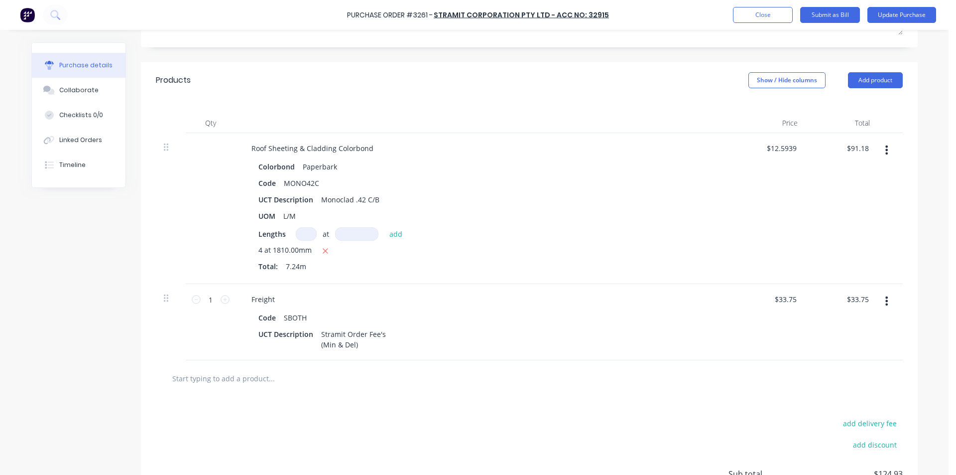
scroll to position [0, 0]
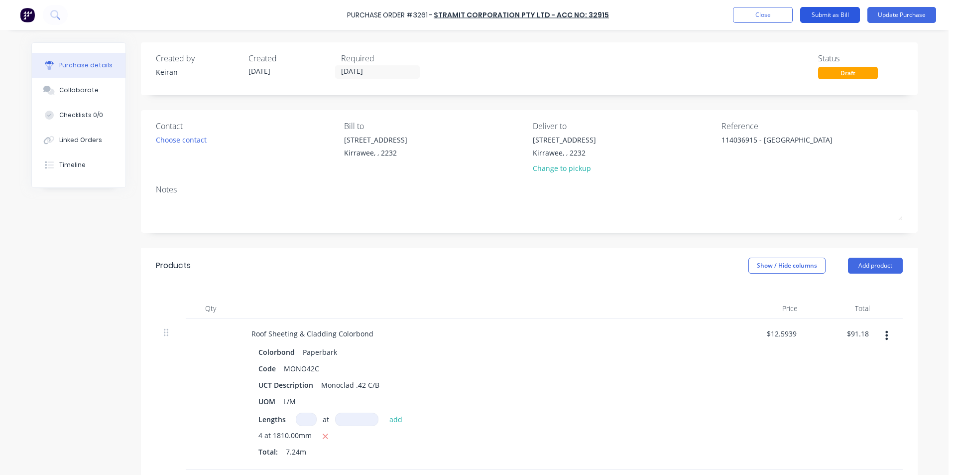
click at [847, 16] on button "Submit as Bill" at bounding box center [830, 15] width 60 height 16
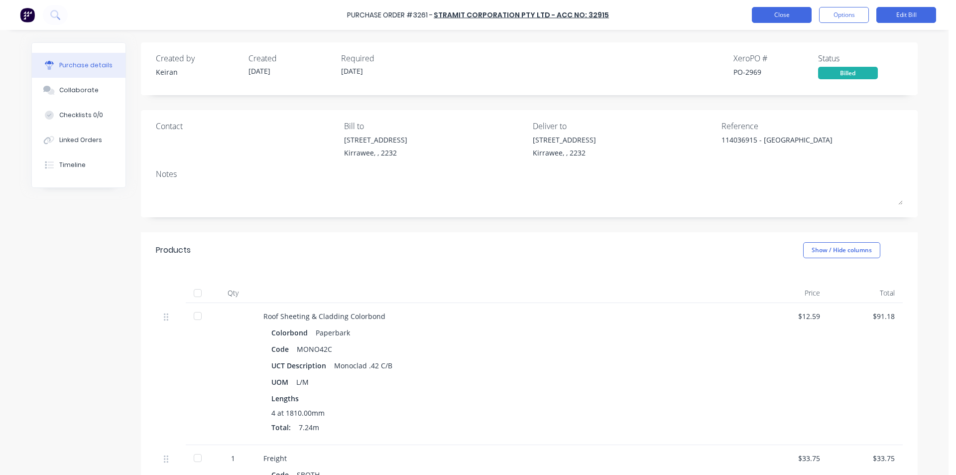
click at [766, 15] on button "Close" at bounding box center [782, 15] width 60 height 16
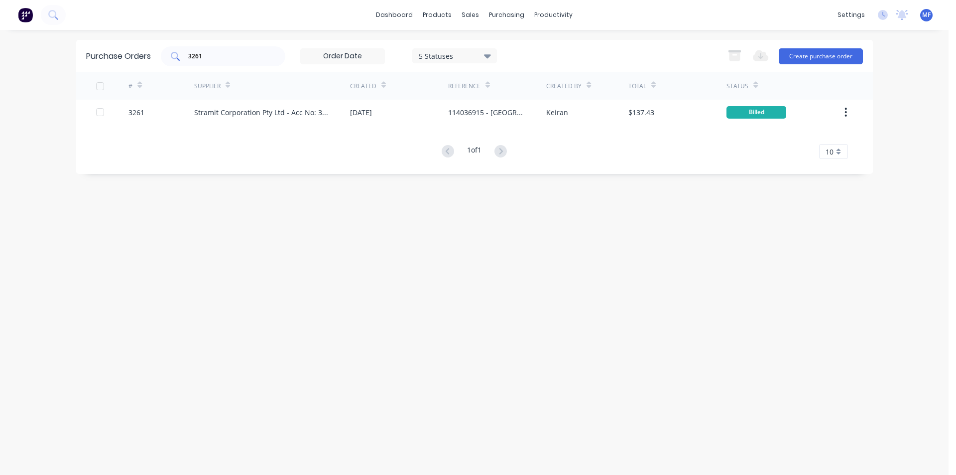
click at [206, 59] on input "3261" at bounding box center [228, 56] width 83 height 10
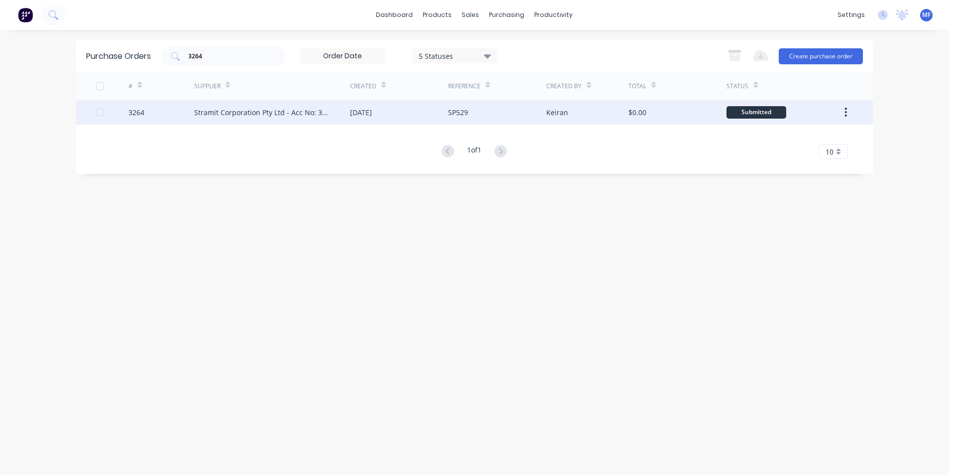
click at [258, 112] on div "Stramit Corporation Pty Ltd - Acc No: 32915" at bounding box center [262, 112] width 136 height 10
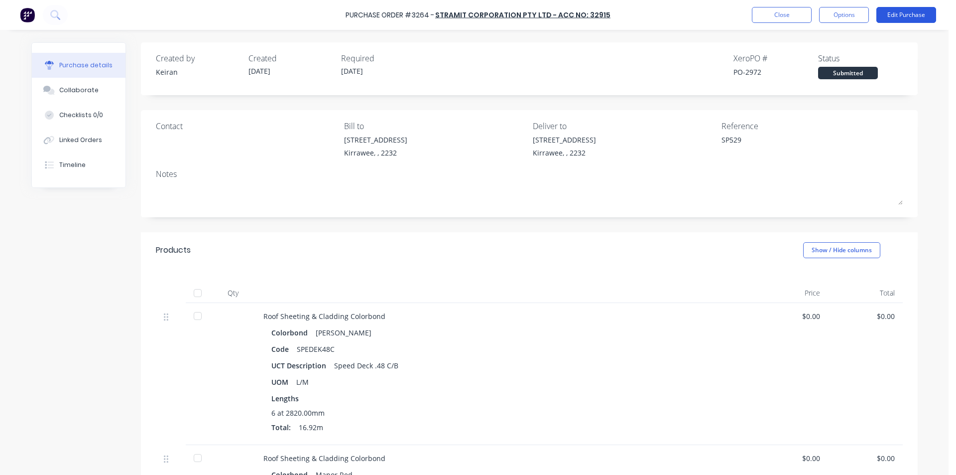
click at [896, 10] on button "Edit Purchase" at bounding box center [906, 15] width 60 height 16
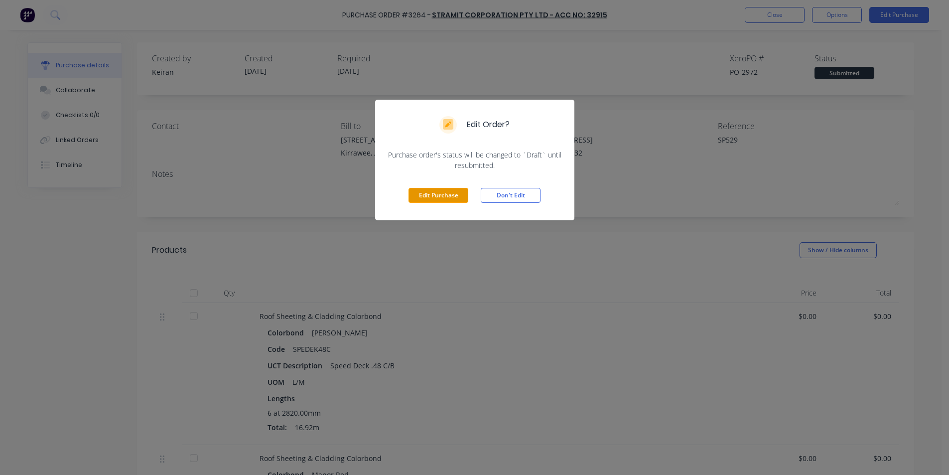
click at [436, 192] on button "Edit Purchase" at bounding box center [438, 195] width 60 height 15
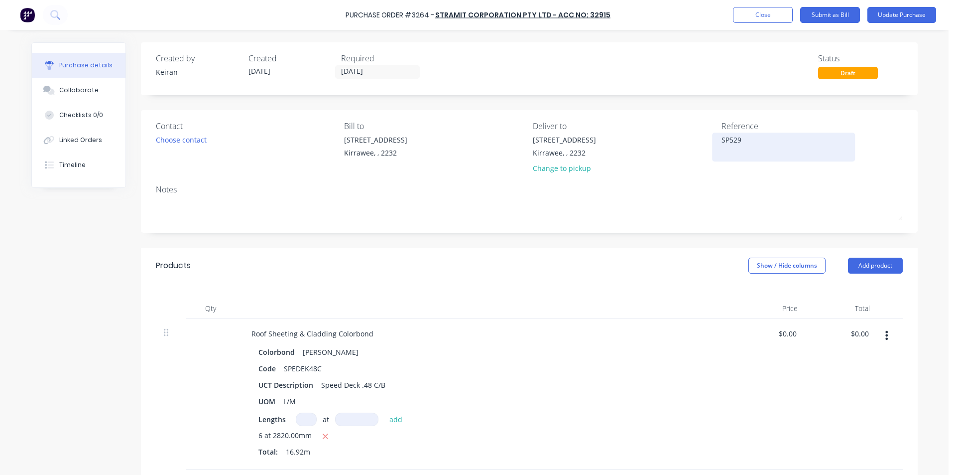
click at [751, 146] on textarea "SP529" at bounding box center [783, 145] width 124 height 22
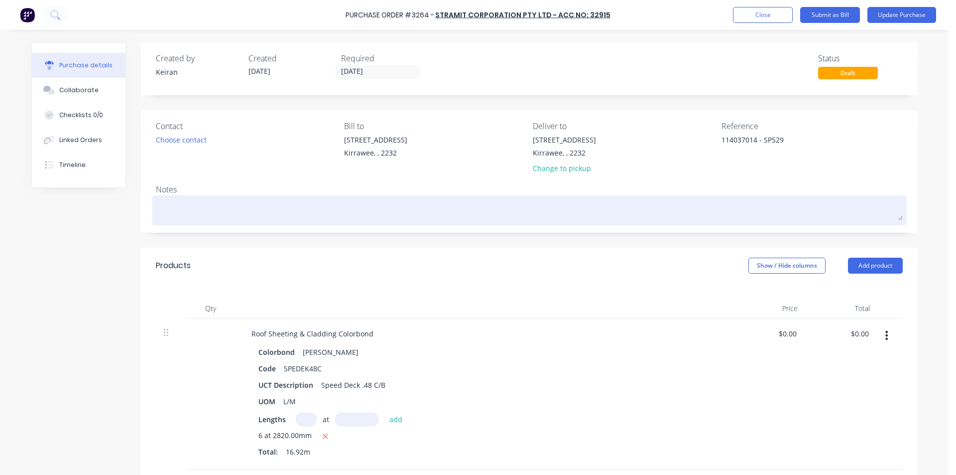
click at [720, 216] on textarea at bounding box center [529, 209] width 747 height 22
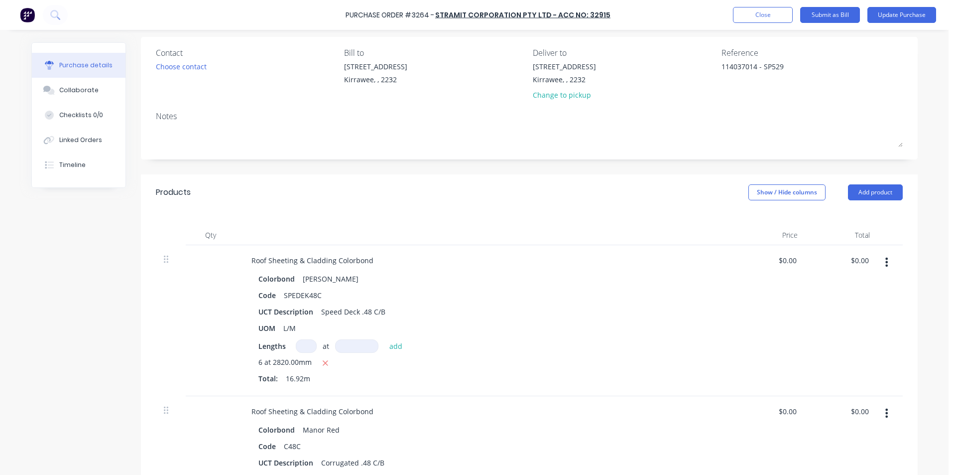
scroll to position [100, 0]
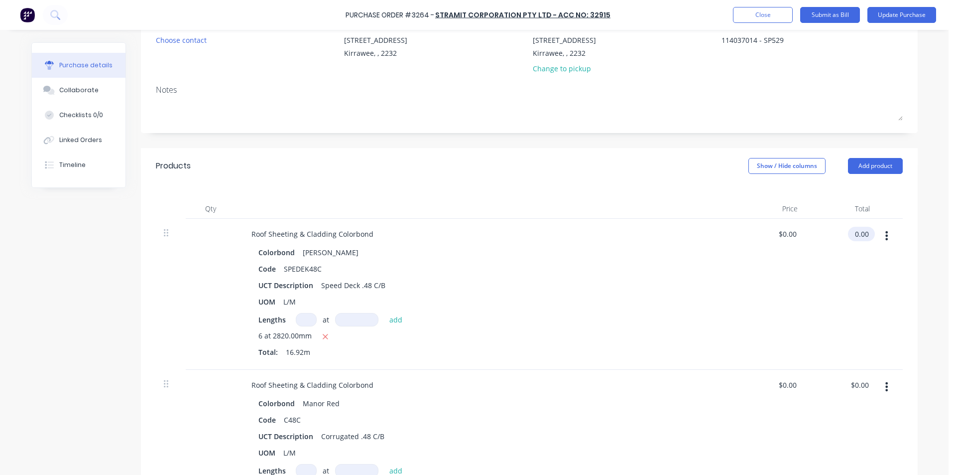
click at [864, 230] on input "0.00" at bounding box center [859, 234] width 23 height 14
click at [863, 234] on input "0.00" at bounding box center [861, 234] width 19 height 14
drag, startPoint x: 863, startPoint y: 234, endPoint x: 827, endPoint y: 232, distance: 36.4
click at [863, 233] on input "0.00" at bounding box center [861, 234] width 19 height 14
click at [854, 383] on input "0.00" at bounding box center [859, 384] width 23 height 14
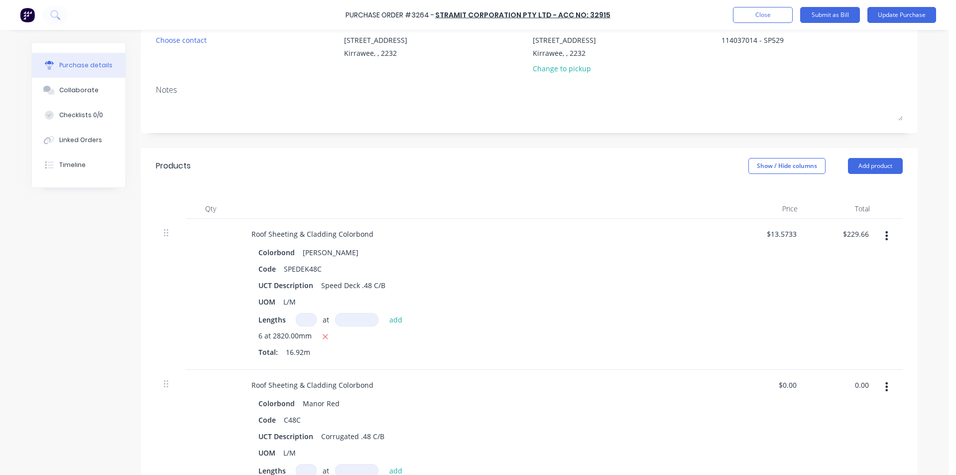
scroll to position [199, 0]
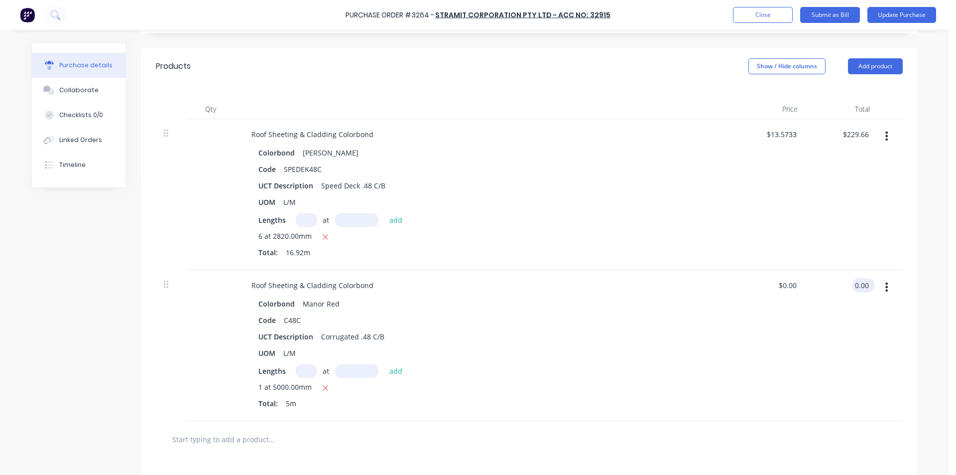
click at [857, 286] on input "0.00" at bounding box center [861, 285] width 19 height 14
click at [837, 340] on div "$68.73 68.73" at bounding box center [842, 345] width 72 height 151
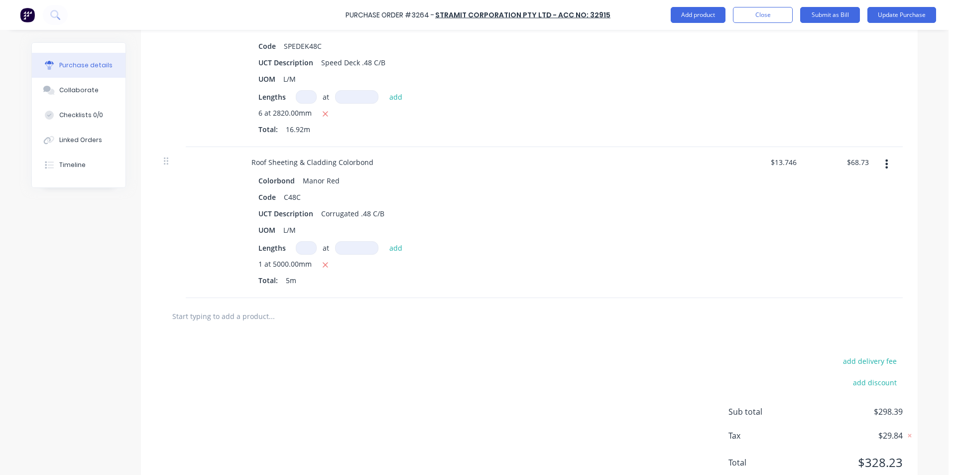
scroll to position [349, 0]
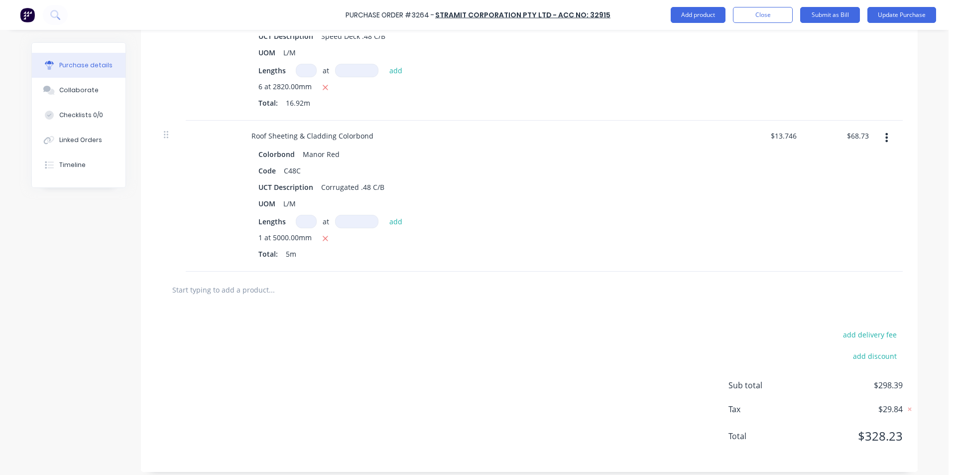
click at [208, 284] on input "text" at bounding box center [271, 289] width 199 height 20
click at [207, 294] on input "text" at bounding box center [271, 289] width 199 height 20
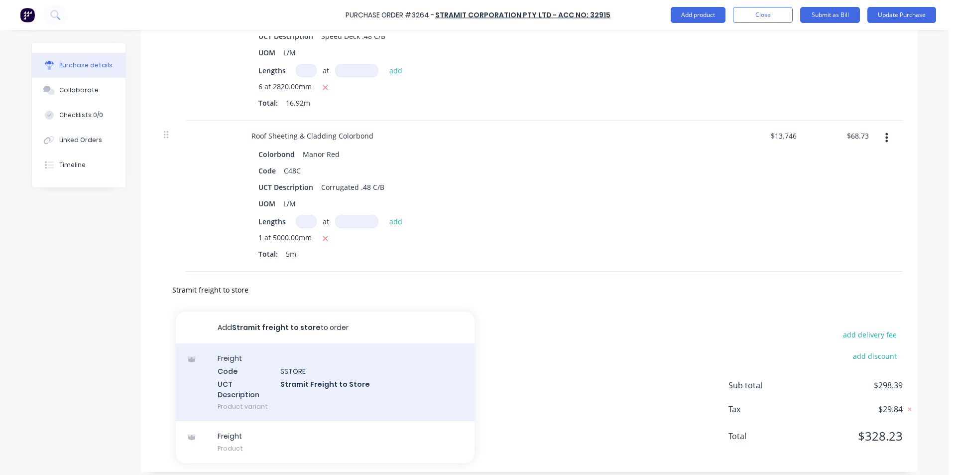
click at [296, 374] on div "Freight Code SSTORE UCT Description Stramit Freight to Store Product variant" at bounding box center [325, 382] width 299 height 78
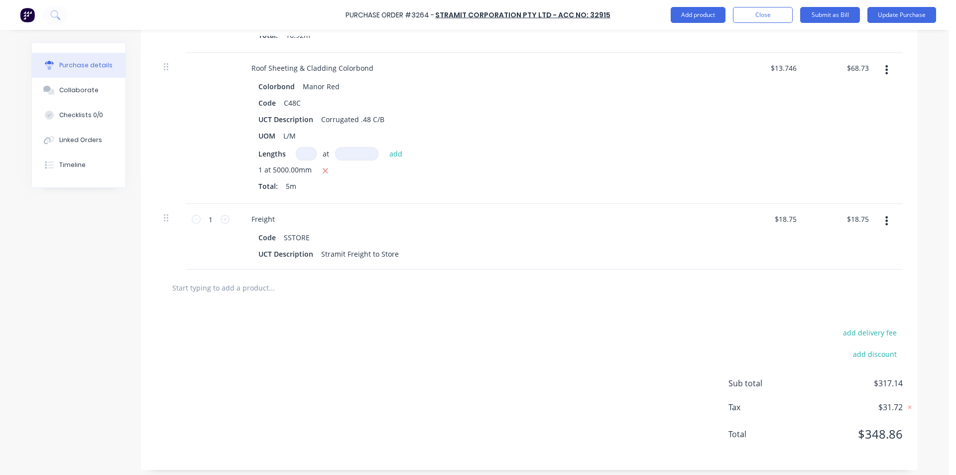
scroll to position [421, 0]
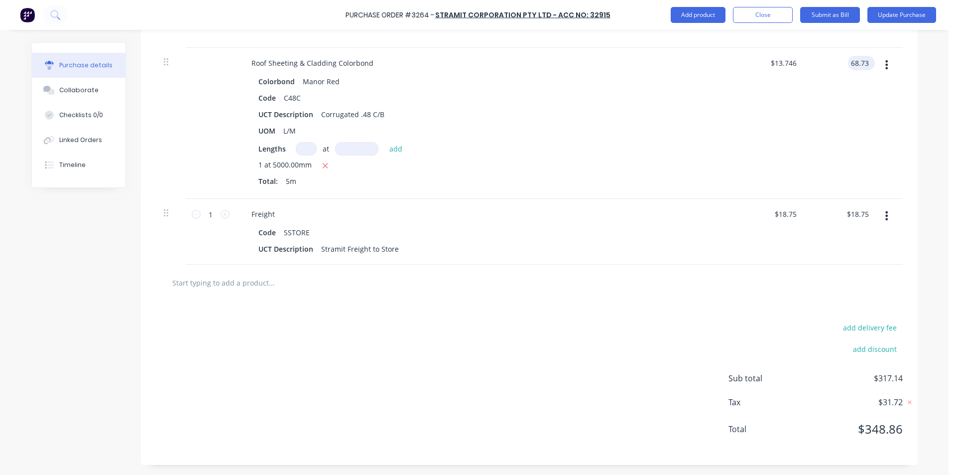
click at [862, 60] on input "68.73" at bounding box center [859, 63] width 23 height 14
click at [867, 61] on div "$68.73 68.73" at bounding box center [861, 63] width 27 height 14
click at [863, 61] on input "68.73" at bounding box center [857, 63] width 27 height 14
click at [870, 93] on div "$68.72 68.72" at bounding box center [842, 123] width 72 height 151
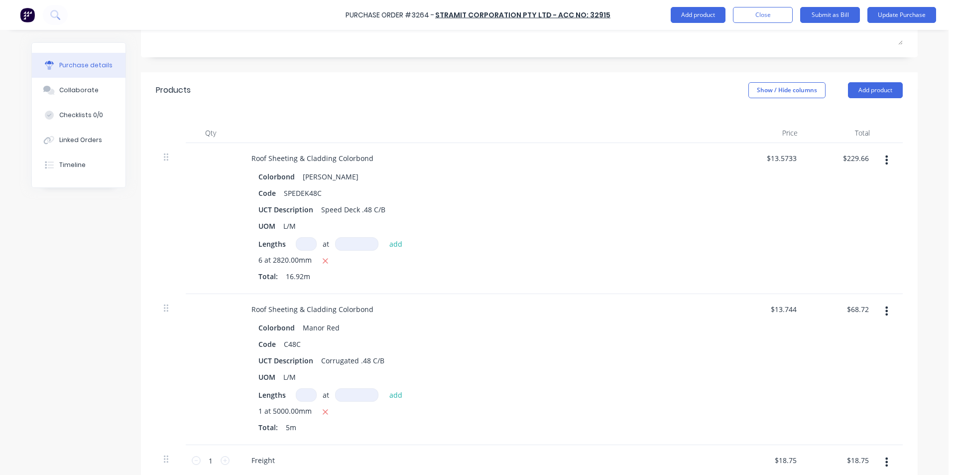
scroll to position [73, 0]
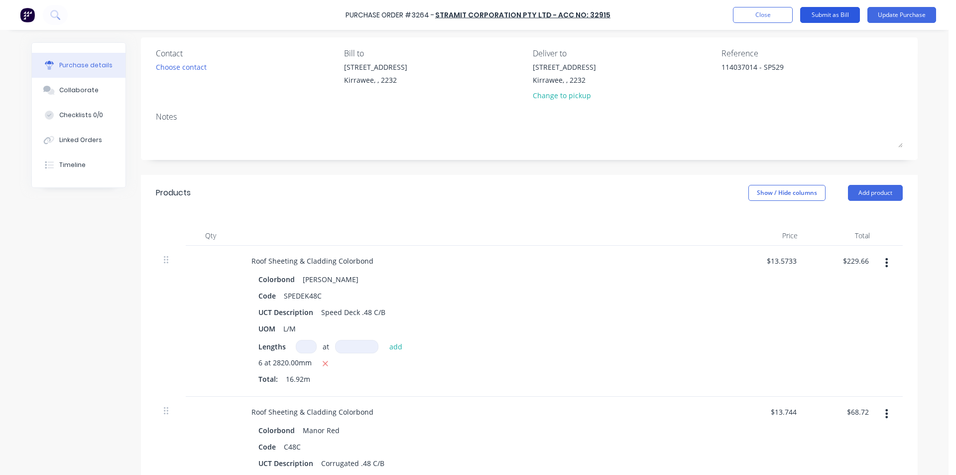
click at [839, 18] on button "Submit as Bill" at bounding box center [830, 15] width 60 height 16
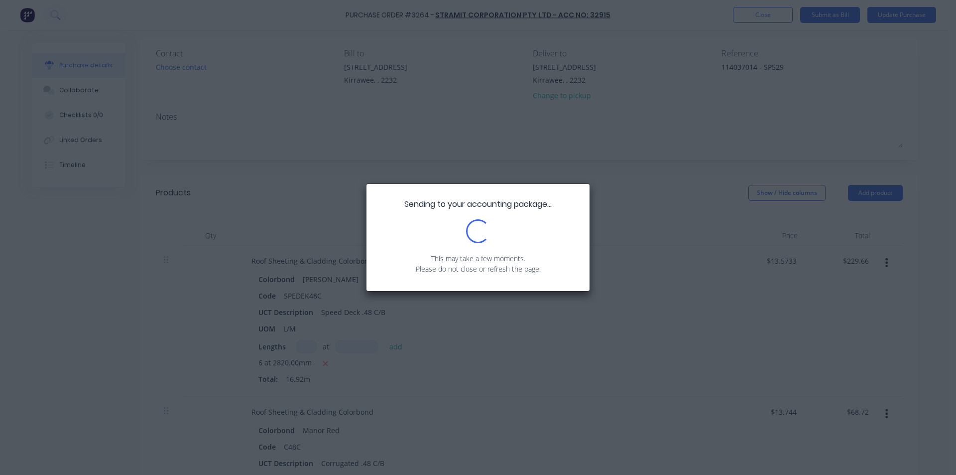
scroll to position [0, 0]
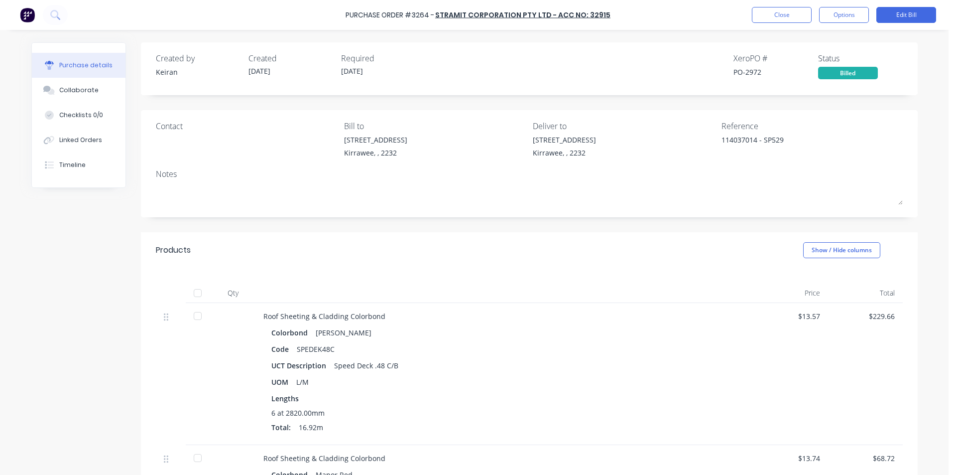
click at [638, 252] on div "Products Show / Hide columns" at bounding box center [529, 250] width 777 height 36
click at [772, 18] on button "Close" at bounding box center [782, 15] width 60 height 16
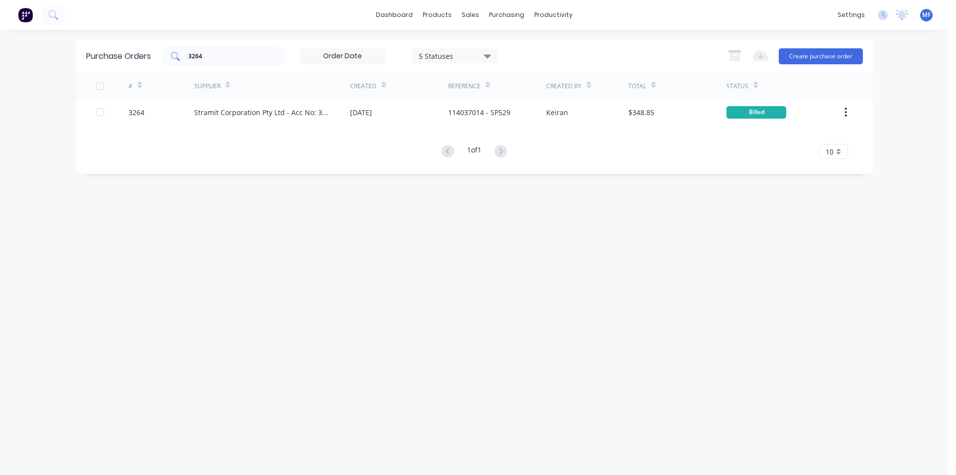
click at [207, 52] on input "3264" at bounding box center [228, 56] width 83 height 10
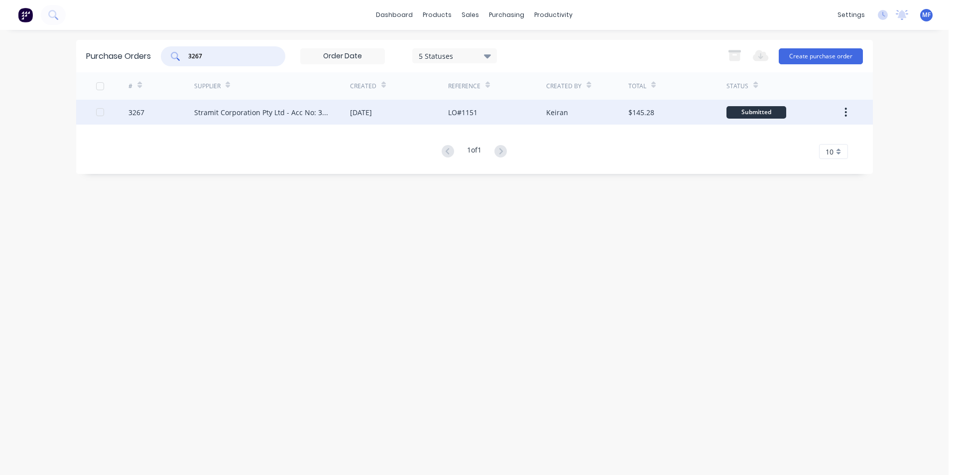
click at [229, 104] on div "Stramit Corporation Pty Ltd - Acc No: 32915" at bounding box center [272, 112] width 156 height 25
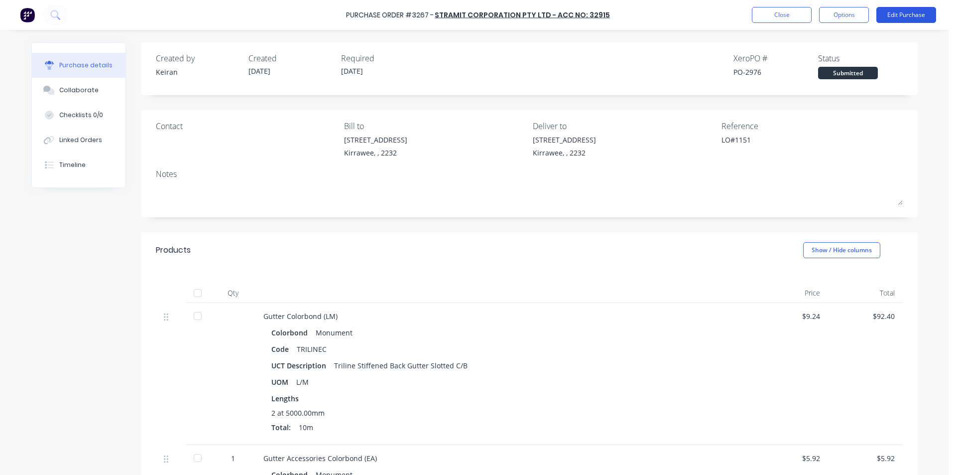
click at [890, 14] on button "Edit Purchase" at bounding box center [906, 15] width 60 height 16
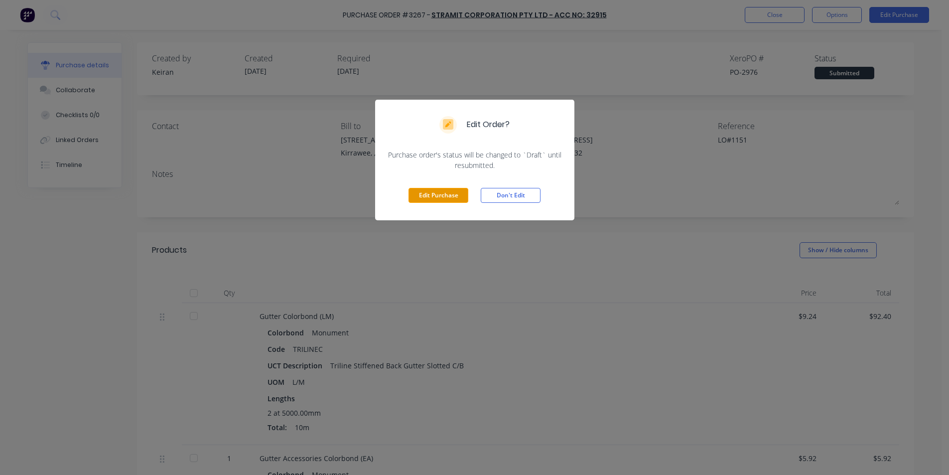
click at [449, 197] on button "Edit Purchase" at bounding box center [438, 195] width 60 height 15
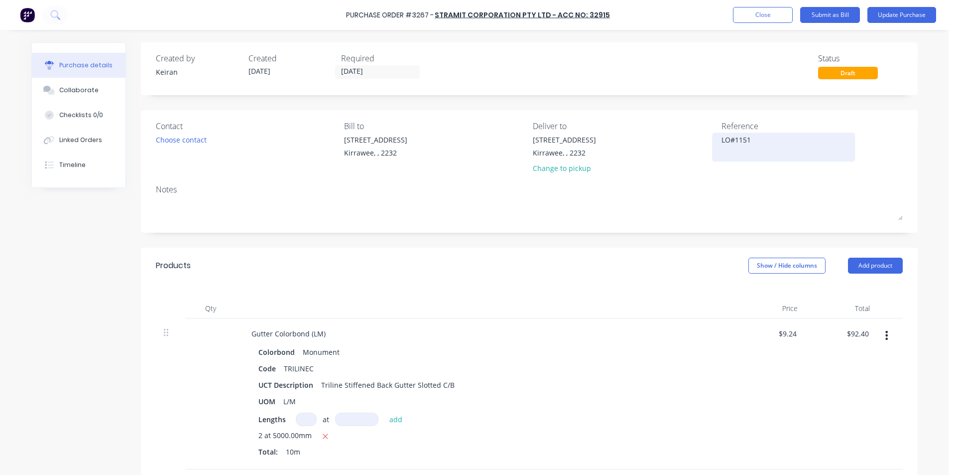
click at [746, 148] on textarea "LO#1151" at bounding box center [783, 145] width 124 height 22
drag, startPoint x: 678, startPoint y: 217, endPoint x: 681, endPoint y: 249, distance: 32.5
click at [678, 215] on textarea at bounding box center [529, 209] width 747 height 22
click at [552, 297] on div "Qty Price Total Gutter Colorbond (LM) Colorbond Monument Code TRILINEC UCT Desc…" at bounding box center [529, 463] width 777 height 360
click at [861, 330] on input "92.40" at bounding box center [857, 333] width 27 height 14
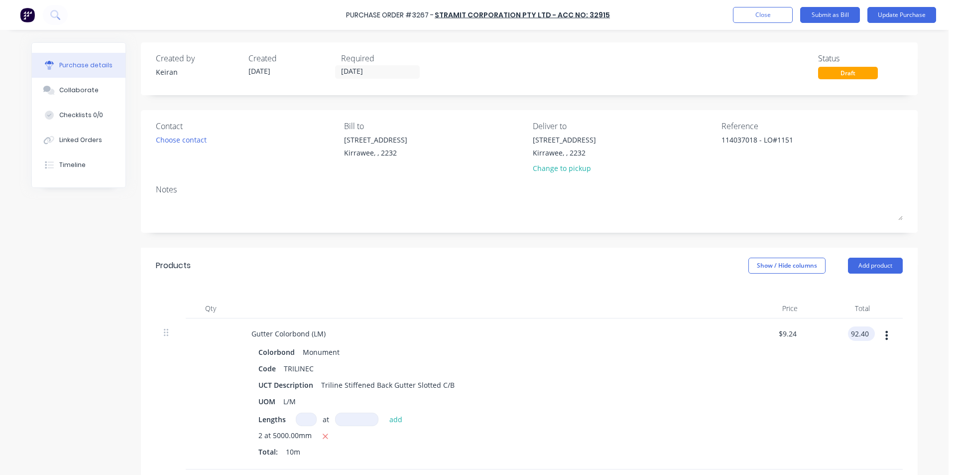
click at [861, 336] on input "92.40" at bounding box center [859, 333] width 23 height 14
click at [861, 335] on input "92.40" at bounding box center [859, 333] width 23 height 14
click at [834, 365] on div "$96.80 96.80" at bounding box center [842, 393] width 72 height 151
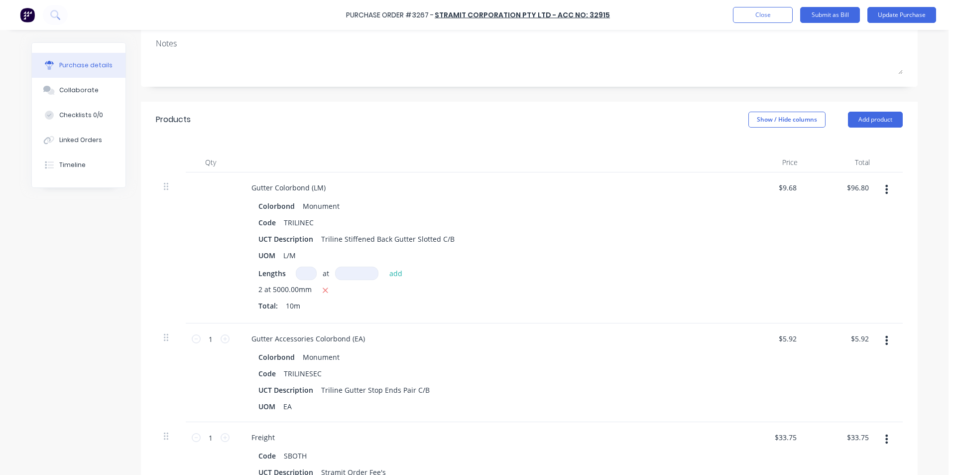
scroll to position [149, 0]
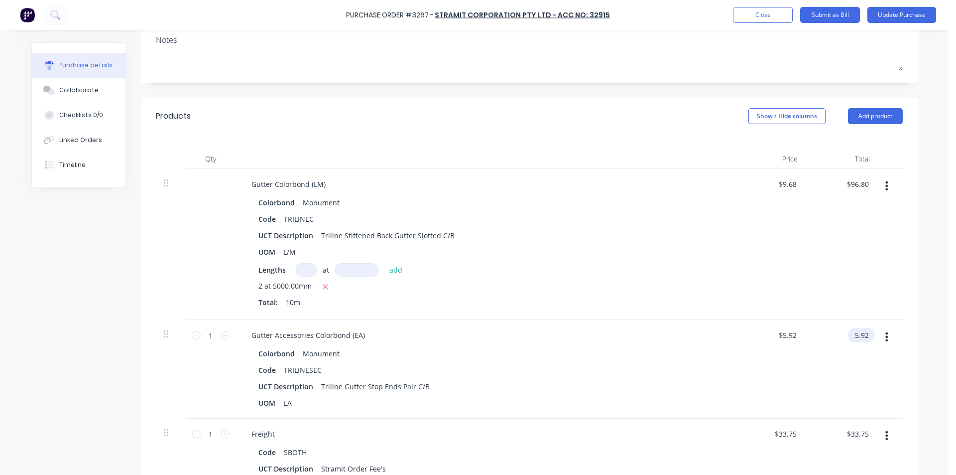
click at [858, 335] on input "5.92" at bounding box center [859, 335] width 23 height 14
click at [858, 333] on input "5.92" at bounding box center [861, 335] width 19 height 14
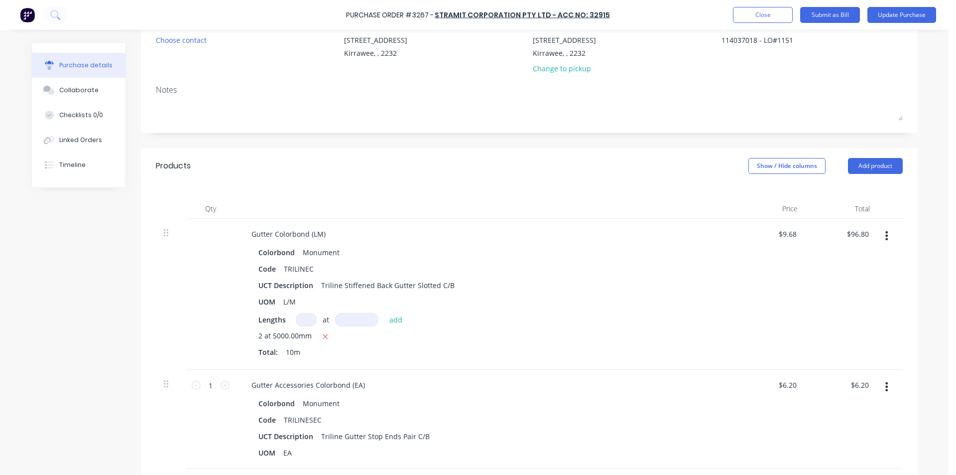
click at [809, 426] on div "$6.20 $6.20" at bounding box center [842, 418] width 72 height 99
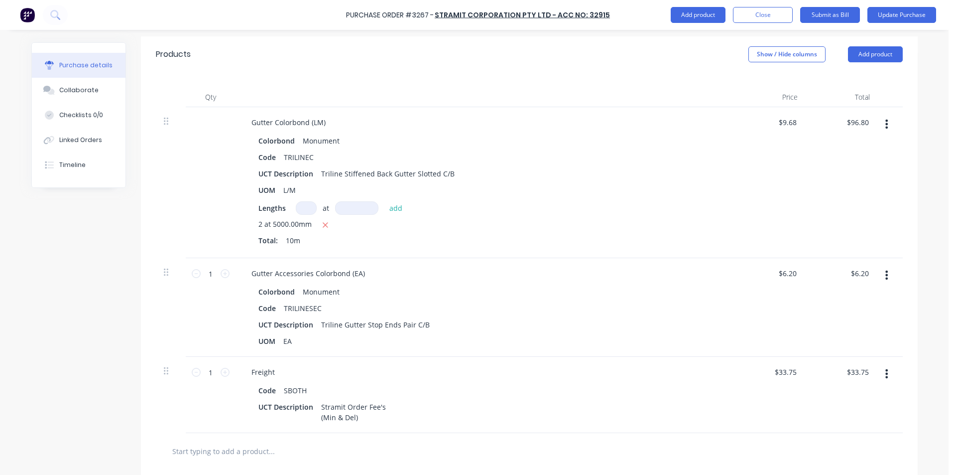
scroll to position [299, 0]
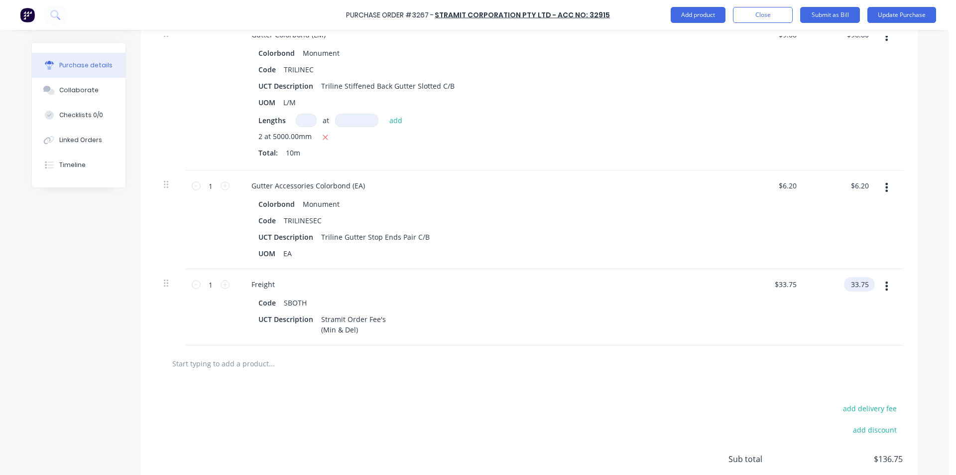
click at [859, 290] on input "33.75" at bounding box center [857, 284] width 27 height 14
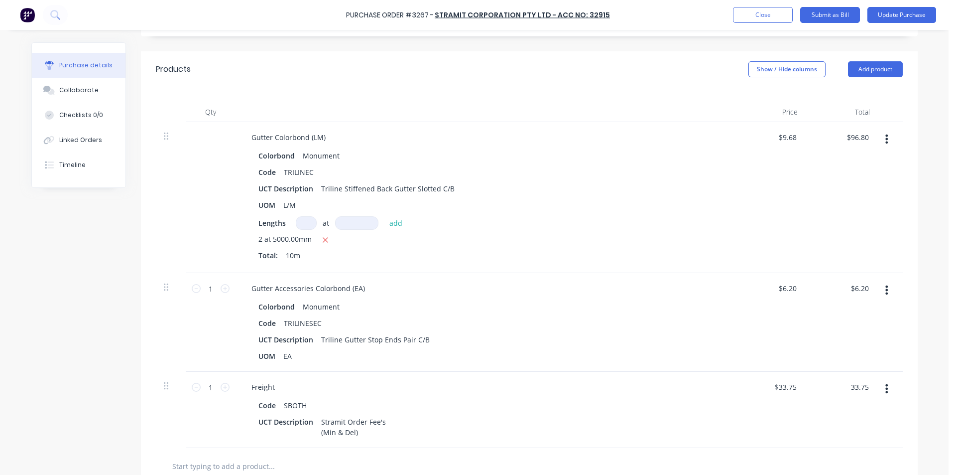
scroll to position [31, 0]
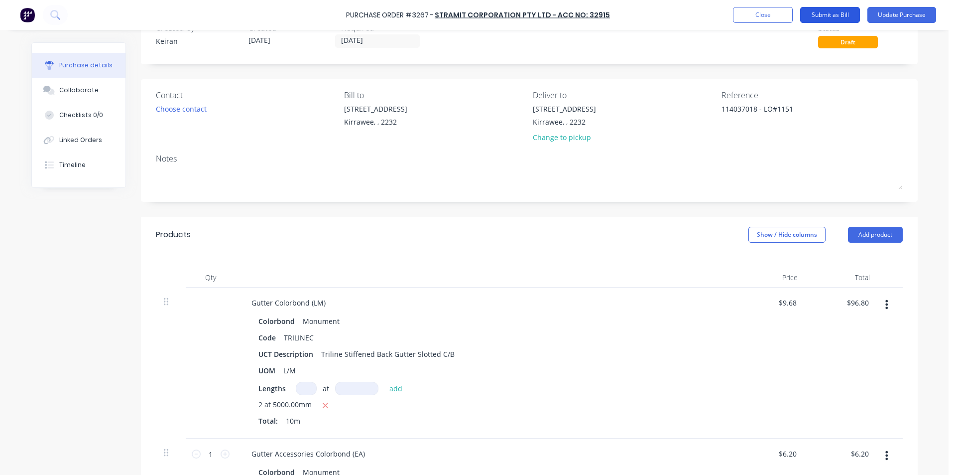
click at [838, 13] on button "Submit as Bill" at bounding box center [830, 15] width 60 height 16
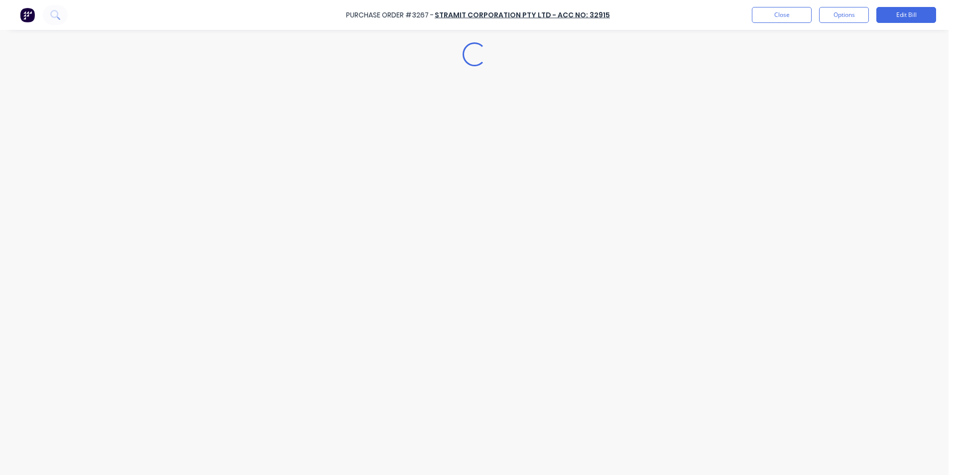
scroll to position [0, 0]
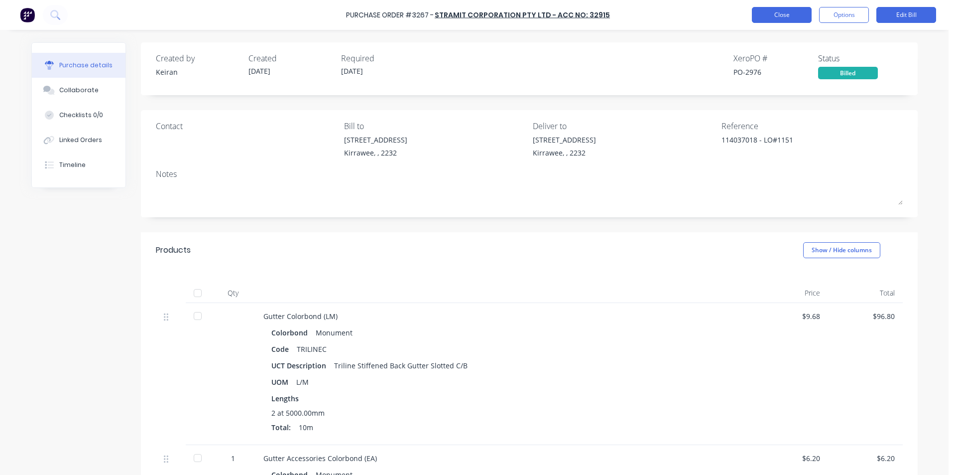
click at [771, 18] on button "Close" at bounding box center [782, 15] width 60 height 16
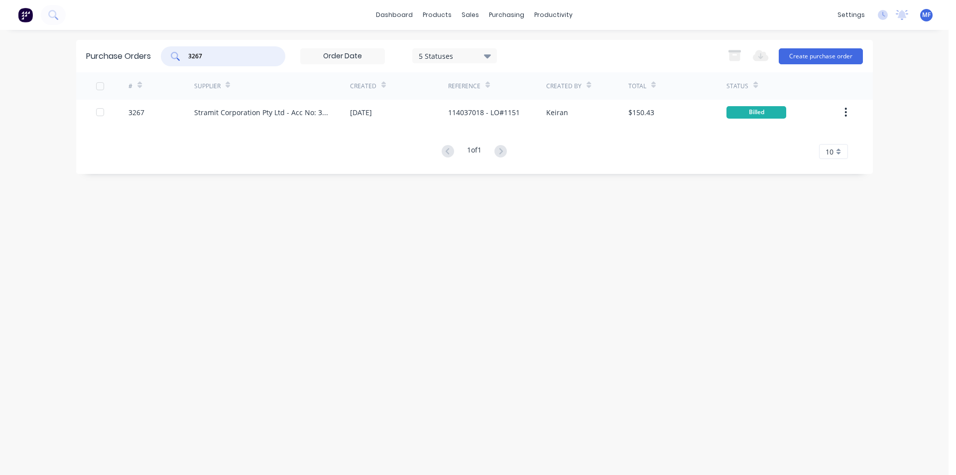
click at [231, 59] on input "3267" at bounding box center [228, 56] width 83 height 10
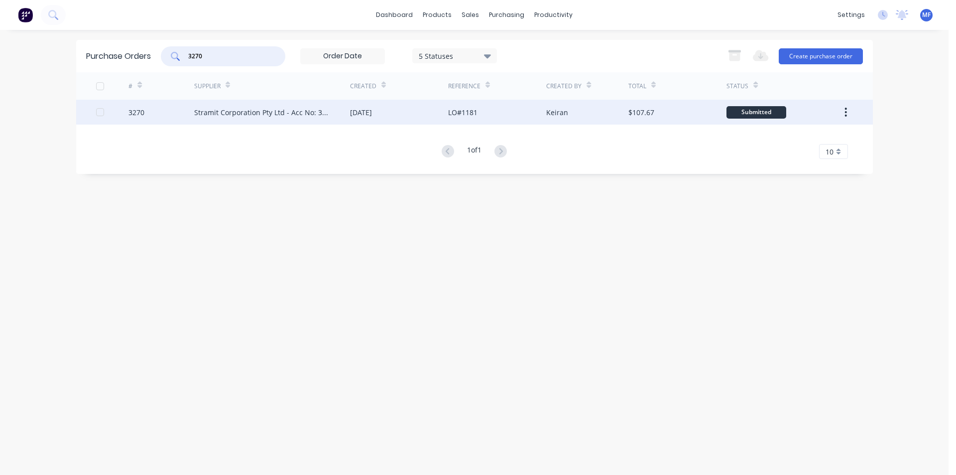
click at [239, 109] on div "Stramit Corporation Pty Ltd - Acc No: 32915" at bounding box center [262, 112] width 136 height 10
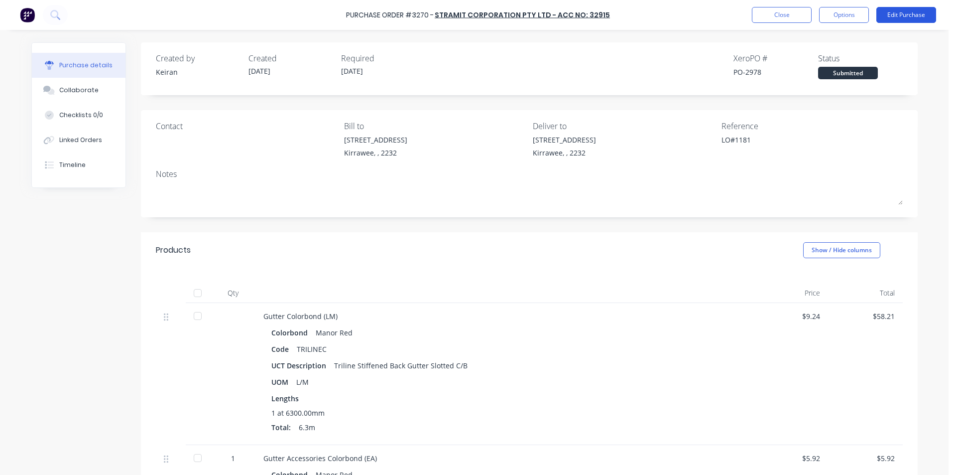
click at [906, 17] on button "Edit Purchase" at bounding box center [906, 15] width 60 height 16
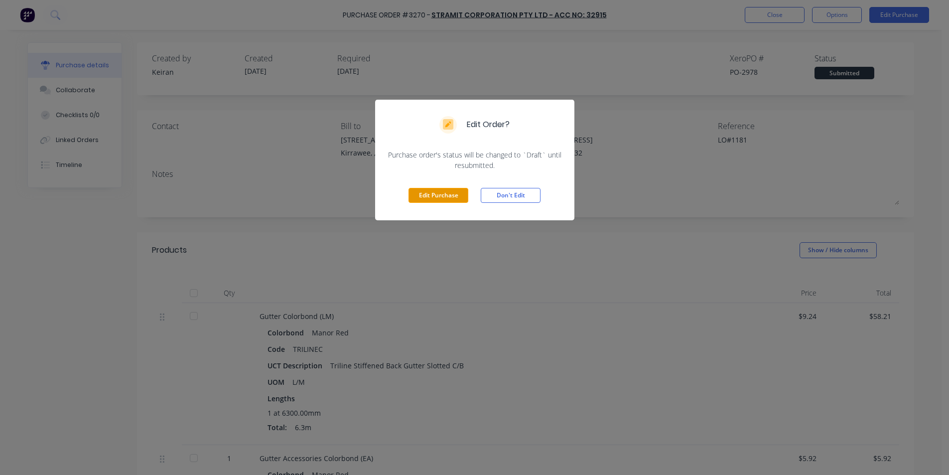
click at [441, 194] on button "Edit Purchase" at bounding box center [438, 195] width 60 height 15
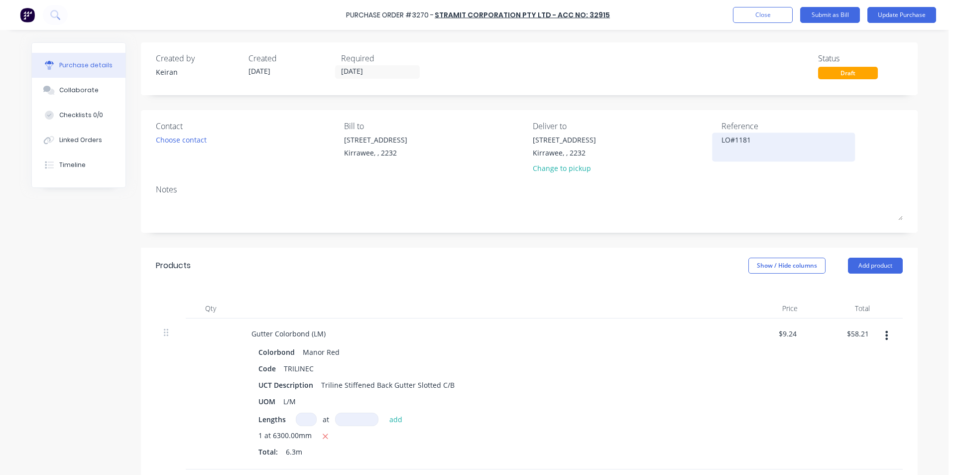
click at [721, 140] on textarea "LO#1181" at bounding box center [783, 145] width 124 height 22
click at [787, 153] on textarea "114037019LO#1181" at bounding box center [783, 145] width 124 height 22
click at [753, 138] on textarea "114037019LO#1181" at bounding box center [783, 145] width 124 height 22
click at [752, 161] on div "Reference 114037019 - LO#1181" at bounding box center [811, 149] width 181 height 58
click at [601, 386] on div "UCT Description Triline Stiffened Back Gutter Slotted C/B" at bounding box center [482, 384] width 456 height 14
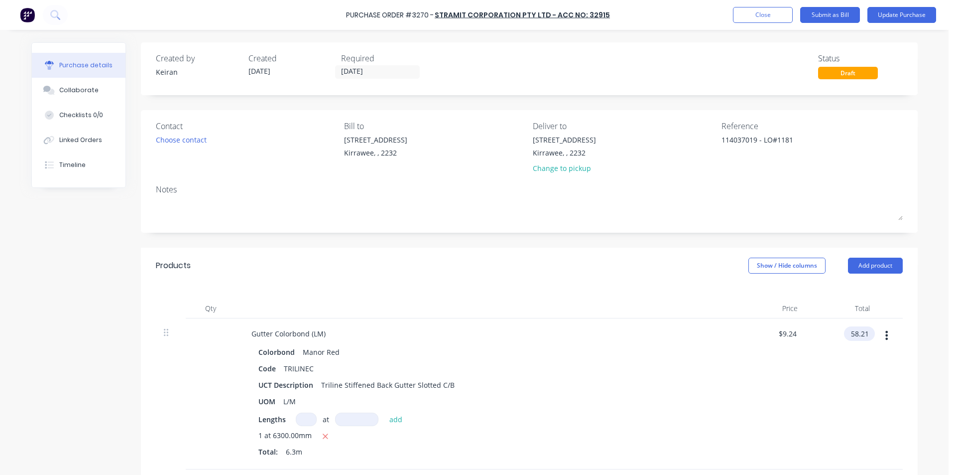
click at [848, 336] on input "58.21" at bounding box center [857, 333] width 27 height 14
click at [848, 336] on input "58.21" at bounding box center [859, 333] width 23 height 14
click at [733, 394] on div "$9.6794 $9.6794" at bounding box center [769, 393] width 72 height 151
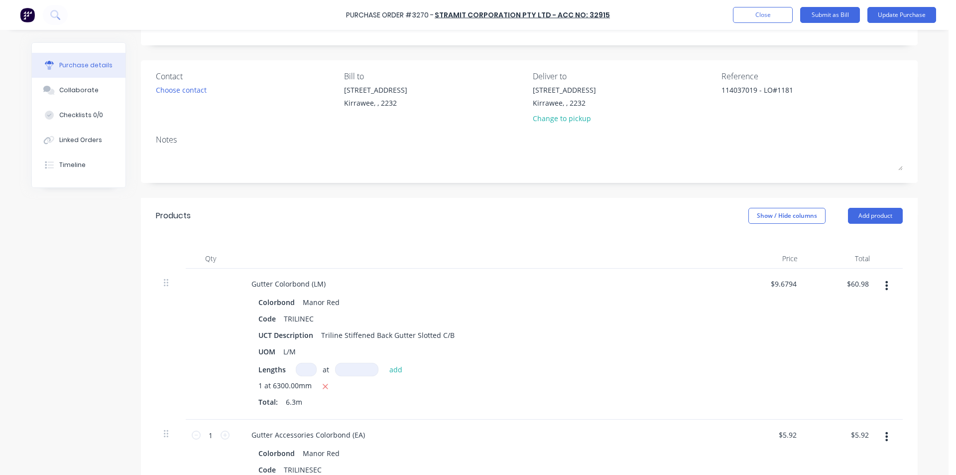
scroll to position [199, 0]
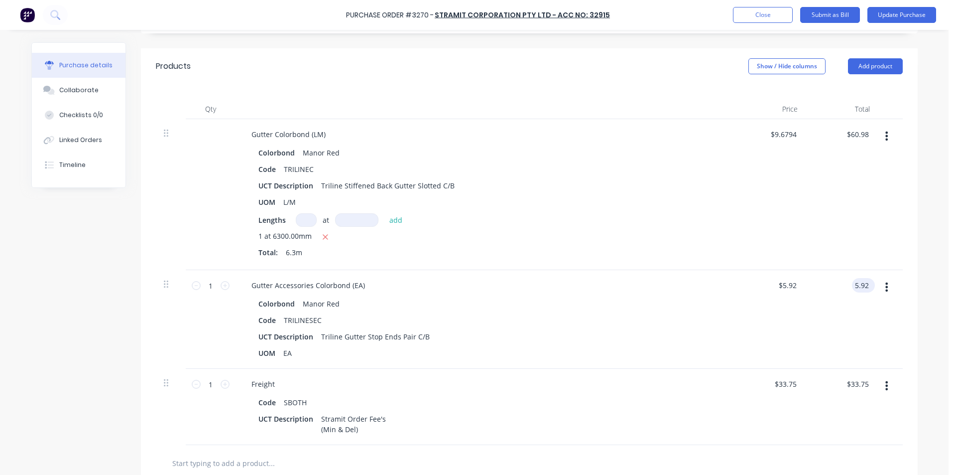
click at [853, 287] on input "5.92" at bounding box center [861, 285] width 19 height 14
click at [857, 287] on input "5.92" at bounding box center [861, 285] width 19 height 14
click at [813, 361] on div "$6.20 6.20" at bounding box center [842, 319] width 72 height 99
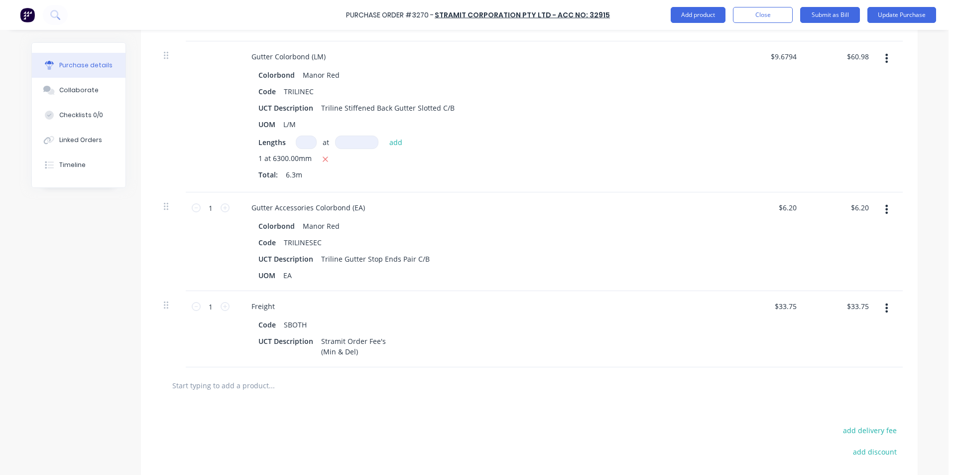
scroll to position [379, 0]
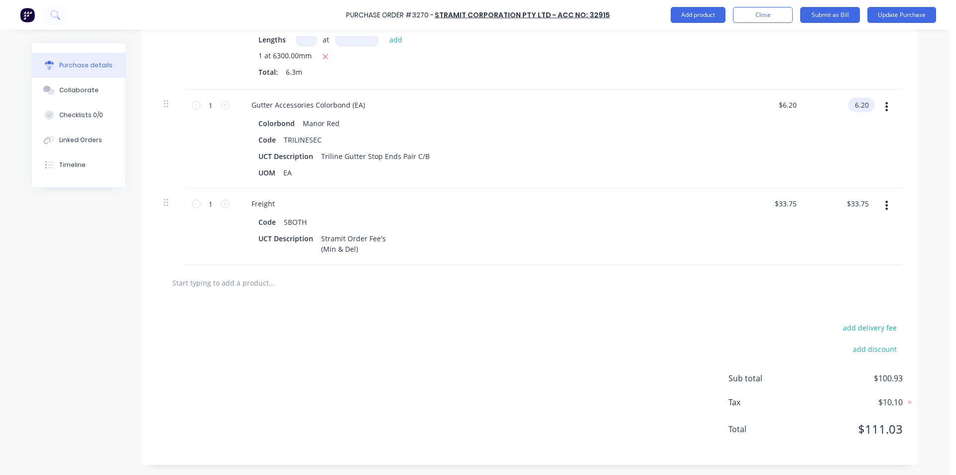
click at [852, 106] on input "6.20" at bounding box center [859, 105] width 23 height 14
click at [852, 106] on input "6.20" at bounding box center [861, 105] width 19 height 14
click at [849, 123] on div "$6.19 6.19" at bounding box center [842, 139] width 72 height 99
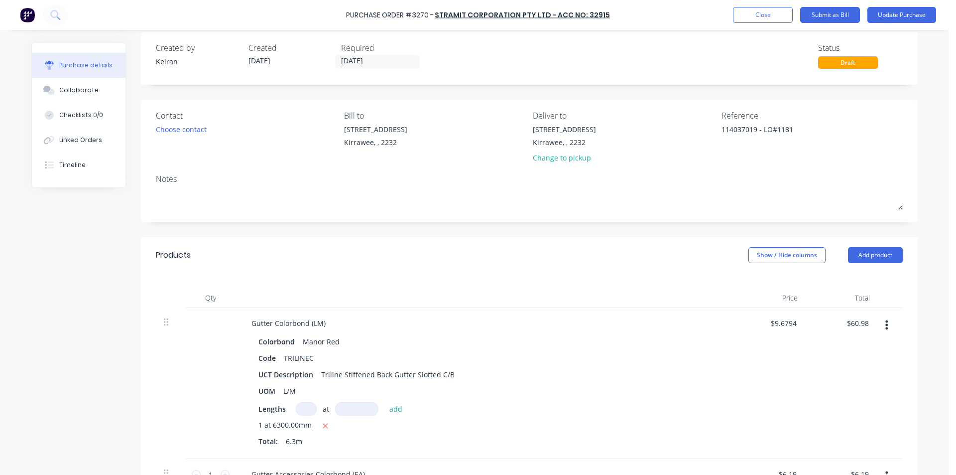
scroll to position [0, 0]
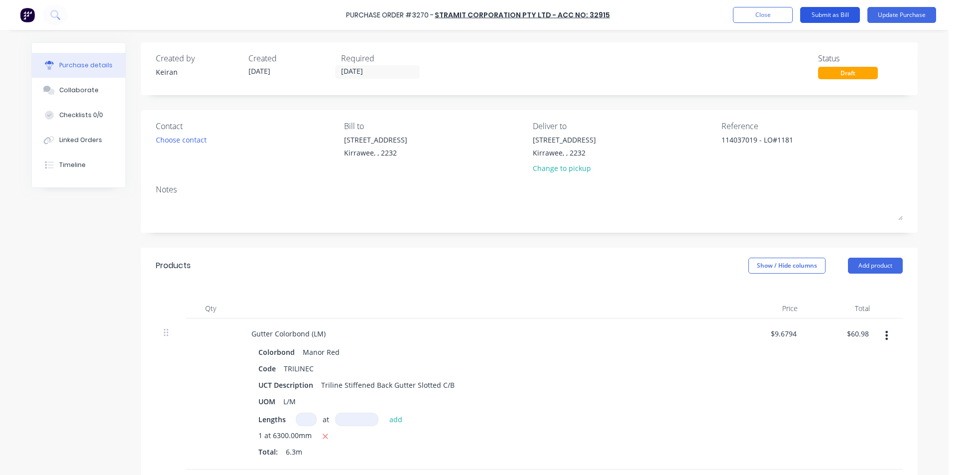
click at [837, 13] on button "Submit as Bill" at bounding box center [830, 15] width 60 height 16
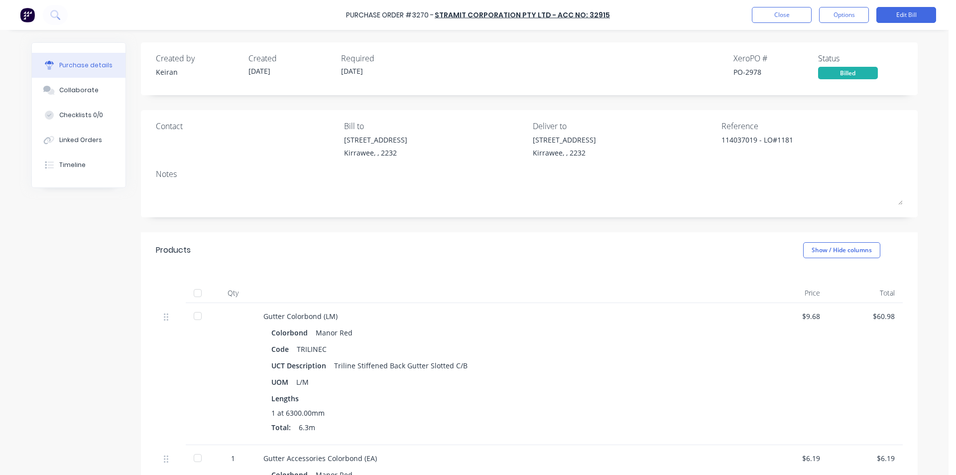
drag, startPoint x: 723, startPoint y: 218, endPoint x: 756, endPoint y: 159, distance: 67.3
click at [723, 213] on div "Created by [PERSON_NAME] Created [DATE] Required [DATE] Xero PO # PO-2978 Statu…" at bounding box center [529, 392] width 777 height 701
click at [783, 12] on button "Close" at bounding box center [782, 15] width 60 height 16
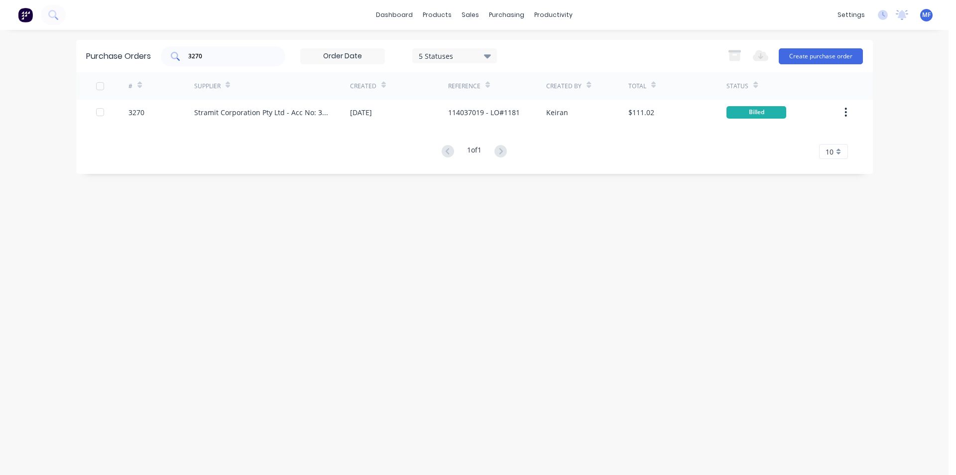
click at [215, 61] on input "3270" at bounding box center [228, 56] width 83 height 10
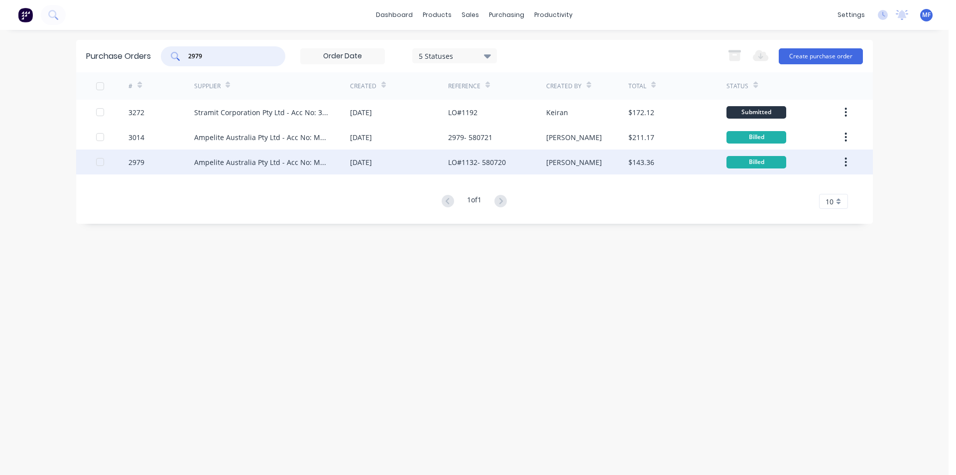
click at [281, 160] on div "Ampelite Australia Pty Ltd - Acc No: METSUP" at bounding box center [262, 162] width 136 height 10
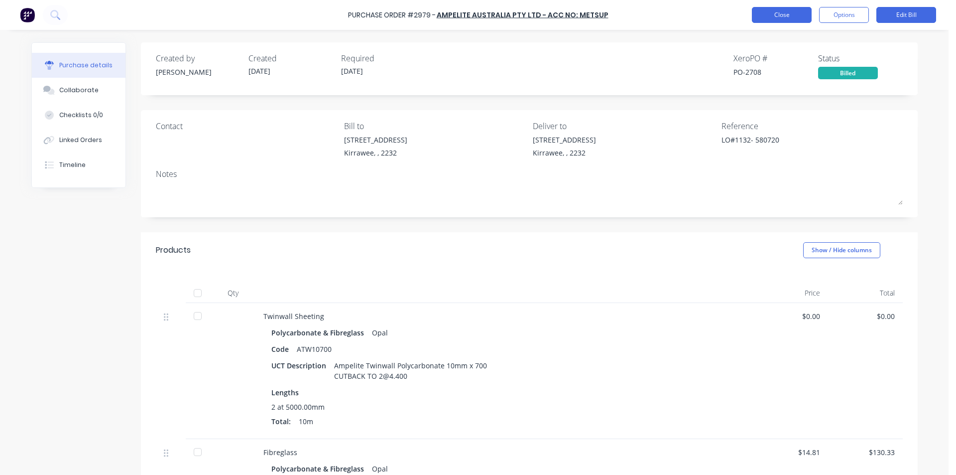
click at [779, 10] on button "Close" at bounding box center [782, 15] width 60 height 16
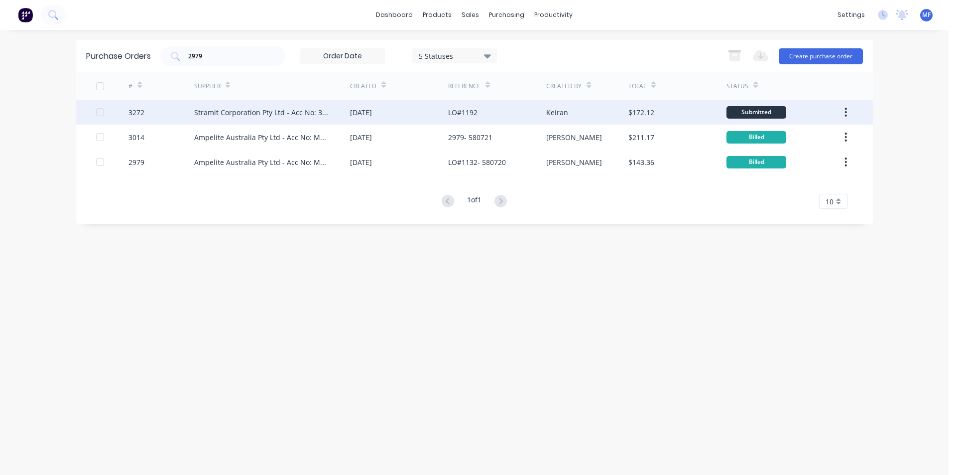
click at [626, 108] on div "Keiran" at bounding box center [587, 112] width 82 height 25
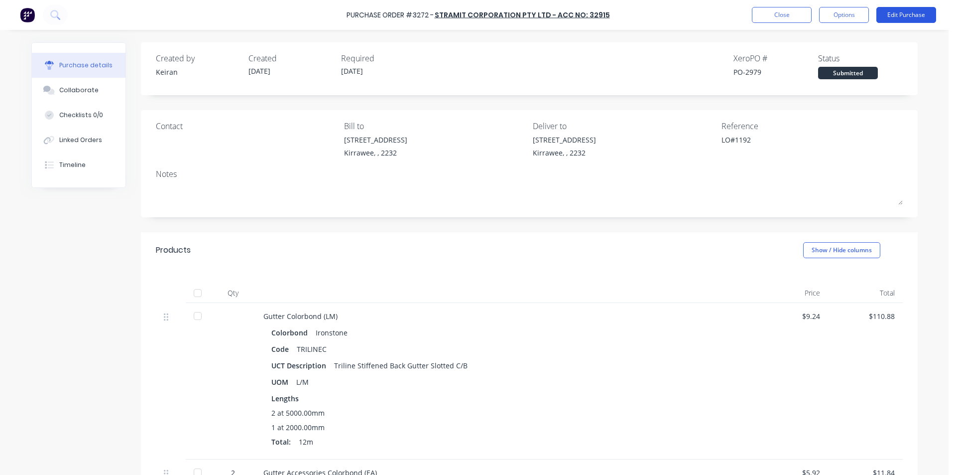
click at [912, 11] on button "Edit Purchase" at bounding box center [906, 15] width 60 height 16
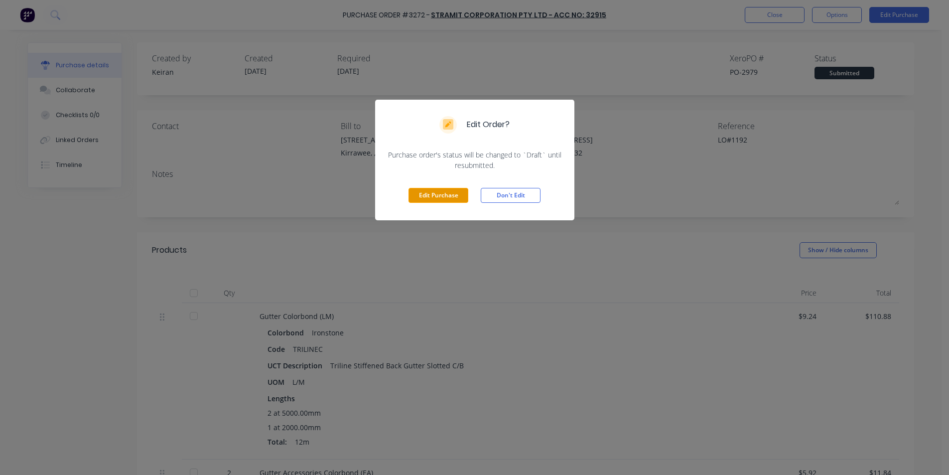
click at [426, 193] on button "Edit Purchase" at bounding box center [438, 195] width 60 height 15
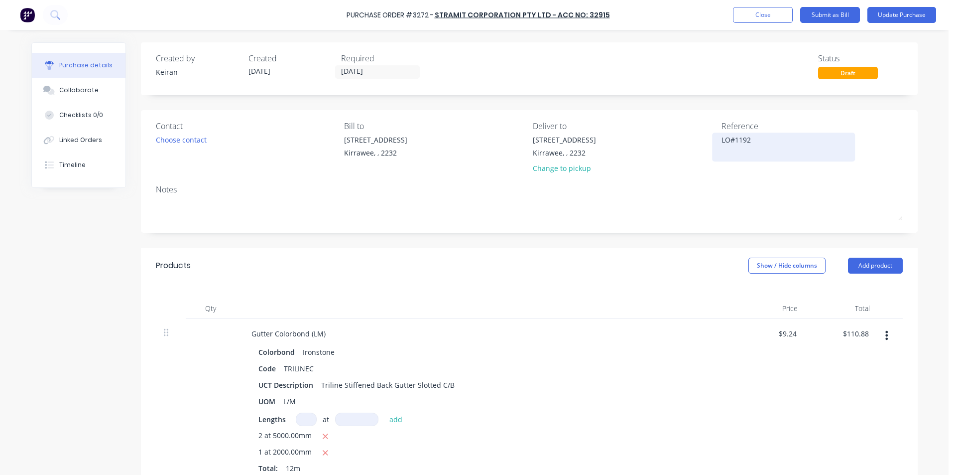
click at [721, 140] on textarea "LO#1192" at bounding box center [783, 145] width 124 height 22
click at [736, 165] on div "Reference 114037025 - LO#1192" at bounding box center [811, 149] width 181 height 58
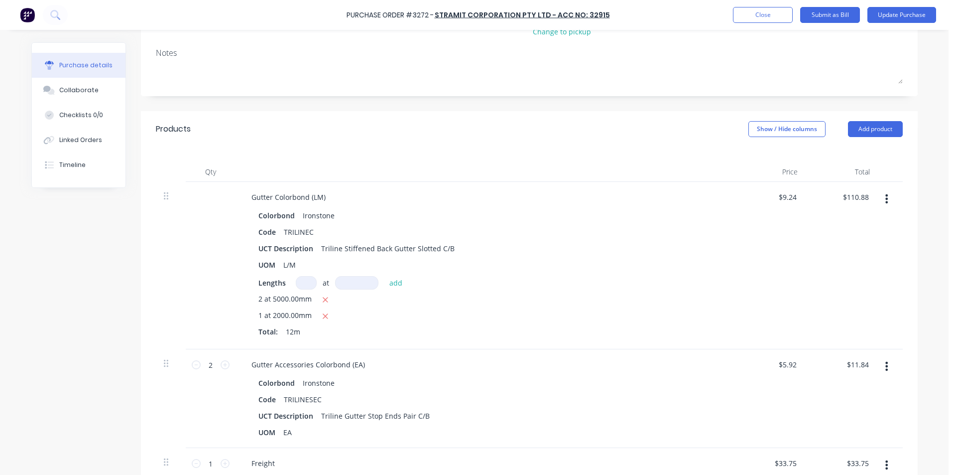
scroll to position [199, 0]
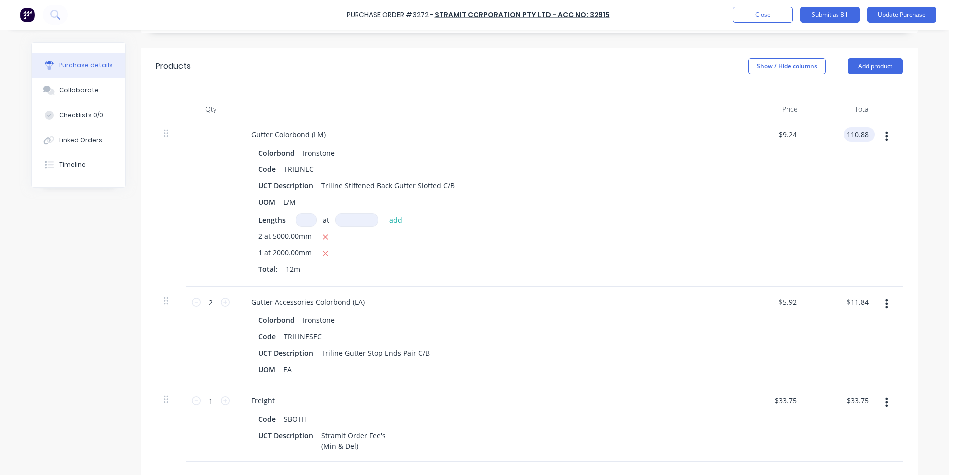
click at [861, 139] on input "110.88" at bounding box center [857, 134] width 27 height 14
click at [859, 289] on div "$11.84 $11.84" at bounding box center [842, 335] width 72 height 99
click at [854, 300] on input "11.84" at bounding box center [859, 301] width 23 height 14
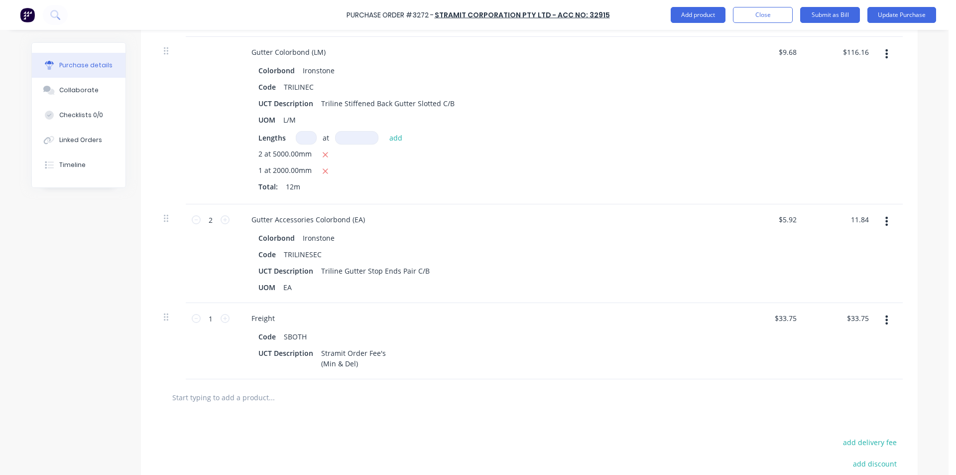
scroll to position [299, 0]
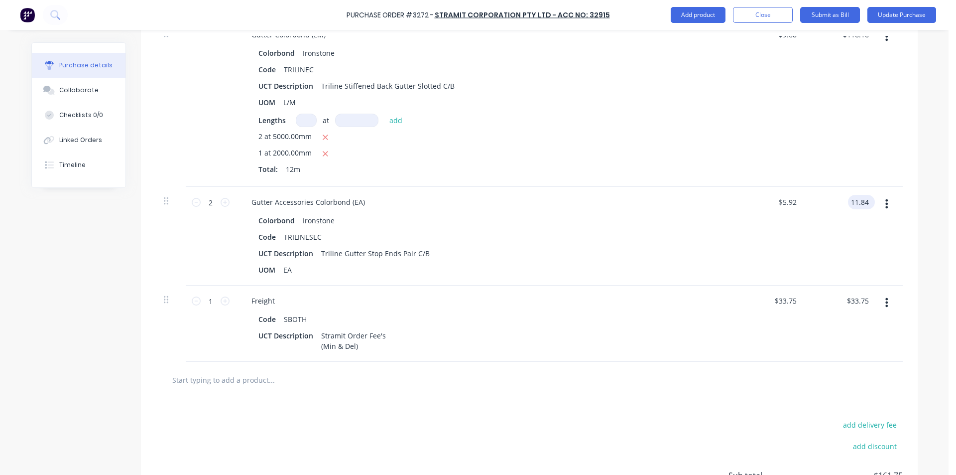
click at [865, 202] on input "11.84" at bounding box center [859, 202] width 23 height 14
click at [785, 324] on div "$33.75 $33.75" at bounding box center [769, 323] width 72 height 76
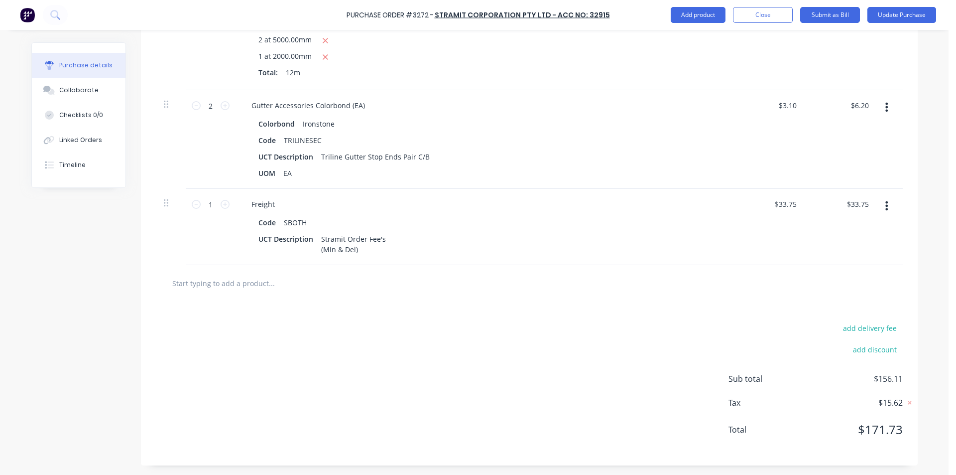
scroll to position [396, 0]
click at [857, 107] on input "6.20" at bounding box center [859, 105] width 23 height 14
click at [857, 107] on input "6.20" at bounding box center [861, 105] width 19 height 14
click at [856, 108] on input "6.19" at bounding box center [861, 105] width 19 height 14
click at [682, 218] on div "Code SBOTH" at bounding box center [482, 222] width 456 height 14
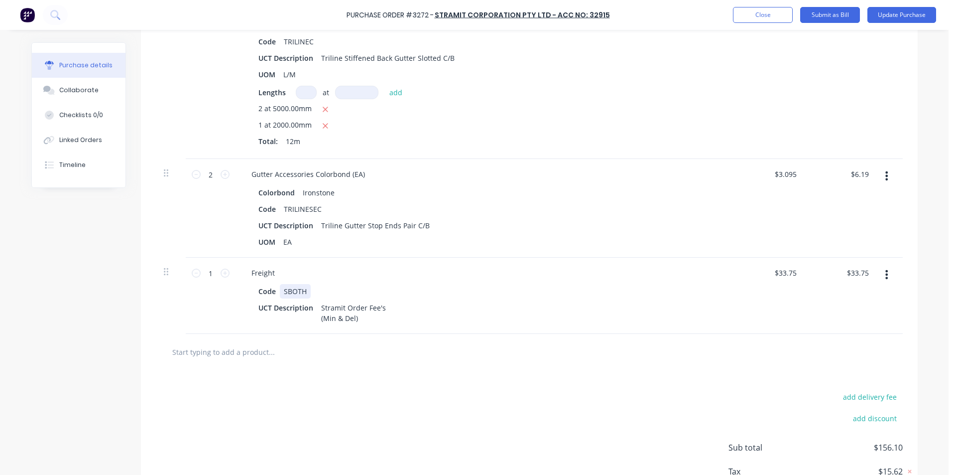
scroll to position [197, 0]
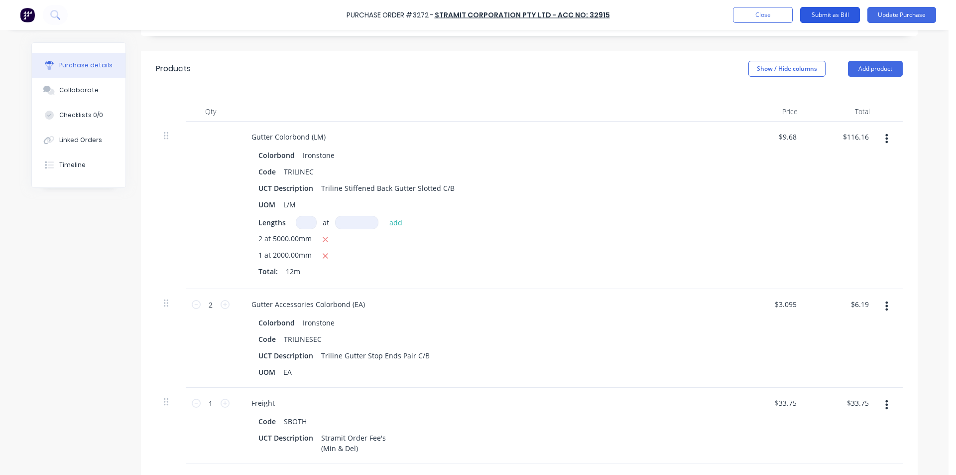
click at [837, 13] on button "Submit as Bill" at bounding box center [830, 15] width 60 height 16
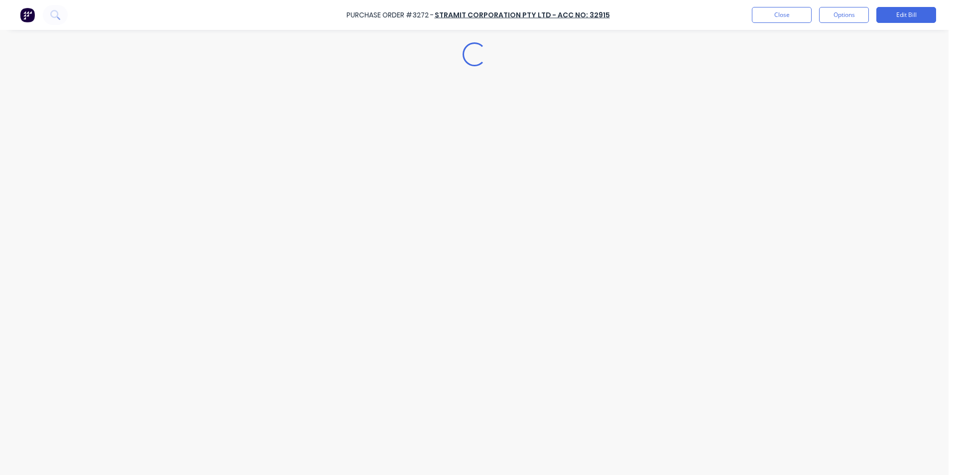
scroll to position [0, 0]
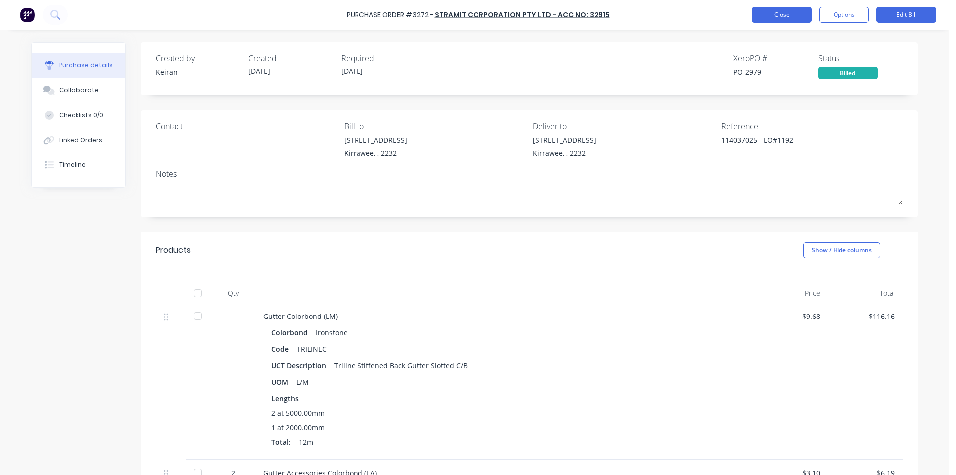
click at [785, 14] on button "Close" at bounding box center [782, 15] width 60 height 16
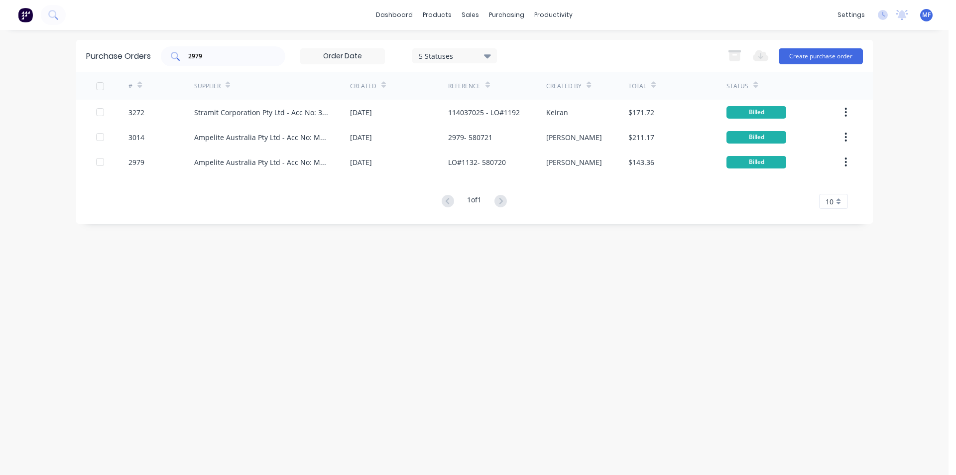
click at [208, 56] on input "2979" at bounding box center [228, 56] width 83 height 10
click at [208, 57] on input "2979" at bounding box center [228, 56] width 83 height 10
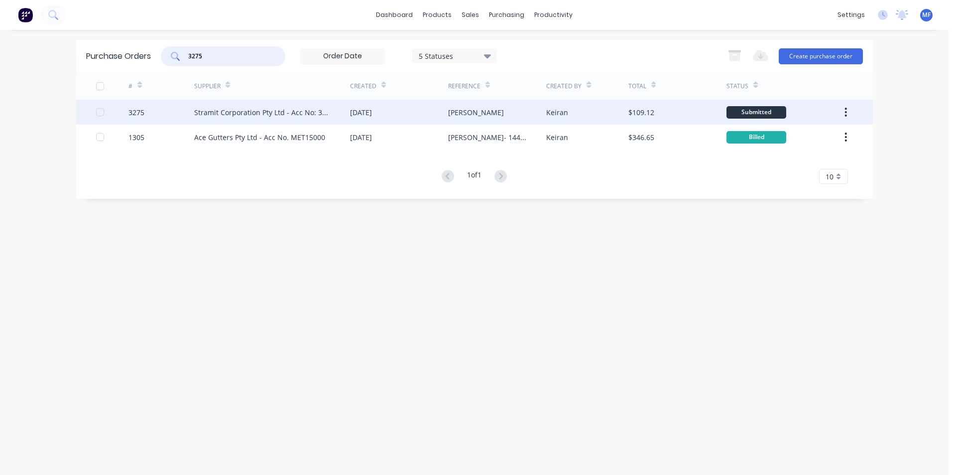
click at [230, 110] on div "Stramit Corporation Pty Ltd - Acc No: 32915" at bounding box center [262, 112] width 136 height 10
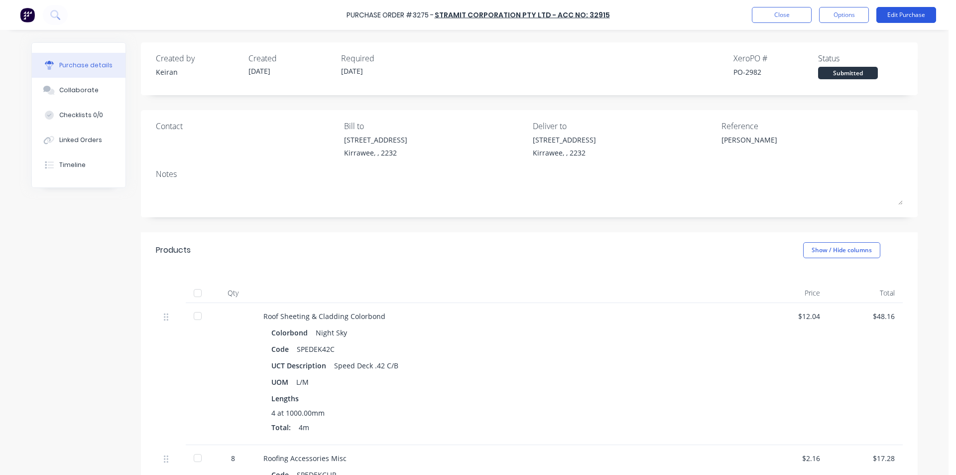
click at [901, 12] on button "Edit Purchase" at bounding box center [906, 15] width 60 height 16
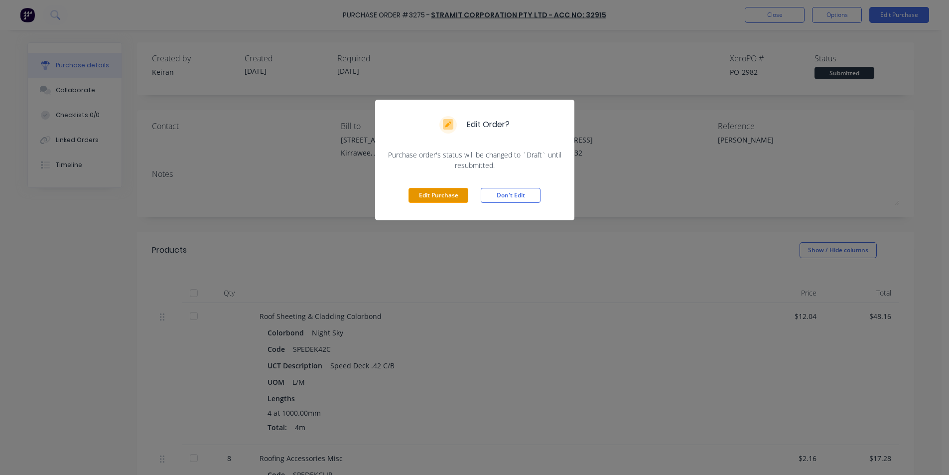
click at [439, 194] on button "Edit Purchase" at bounding box center [438, 195] width 60 height 15
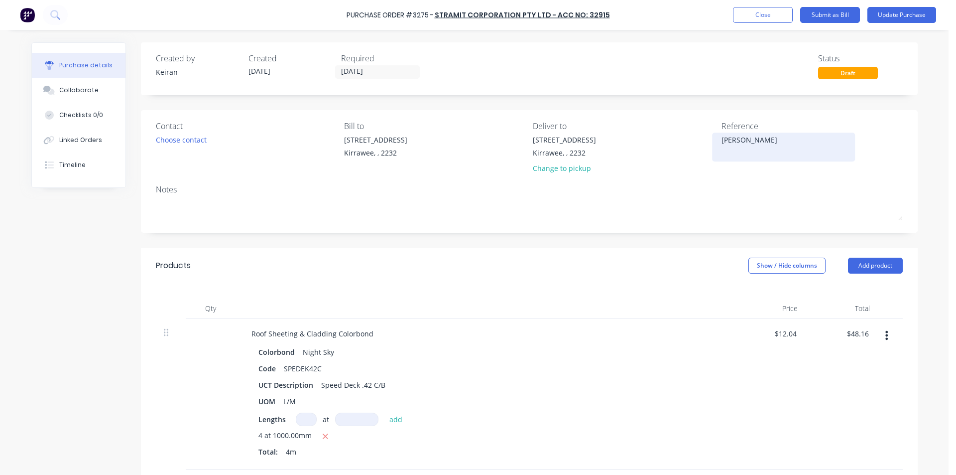
click at [721, 140] on textarea "[PERSON_NAME]" at bounding box center [783, 145] width 124 height 22
click at [712, 306] on div at bounding box center [485, 308] width 498 height 20
click at [850, 335] on input "48.16" at bounding box center [857, 333] width 27 height 14
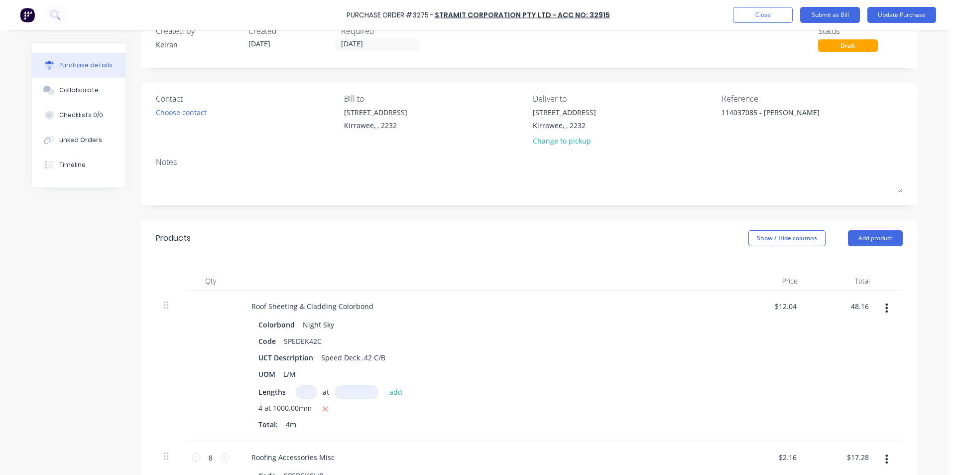
scroll to position [50, 0]
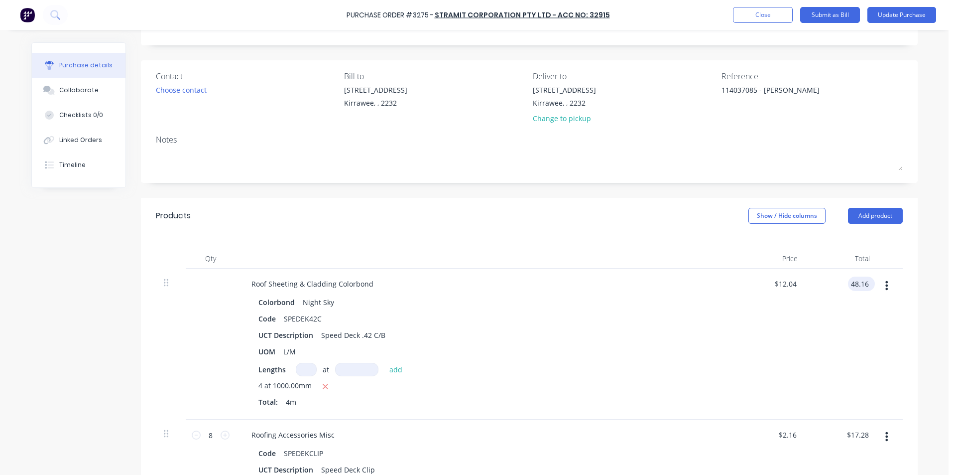
click at [862, 280] on input "48.16" at bounding box center [859, 283] width 23 height 14
click at [856, 435] on input "17.28" at bounding box center [857, 434] width 27 height 14
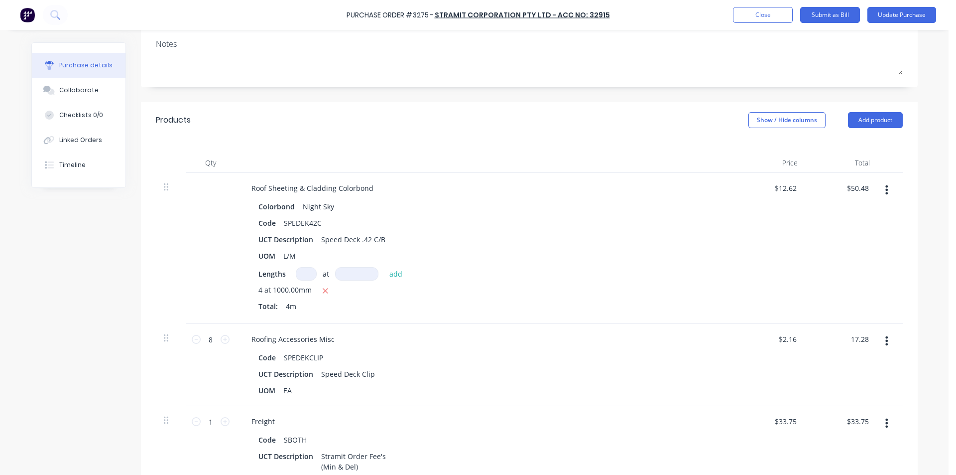
scroll to position [149, 0]
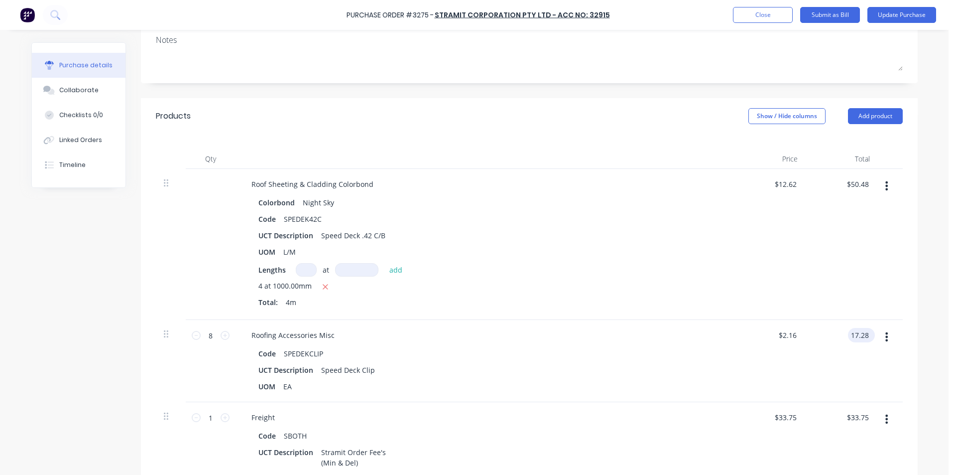
click at [855, 329] on input "17.28" at bounding box center [859, 335] width 23 height 14
click at [864, 333] on input "17.28" at bounding box center [859, 335] width 23 height 14
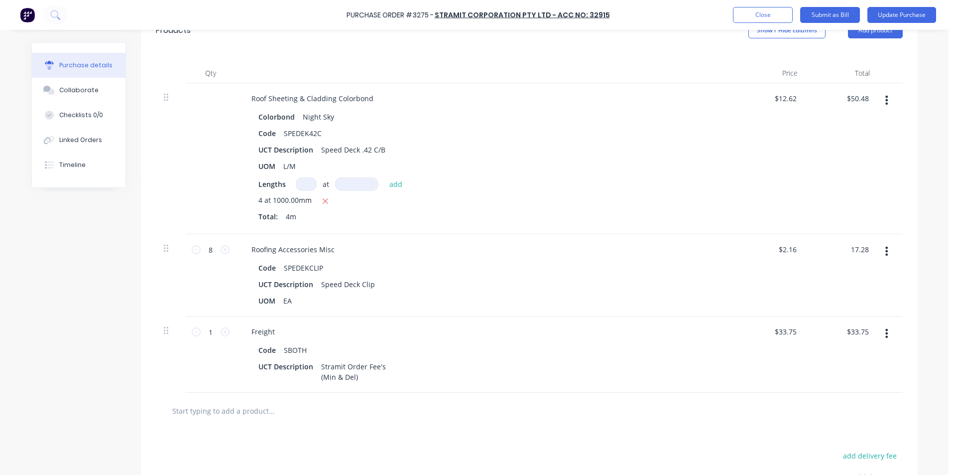
scroll to position [249, 0]
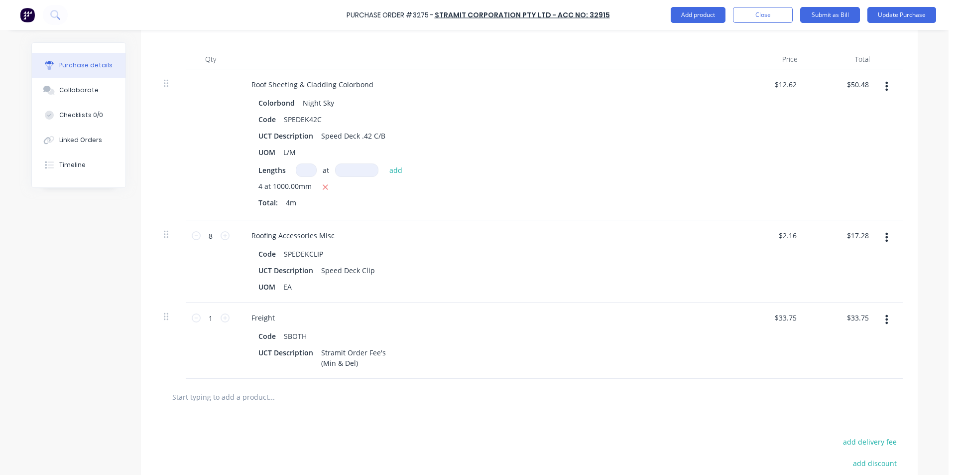
click at [791, 361] on div "$33.75 $33.75" at bounding box center [769, 340] width 72 height 76
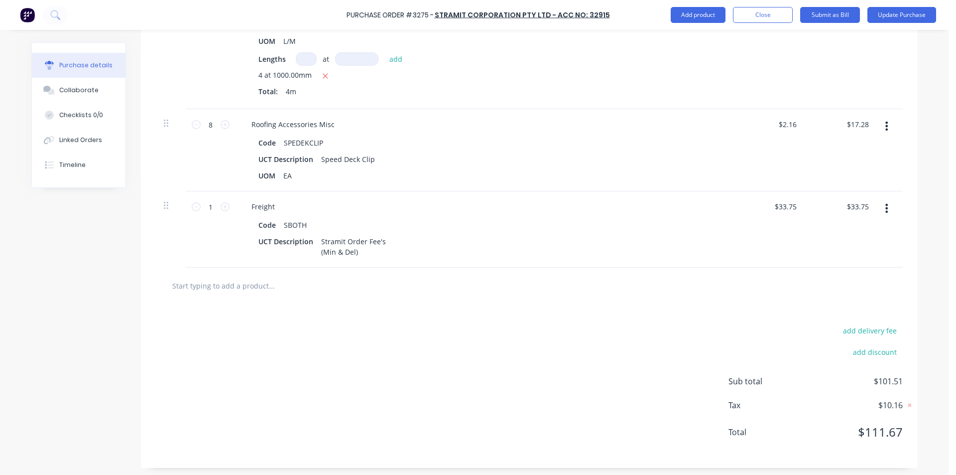
scroll to position [363, 0]
click at [573, 321] on div "add delivery fee add discount Sub total $101.51 Tax $10.16 Total $111.67" at bounding box center [529, 383] width 777 height 164
click at [856, 123] on input "17.28" at bounding box center [857, 121] width 27 height 14
click at [856, 123] on input "17.28" at bounding box center [859, 121] width 23 height 14
click at [847, 139] on div "$17.27 17.27" at bounding box center [842, 147] width 72 height 82
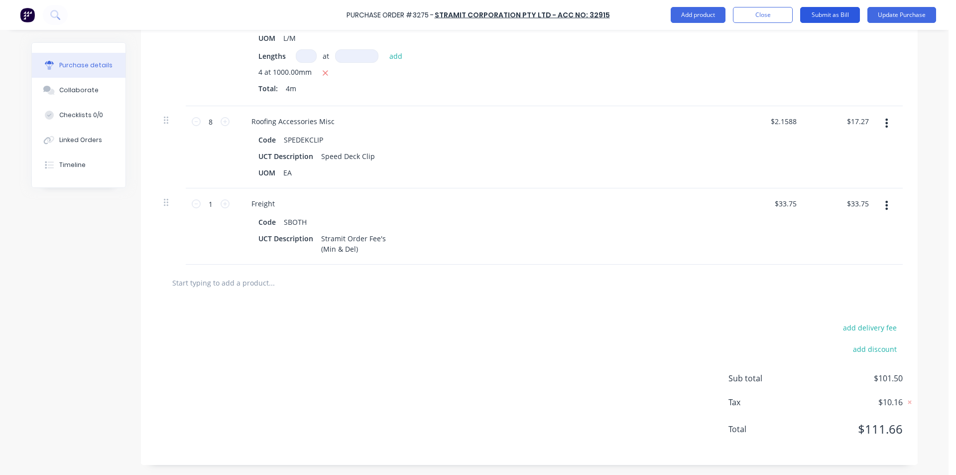
click at [837, 9] on button "Submit as Bill" at bounding box center [830, 15] width 60 height 16
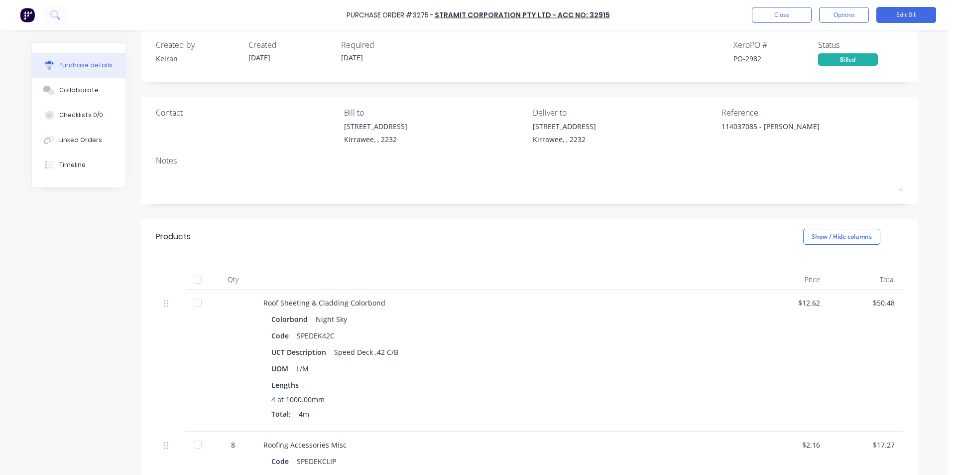
scroll to position [0, 0]
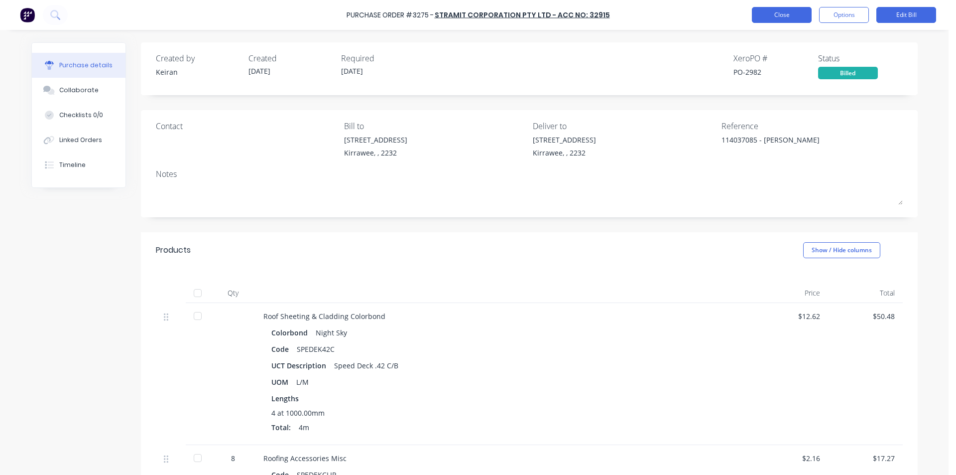
click at [795, 17] on button "Close" at bounding box center [782, 15] width 60 height 16
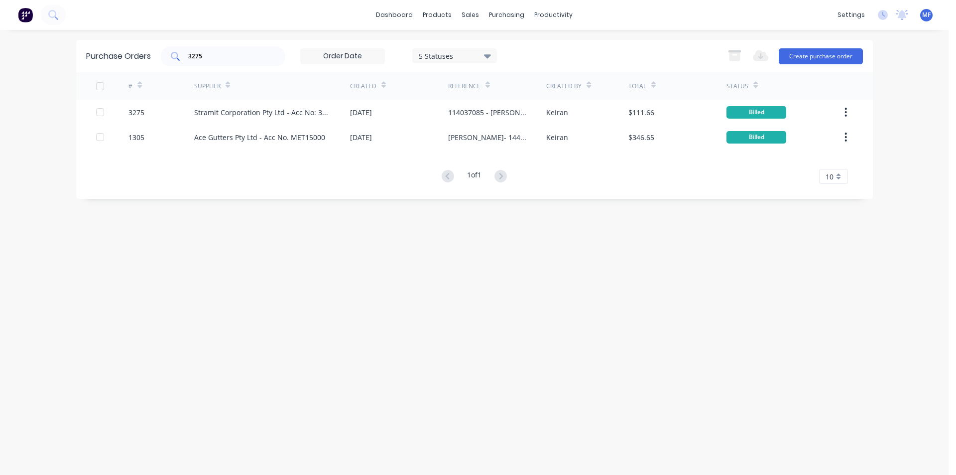
click at [208, 53] on input "3275" at bounding box center [228, 56] width 83 height 10
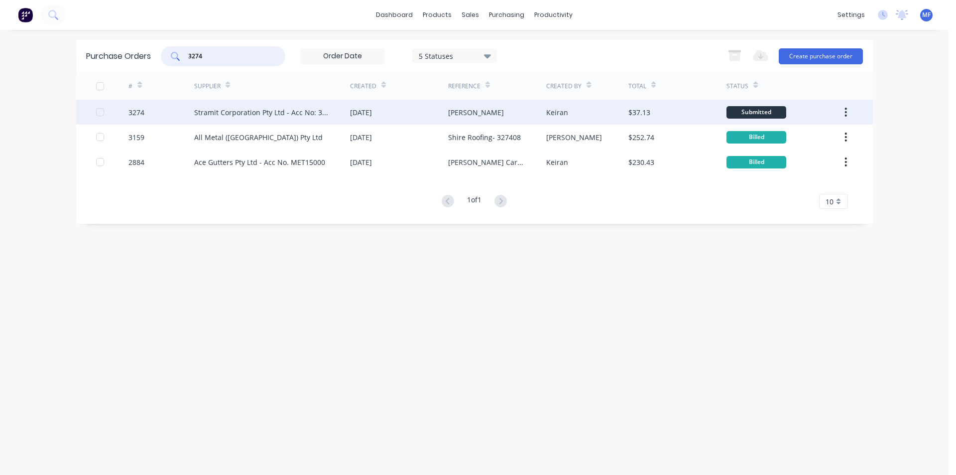
click at [238, 109] on div "Stramit Corporation Pty Ltd - Acc No: 32915" at bounding box center [262, 112] width 136 height 10
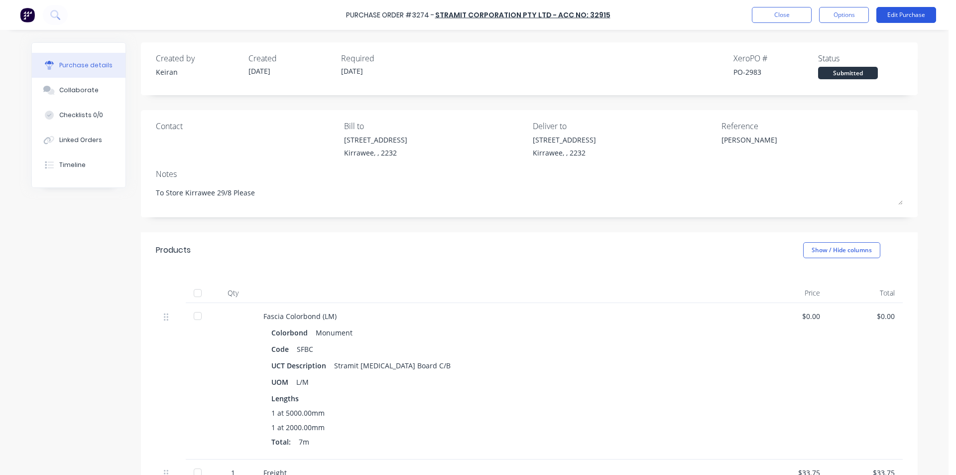
click at [927, 7] on button "Edit Purchase" at bounding box center [906, 15] width 60 height 16
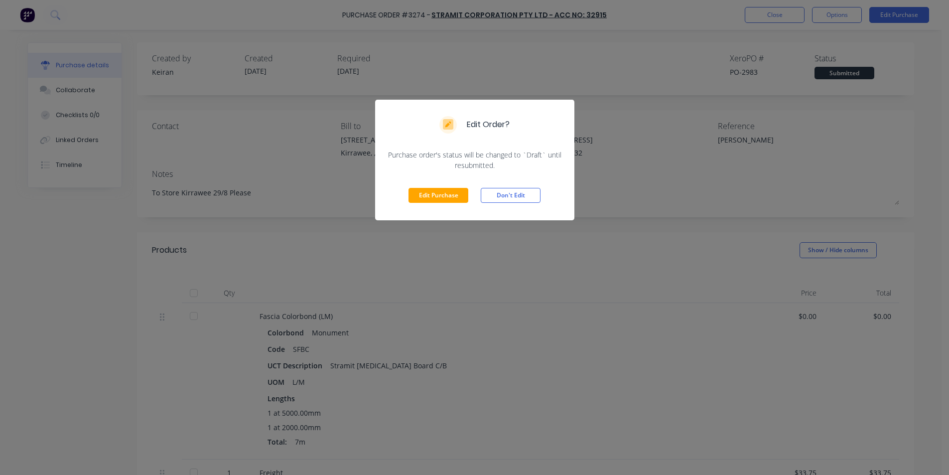
drag, startPoint x: 444, startPoint y: 198, endPoint x: 480, endPoint y: 194, distance: 36.1
click at [445, 198] on button "Edit Purchase" at bounding box center [438, 195] width 60 height 15
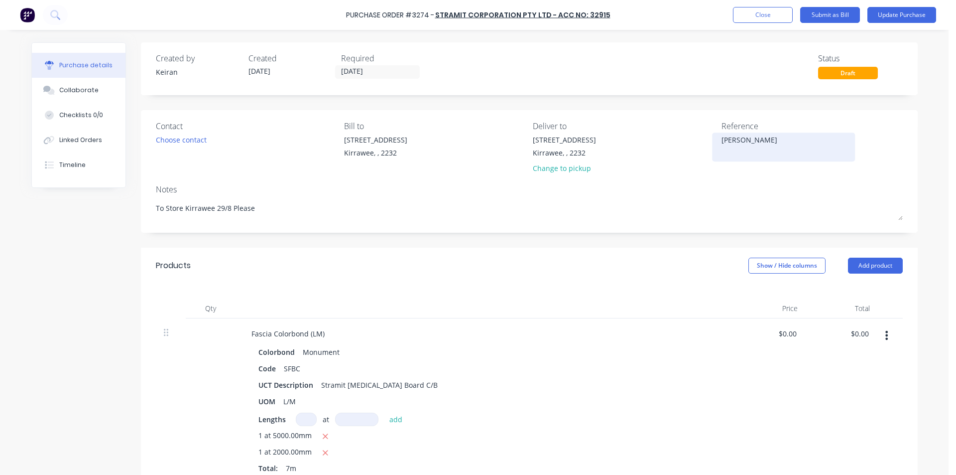
click at [765, 144] on textarea "[PERSON_NAME]" at bounding box center [783, 145] width 124 height 22
click at [681, 384] on div "UCT Description Stramit [MEDICAL_DATA] Board C/B" at bounding box center [482, 384] width 456 height 14
click at [856, 341] on div "$0.00 $0.00" at bounding box center [842, 401] width 72 height 167
click at [855, 333] on input "0.00" at bounding box center [861, 333] width 19 height 14
click at [858, 335] on input "0.00" at bounding box center [861, 333] width 19 height 14
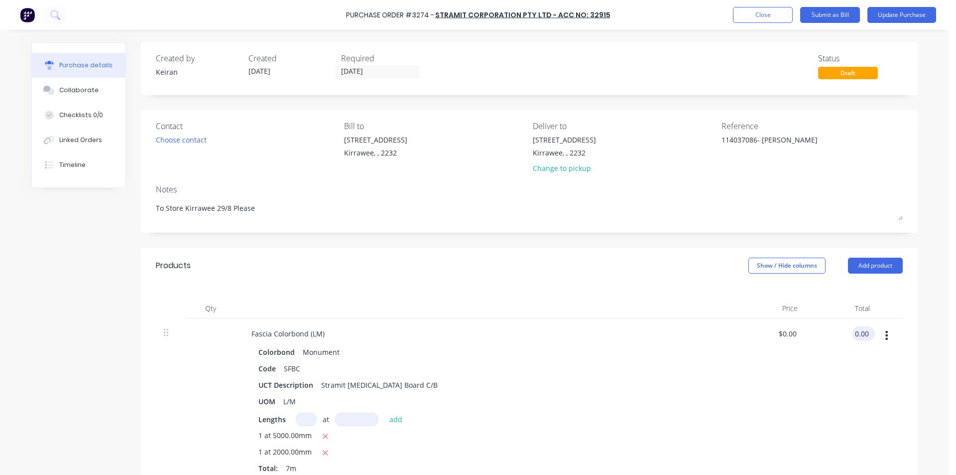
click at [858, 335] on input "0.00" at bounding box center [861, 333] width 19 height 14
click at [790, 398] on div "$5.71 $0.00" at bounding box center [769, 401] width 72 height 167
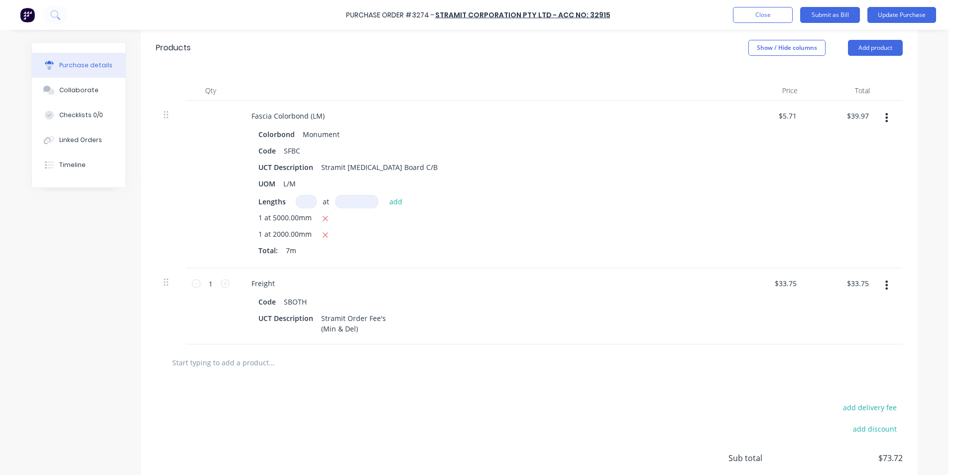
scroll to position [198, 0]
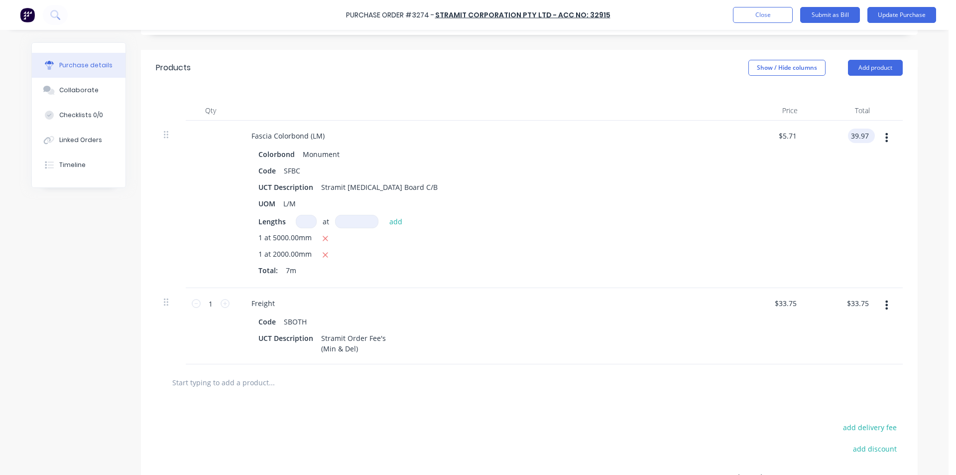
click at [855, 136] on input "39.97" at bounding box center [859, 135] width 23 height 14
click at [902, 216] on div "Qty Price Total [MEDICAL_DATA] Colorbond (LM) Colorbond Monument Code SFBC UCT …" at bounding box center [529, 225] width 777 height 278
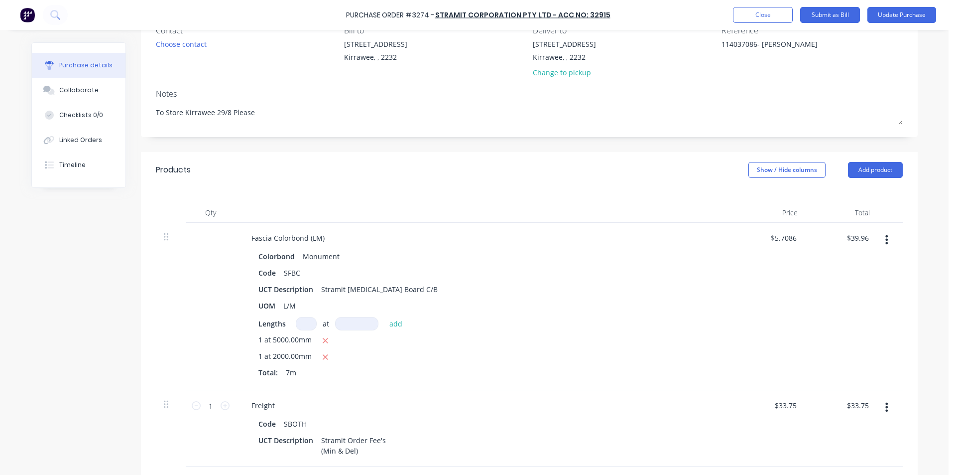
scroll to position [0, 0]
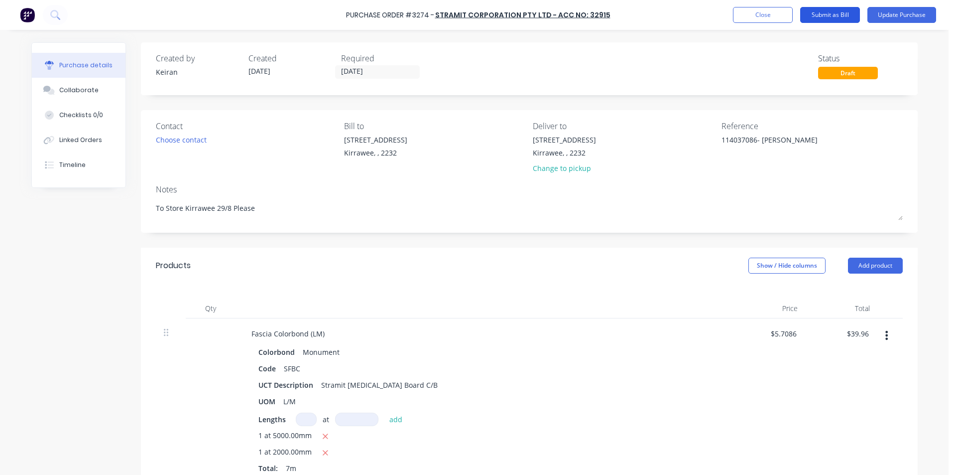
click at [830, 17] on button "Submit as Bill" at bounding box center [830, 15] width 60 height 16
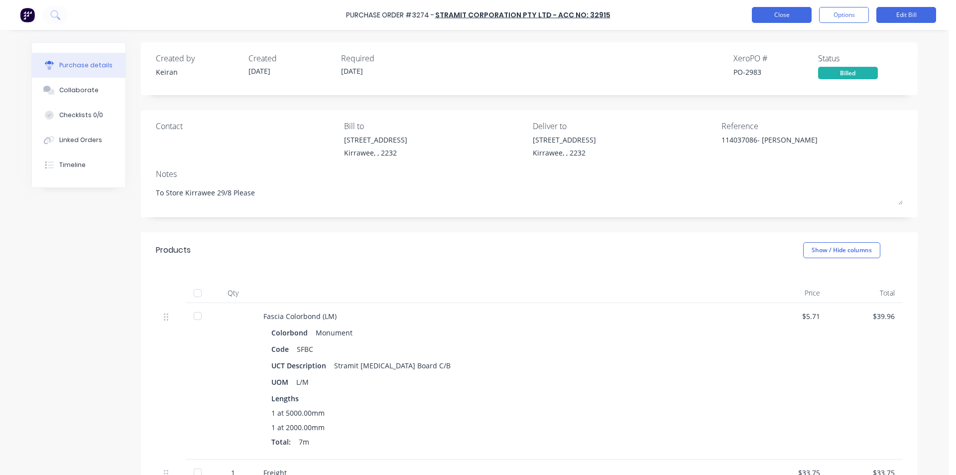
click at [772, 7] on button "Close" at bounding box center [782, 15] width 60 height 16
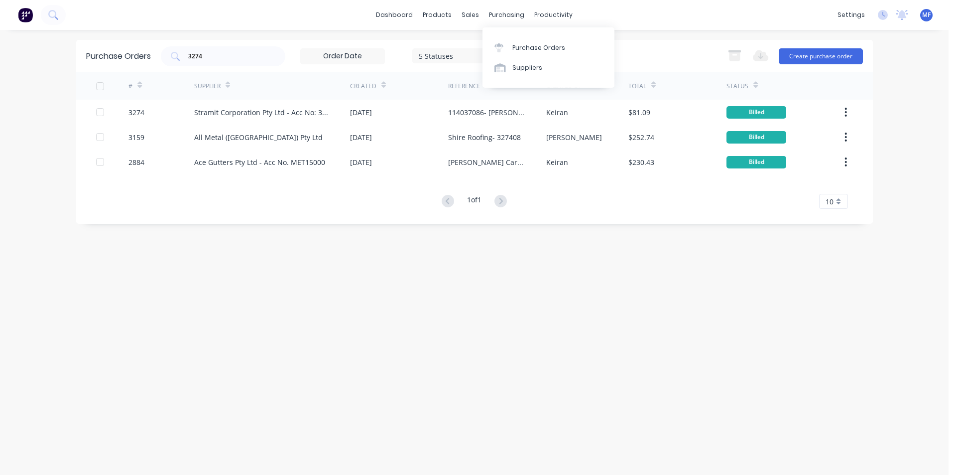
click at [505, 4] on div "dashboard products sales purchasing productivity dashboard products Product Cat…" at bounding box center [474, 15] width 949 height 30
click at [533, 42] on link "Purchase Orders" at bounding box center [548, 47] width 132 height 20
click at [221, 59] on input "3274" at bounding box center [228, 56] width 83 height 10
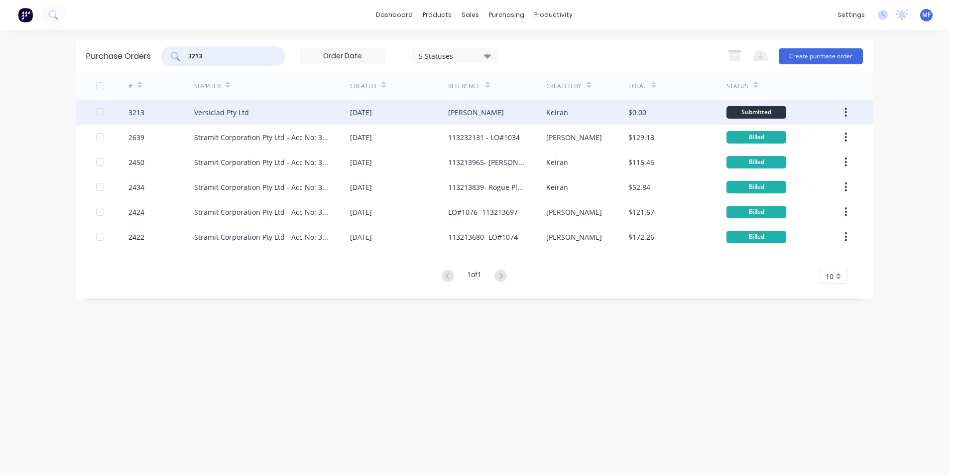
click at [224, 109] on div "Versiclad Pty Ltd" at bounding box center [221, 112] width 55 height 10
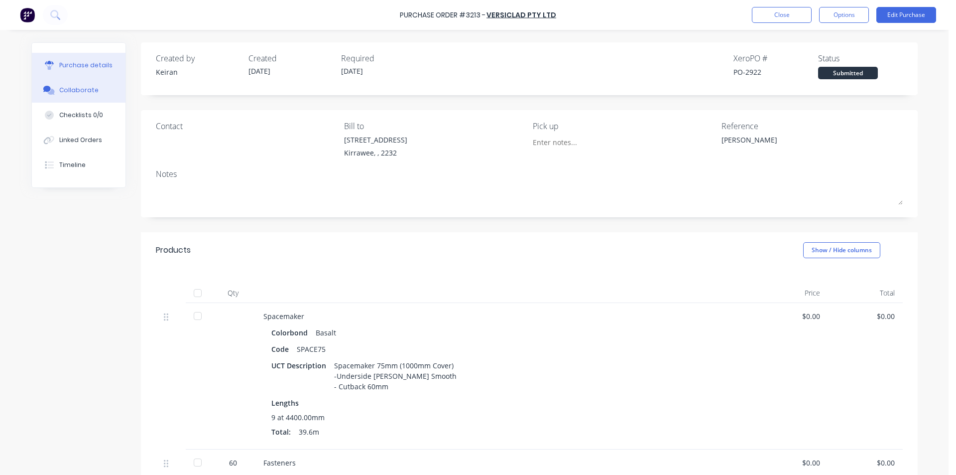
click at [69, 89] on div "Collaborate" at bounding box center [78, 90] width 39 height 9
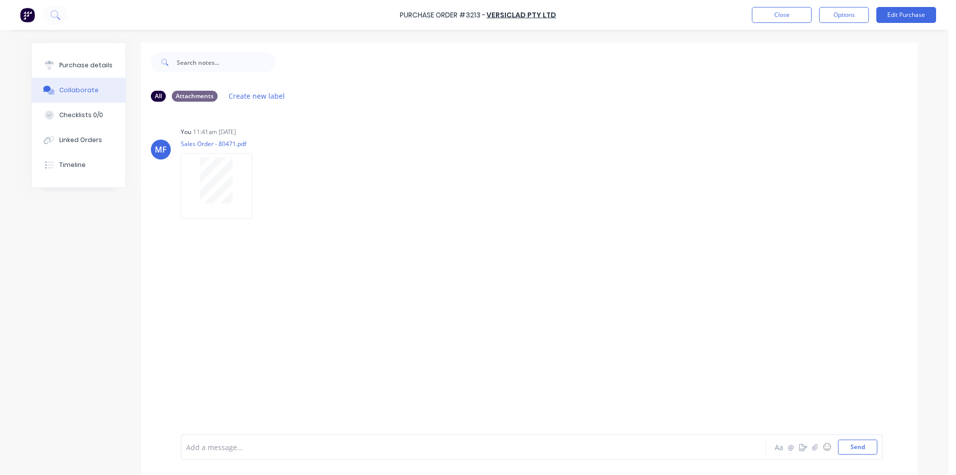
click at [195, 443] on div at bounding box center [446, 447] width 518 height 10
click at [856, 446] on button "Send" at bounding box center [857, 446] width 39 height 15
drag, startPoint x: 424, startPoint y: 166, endPoint x: 380, endPoint y: 179, distance: 45.6
click at [423, 166] on div "You 11:41am [DATE] Sales Order - 80471.pdf Labels Download Delete" at bounding box center [336, 169] width 311 height 90
click at [787, 18] on button "Close" at bounding box center [782, 15] width 60 height 16
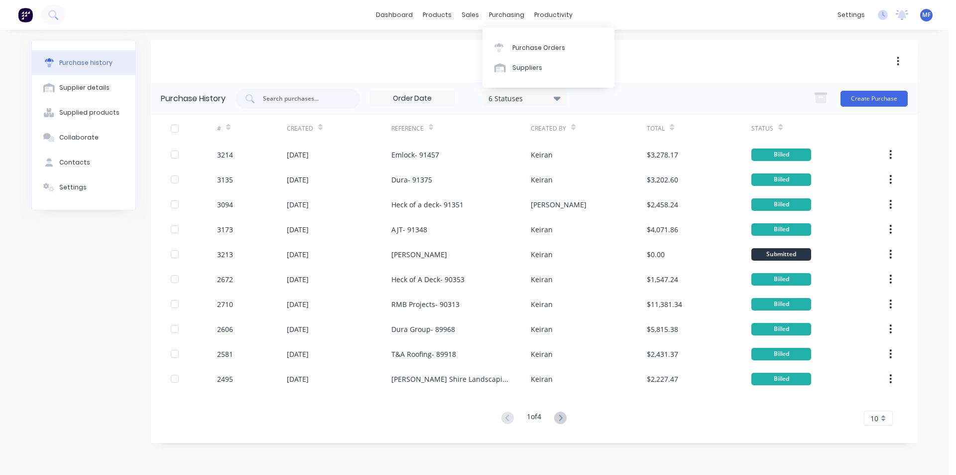
click at [499, 9] on div "purchasing" at bounding box center [506, 14] width 45 height 15
click at [526, 49] on div "Purchase Orders" at bounding box center [538, 47] width 53 height 9
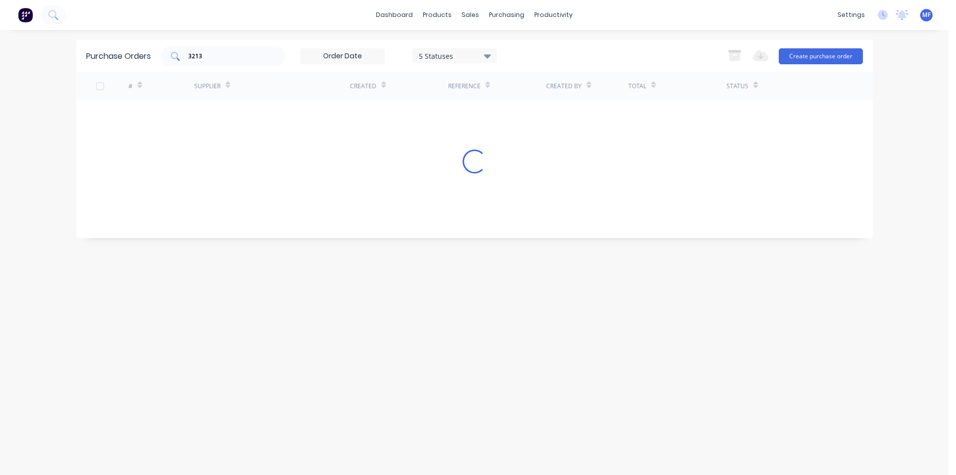
click at [231, 57] on input "3213" at bounding box center [228, 56] width 83 height 10
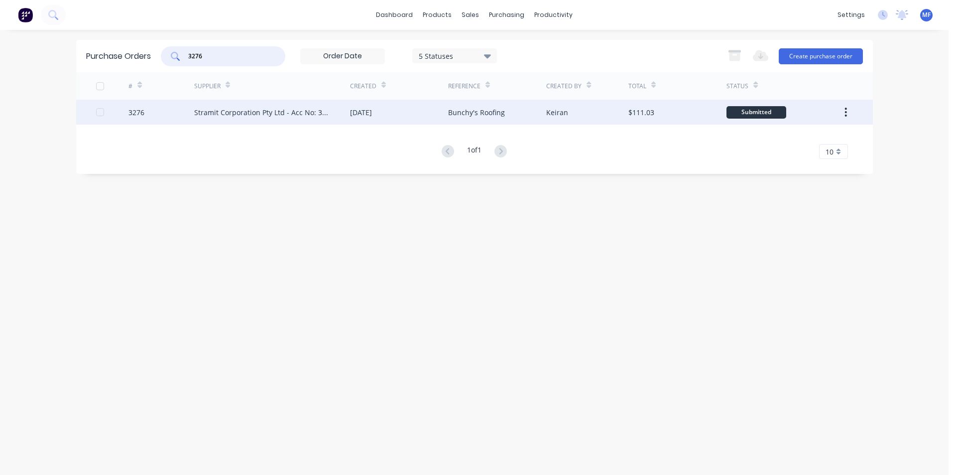
click at [465, 113] on div "Bunchy's Roofing" at bounding box center [476, 112] width 57 height 10
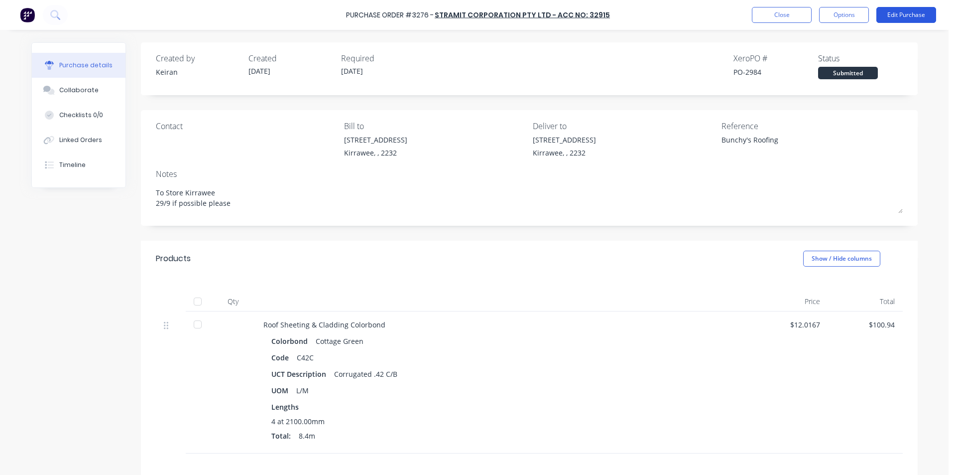
click at [898, 9] on button "Edit Purchase" at bounding box center [906, 15] width 60 height 16
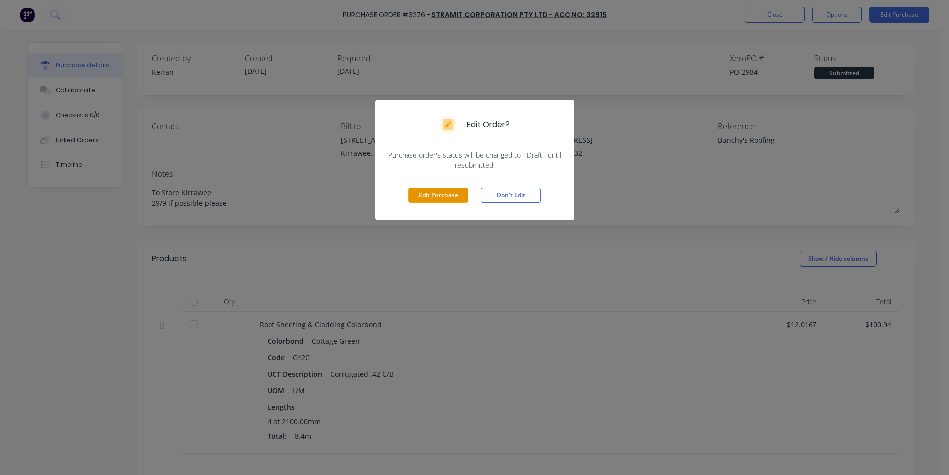
click at [435, 199] on button "Edit Purchase" at bounding box center [438, 195] width 60 height 15
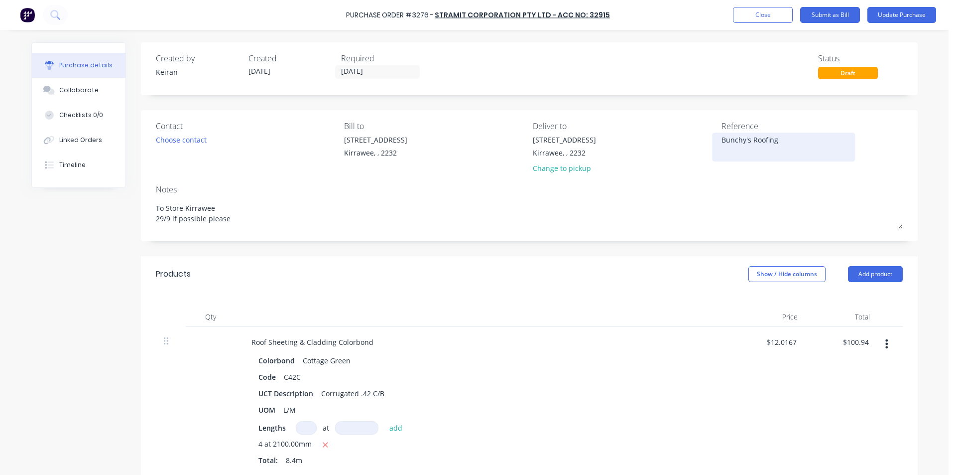
click at [784, 134] on div "Bunchy's Roofing" at bounding box center [783, 146] width 124 height 25
click at [783, 142] on textarea "Bunchy's Roofing" at bounding box center [783, 145] width 124 height 22
click at [854, 343] on input "100.94" at bounding box center [855, 342] width 31 height 14
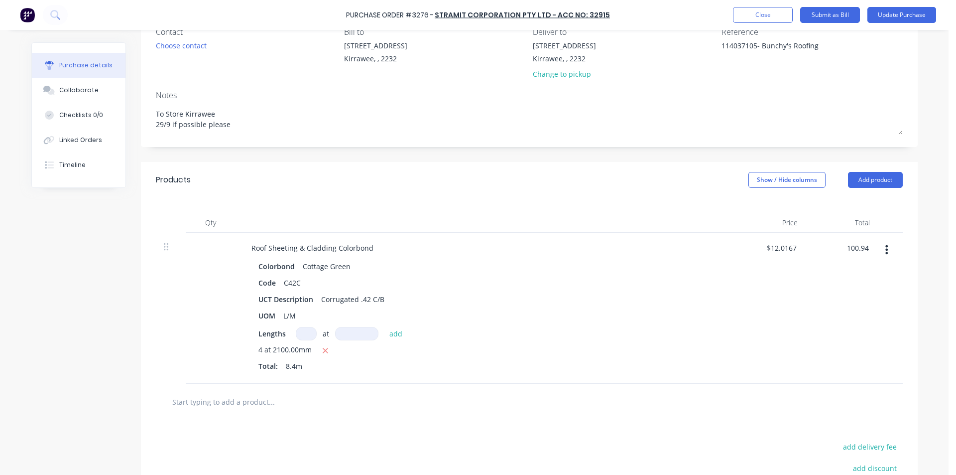
scroll to position [149, 0]
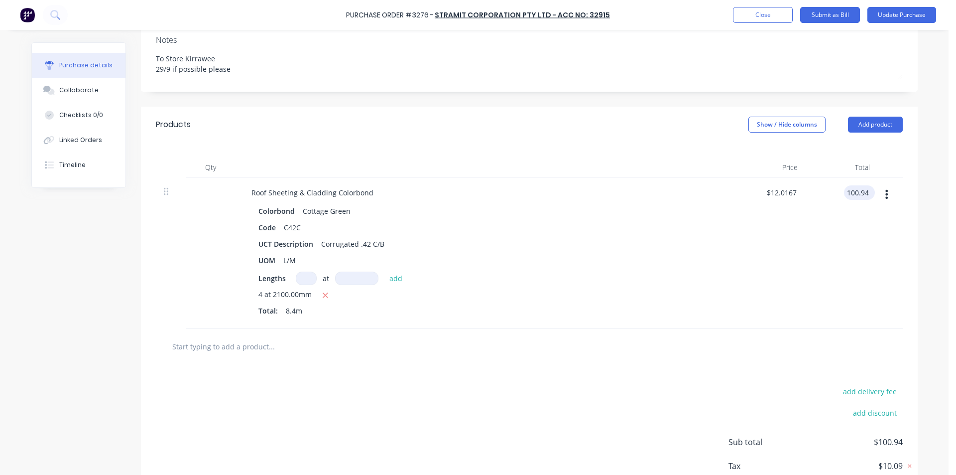
click at [850, 187] on input "100.94" at bounding box center [857, 192] width 27 height 14
click at [850, 186] on input "100.94" at bounding box center [857, 192] width 27 height 14
click at [884, 293] on div at bounding box center [890, 252] width 25 height 151
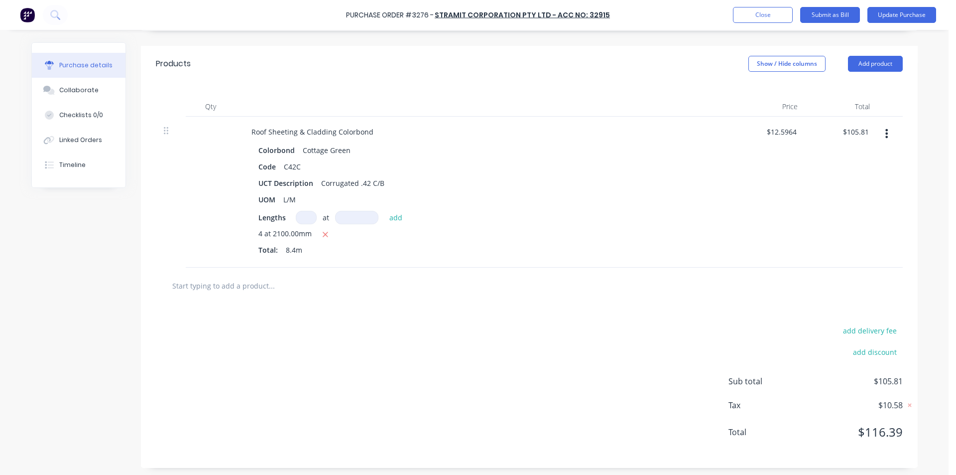
scroll to position [213, 0]
click at [211, 286] on input "text" at bounding box center [271, 282] width 199 height 20
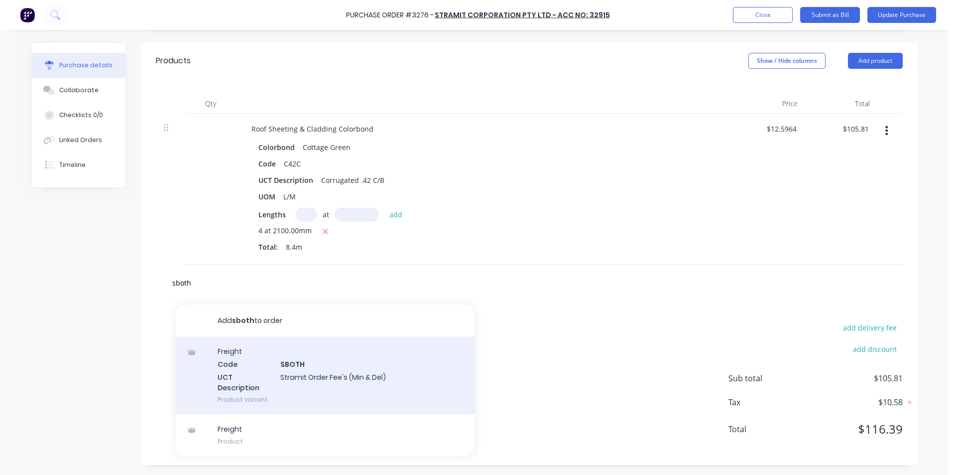
click at [336, 376] on div "Freight Code SBOTH UCT Description Stramit Order Fee's (Min & Del) Product vari…" at bounding box center [325, 375] width 299 height 78
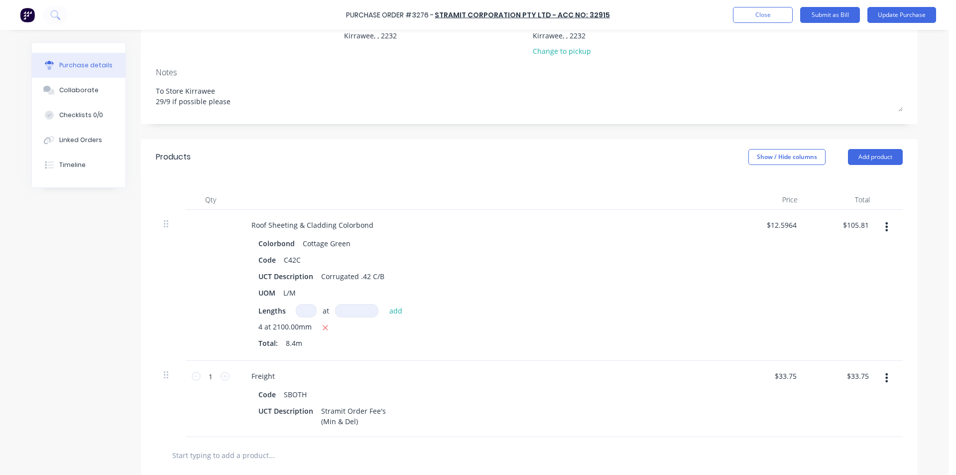
scroll to position [0, 0]
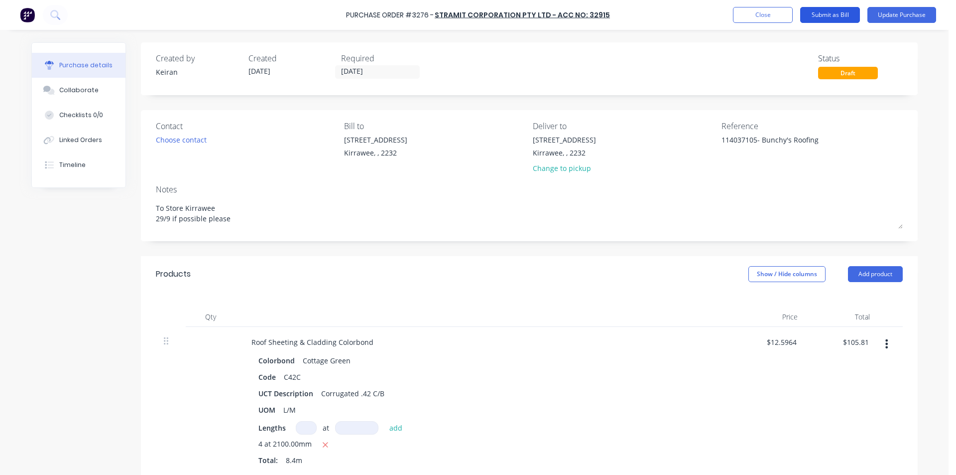
click at [837, 21] on button "Submit as Bill" at bounding box center [830, 15] width 60 height 16
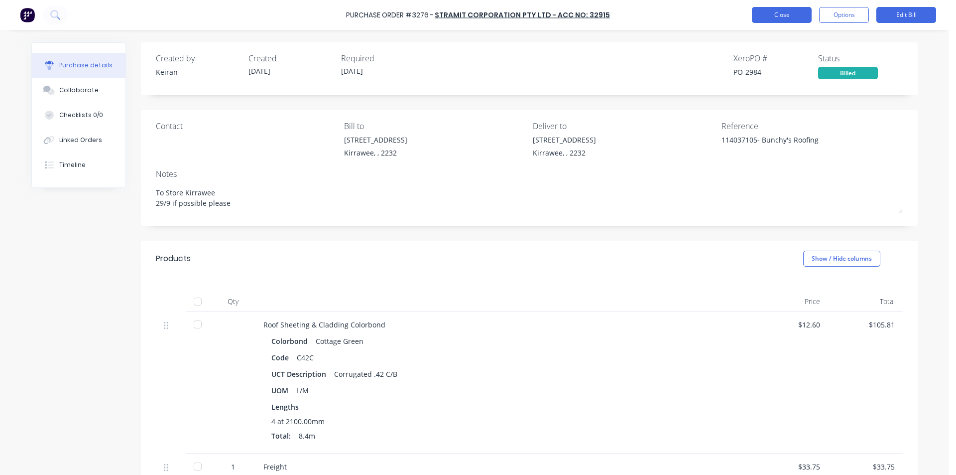
click at [767, 9] on button "Close" at bounding box center [782, 15] width 60 height 16
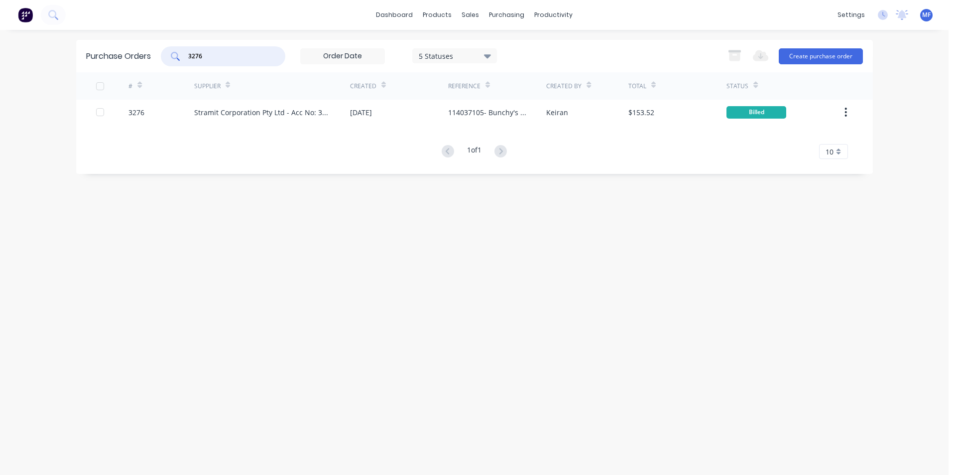
click at [217, 58] on input "3276" at bounding box center [228, 56] width 83 height 10
click at [219, 57] on input "3276" at bounding box center [228, 56] width 83 height 10
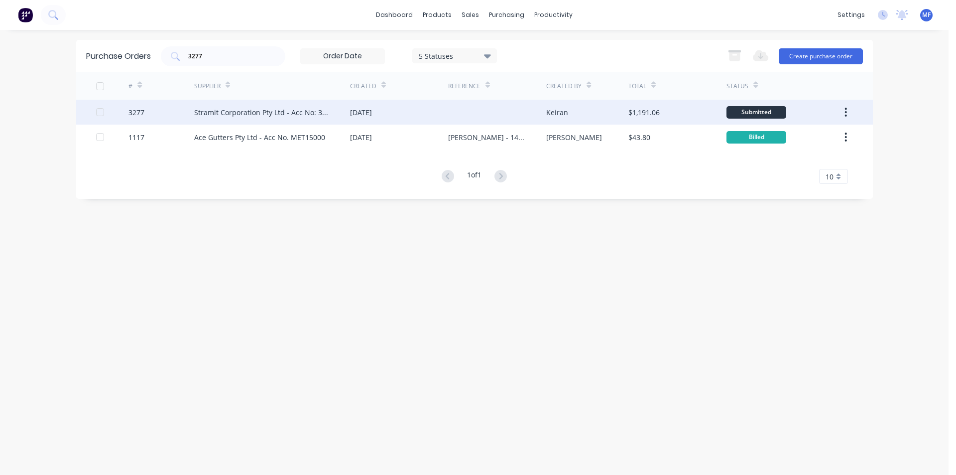
click at [271, 113] on div "Stramit Corporation Pty Ltd - Acc No: 32915" at bounding box center [262, 112] width 136 height 10
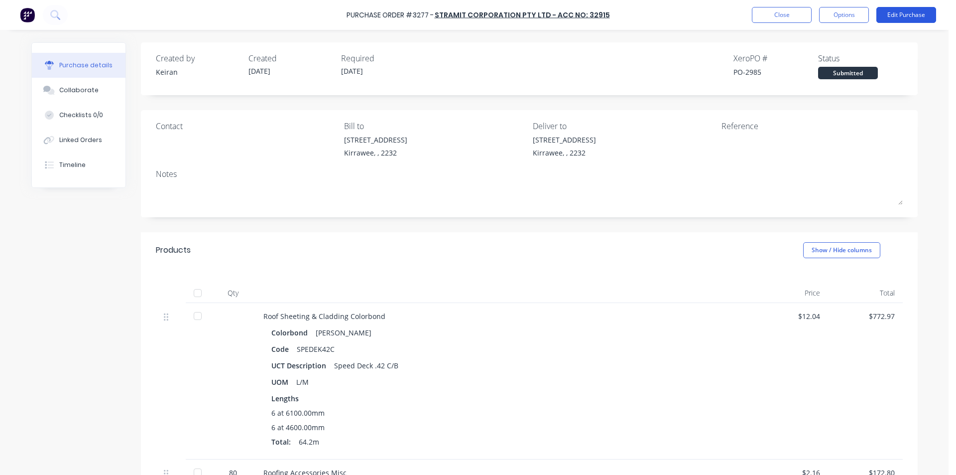
click at [916, 12] on button "Edit Purchase" at bounding box center [906, 15] width 60 height 16
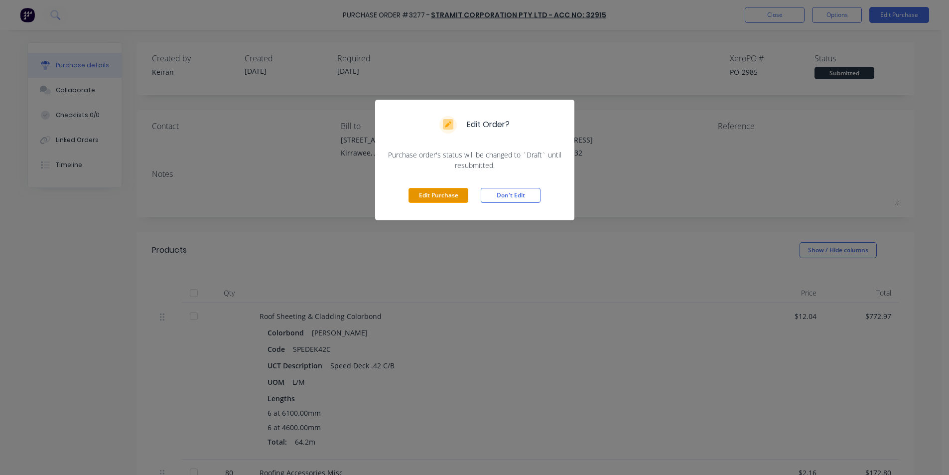
click at [456, 194] on button "Edit Purchase" at bounding box center [438, 195] width 60 height 15
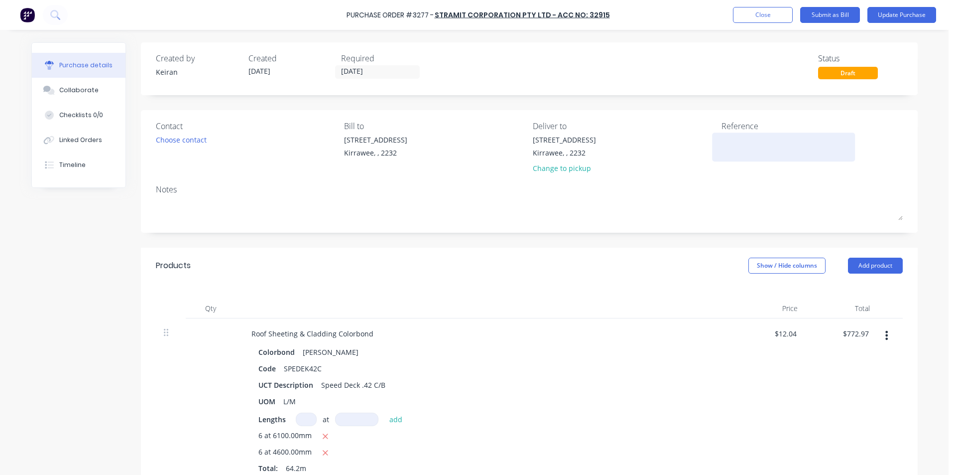
drag, startPoint x: 739, startPoint y: 140, endPoint x: 736, endPoint y: 147, distance: 8.2
click at [739, 141] on textarea at bounding box center [783, 145] width 124 height 22
click at [854, 325] on div "$772.97 $772.97" at bounding box center [842, 401] width 72 height 167
click at [855, 339] on input "772.97" at bounding box center [855, 333] width 31 height 14
click at [858, 333] on input "772.97" at bounding box center [857, 333] width 27 height 14
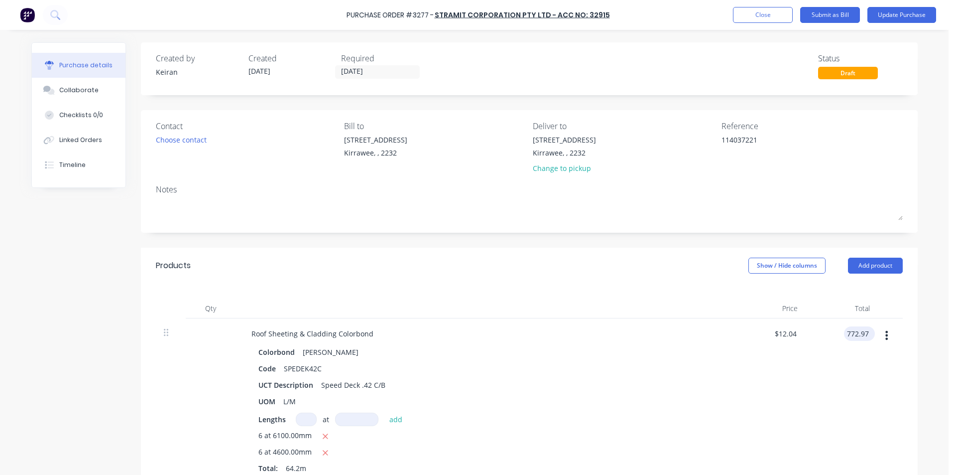
click at [858, 333] on input "772.97" at bounding box center [857, 333] width 27 height 14
click at [846, 393] on div "$810.27 810.27" at bounding box center [842, 401] width 72 height 167
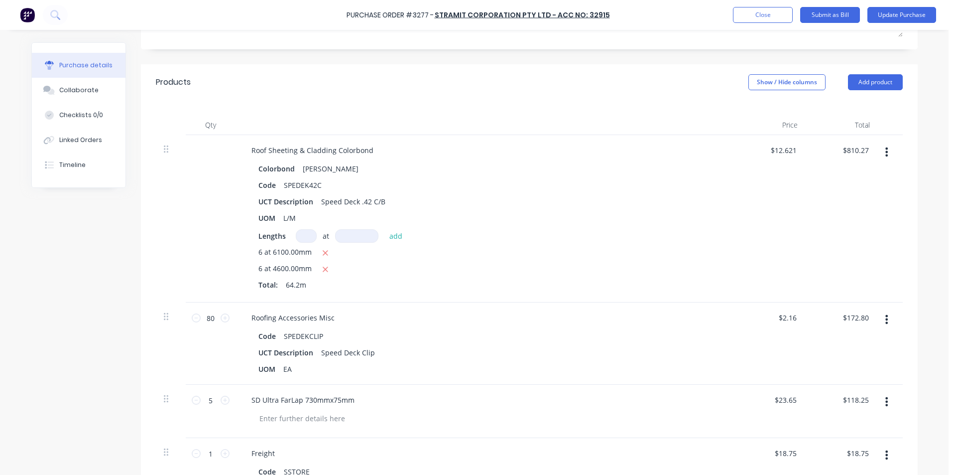
scroll to position [199, 0]
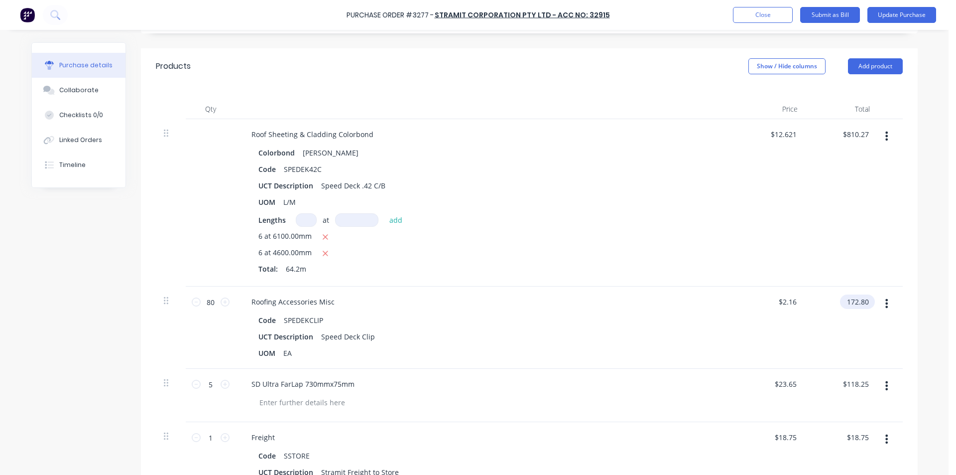
click at [845, 297] on input "172.80" at bounding box center [855, 301] width 31 height 14
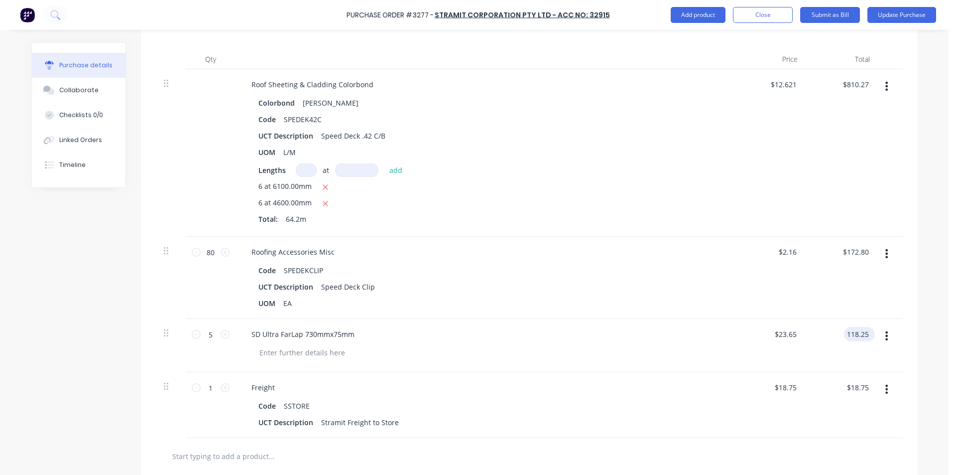
click at [863, 330] on input "118.25" at bounding box center [857, 334] width 27 height 14
click at [859, 336] on input "118.25" at bounding box center [857, 334] width 27 height 14
click at [860, 384] on input "18.75" at bounding box center [857, 387] width 27 height 14
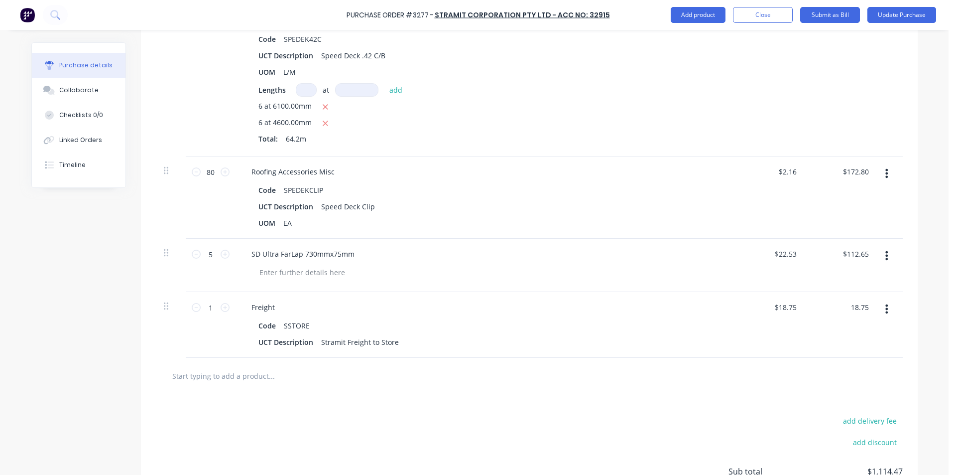
scroll to position [422, 0]
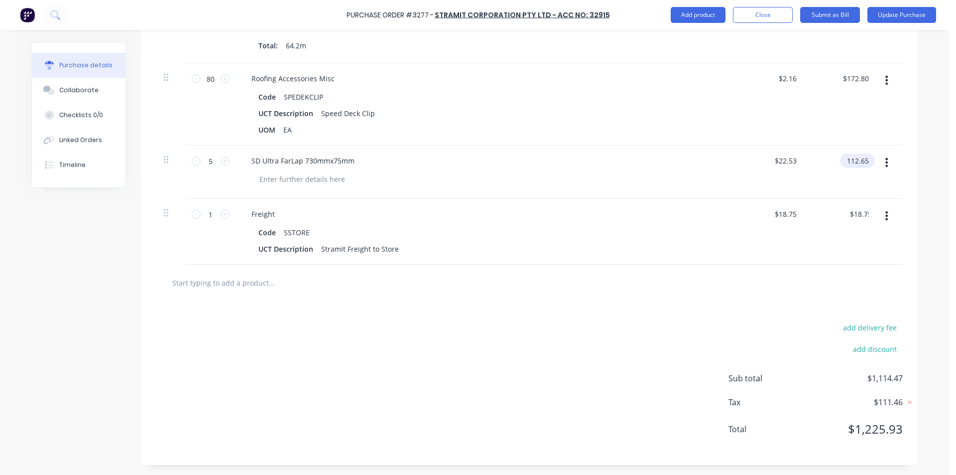
click at [859, 158] on input "112.65" at bounding box center [855, 160] width 31 height 14
click at [859, 158] on input "112.65" at bounding box center [857, 160] width 27 height 14
click at [762, 256] on div "$18.75 $18.75" at bounding box center [769, 232] width 72 height 66
click at [856, 74] on input "172.80" at bounding box center [855, 78] width 31 height 14
click at [856, 73] on input "172.80" at bounding box center [857, 78] width 27 height 14
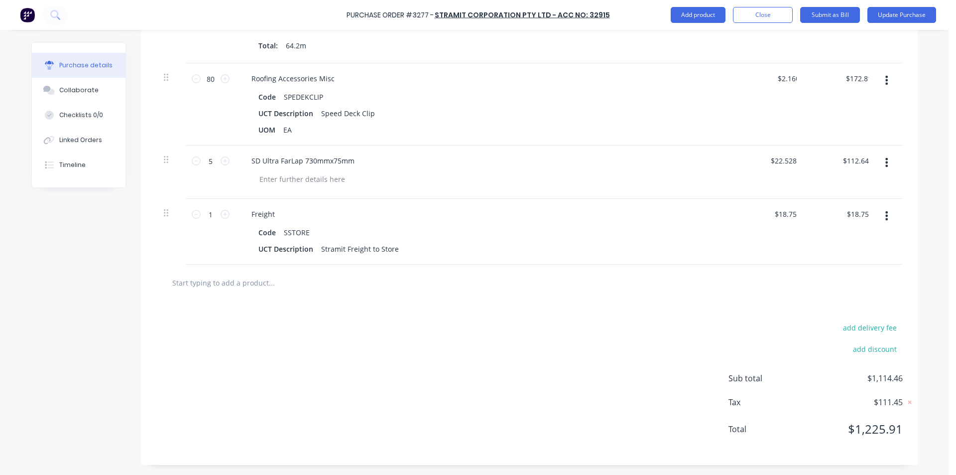
drag, startPoint x: 849, startPoint y: 98, endPoint x: 840, endPoint y: 104, distance: 10.9
click at [849, 98] on div "$172.81 172.81" at bounding box center [842, 104] width 72 height 82
click at [696, 190] on div "SD Ultra FarLap 730mmx75mm" at bounding box center [485, 171] width 498 height 53
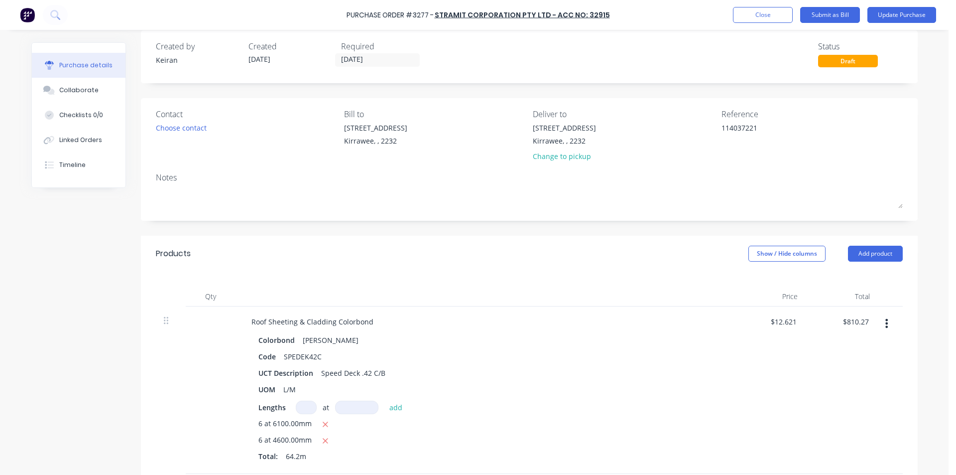
scroll to position [0, 0]
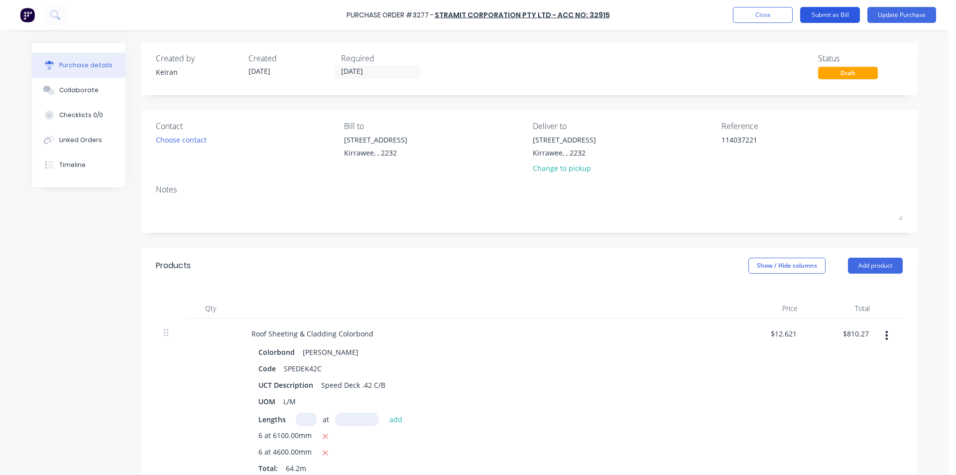
click at [831, 11] on button "Submit as Bill" at bounding box center [830, 15] width 60 height 16
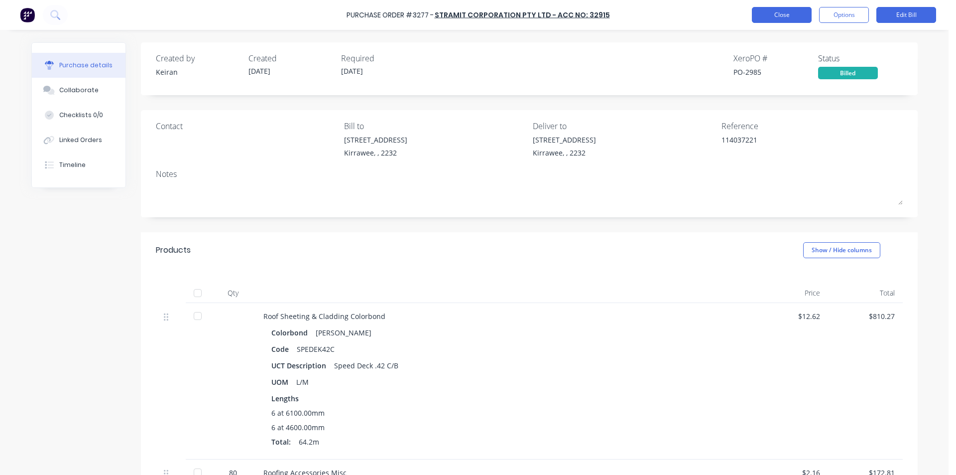
click at [786, 20] on button "Close" at bounding box center [782, 15] width 60 height 16
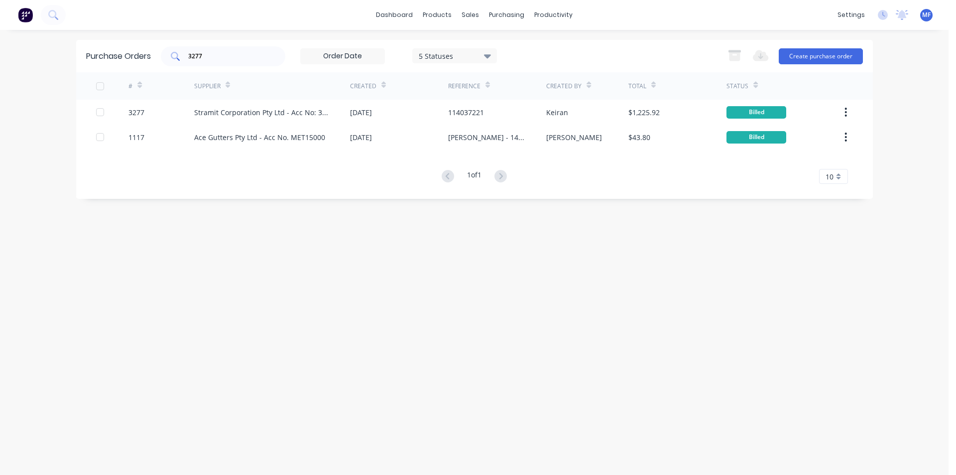
click at [229, 52] on input "3277" at bounding box center [228, 56] width 83 height 10
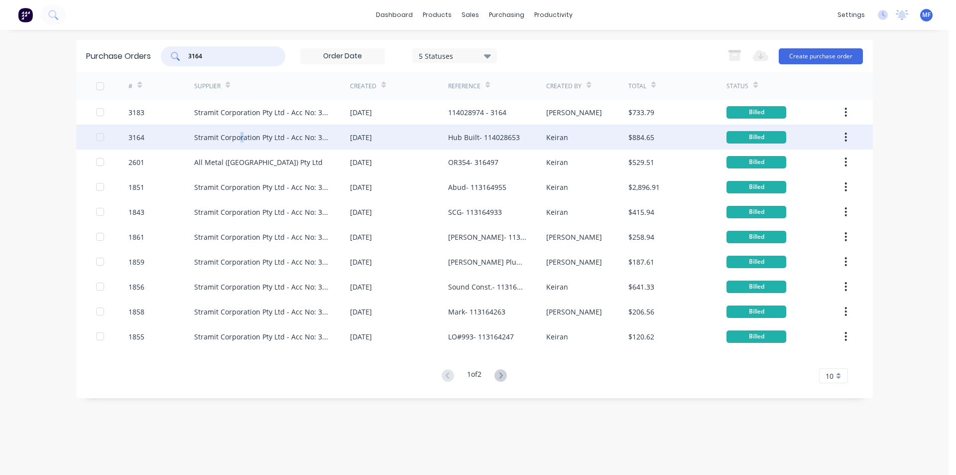
click at [241, 135] on div "Stramit Corporation Pty Ltd - Acc No: 32915" at bounding box center [262, 137] width 136 height 10
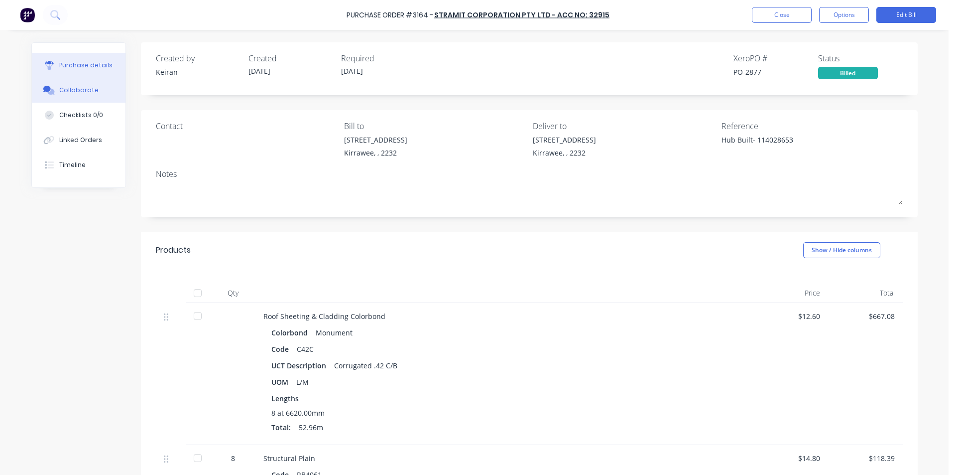
click at [60, 92] on div "Collaborate" at bounding box center [78, 90] width 39 height 9
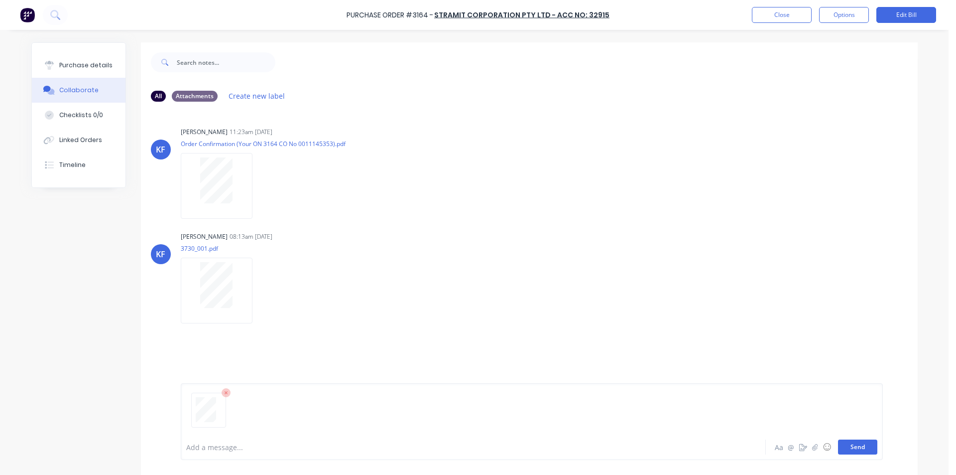
click at [859, 448] on button "Send" at bounding box center [857, 446] width 39 height 15
drag, startPoint x: 770, startPoint y: 274, endPoint x: 755, endPoint y: 112, distance: 162.5
click at [768, 269] on div "[PERSON_NAME] [PERSON_NAME] 08:13am [DATE] 3730_001.pdf Labels Download Delete" at bounding box center [529, 274] width 777 height 90
click at [775, 20] on button "Close" at bounding box center [782, 15] width 60 height 16
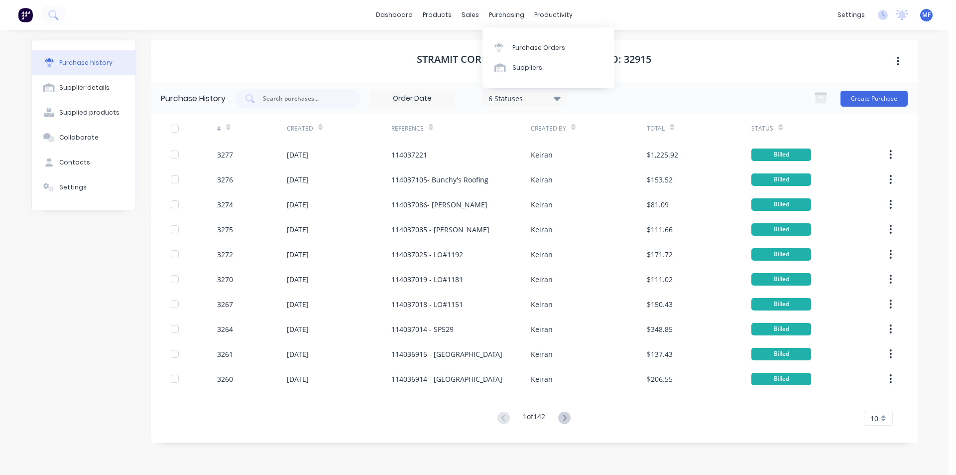
drag, startPoint x: 506, startPoint y: 10, endPoint x: 514, endPoint y: 31, distance: 23.0
click at [506, 10] on div "purchasing" at bounding box center [506, 14] width 45 height 15
click at [519, 41] on link "Purchase Orders" at bounding box center [548, 47] width 132 height 20
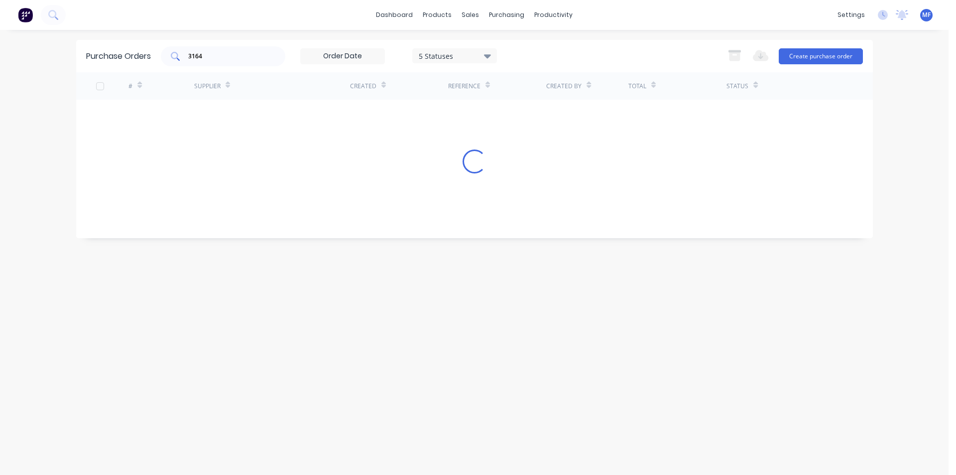
click at [213, 59] on input "3164" at bounding box center [228, 56] width 83 height 10
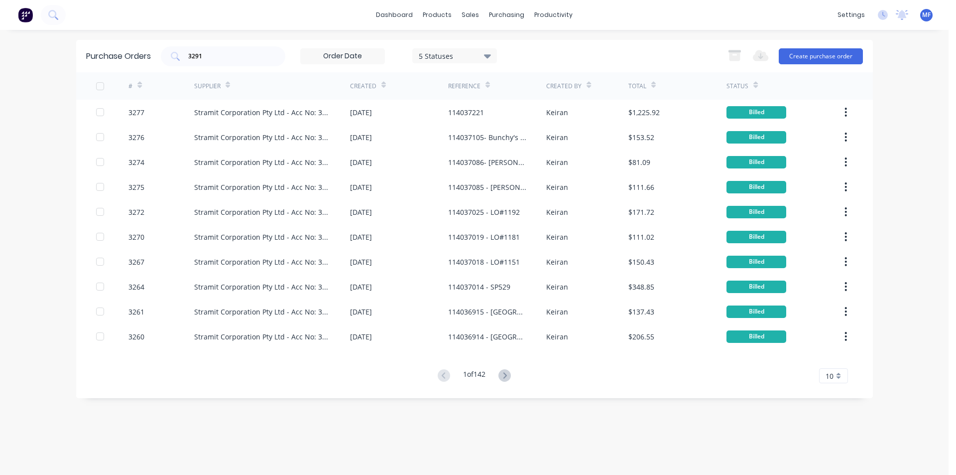
click at [513, 374] on button at bounding box center [504, 375] width 18 height 14
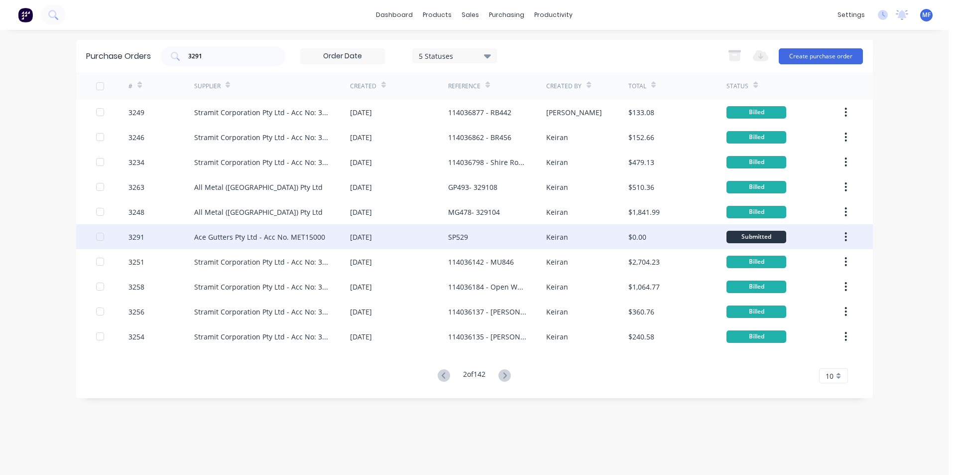
click at [252, 238] on div "Ace Gutters Pty Ltd - Acc No. MET15000" at bounding box center [259, 237] width 131 height 10
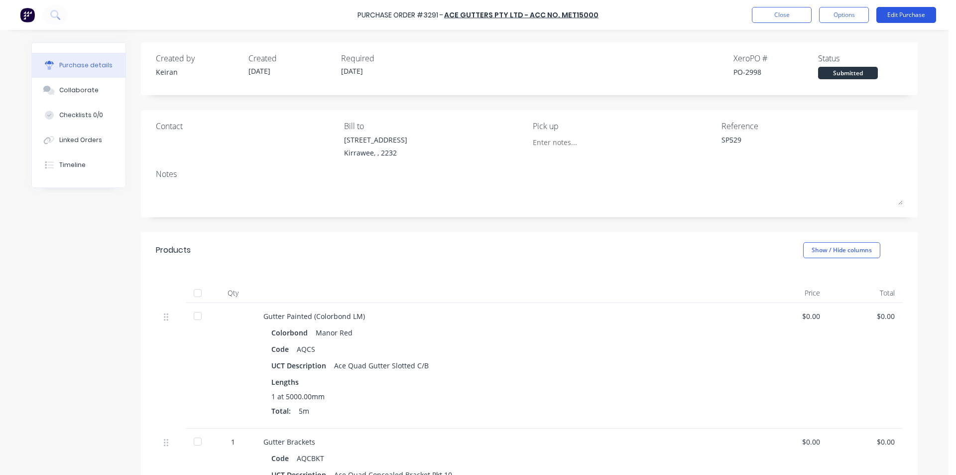
click at [904, 12] on button "Edit Purchase" at bounding box center [906, 15] width 60 height 16
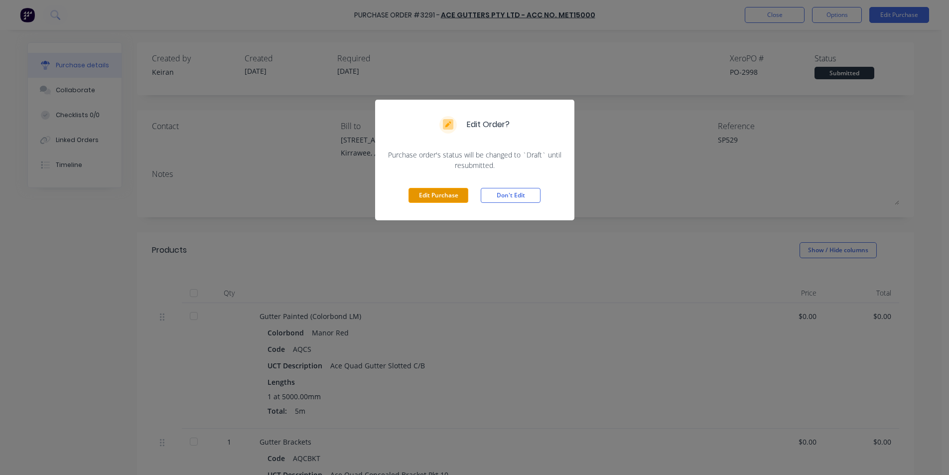
click at [430, 196] on button "Edit Purchase" at bounding box center [438, 195] width 60 height 15
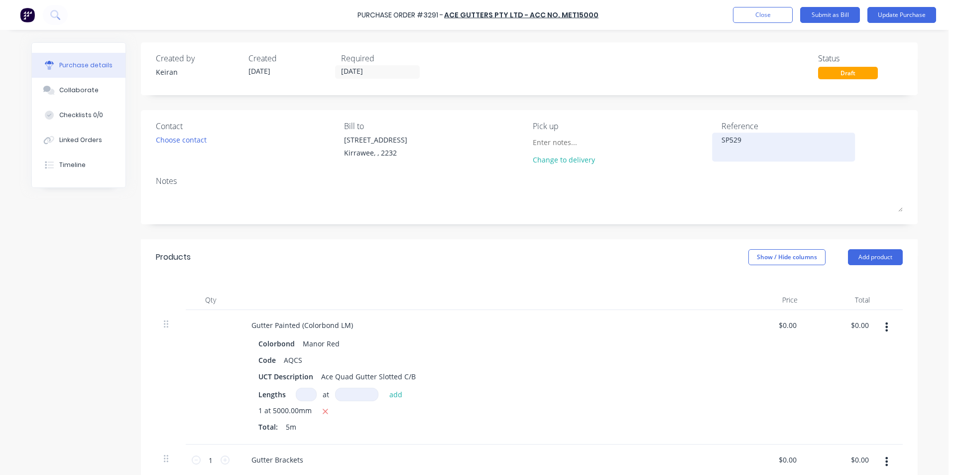
click at [753, 147] on textarea "SP529" at bounding box center [783, 145] width 124 height 22
click at [525, 362] on div "Code AQCS" at bounding box center [482, 360] width 456 height 14
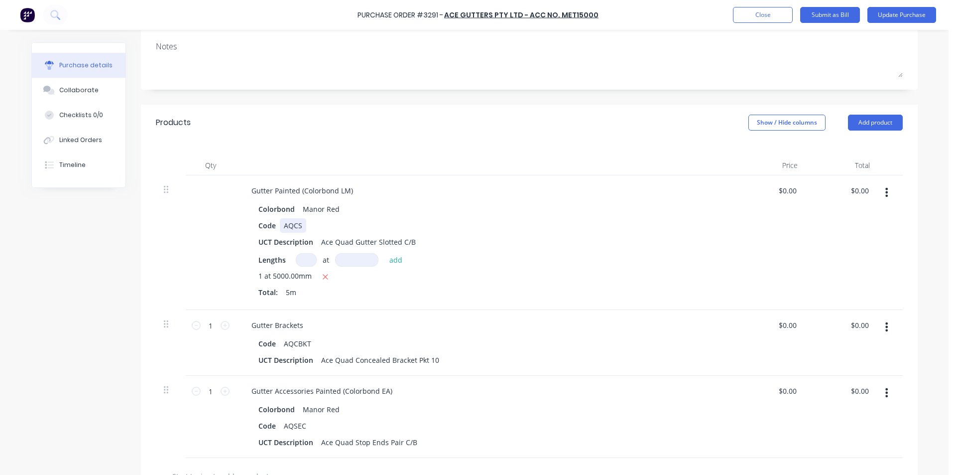
scroll to position [149, 0]
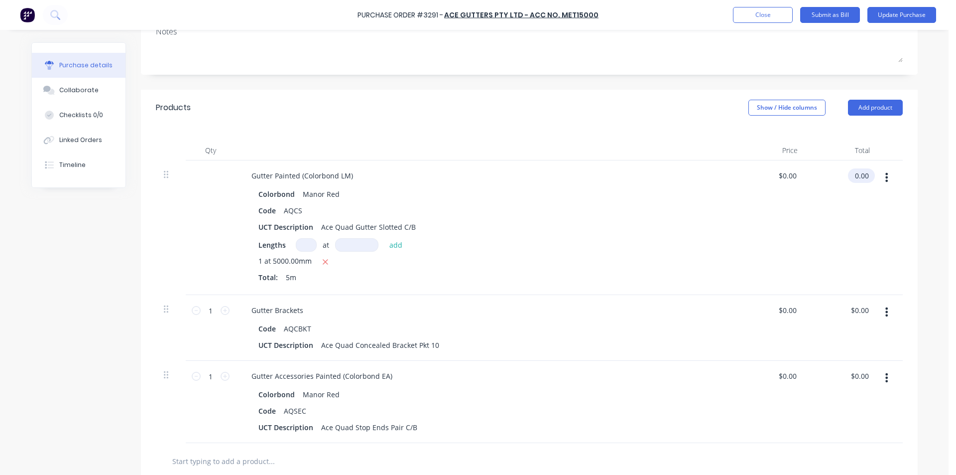
click at [856, 171] on input "0.00" at bounding box center [859, 175] width 23 height 14
click at [865, 179] on input "0.00" at bounding box center [861, 175] width 19 height 14
click at [855, 266] on div "$33.59 33.59" at bounding box center [842, 227] width 72 height 134
click at [856, 301] on div "$0.00 $0.00" at bounding box center [842, 328] width 72 height 66
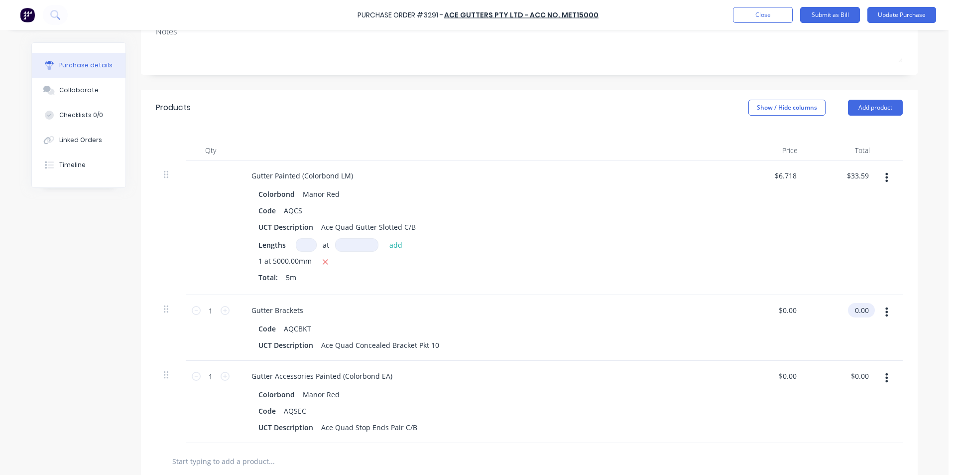
click at [858, 314] on input "0.00" at bounding box center [859, 310] width 23 height 14
click at [858, 314] on input "0.00" at bounding box center [861, 310] width 19 height 14
click at [860, 382] on input "0.00" at bounding box center [859, 375] width 23 height 14
click at [863, 377] on input "0.00" at bounding box center [861, 375] width 19 height 14
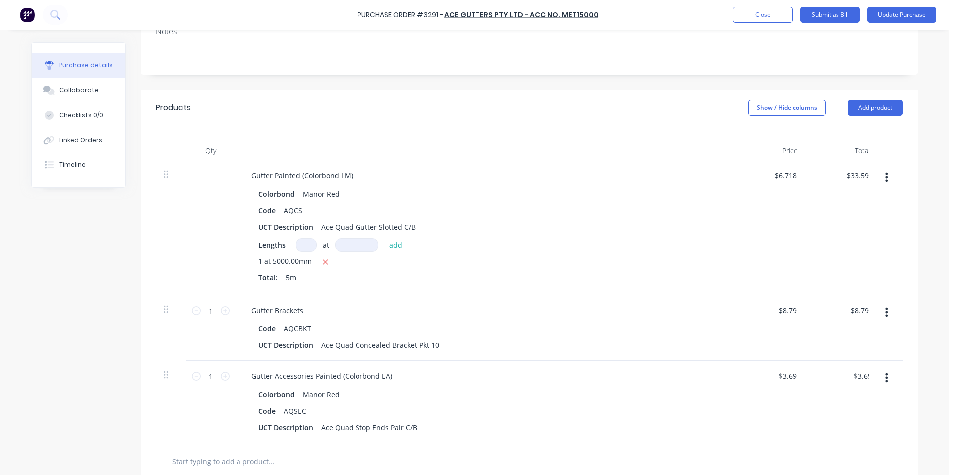
drag, startPoint x: 679, startPoint y: 132, endPoint x: 686, endPoint y: 147, distance: 16.3
click at [679, 132] on div "Qty Price Total Gutter Painted (Colorbond LM) Colorbond Manor Red Code AQCS UCT…" at bounding box center [529, 283] width 777 height 317
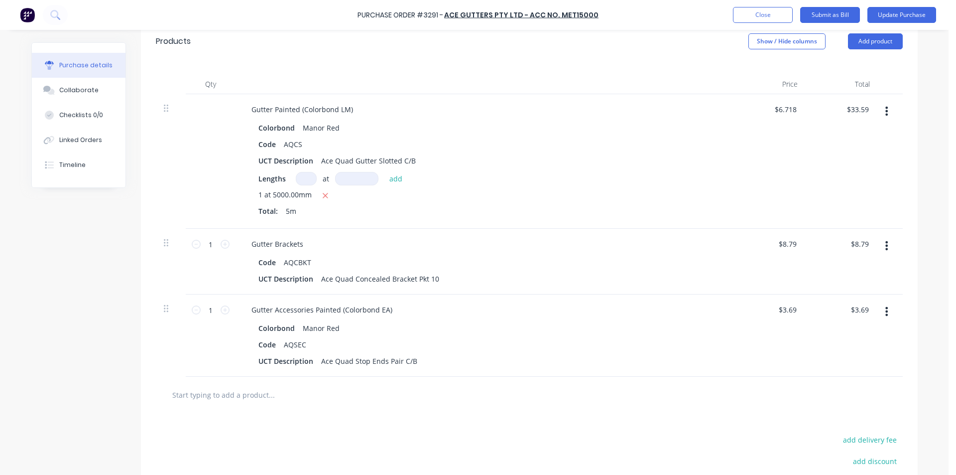
scroll to position [29, 0]
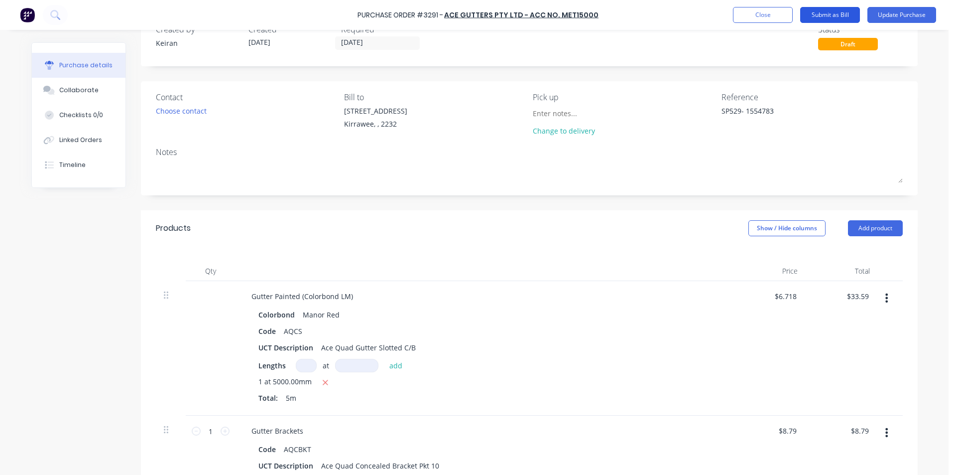
click at [835, 14] on button "Submit as Bill" at bounding box center [830, 15] width 60 height 16
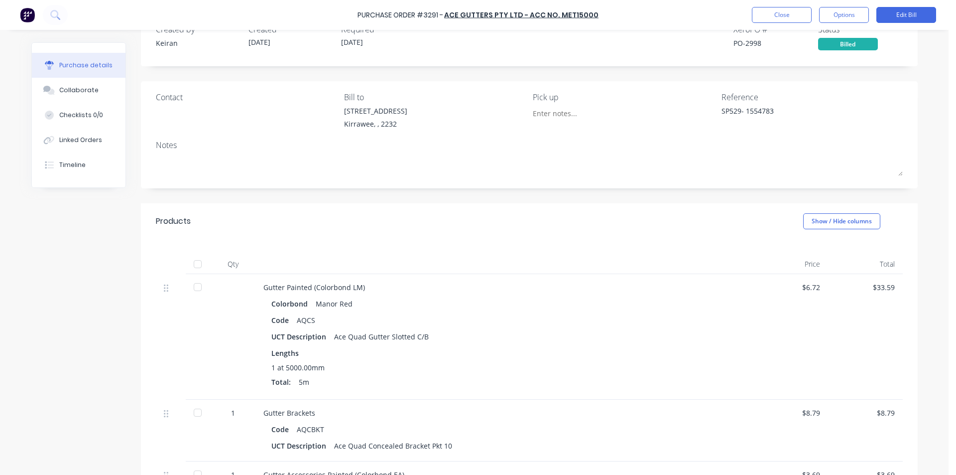
scroll to position [0, 0]
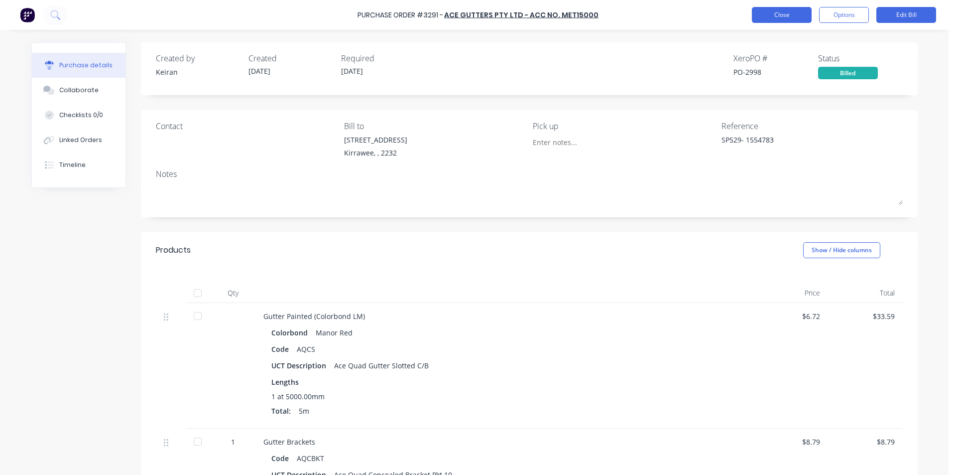
click at [781, 15] on button "Close" at bounding box center [782, 15] width 60 height 16
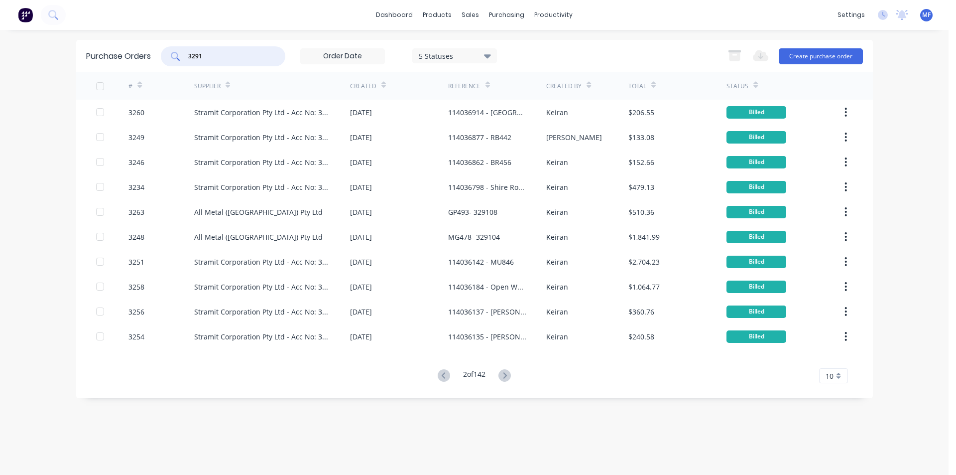
click at [219, 54] on input "3291" at bounding box center [228, 56] width 83 height 10
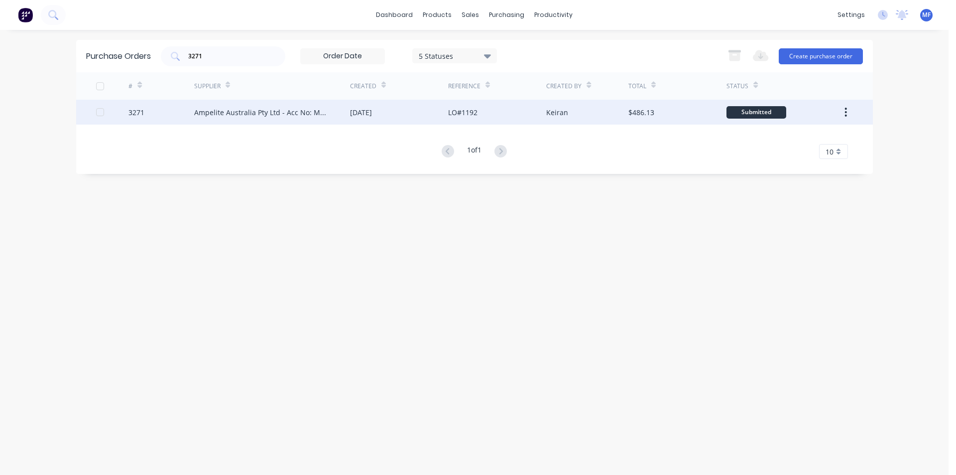
click at [249, 113] on div "Ampelite Australia Pty Ltd - Acc No: METSUP" at bounding box center [262, 112] width 136 height 10
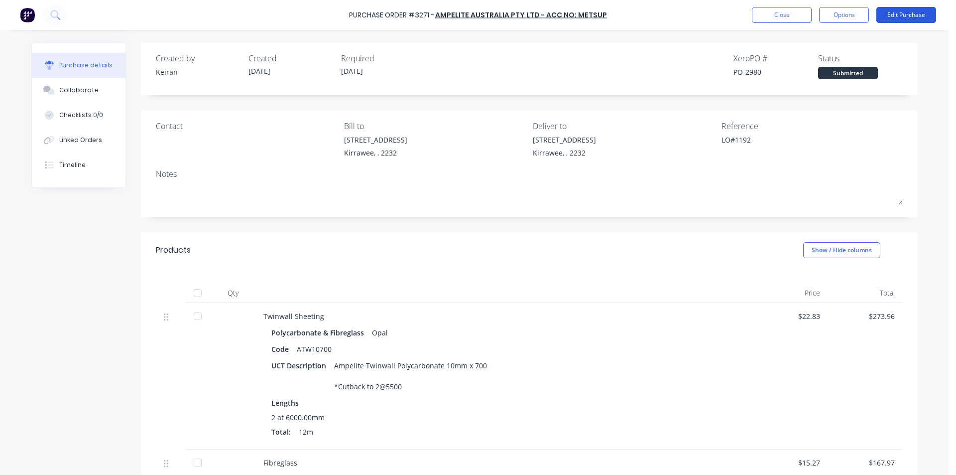
click at [917, 15] on button "Edit Purchase" at bounding box center [906, 15] width 60 height 16
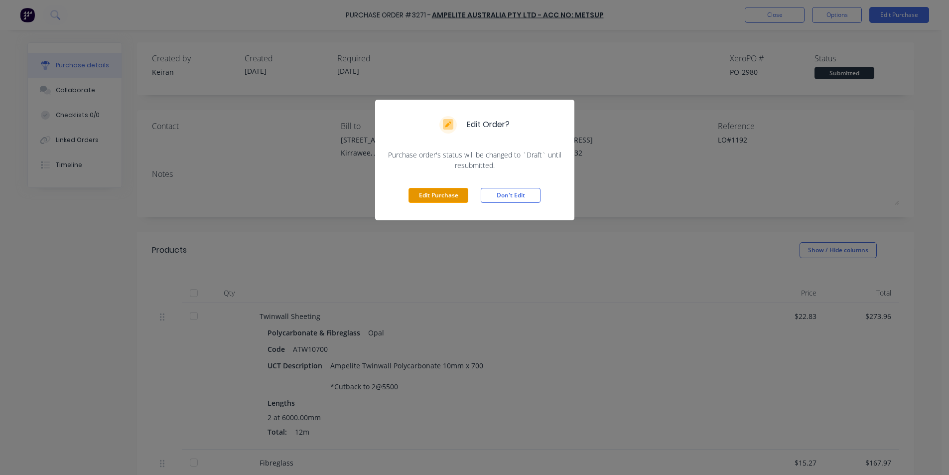
click at [432, 195] on button "Edit Purchase" at bounding box center [438, 195] width 60 height 15
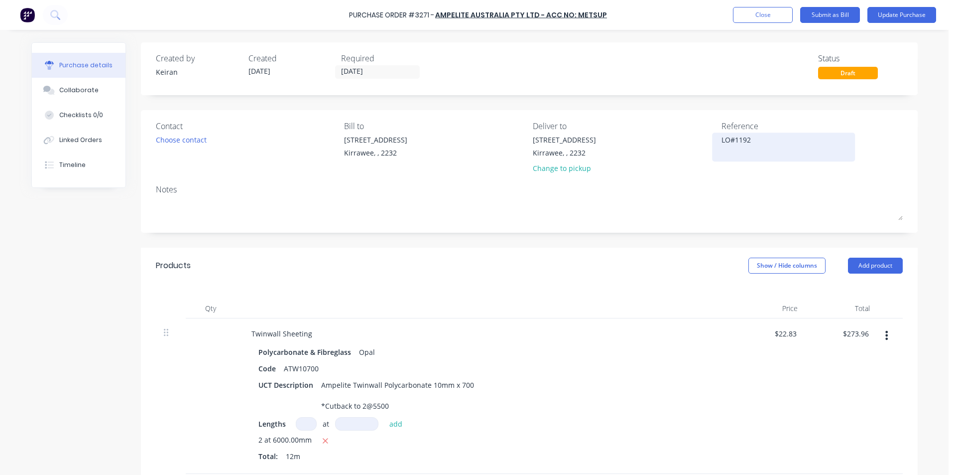
click at [721, 141] on textarea "LO#1192" at bounding box center [783, 145] width 124 height 22
click at [685, 225] on div "Contact Choose contact [PERSON_NAME] to [STREET_ADDRESS] Deliver to [STREET_ADD…" at bounding box center [529, 171] width 777 height 122
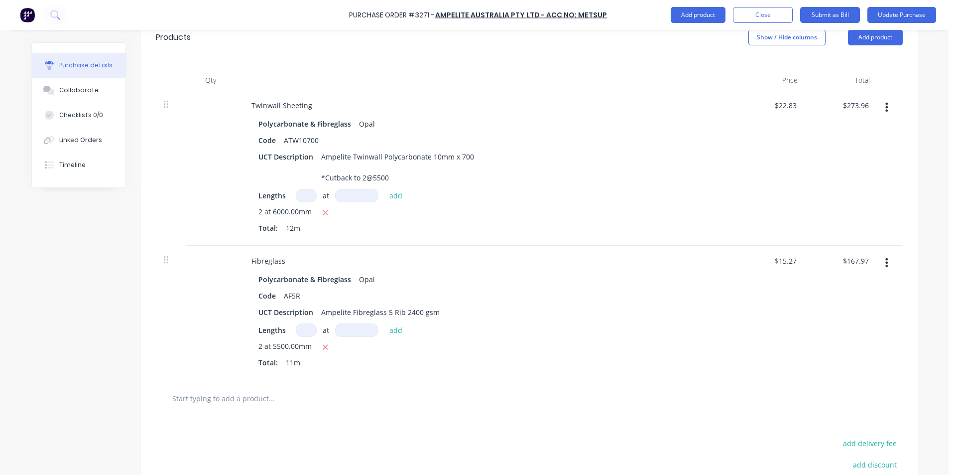
scroll to position [344, 0]
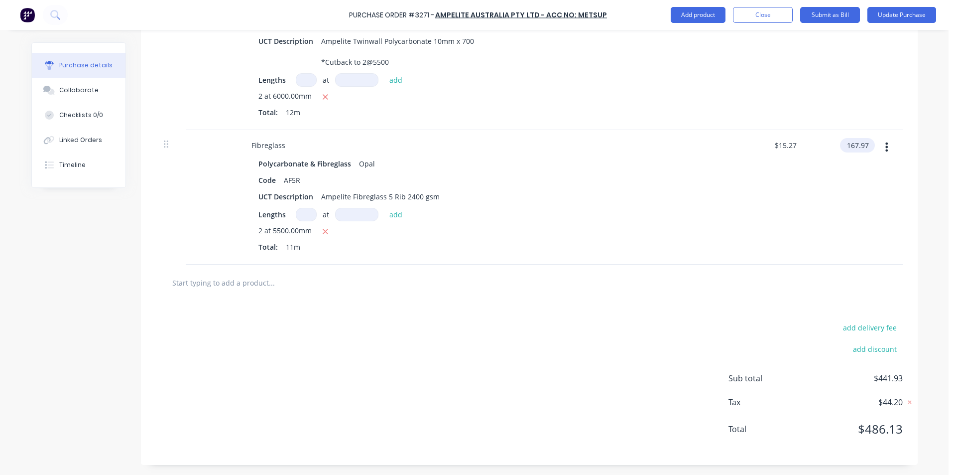
click at [852, 148] on input "167.97" at bounding box center [855, 145] width 31 height 14
click at [852, 148] on input "167.97" at bounding box center [857, 145] width 27 height 14
click at [846, 238] on div "$162.91 162.91" at bounding box center [842, 197] width 72 height 134
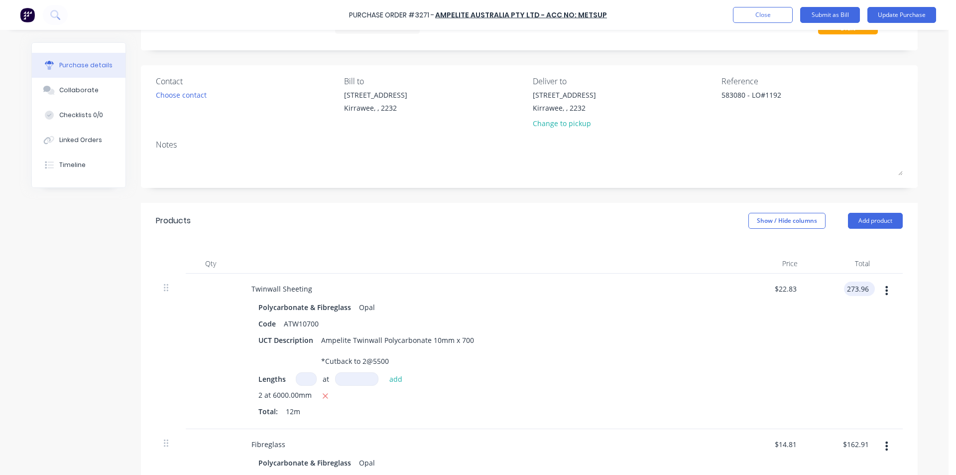
click at [853, 290] on input "273.96" at bounding box center [857, 288] width 27 height 14
click at [775, 342] on div "$0.00 $22.83" at bounding box center [769, 350] width 72 height 155
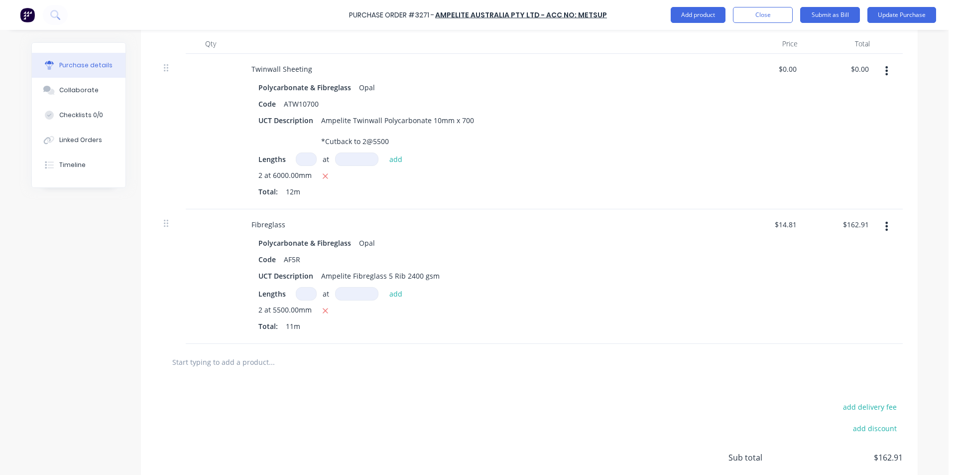
scroll to position [0, 0]
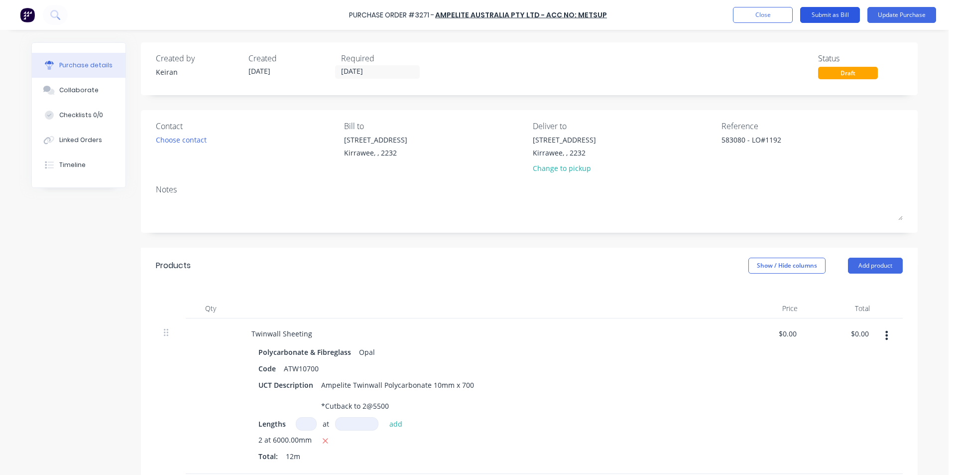
click at [840, 19] on button "Submit as Bill" at bounding box center [830, 15] width 60 height 16
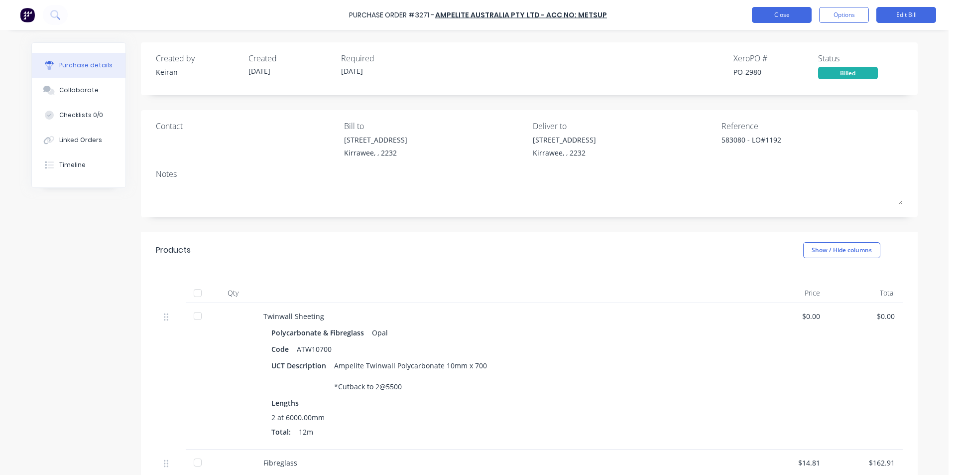
click at [780, 10] on button "Close" at bounding box center [782, 15] width 60 height 16
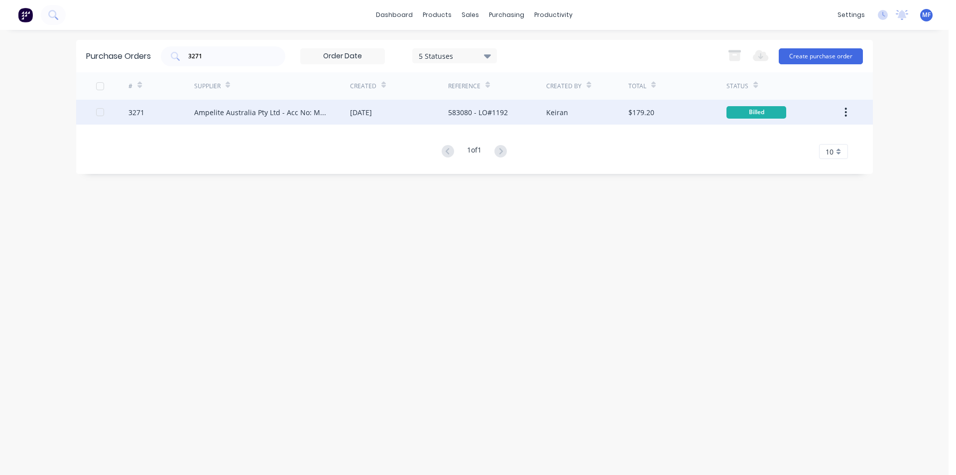
click at [581, 110] on div "Keiran" at bounding box center [587, 112] width 82 height 25
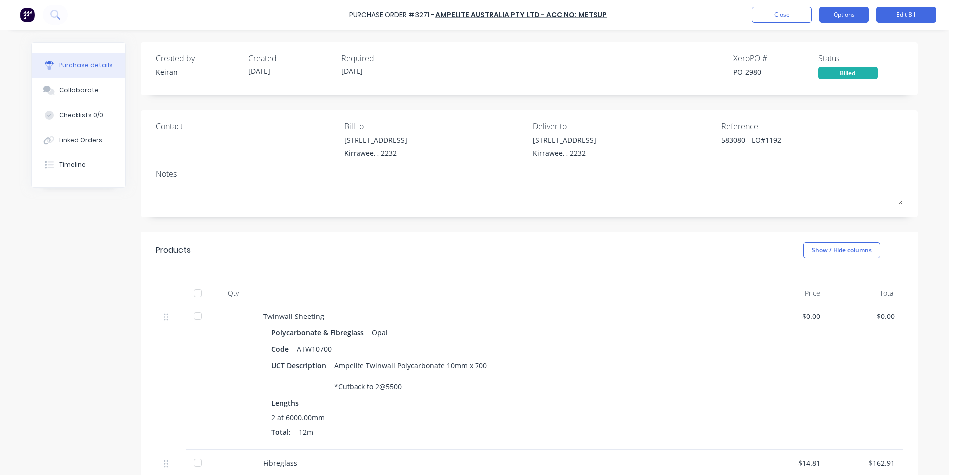
click at [850, 16] on button "Options" at bounding box center [844, 15] width 50 height 16
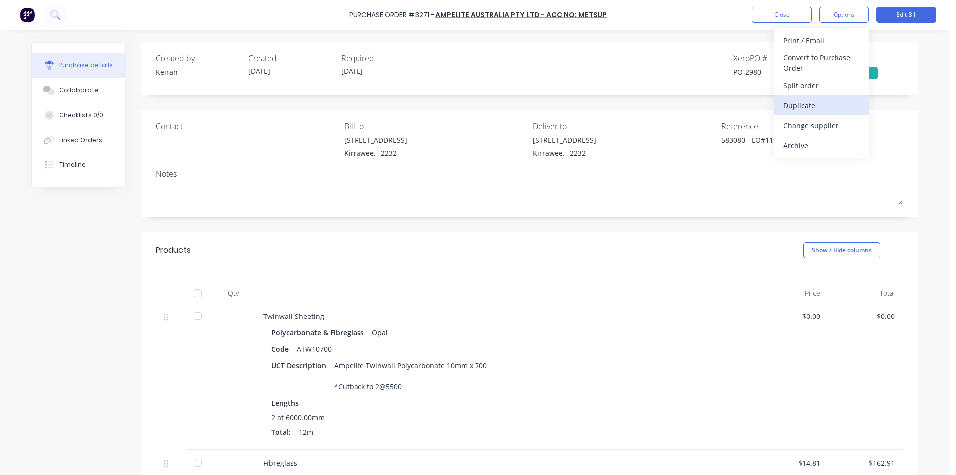
click at [807, 107] on div "Duplicate" at bounding box center [821, 105] width 77 height 14
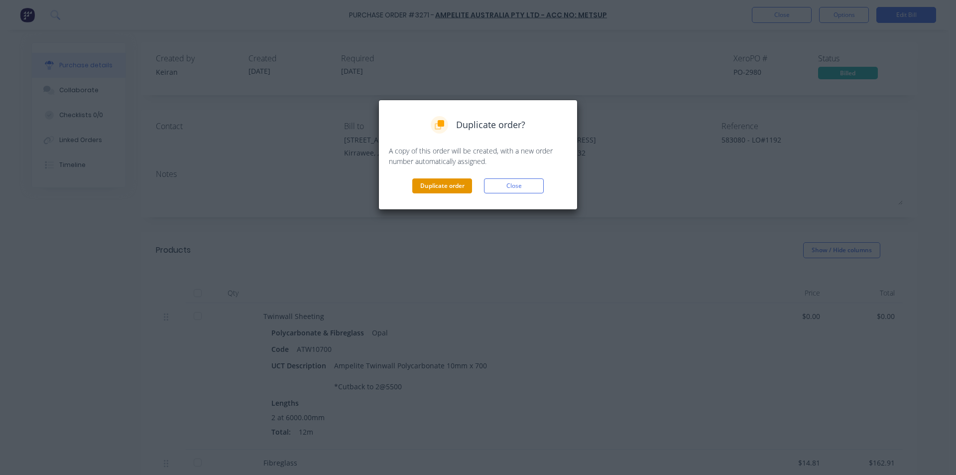
click at [438, 182] on button "Duplicate order" at bounding box center [442, 185] width 60 height 15
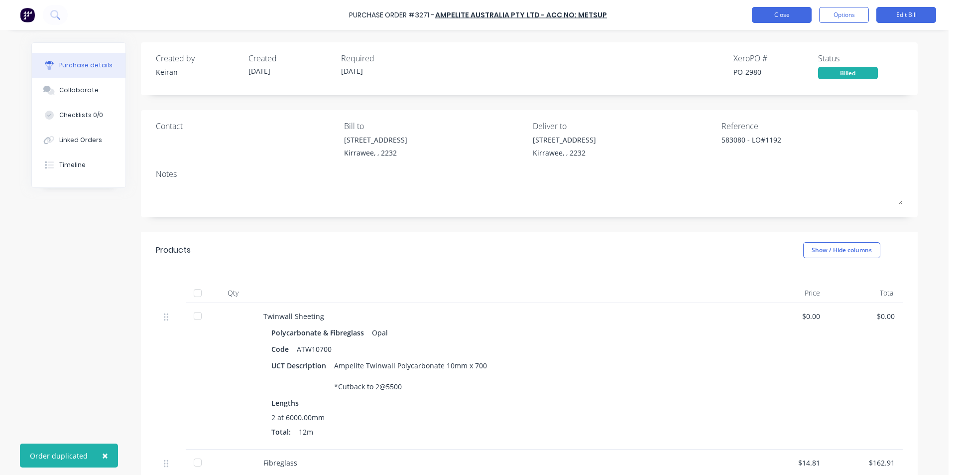
click at [777, 11] on button "Close" at bounding box center [782, 15] width 60 height 16
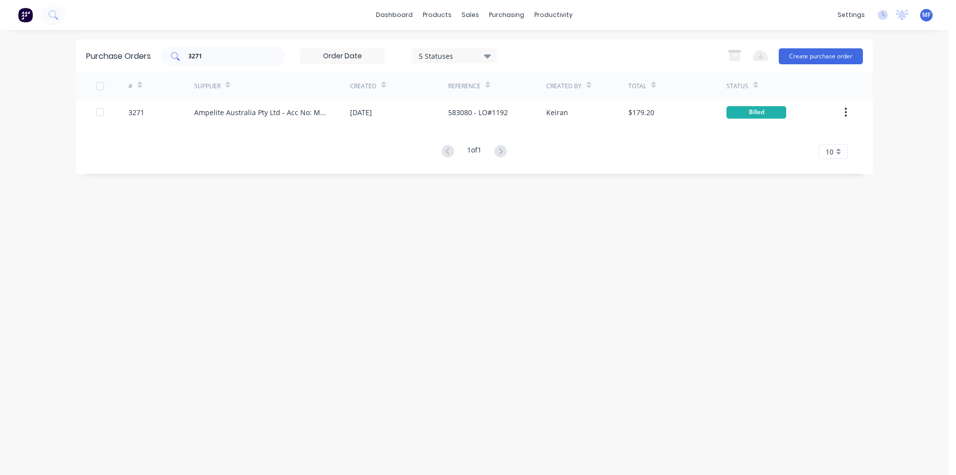
click at [214, 56] on input "3271" at bounding box center [228, 56] width 83 height 10
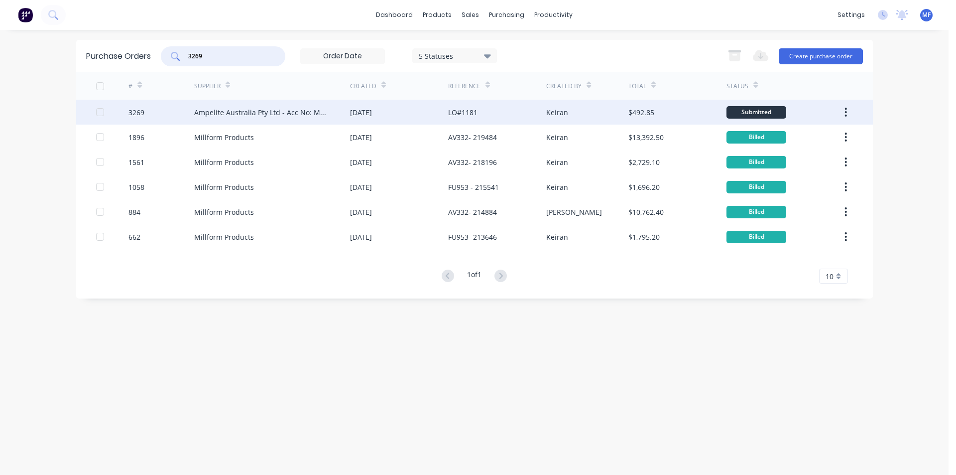
click at [246, 109] on div "Ampelite Australia Pty Ltd - Acc No: METSUP" at bounding box center [262, 112] width 136 height 10
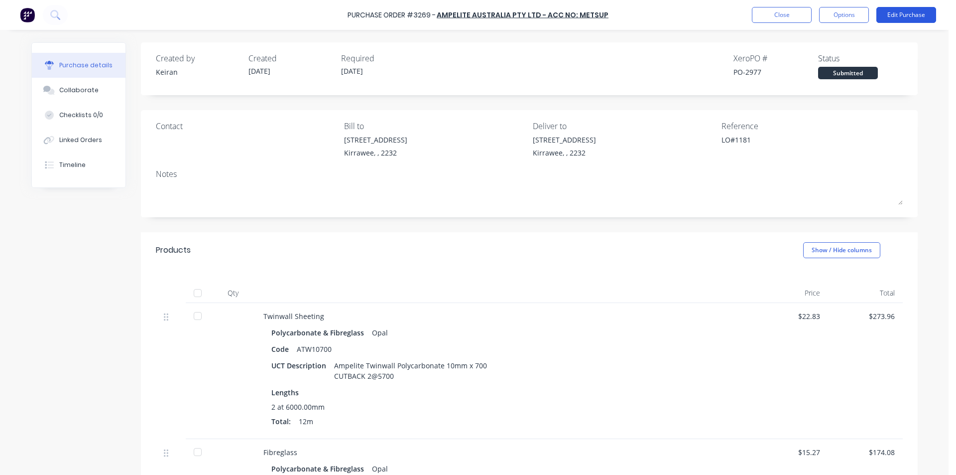
click at [917, 8] on button "Edit Purchase" at bounding box center [906, 15] width 60 height 16
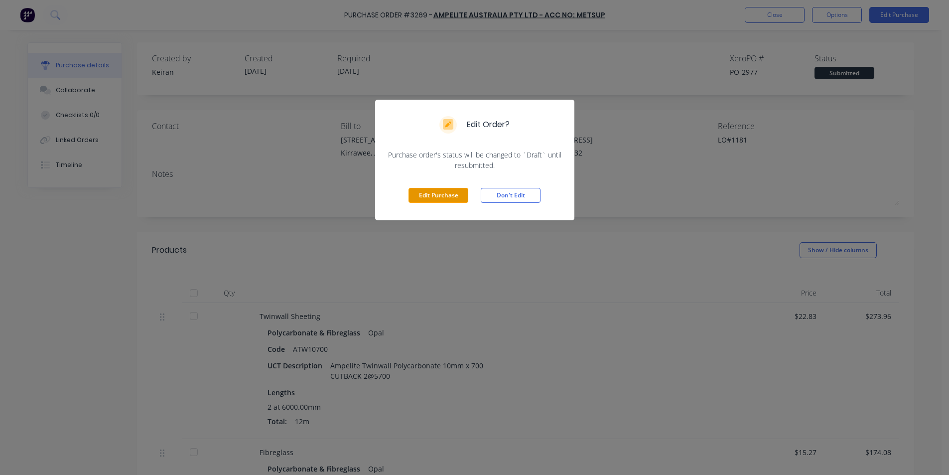
click at [434, 192] on button "Edit Purchase" at bounding box center [438, 195] width 60 height 15
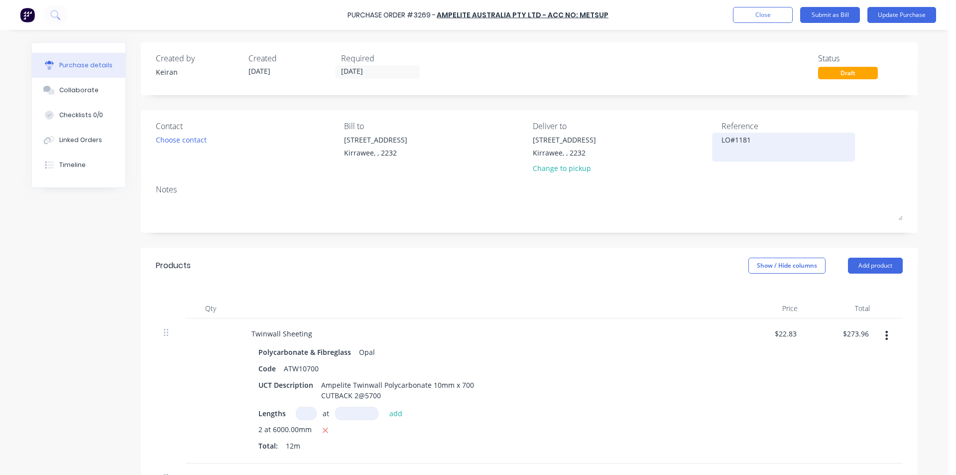
click at [721, 142] on textarea "LO#1181" at bounding box center [783, 145] width 124 height 22
click at [615, 299] on div at bounding box center [485, 308] width 498 height 20
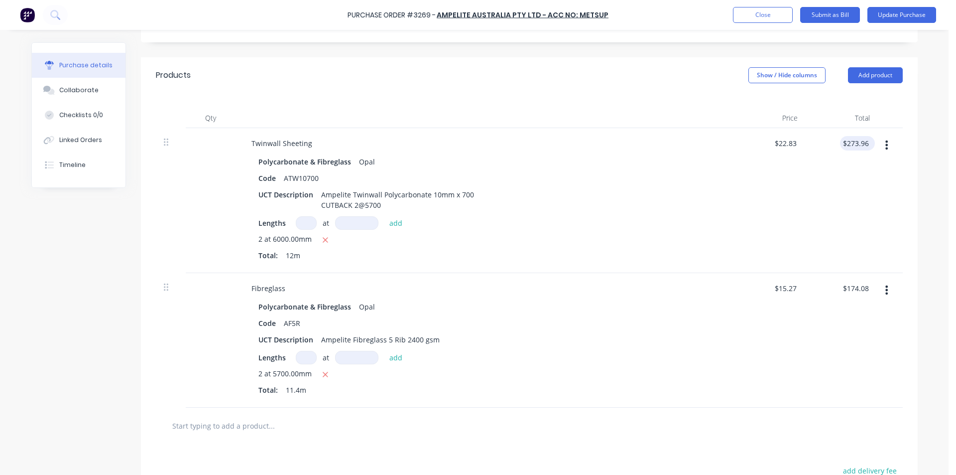
scroll to position [199, 0]
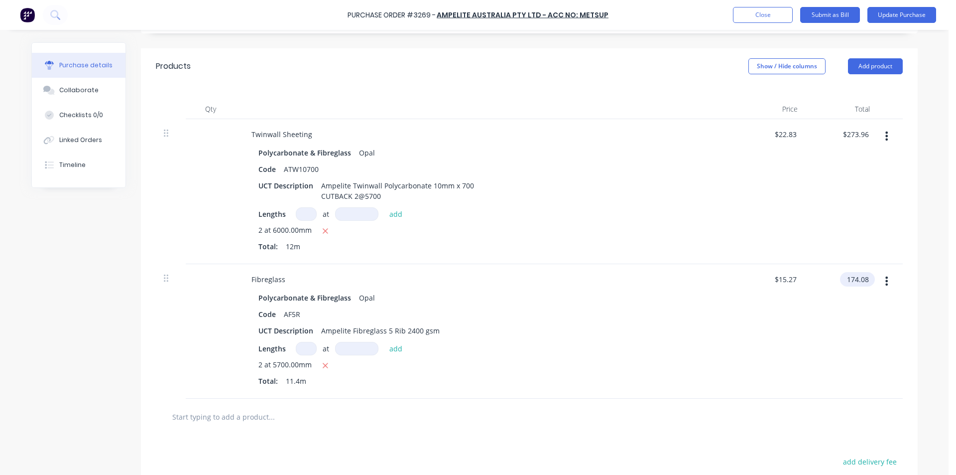
click at [861, 275] on input "174.08" at bounding box center [855, 279] width 31 height 14
click at [861, 275] on input "174.08" at bounding box center [857, 279] width 27 height 14
click at [854, 132] on input "273.96" at bounding box center [855, 134] width 31 height 14
click at [854, 132] on input "273.96" at bounding box center [857, 134] width 27 height 14
drag, startPoint x: 737, startPoint y: 218, endPoint x: 808, endPoint y: 272, distance: 89.5
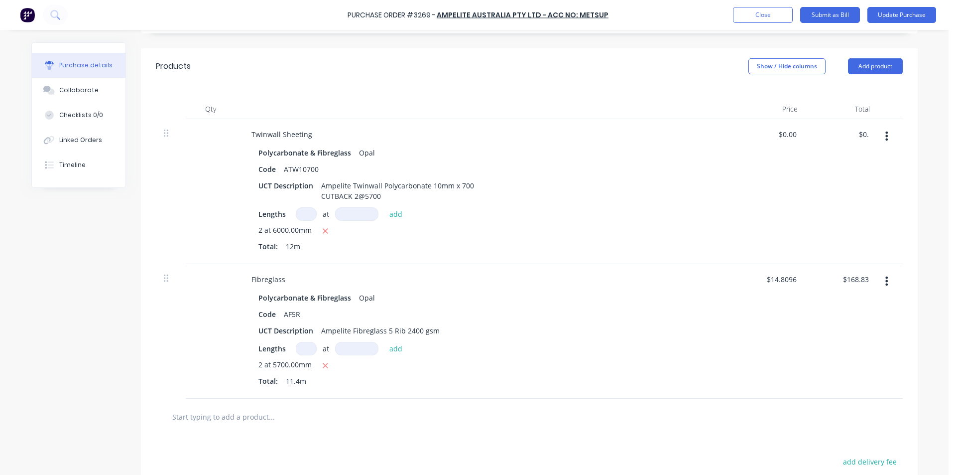
click at [736, 217] on div "$0.00 $22.83" at bounding box center [769, 191] width 72 height 145
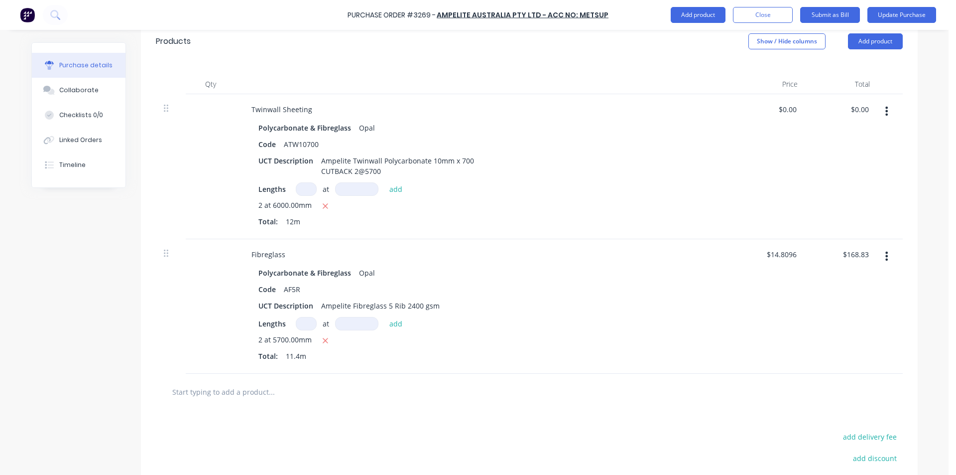
scroll to position [0, 0]
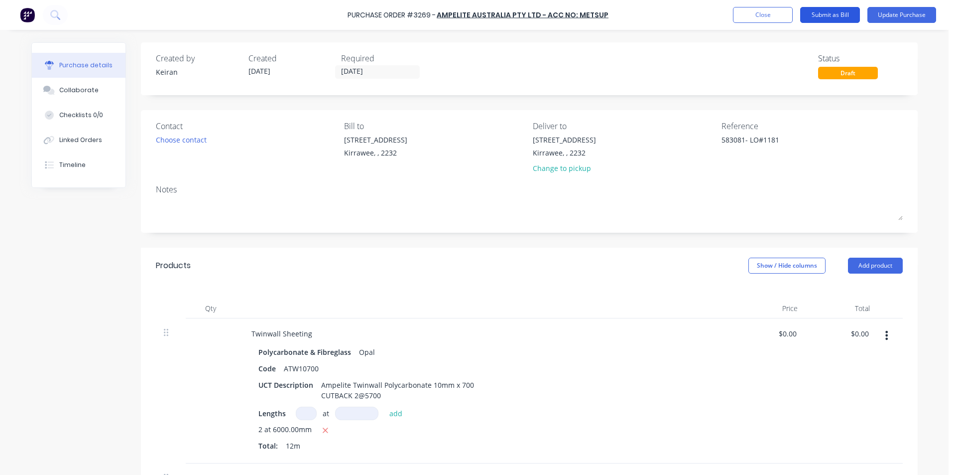
click at [842, 14] on button "Submit as Bill" at bounding box center [830, 15] width 60 height 16
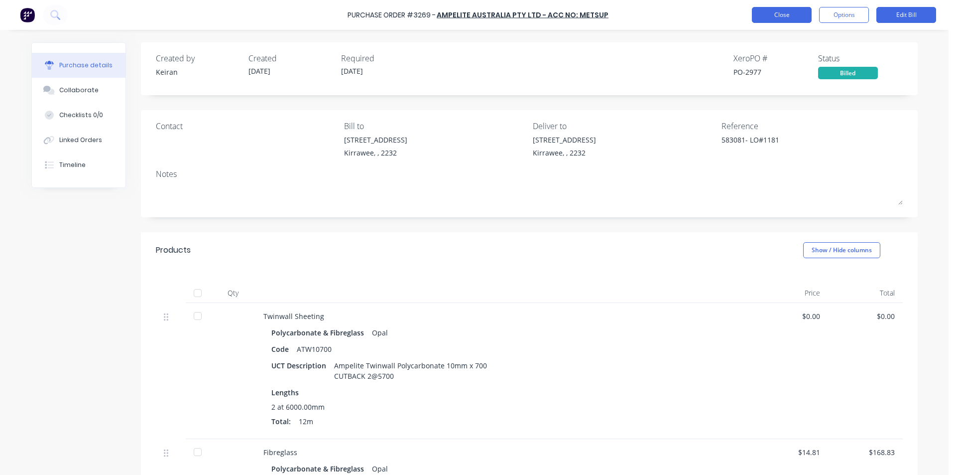
click at [793, 8] on button "Close" at bounding box center [782, 15] width 60 height 16
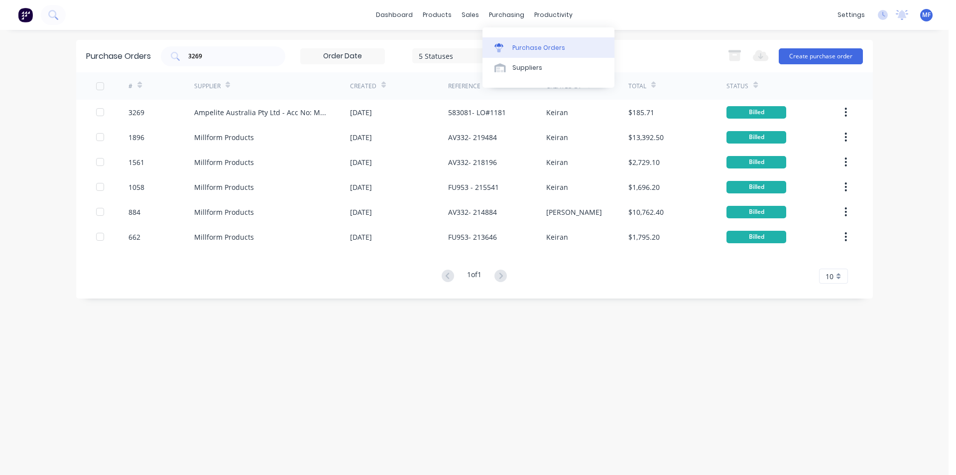
click at [527, 42] on link "Purchase Orders" at bounding box center [548, 47] width 132 height 20
click at [521, 50] on div "Purchase Orders" at bounding box center [538, 47] width 53 height 9
click at [211, 52] on input "3269" at bounding box center [228, 56] width 83 height 10
click at [288, 383] on div "Purchase Orders 3269 5 Statuses 5 Statuses Export to Excel (XLSX) Create purcha…" at bounding box center [474, 252] width 797 height 425
